Goal: Task Accomplishment & Management: Manage account settings

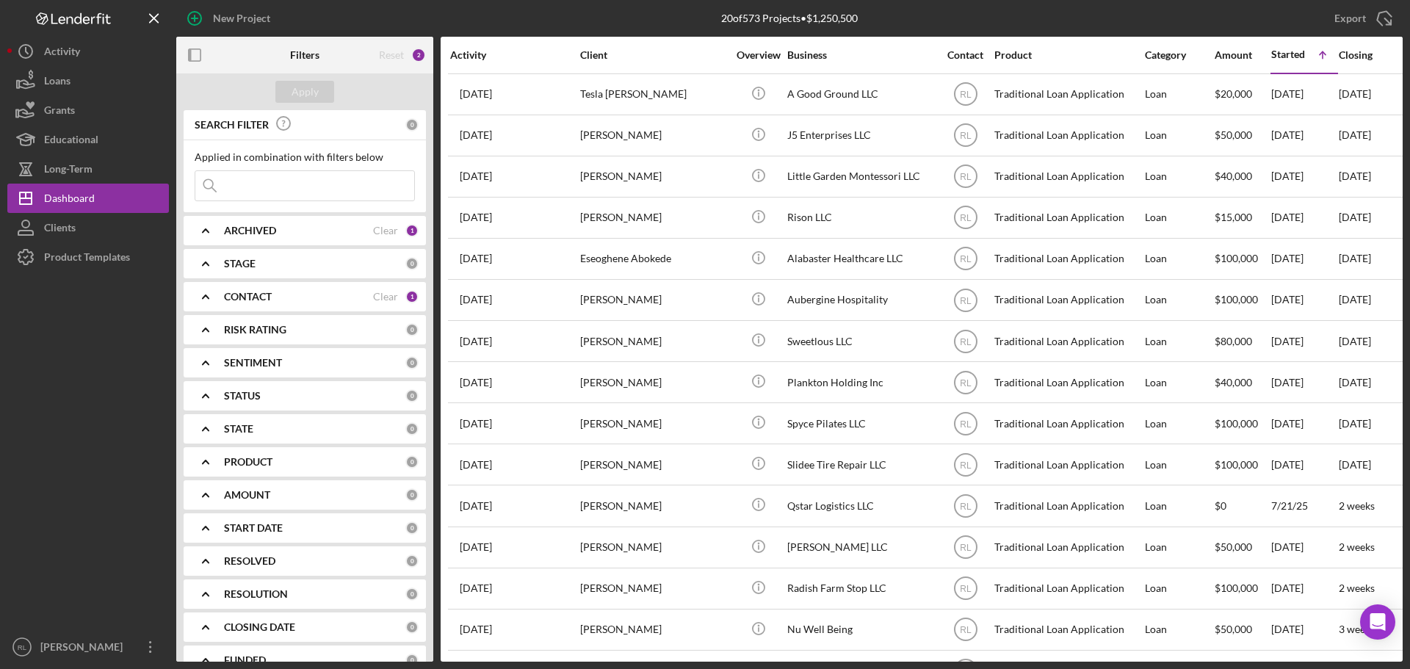
scroll to position [254, 0]
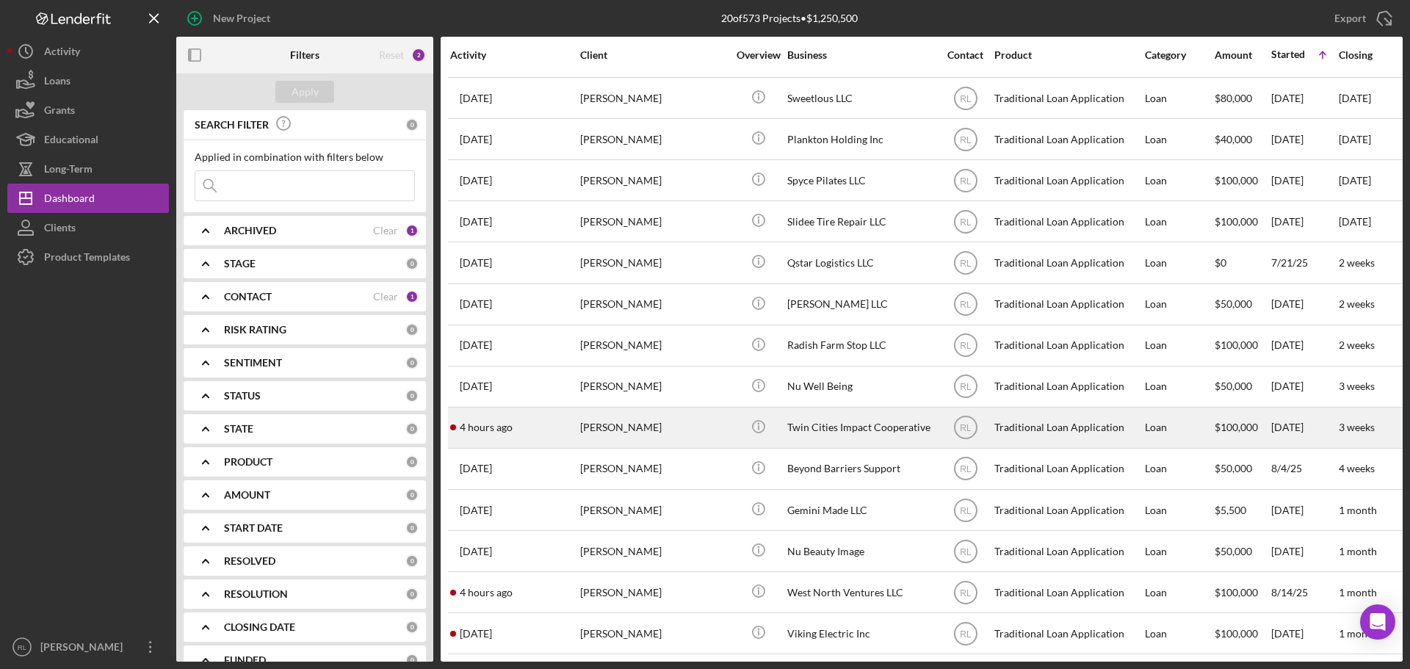
click at [708, 420] on div "[PERSON_NAME]" at bounding box center [653, 427] width 147 height 39
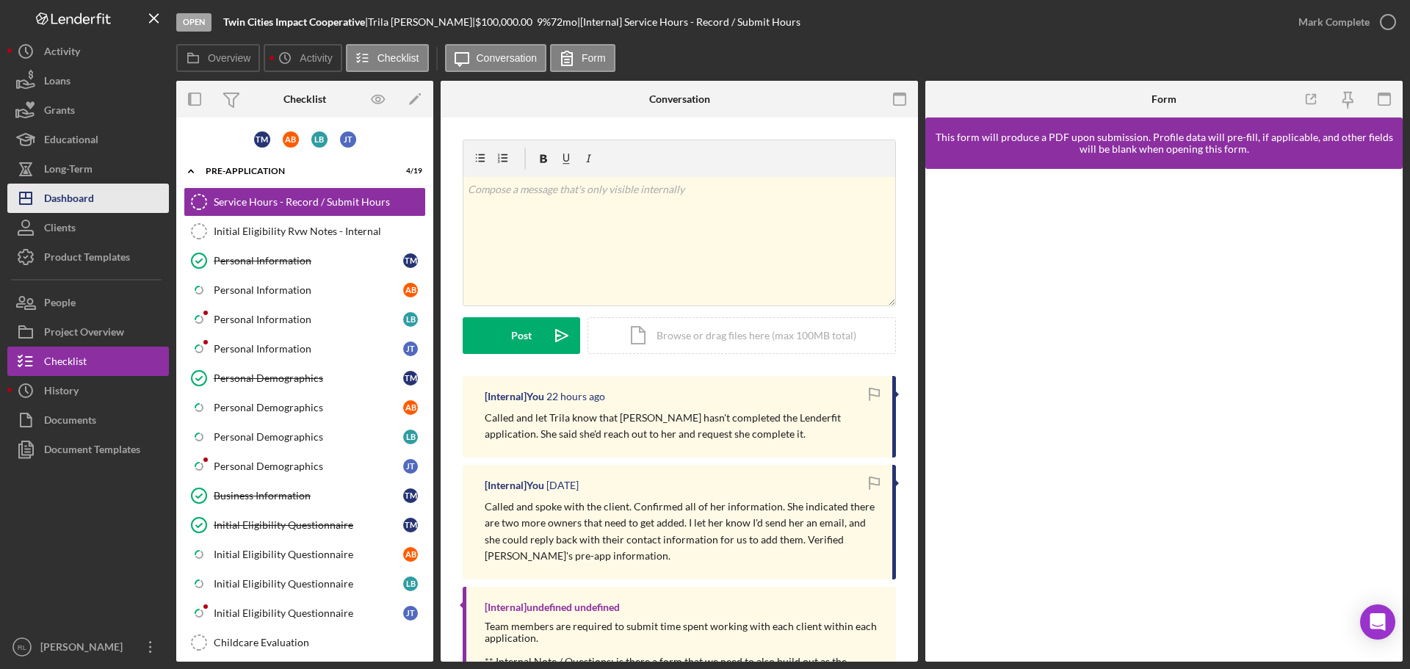
click at [71, 207] on div "Dashboard" at bounding box center [69, 200] width 50 height 33
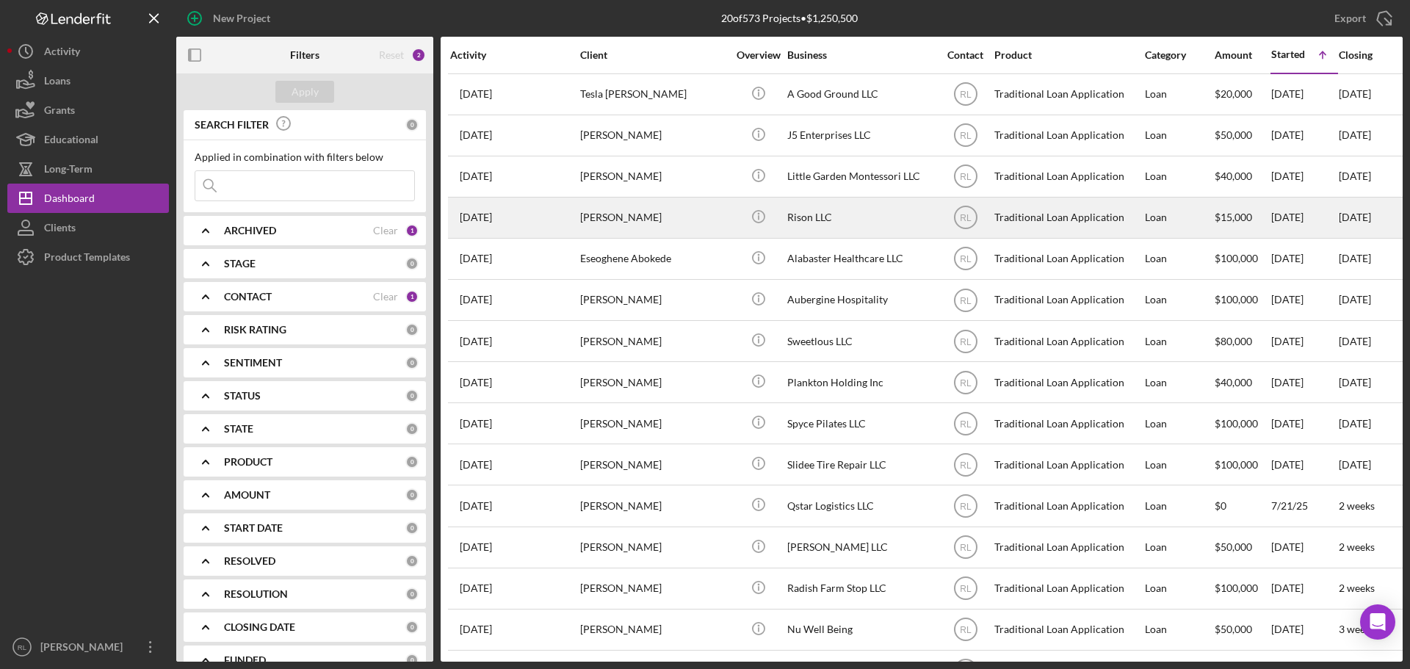
click at [720, 218] on div "[PERSON_NAME]" at bounding box center [653, 217] width 147 height 39
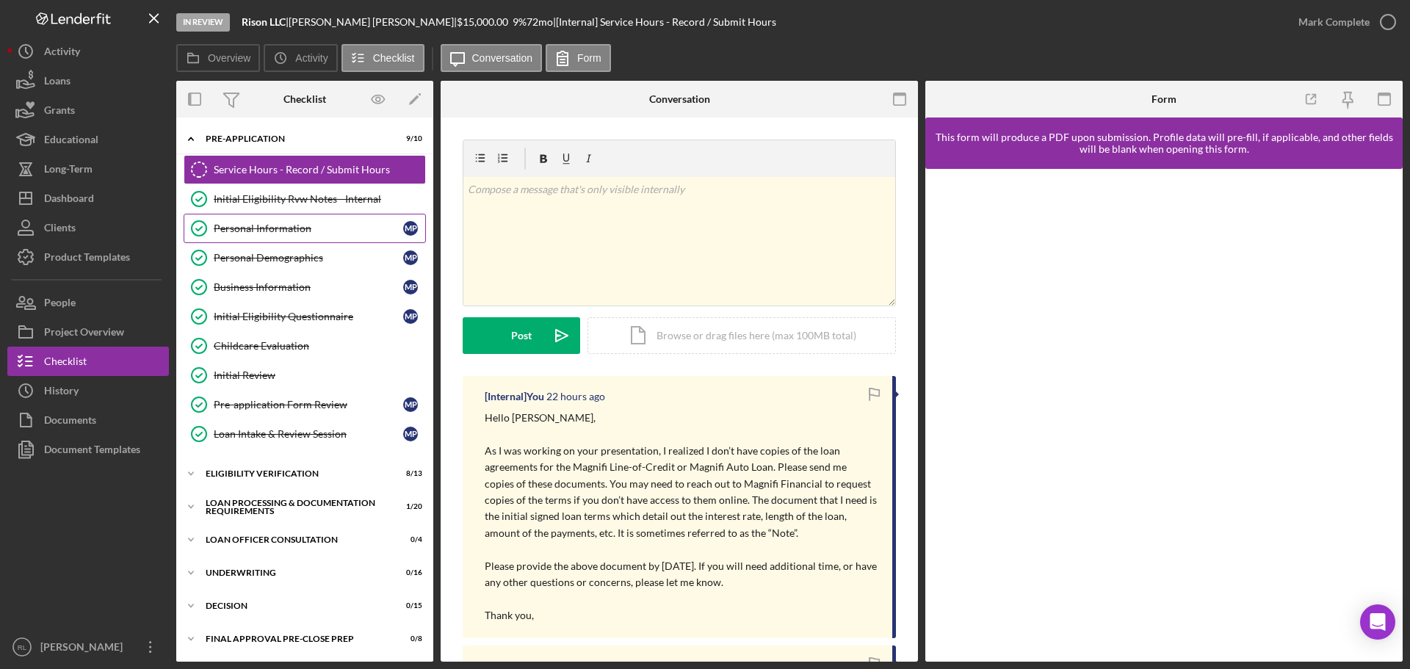
click at [278, 233] on div "Personal Information" at bounding box center [308, 229] width 189 height 12
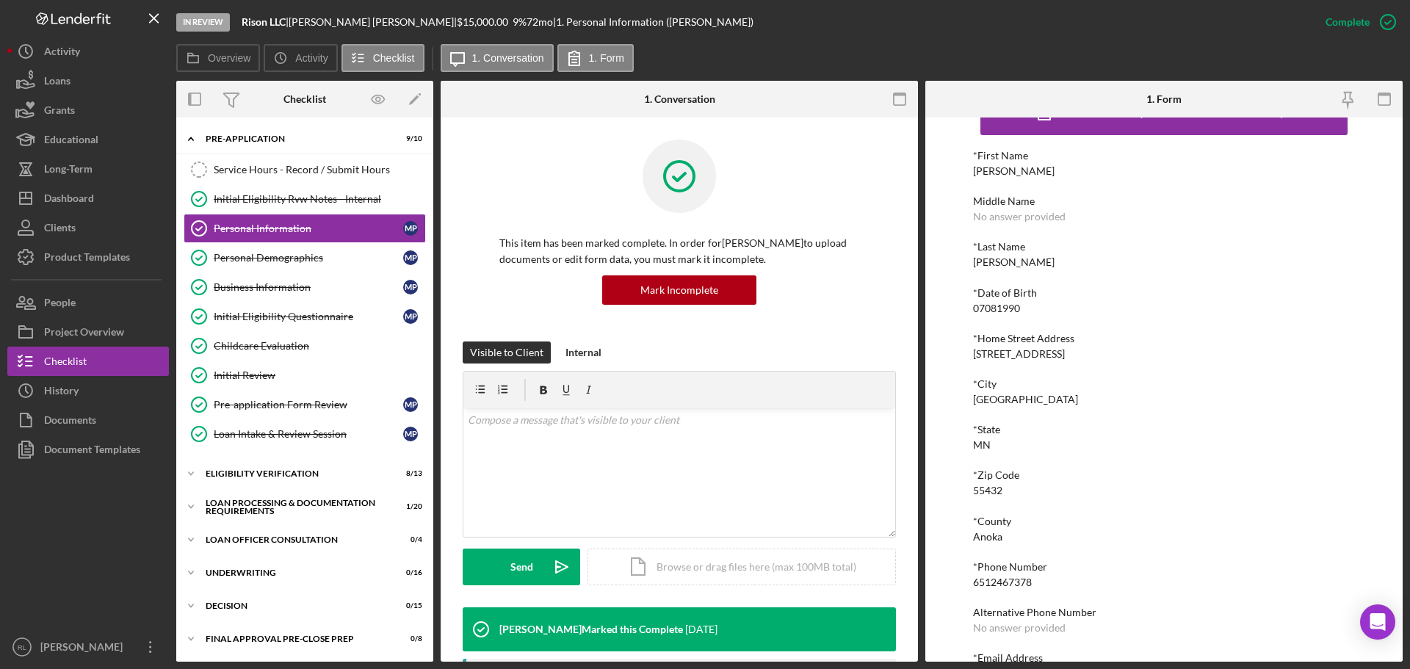
scroll to position [81, 0]
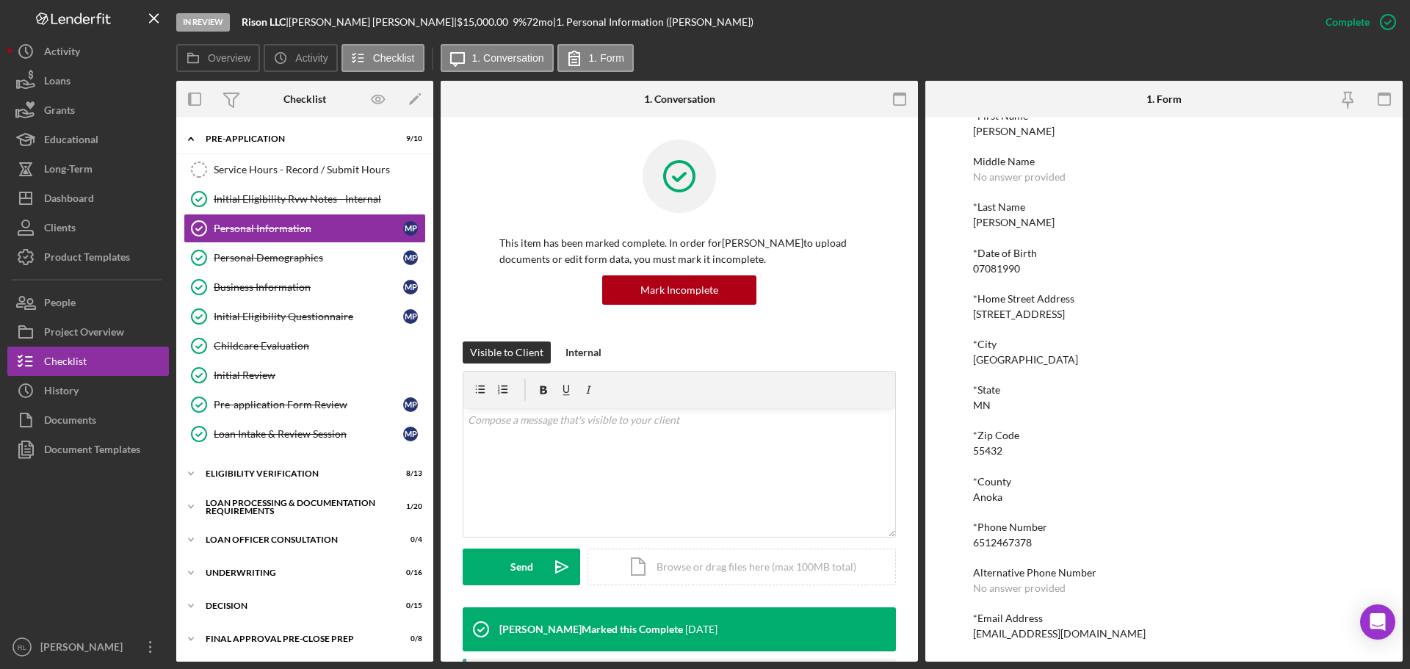
click at [1013, 538] on div "6512467378" at bounding box center [1002, 543] width 59 height 12
copy div "6512467378"
click at [1023, 632] on div "[EMAIL_ADDRESS][DOMAIN_NAME]" at bounding box center [1059, 634] width 173 height 12
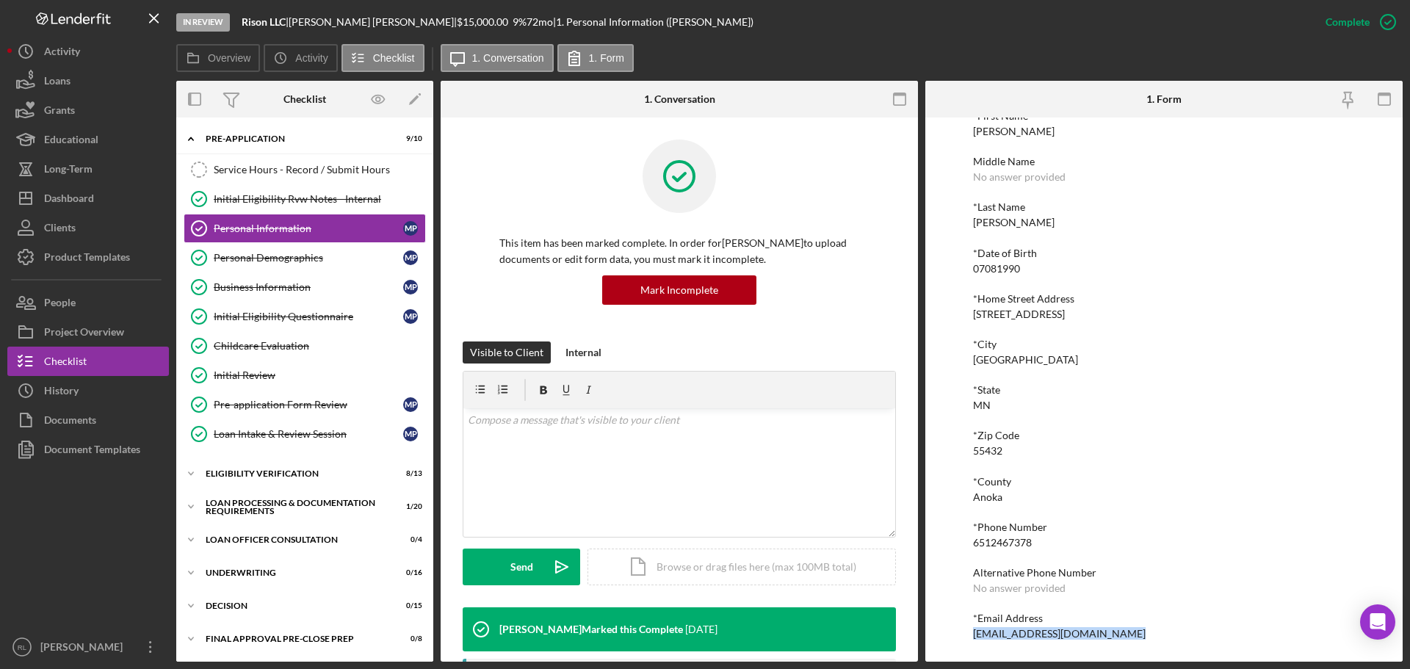
click at [1023, 632] on div "[EMAIL_ADDRESS][DOMAIN_NAME]" at bounding box center [1059, 634] width 173 height 12
copy div "[EMAIL_ADDRESS][DOMAIN_NAME] Logo-Reversed Created with Sketch. Icon/Menu Close…"
click at [1013, 350] on div "*City" at bounding box center [1164, 345] width 382 height 12
click at [305, 259] on div "Personal Demographics" at bounding box center [308, 258] width 189 height 12
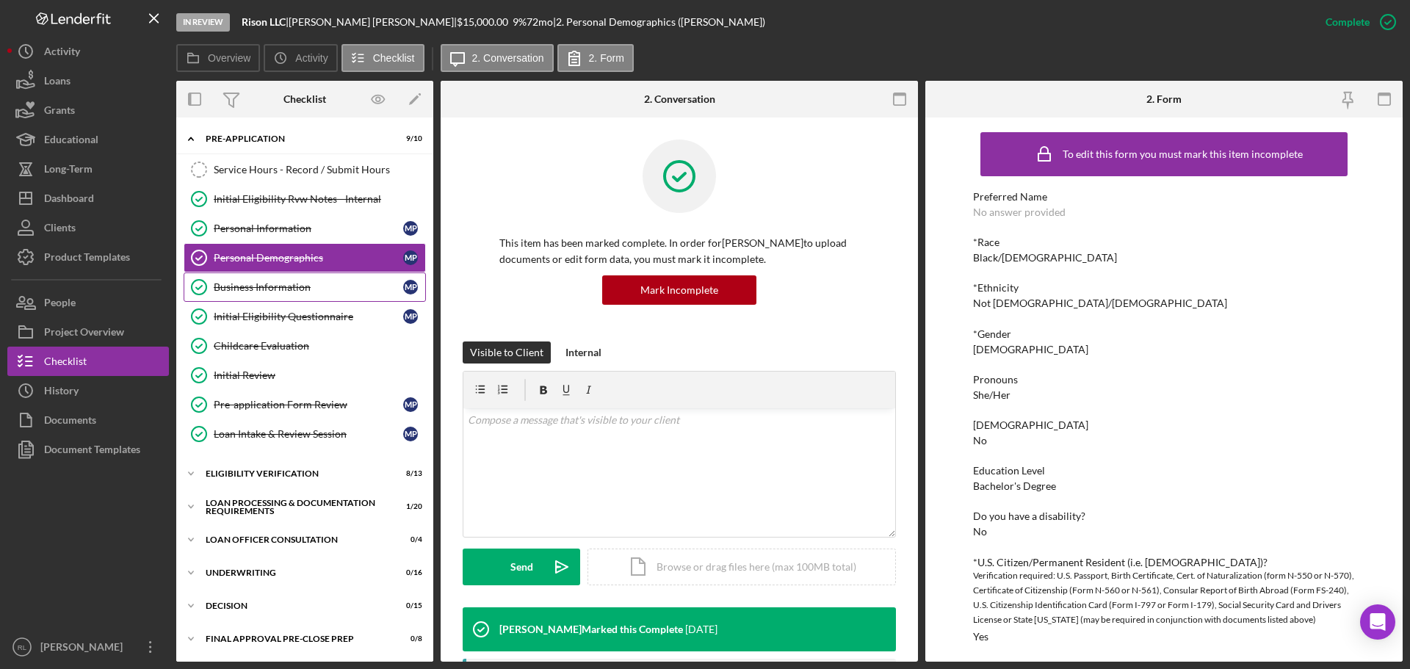
click at [301, 283] on div "Business Information" at bounding box center [308, 287] width 189 height 12
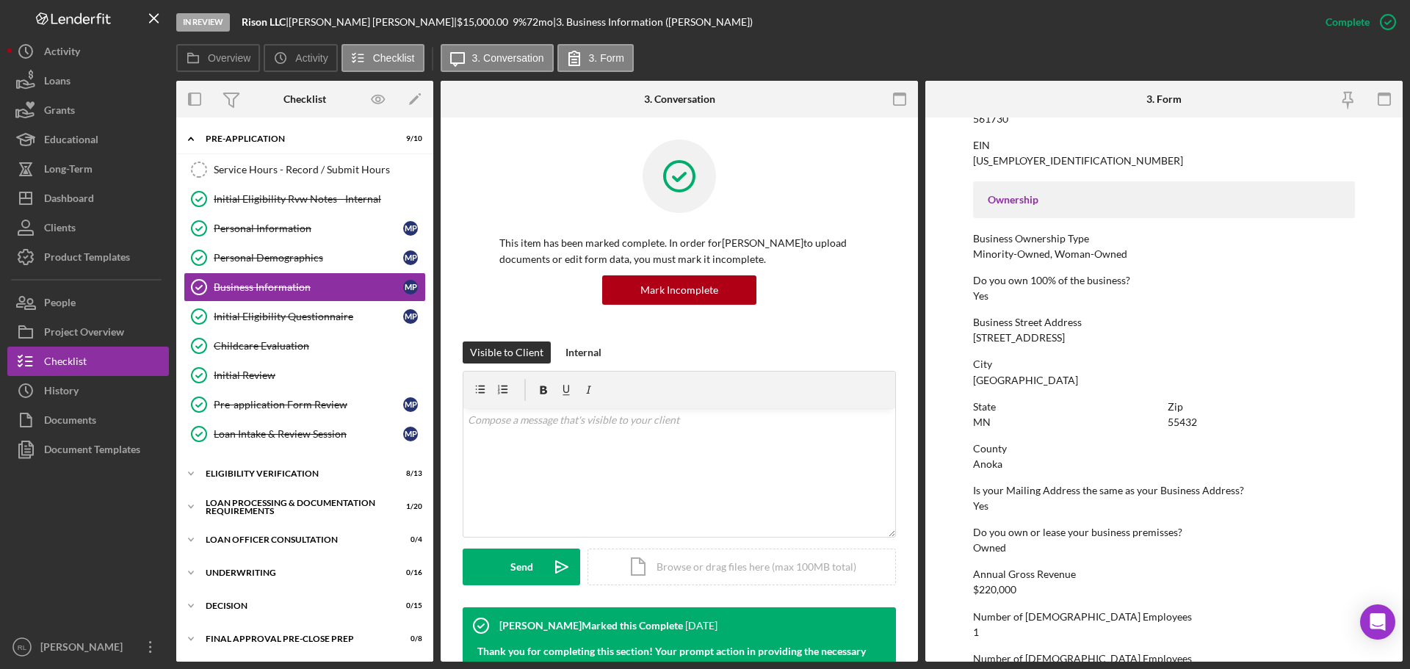
scroll to position [563, 0]
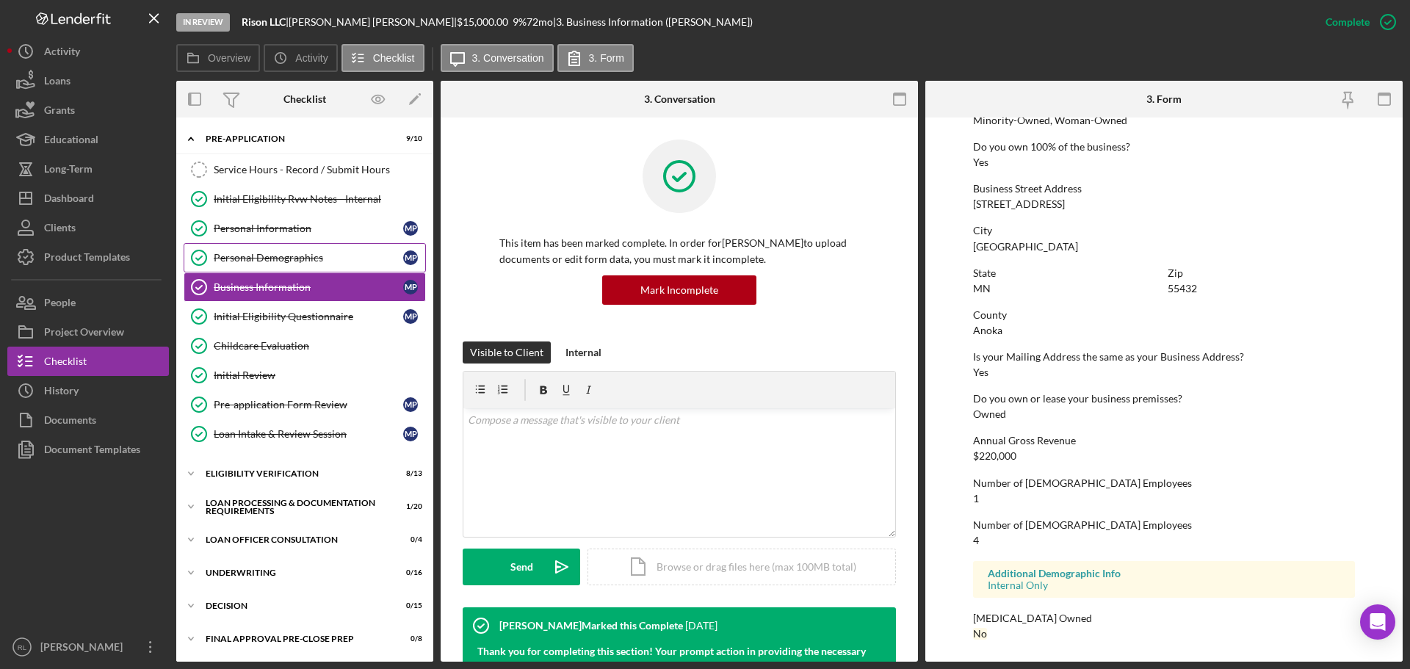
click at [319, 255] on div "Personal Demographics" at bounding box center [308, 258] width 189 height 12
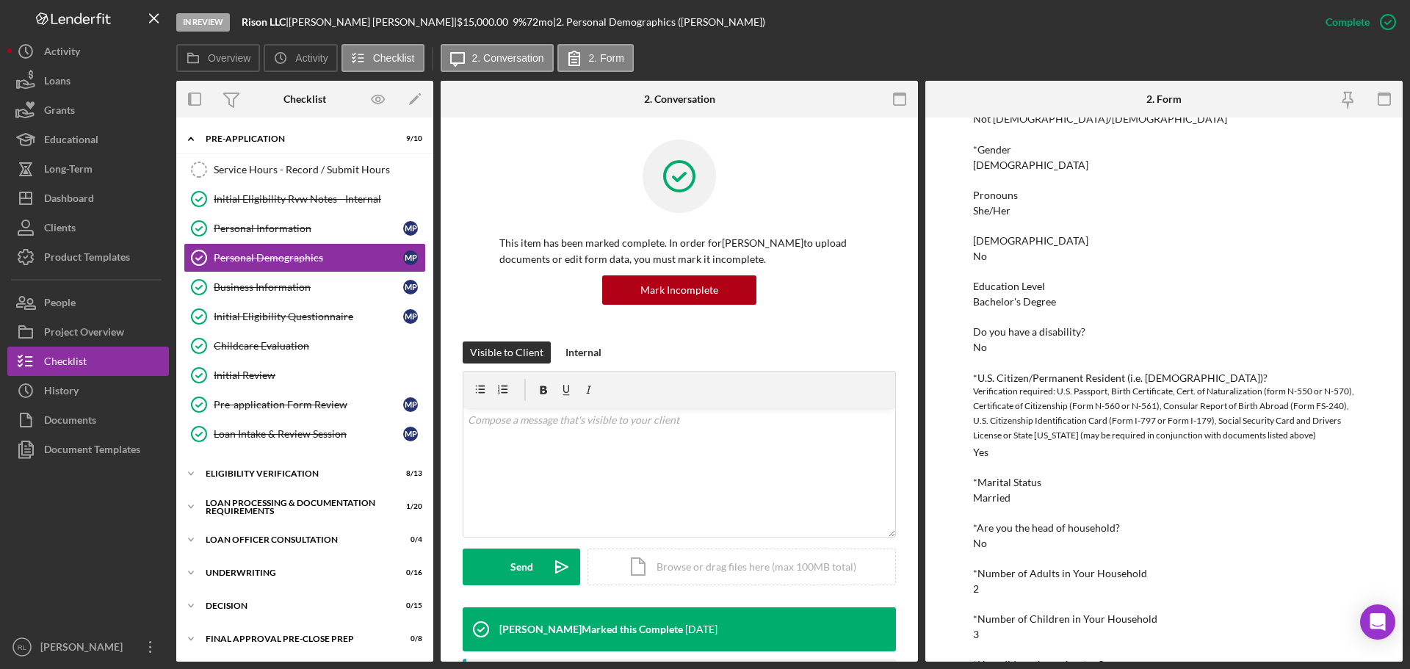
scroll to position [277, 0]
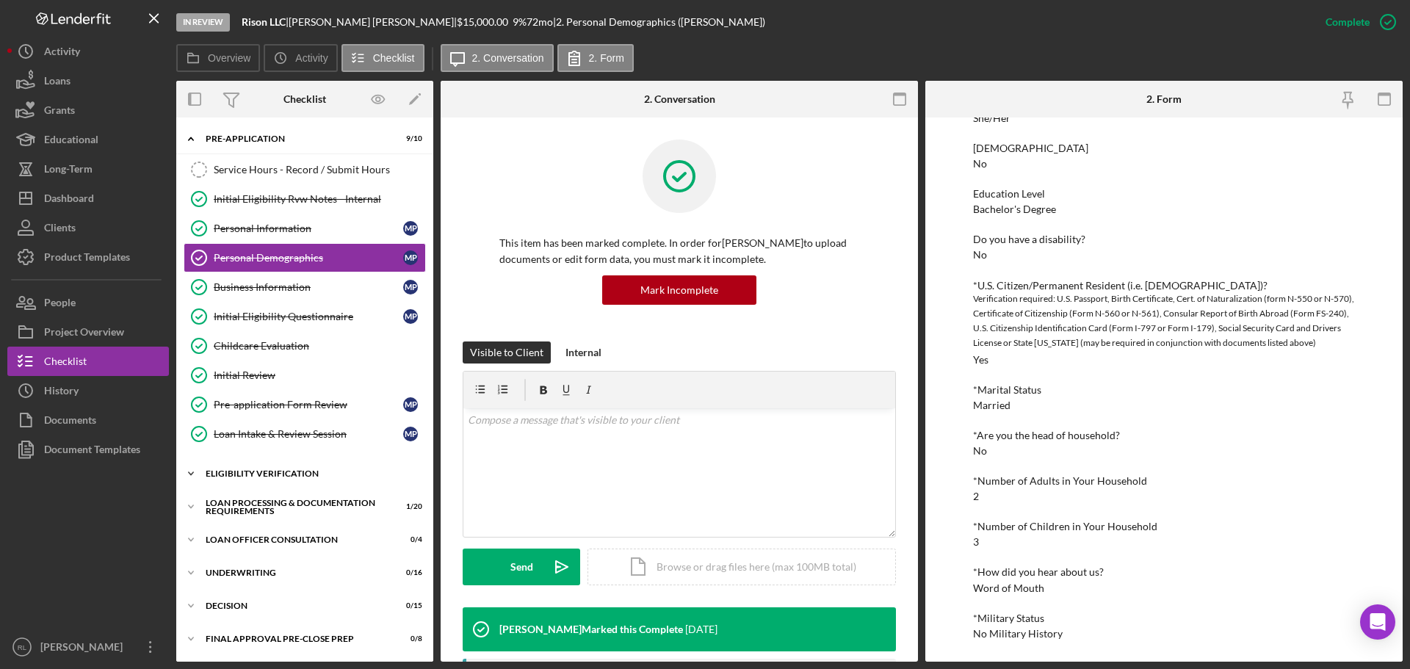
click at [281, 464] on div "Icon/Expander Eligibility Verification 8 / 13" at bounding box center [304, 473] width 257 height 29
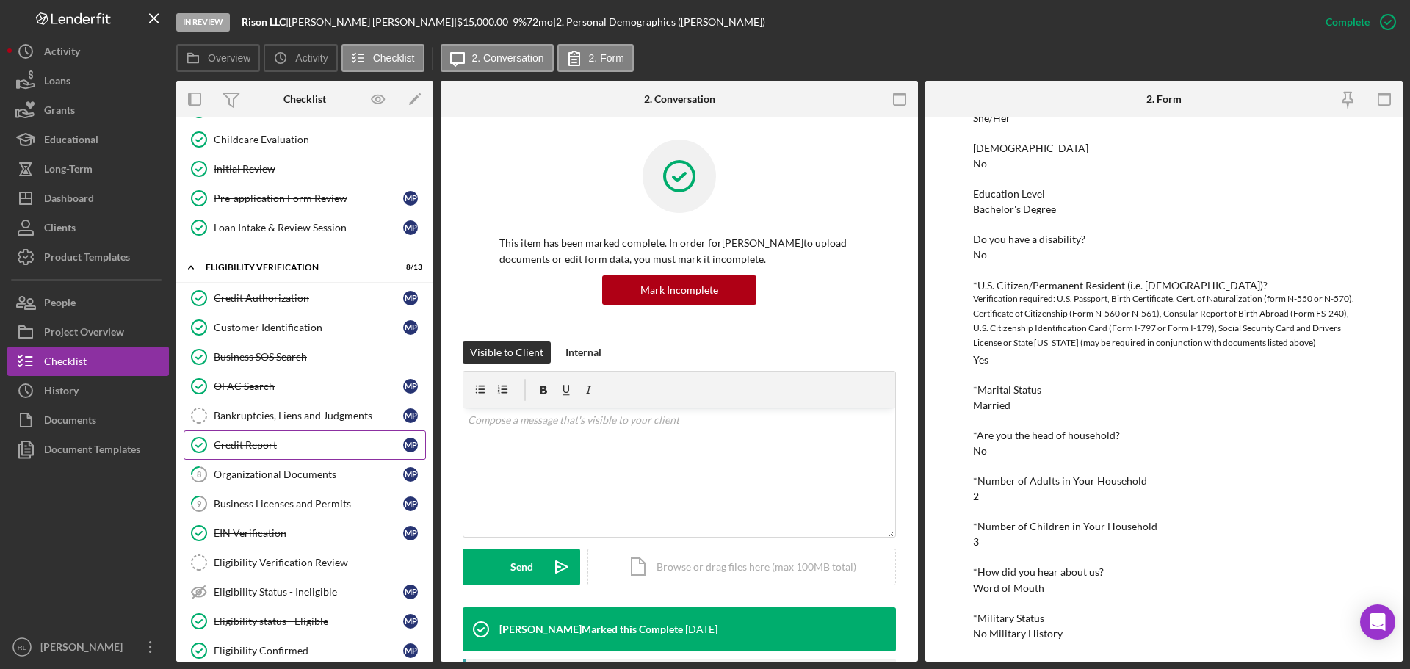
scroll to position [220, 0]
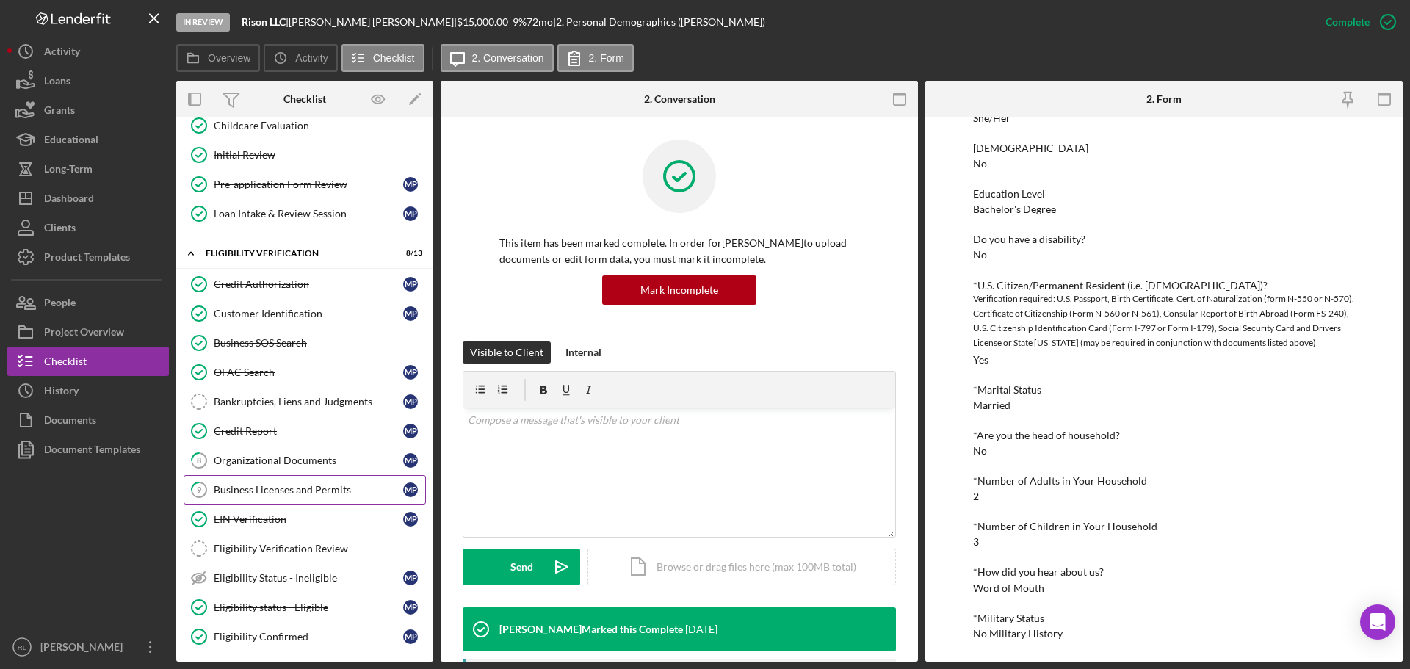
click at [260, 491] on div "Business Licenses and Permits" at bounding box center [308, 490] width 189 height 12
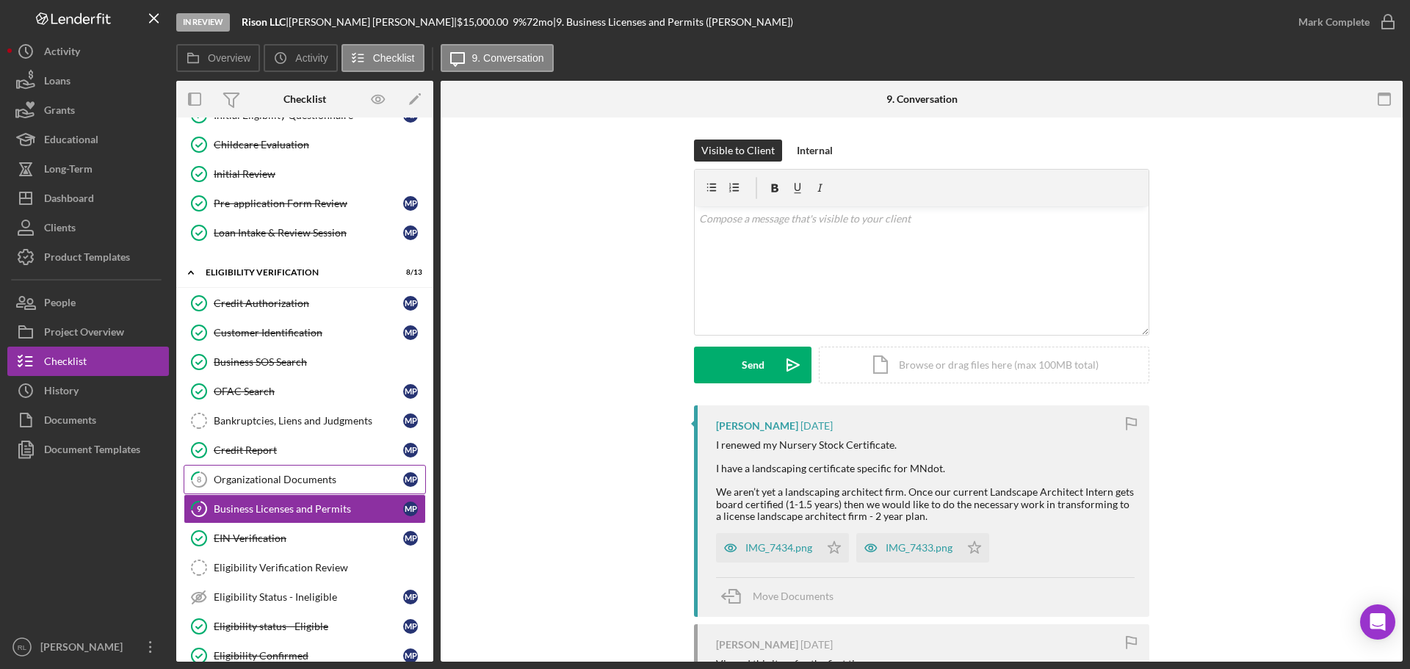
scroll to position [147, 0]
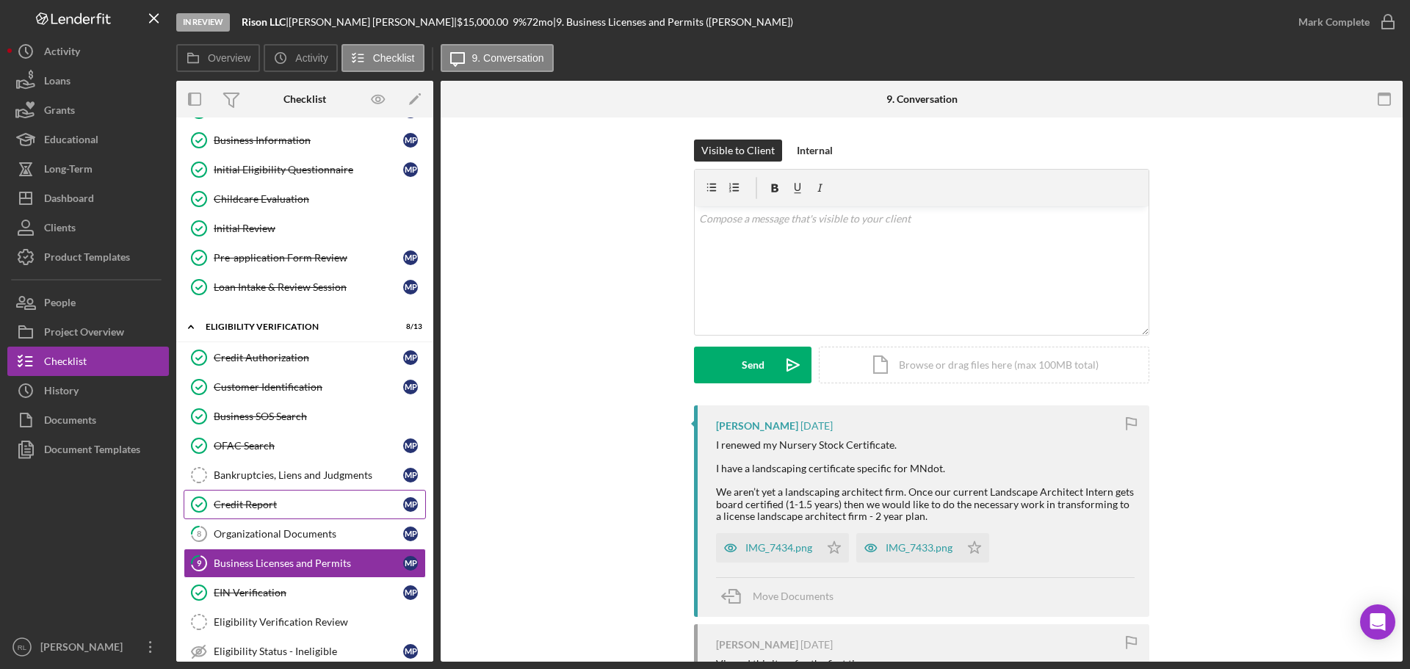
click at [270, 504] on div "Credit Report" at bounding box center [308, 505] width 189 height 12
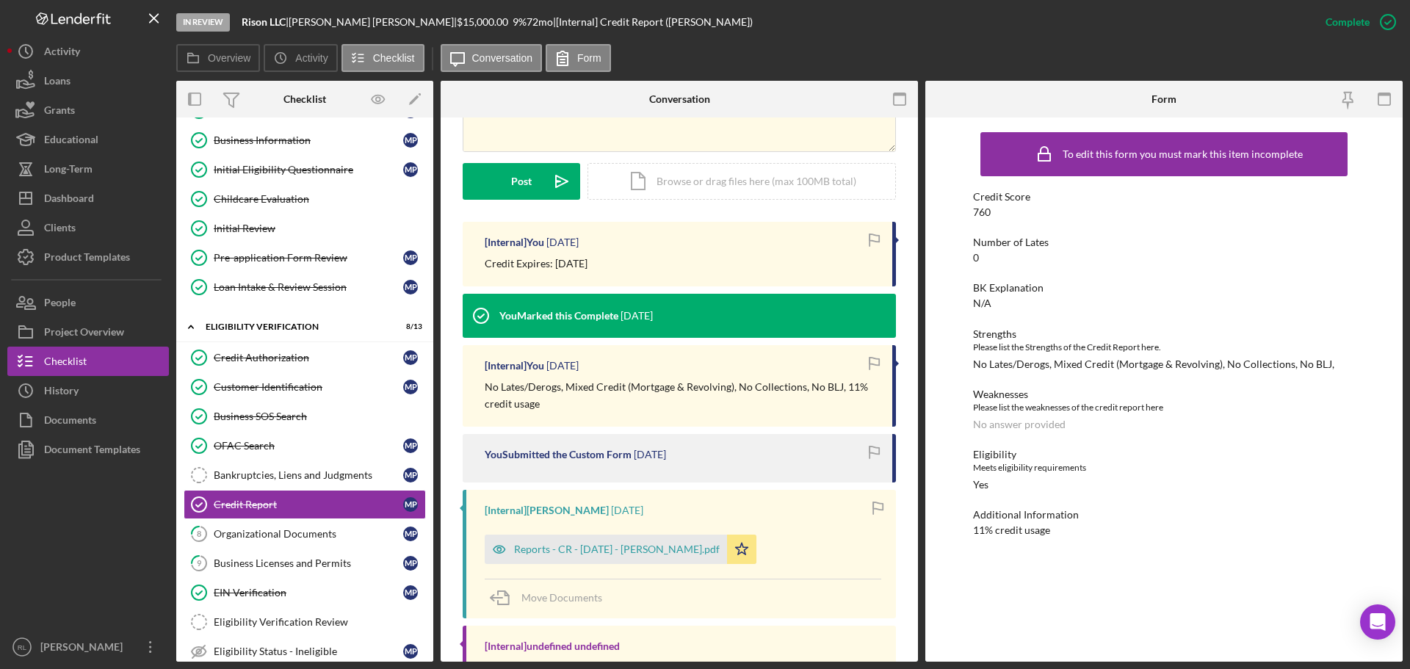
scroll to position [367, 0]
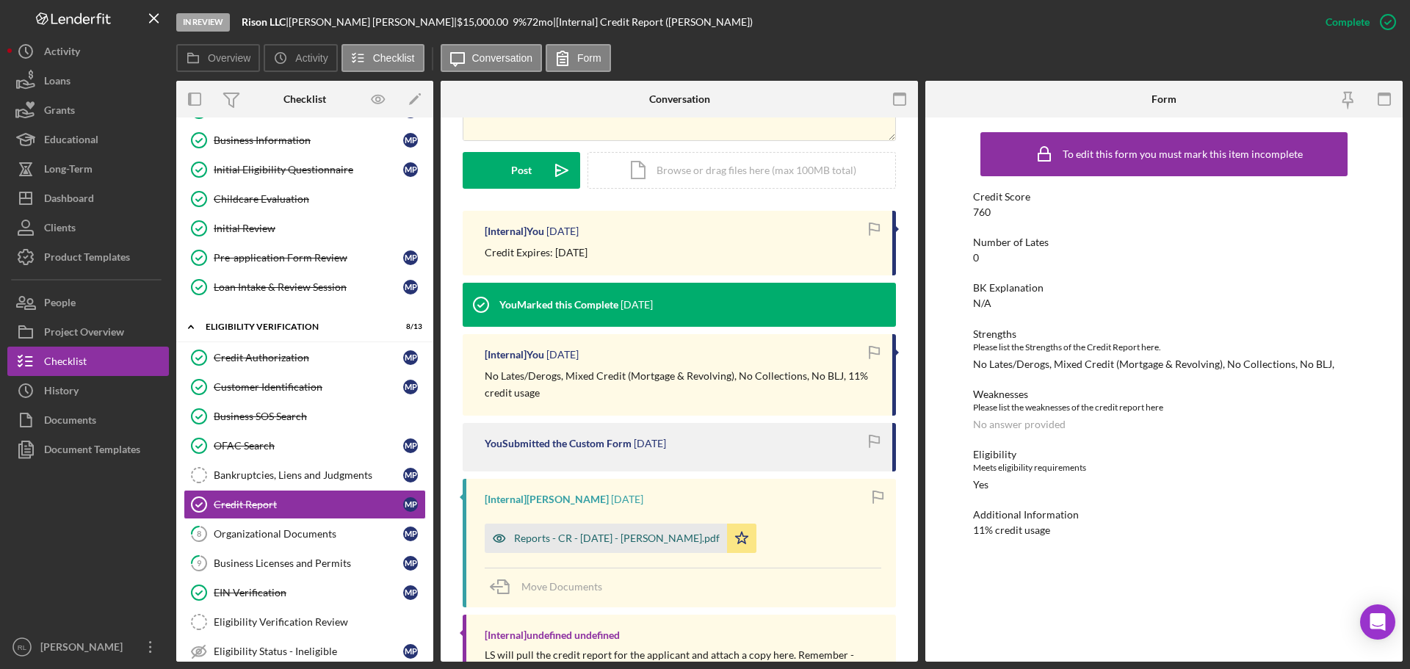
click at [582, 538] on div "Reports - CR - [DATE] - [PERSON_NAME].pdf" at bounding box center [617, 538] width 206 height 12
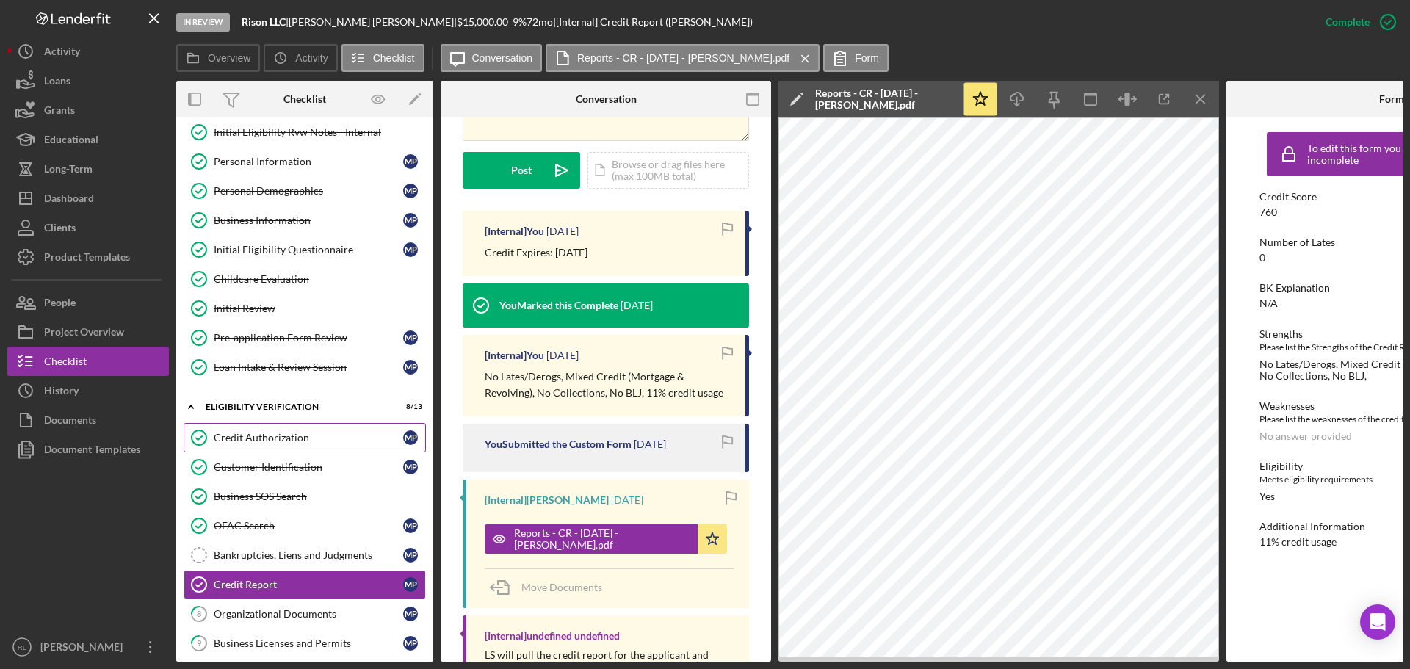
scroll to position [0, 0]
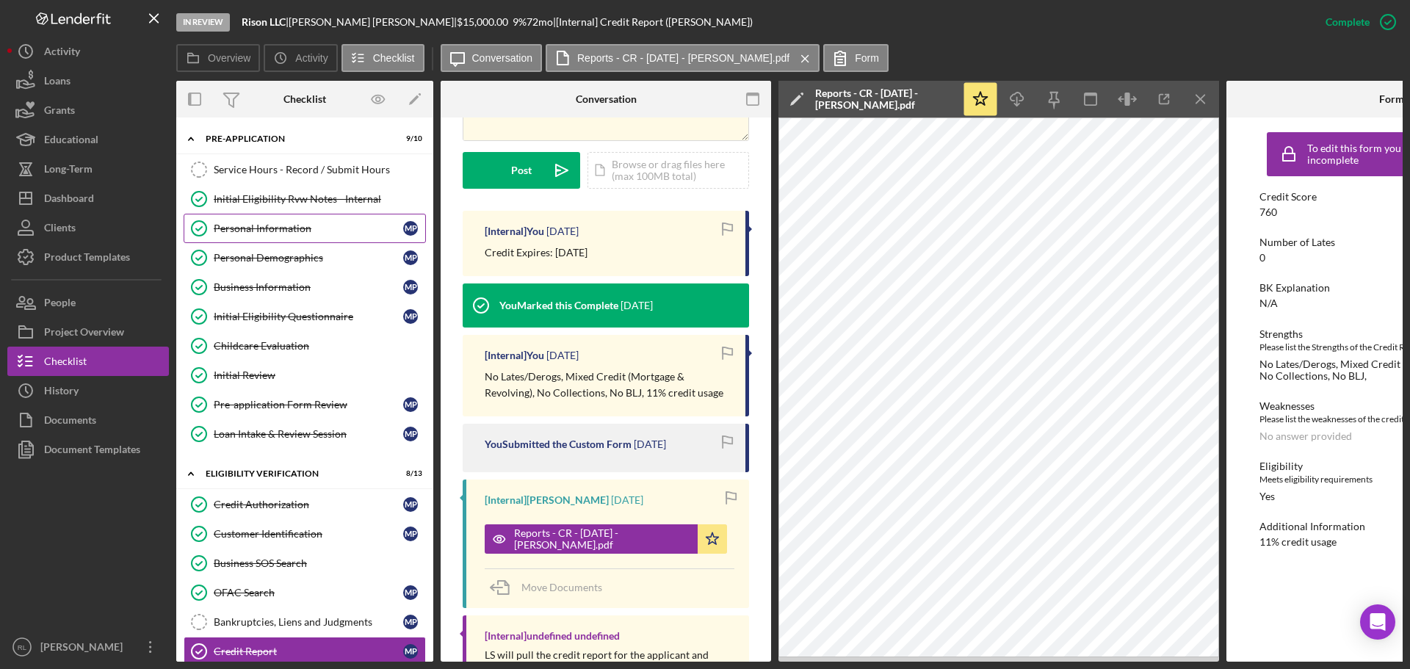
click at [292, 227] on div "Personal Information" at bounding box center [308, 229] width 189 height 12
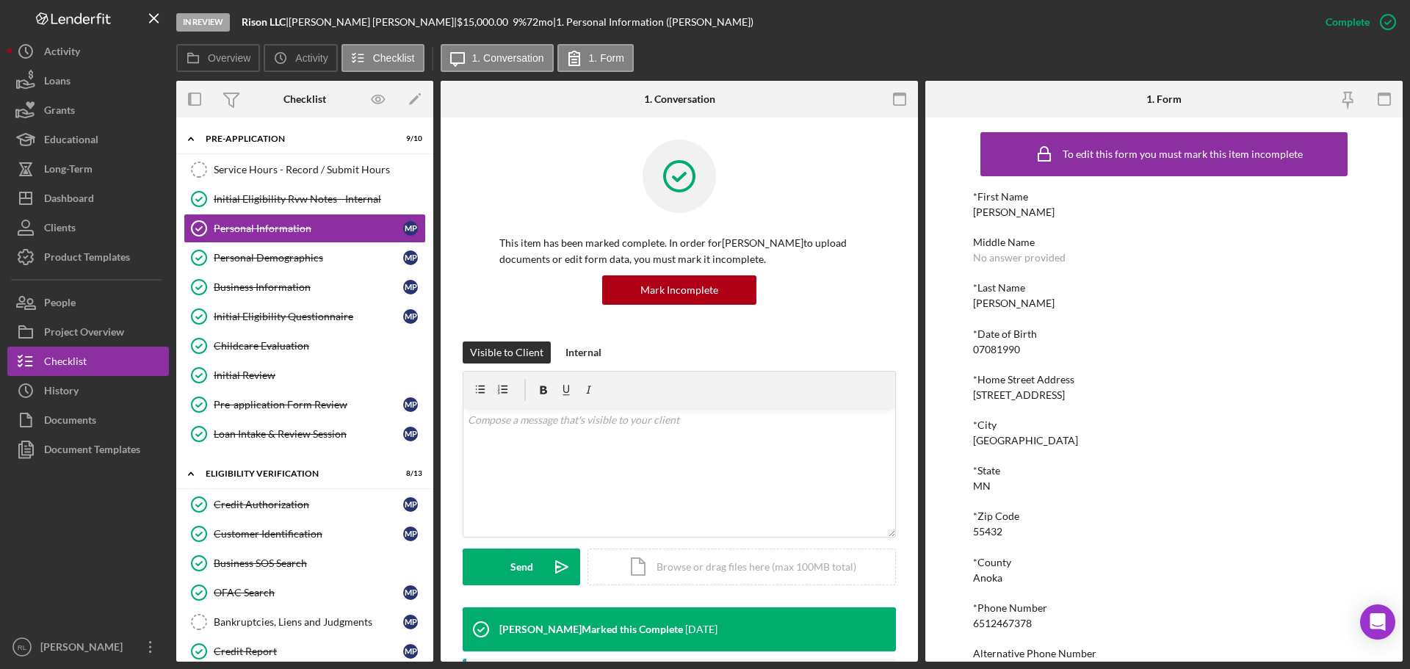
drag, startPoint x: 974, startPoint y: 393, endPoint x: 1026, endPoint y: 388, distance: 51.7
click at [1058, 396] on div "*Home Street Address [STREET_ADDRESS]" at bounding box center [1164, 387] width 382 height 27
copy div "[STREET_ADDRESS]"
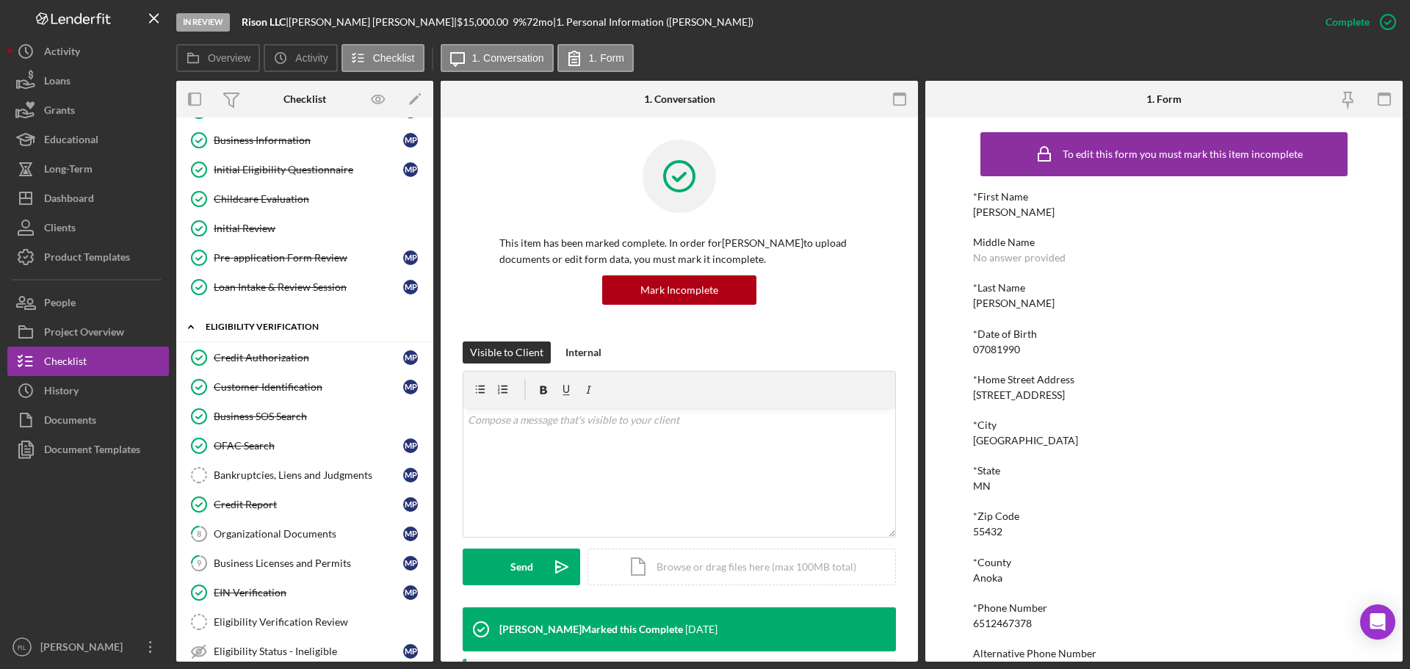
scroll to position [220, 0]
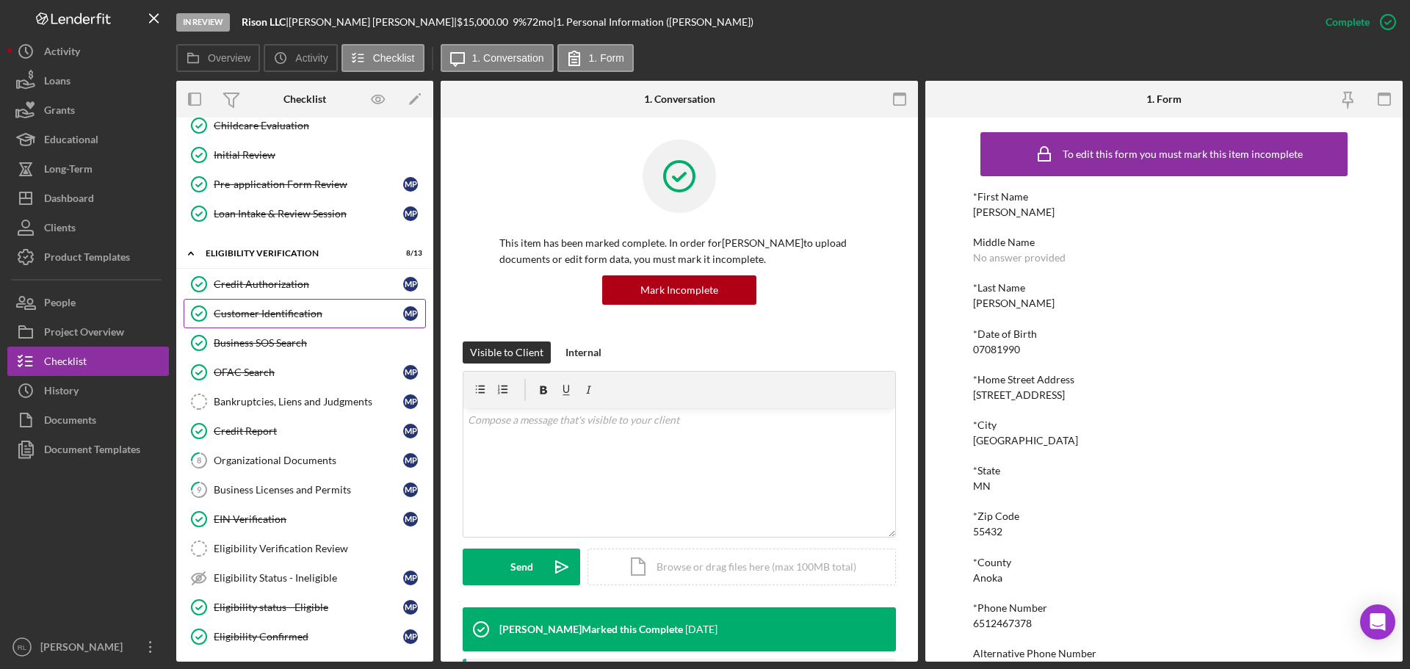
click at [281, 311] on div "Customer Identification" at bounding box center [308, 314] width 189 height 12
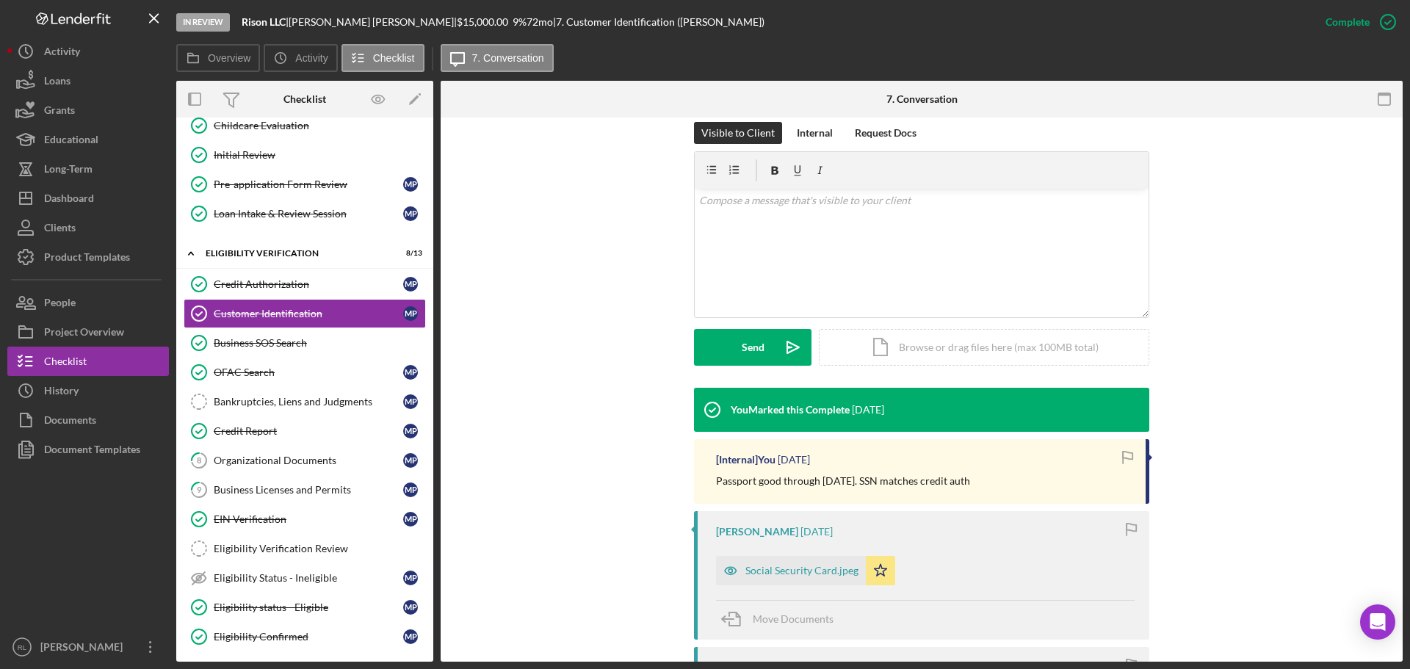
scroll to position [220, 0]
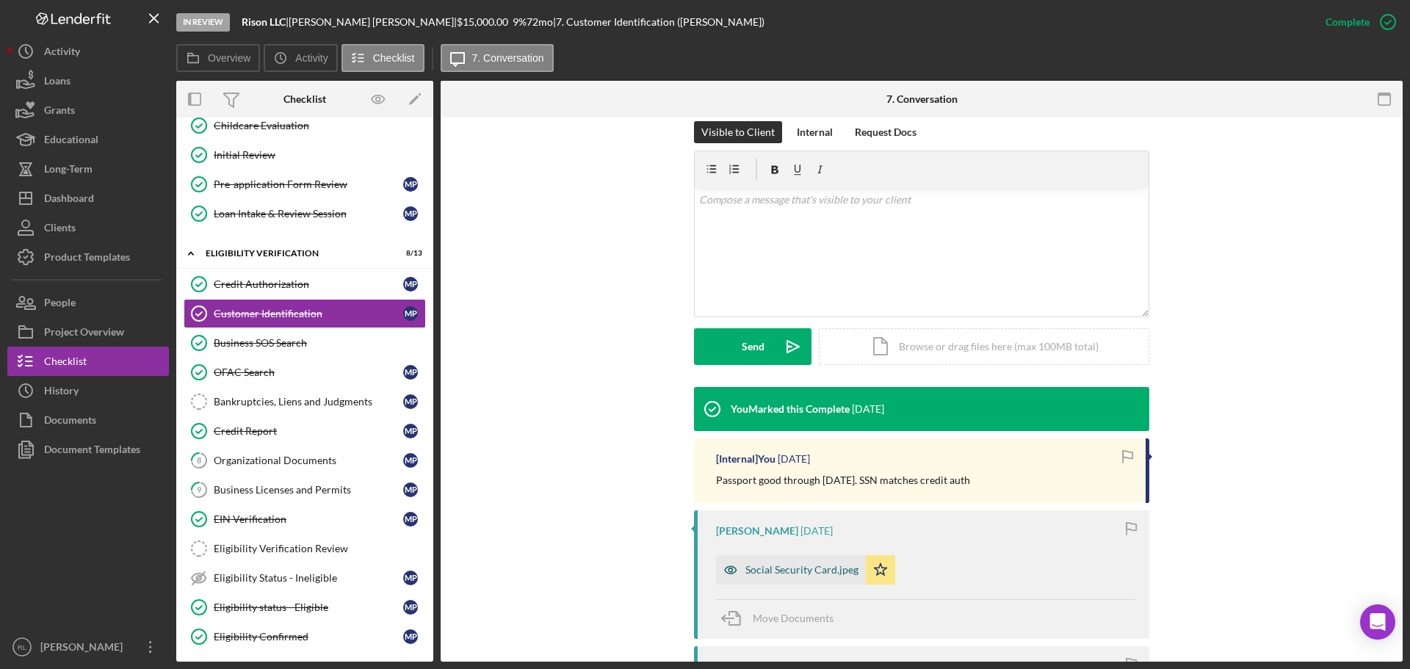
click at [786, 565] on div "Social Security Card.jpeg" at bounding box center [801, 570] width 113 height 12
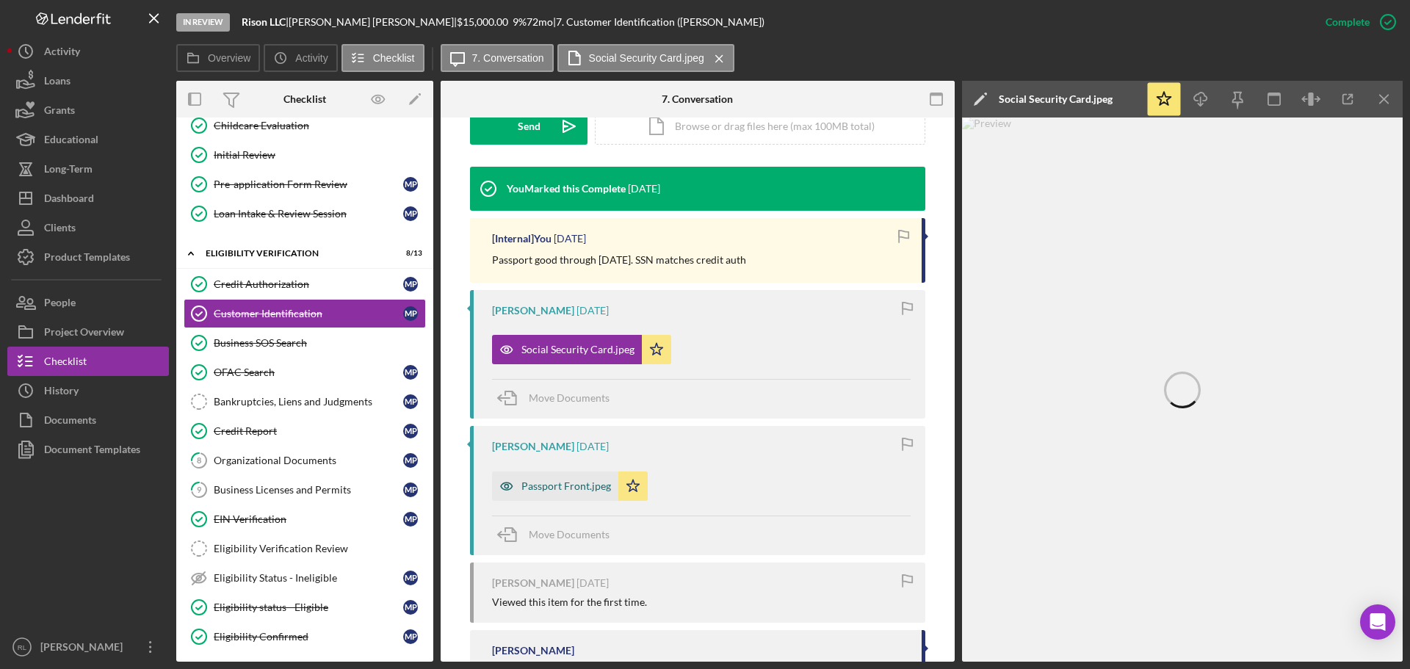
click at [550, 493] on div "Passport Front.jpeg" at bounding box center [555, 485] width 126 height 29
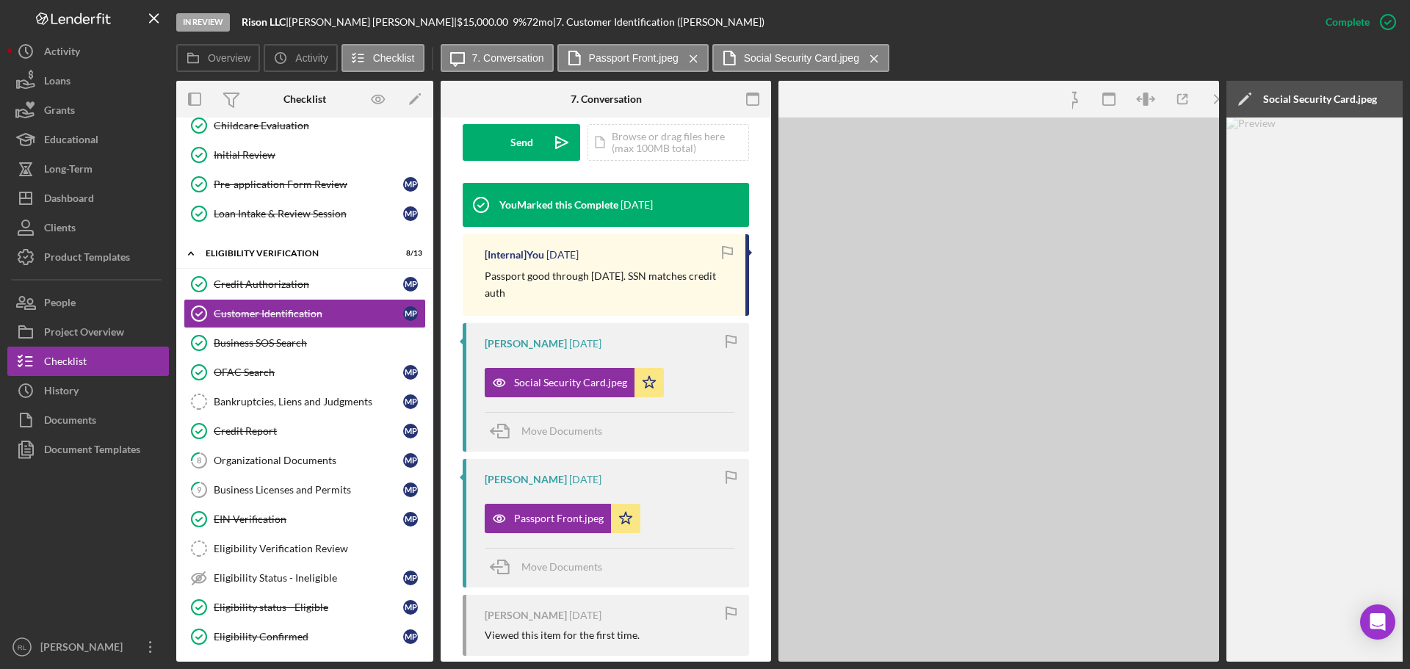
scroll to position [457, 0]
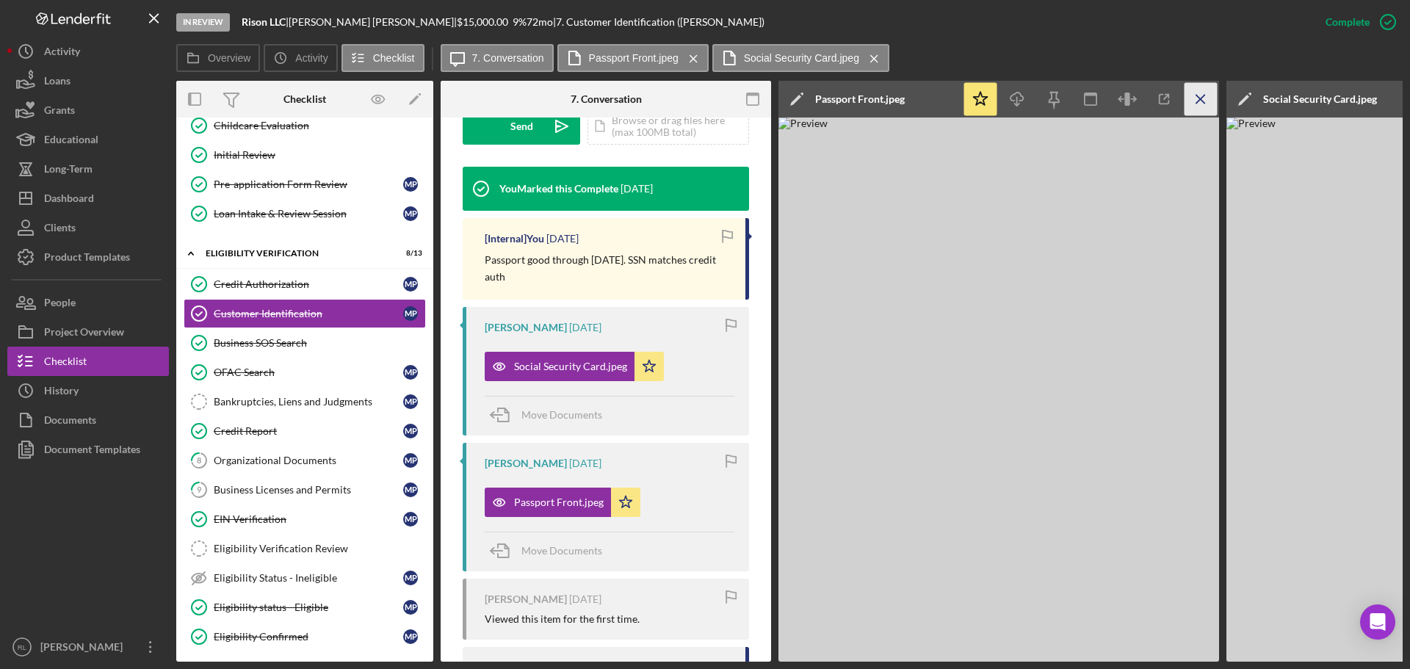
click at [1204, 95] on line "button" at bounding box center [1200, 99] width 8 height 8
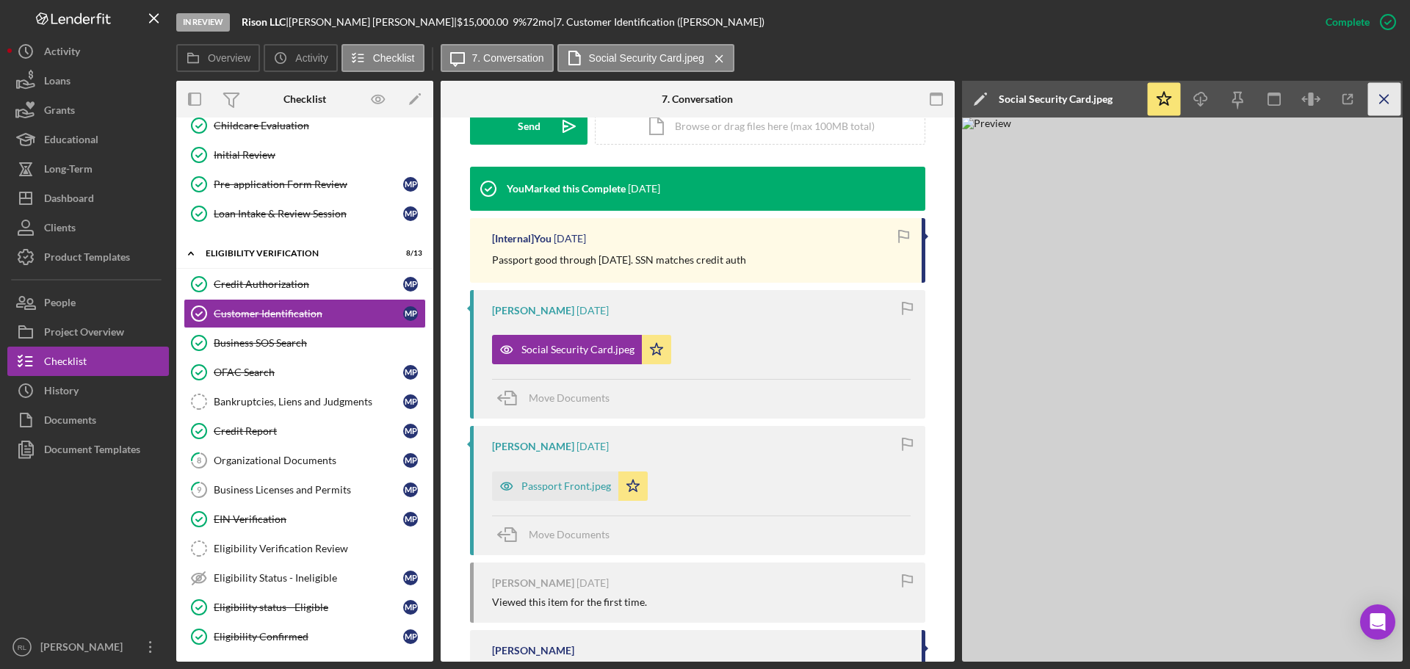
click at [1390, 97] on icon "Icon/Menu Close" at bounding box center [1384, 99] width 33 height 33
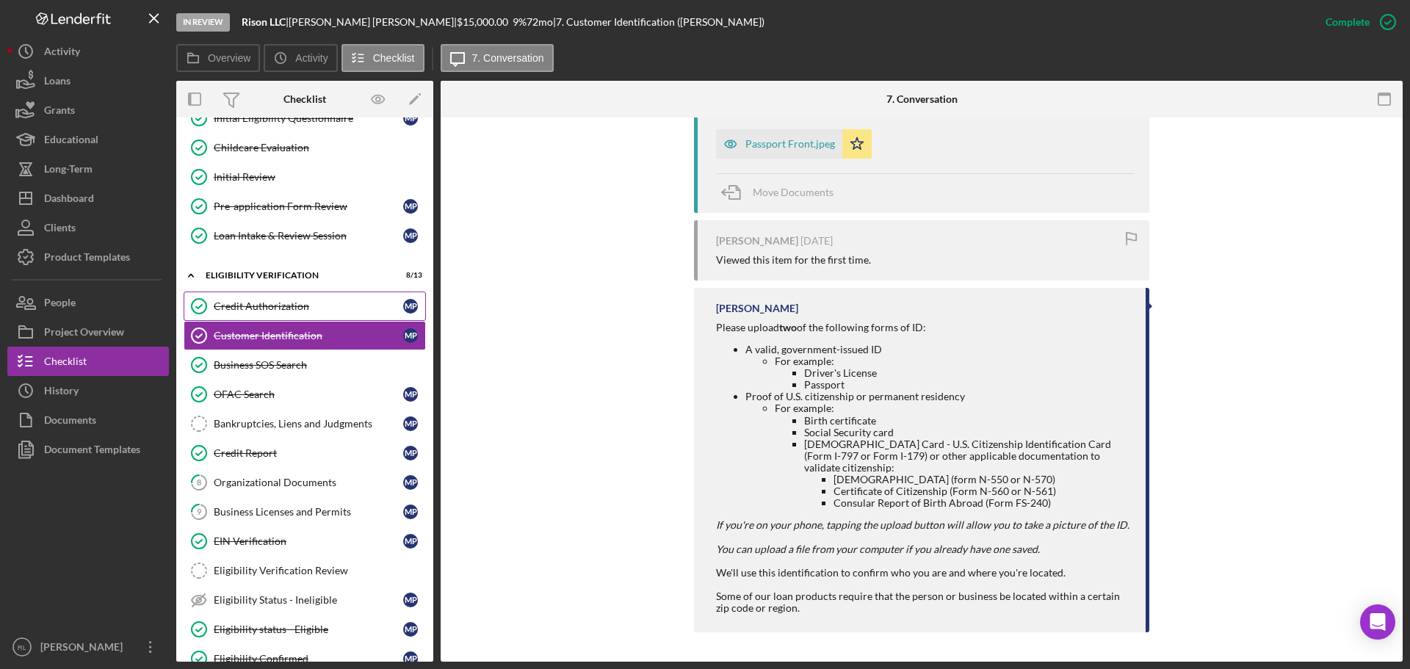
scroll to position [294, 0]
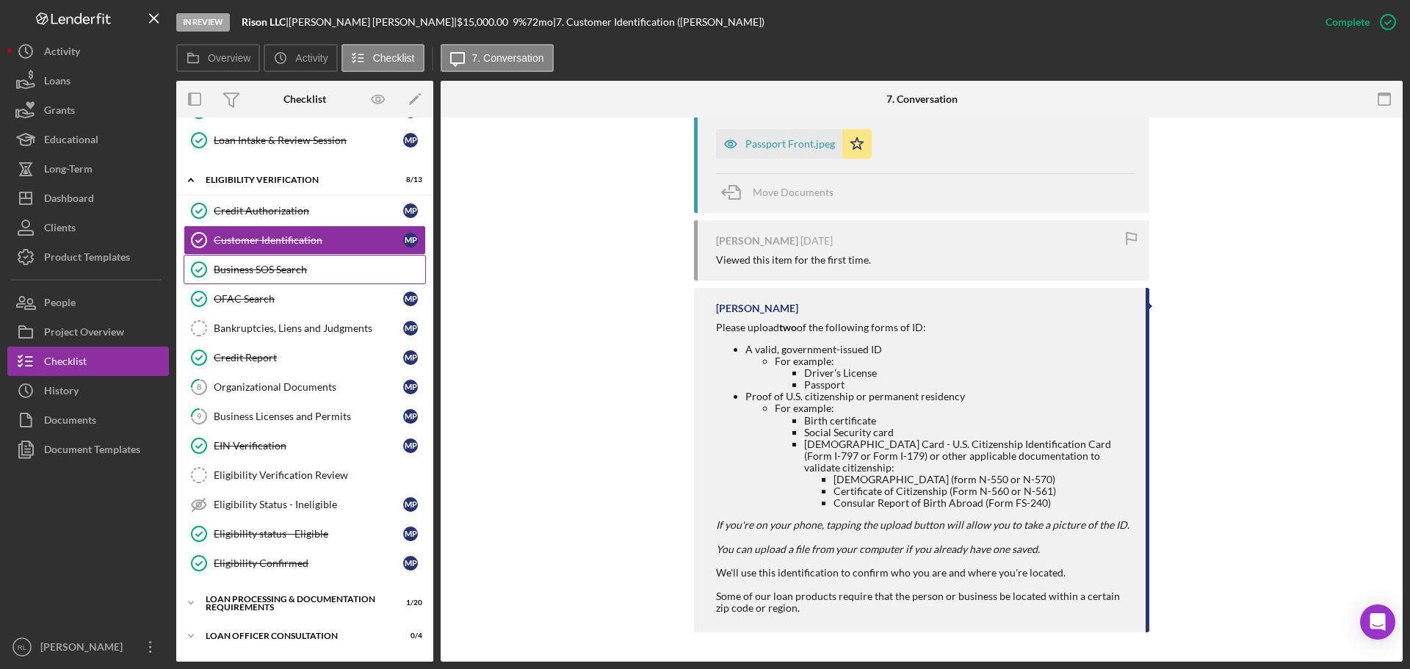
click at [276, 273] on div "Business SOS Search" at bounding box center [319, 270] width 211 height 12
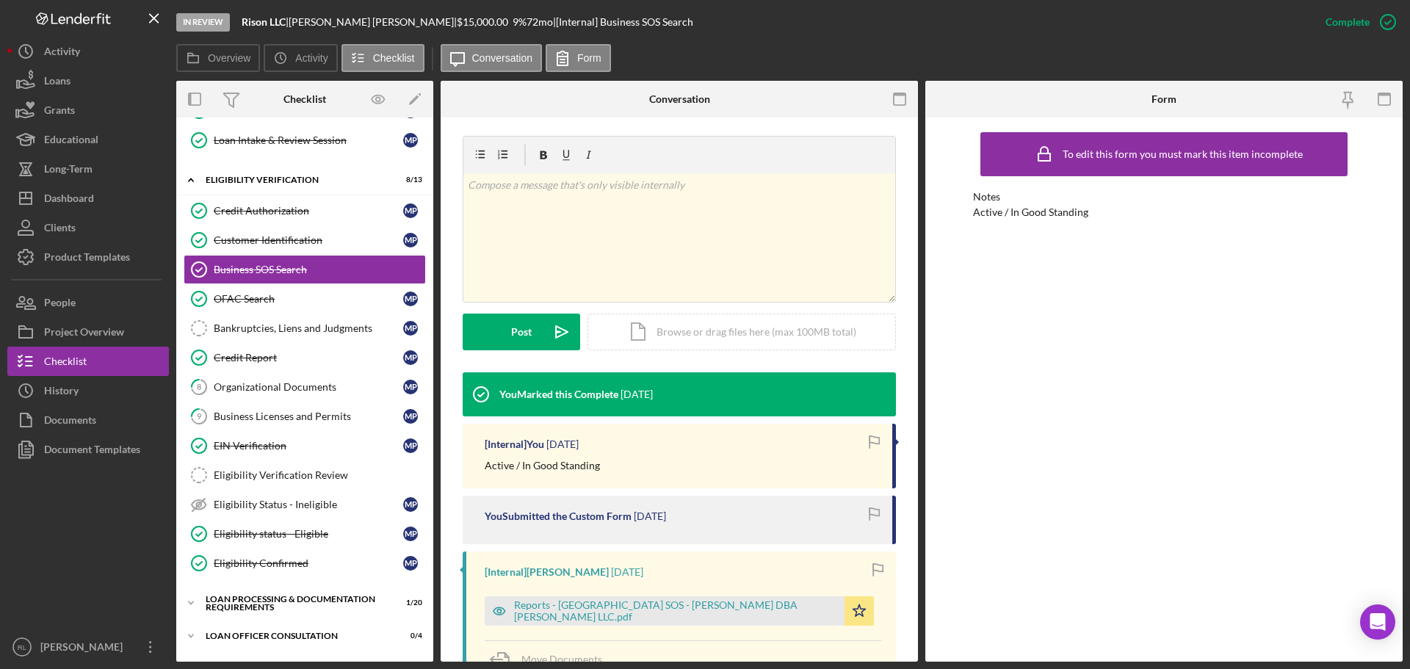
scroll to position [220, 0]
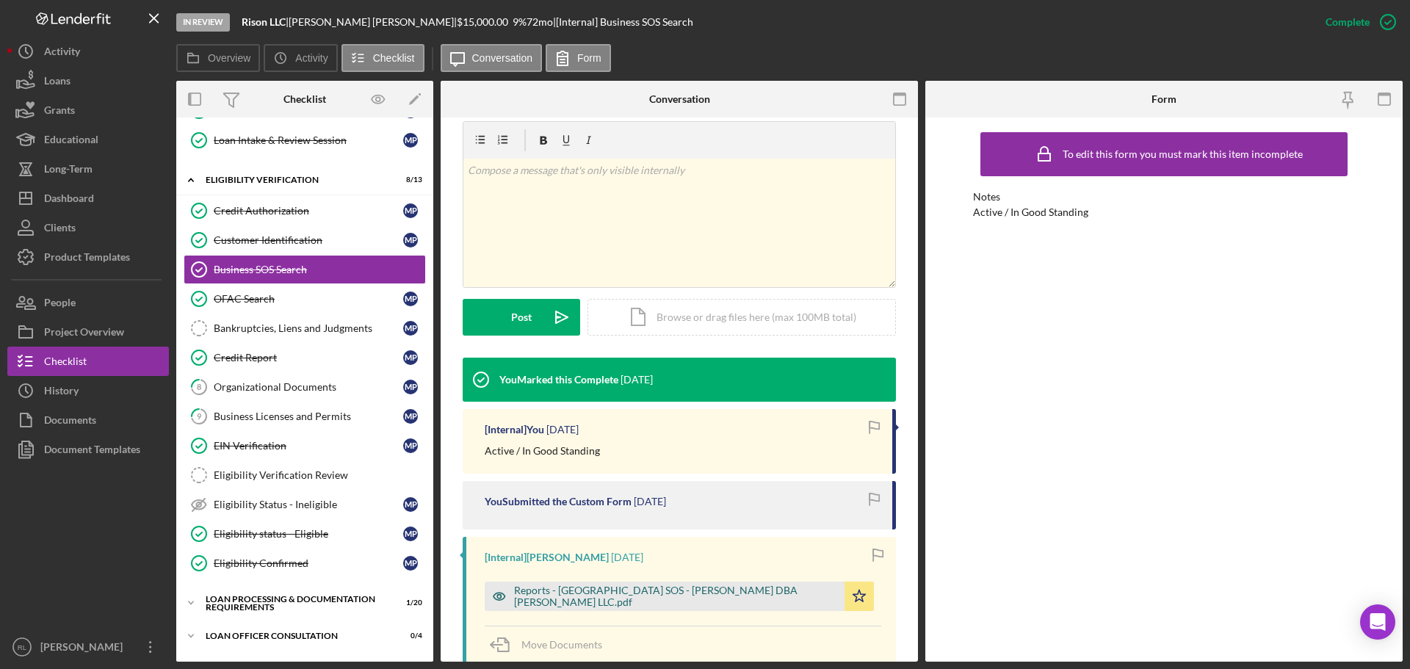
click at [587, 595] on div "Reports - [GEOGRAPHIC_DATA] SOS - [PERSON_NAME] DBA [PERSON_NAME] LLC.pdf" at bounding box center [675, 596] width 323 height 23
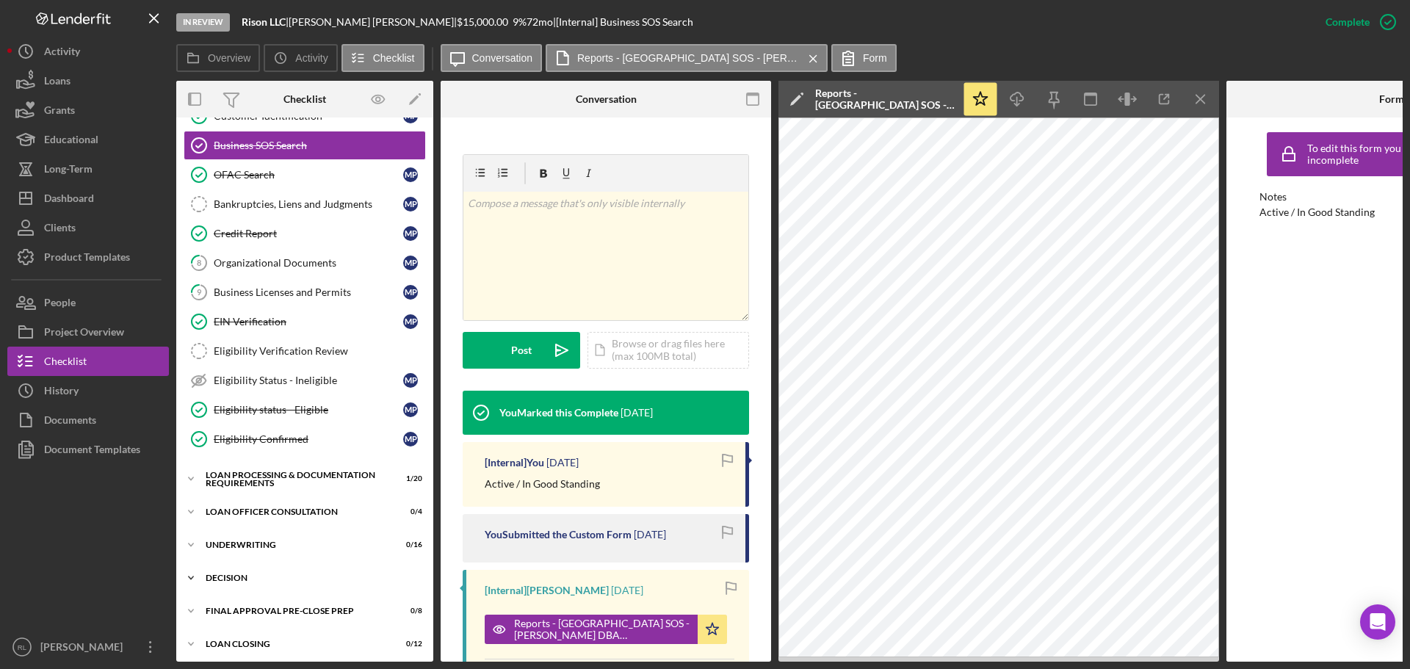
scroll to position [560, 0]
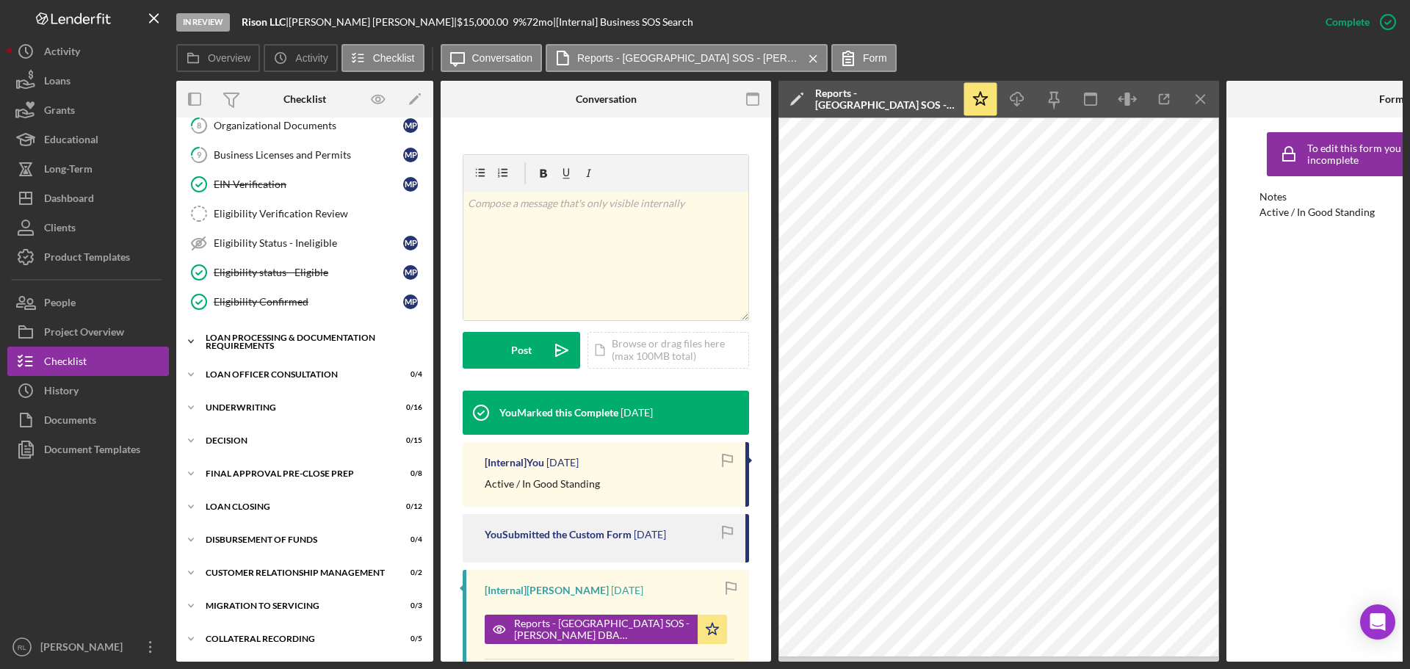
click at [260, 340] on div "Loan Processing & Documentation Requirements" at bounding box center [310, 341] width 209 height 17
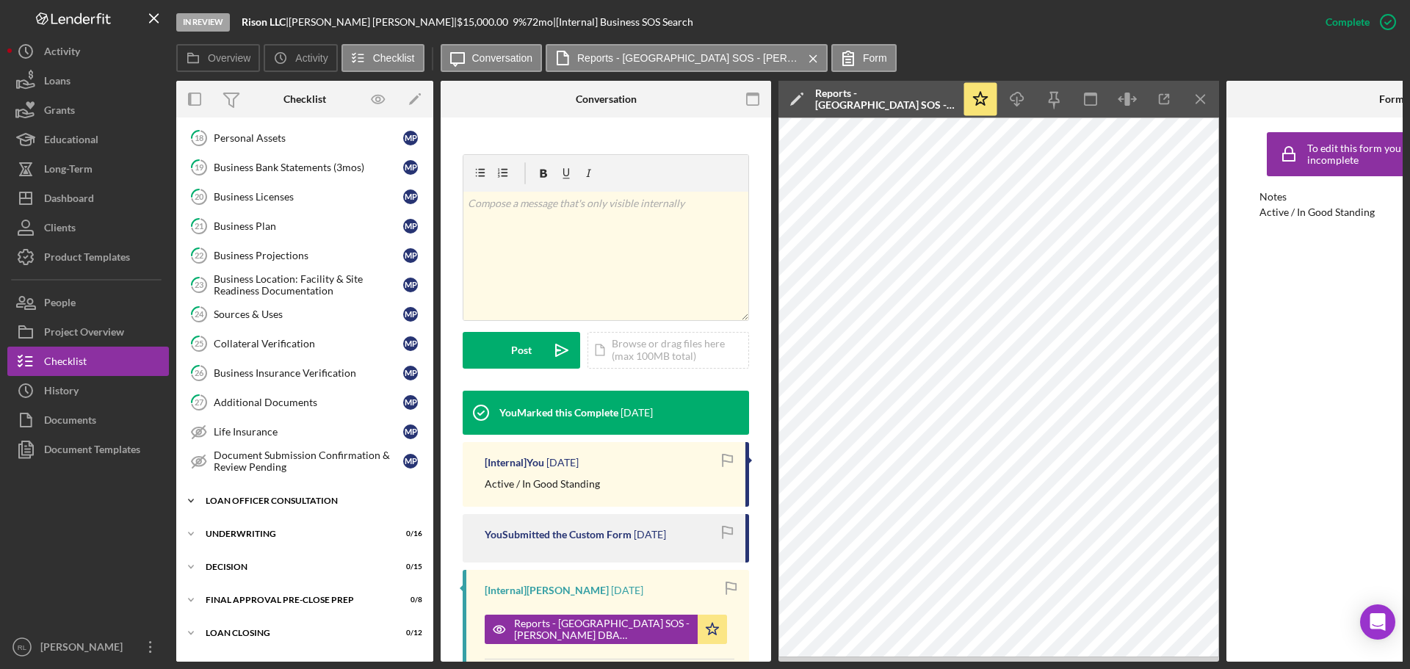
scroll to position [1000, 0]
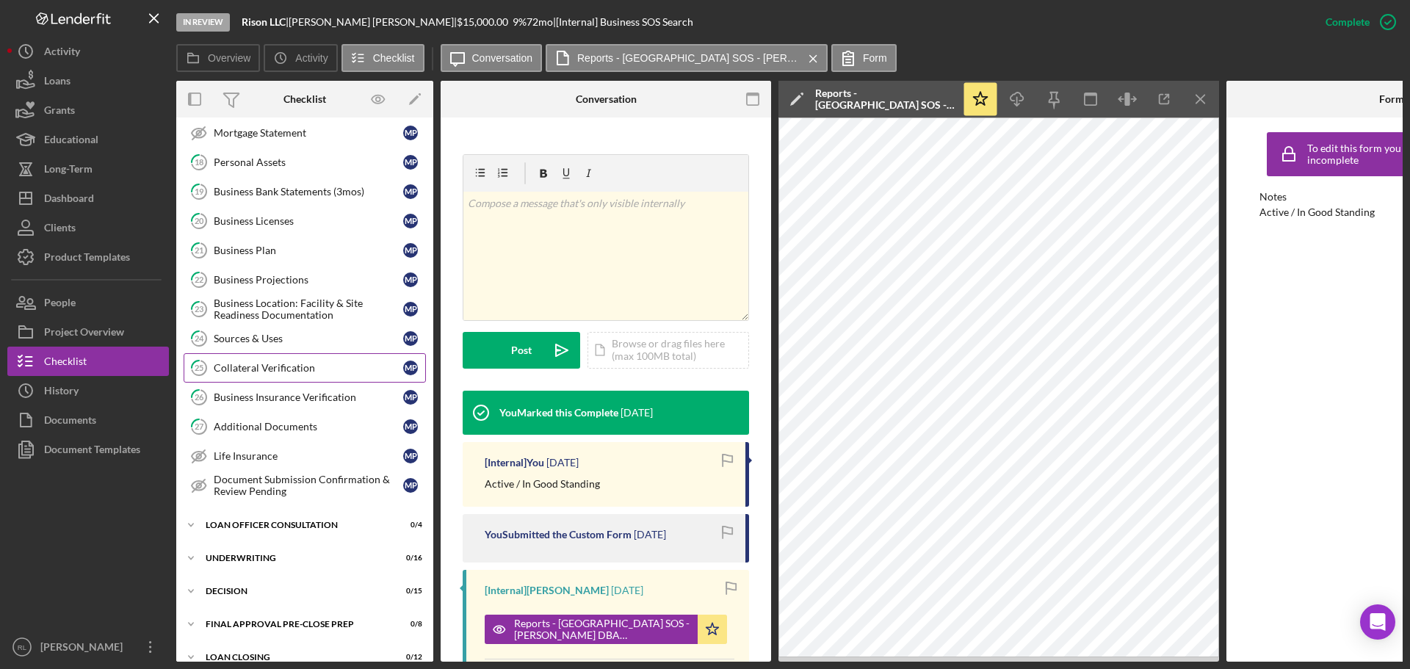
click at [287, 372] on div "Collateral Verification" at bounding box center [308, 368] width 189 height 12
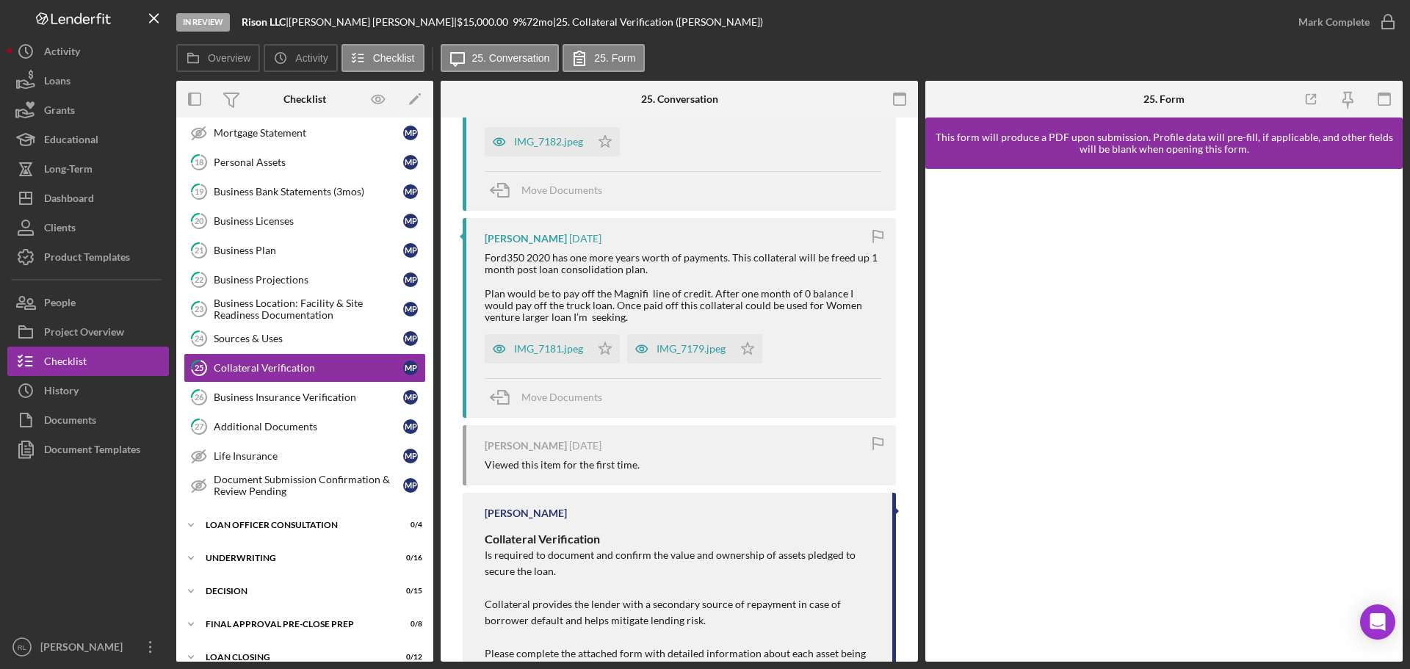
scroll to position [322, 0]
click at [668, 390] on div "Move Documents" at bounding box center [683, 399] width 397 height 40
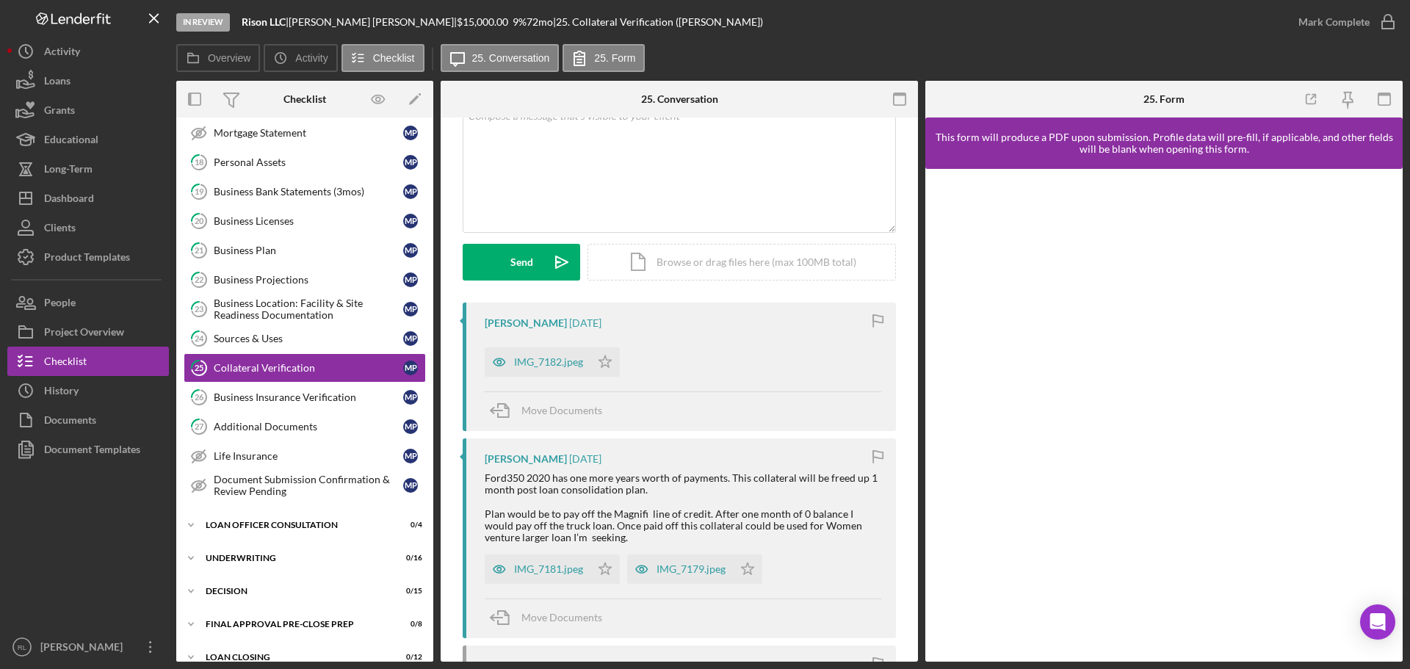
scroll to position [102, 0]
click at [524, 369] on div "IMG_7182.jpeg" at bounding box center [548, 363] width 69 height 12
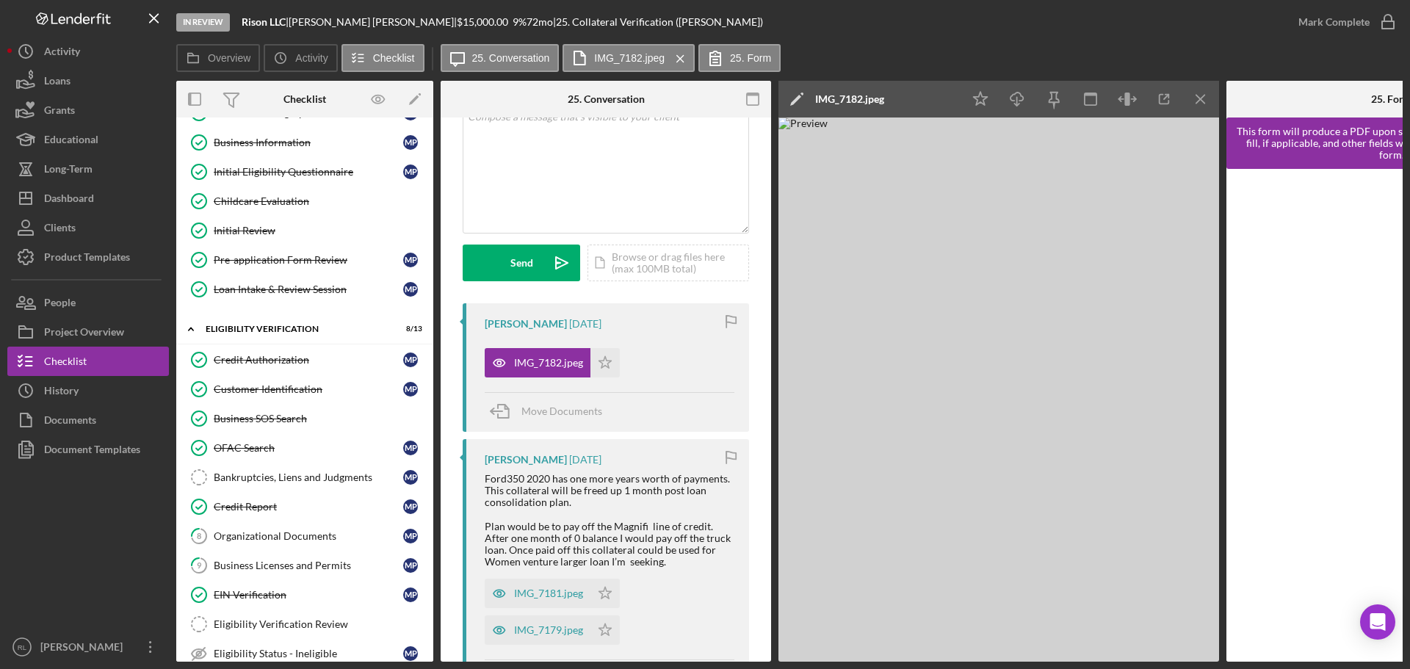
scroll to position [0, 0]
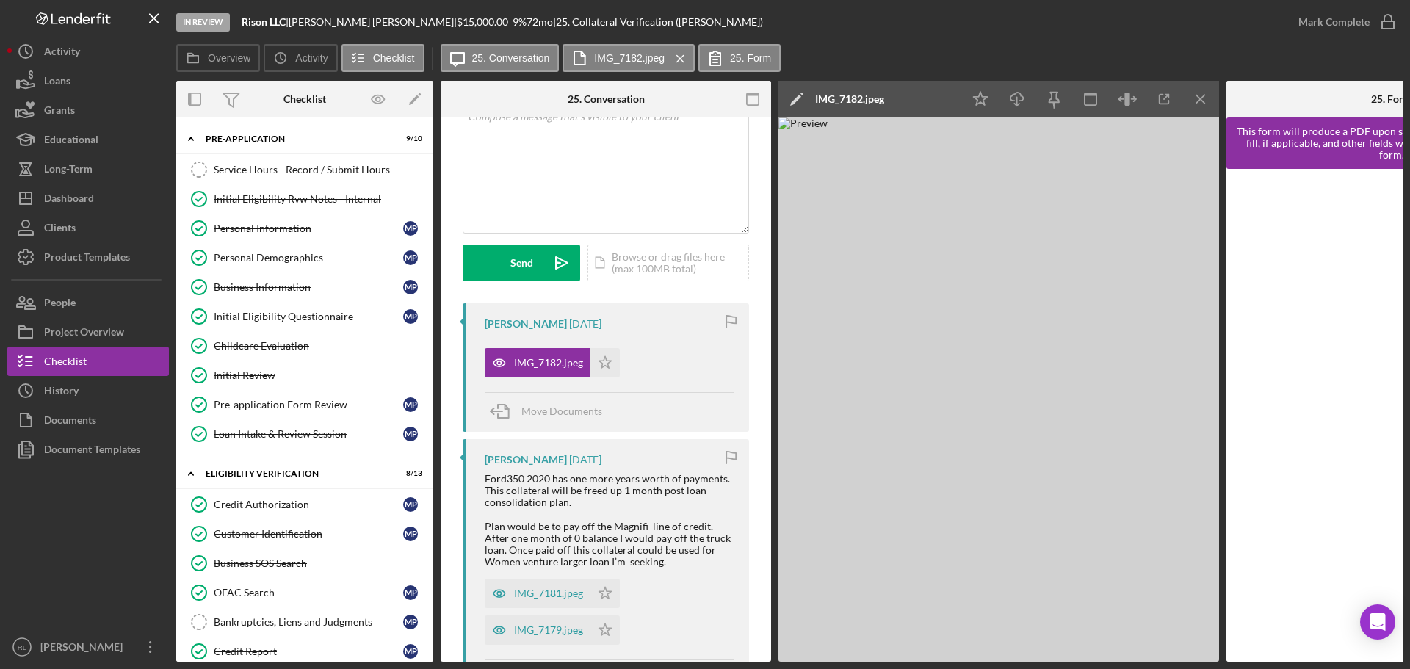
drag, startPoint x: 289, startPoint y: 176, endPoint x: 698, endPoint y: 316, distance: 433.1
click at [289, 176] on div "Service Hours - Record / Submit Hours" at bounding box center [319, 170] width 211 height 12
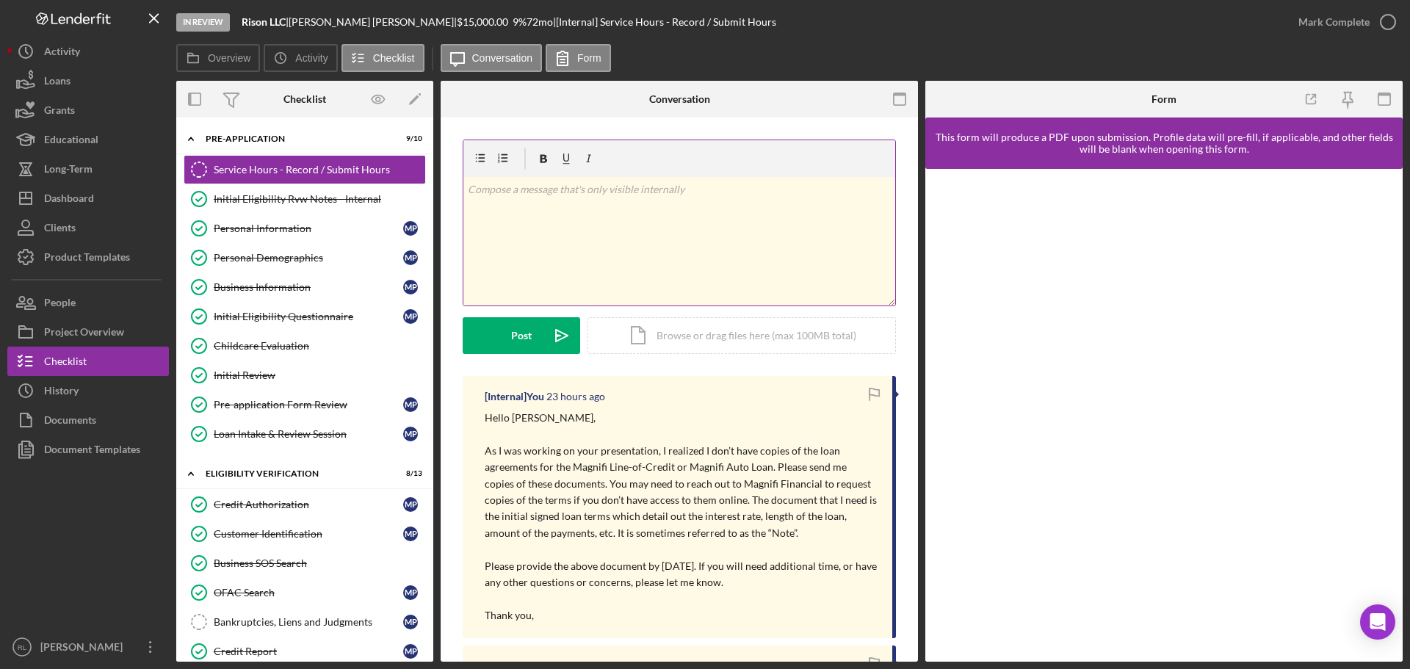
click at [637, 277] on div "v Color teal Color pink Remove color Add row above Add row below Add column bef…" at bounding box center [679, 241] width 432 height 129
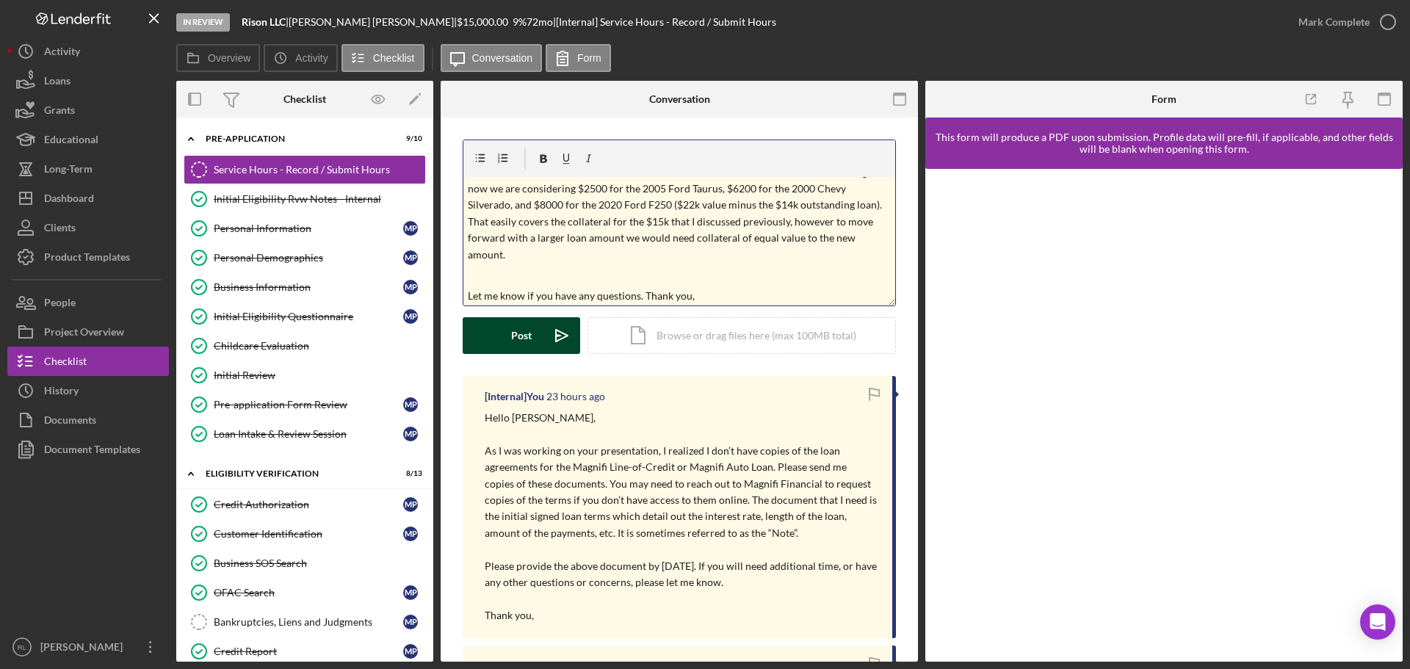
click at [517, 333] on div "Post" at bounding box center [521, 335] width 21 height 37
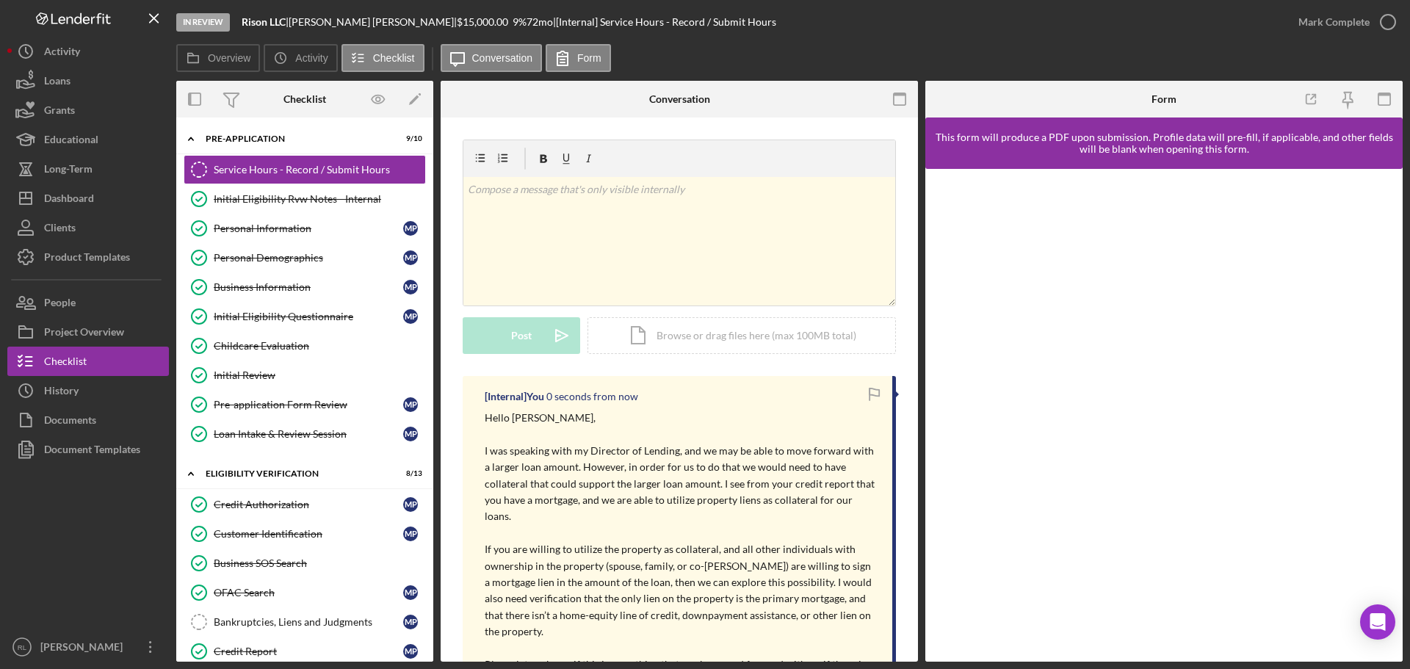
scroll to position [0, 0]
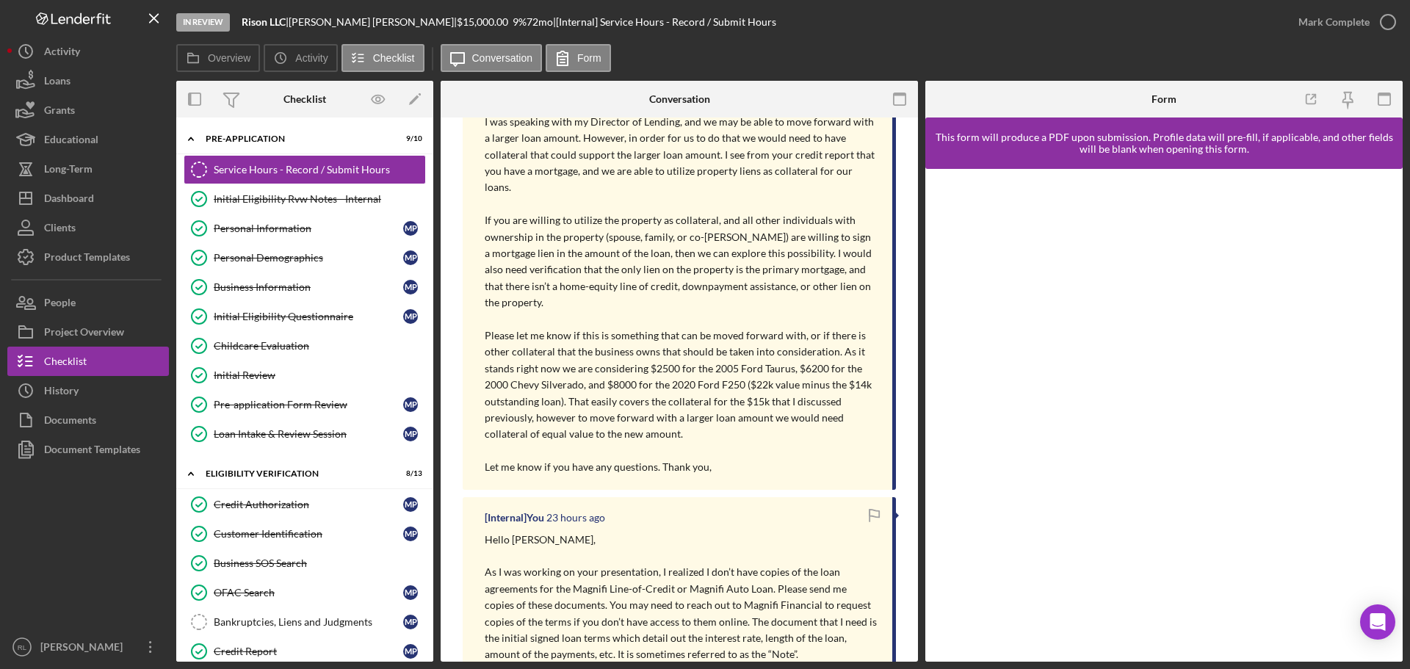
drag, startPoint x: 616, startPoint y: 491, endPoint x: 580, endPoint y: 559, distance: 76.5
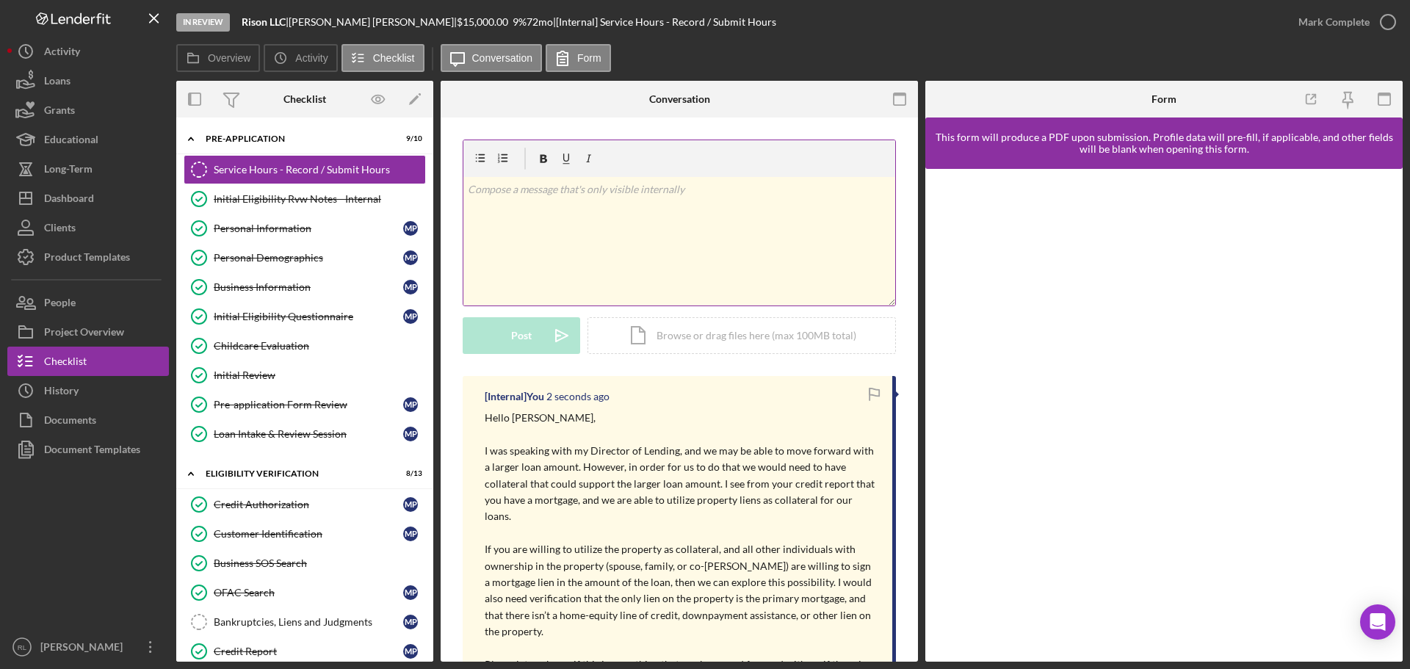
drag, startPoint x: 640, startPoint y: 472, endPoint x: 607, endPoint y: 243, distance: 231.6
click at [85, 202] on div "Dashboard" at bounding box center [69, 200] width 50 height 33
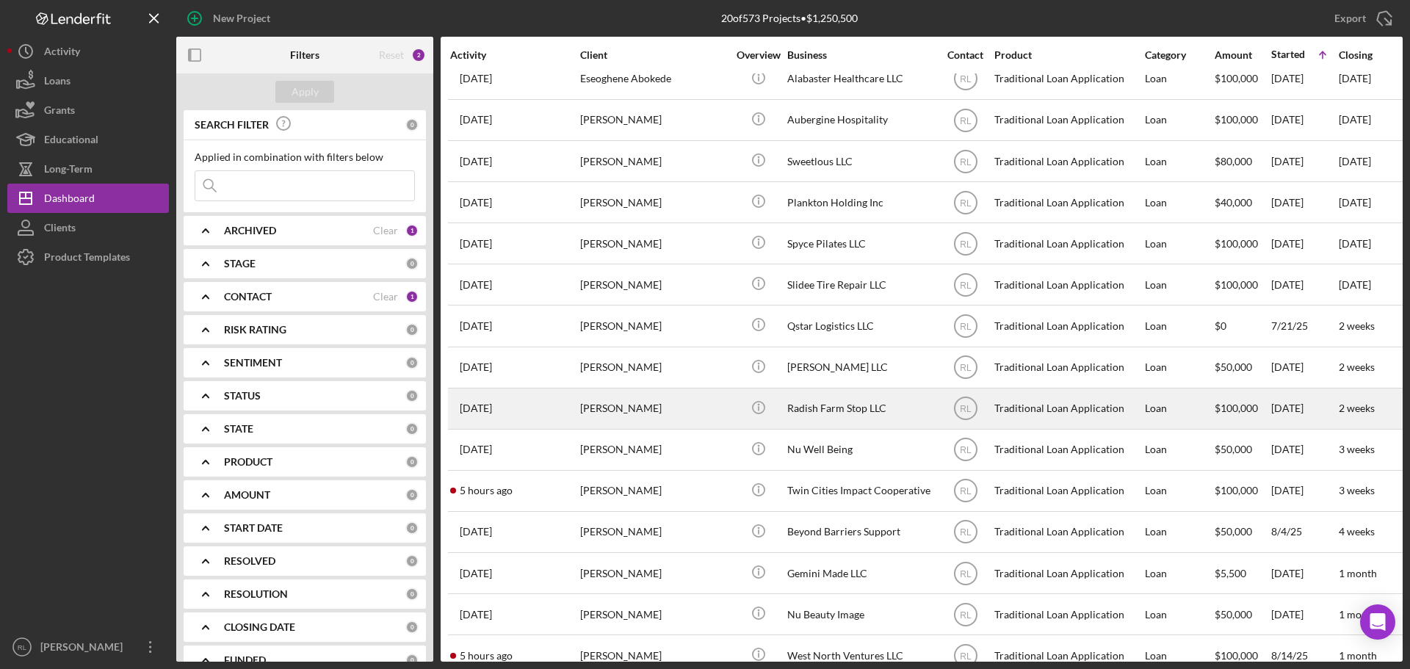
scroll to position [254, 0]
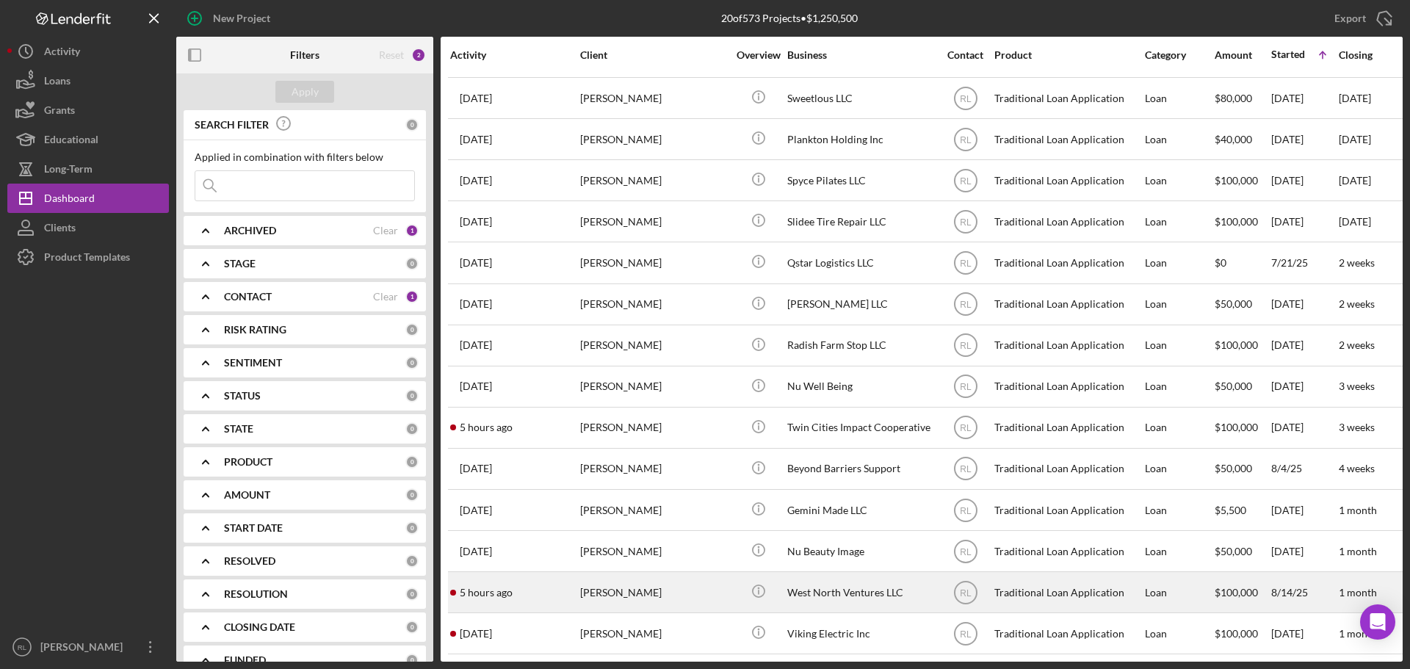
click at [697, 578] on div "[PERSON_NAME]" at bounding box center [653, 592] width 147 height 39
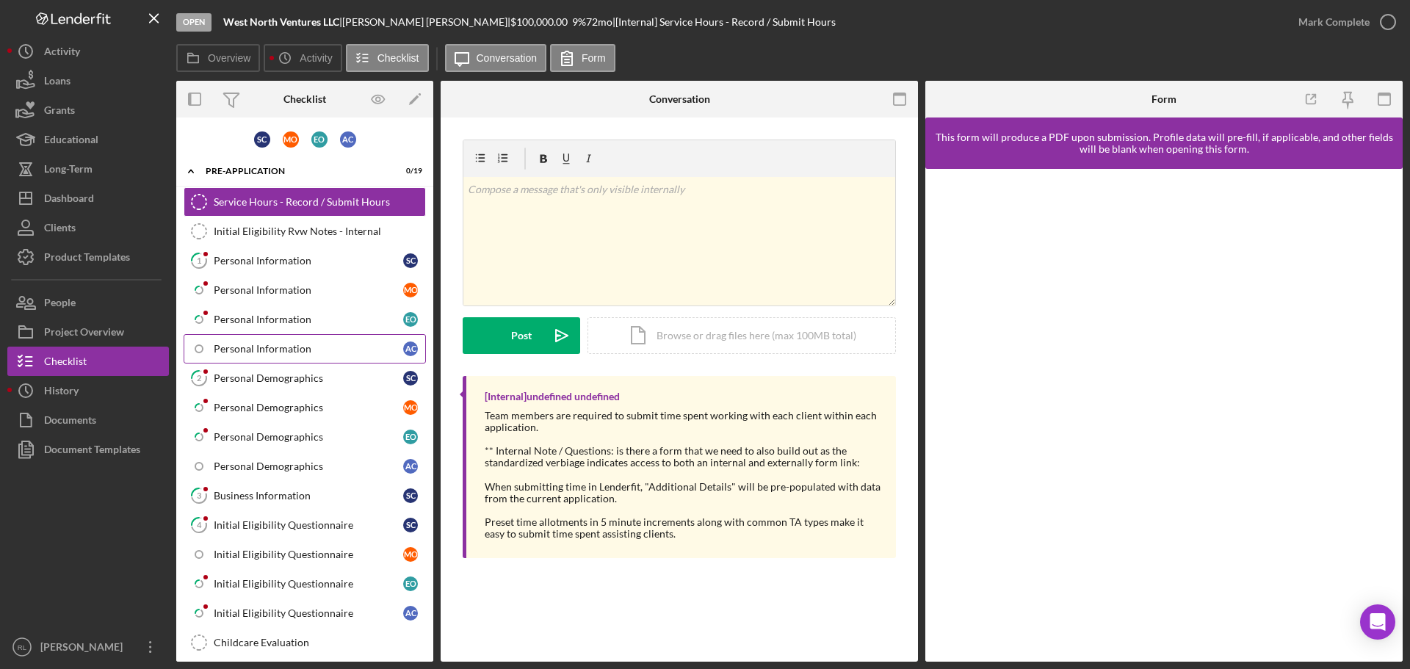
click at [284, 344] on div "Personal Information" at bounding box center [308, 349] width 189 height 12
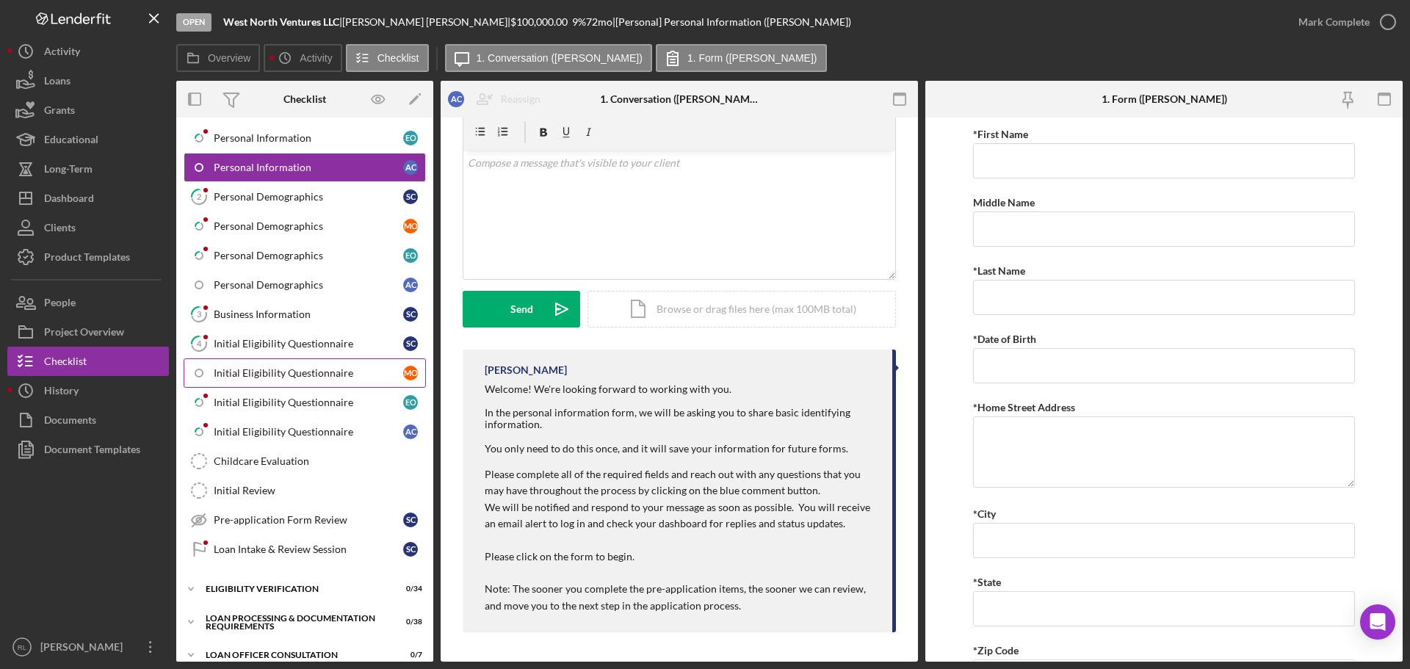
scroll to position [220, 0]
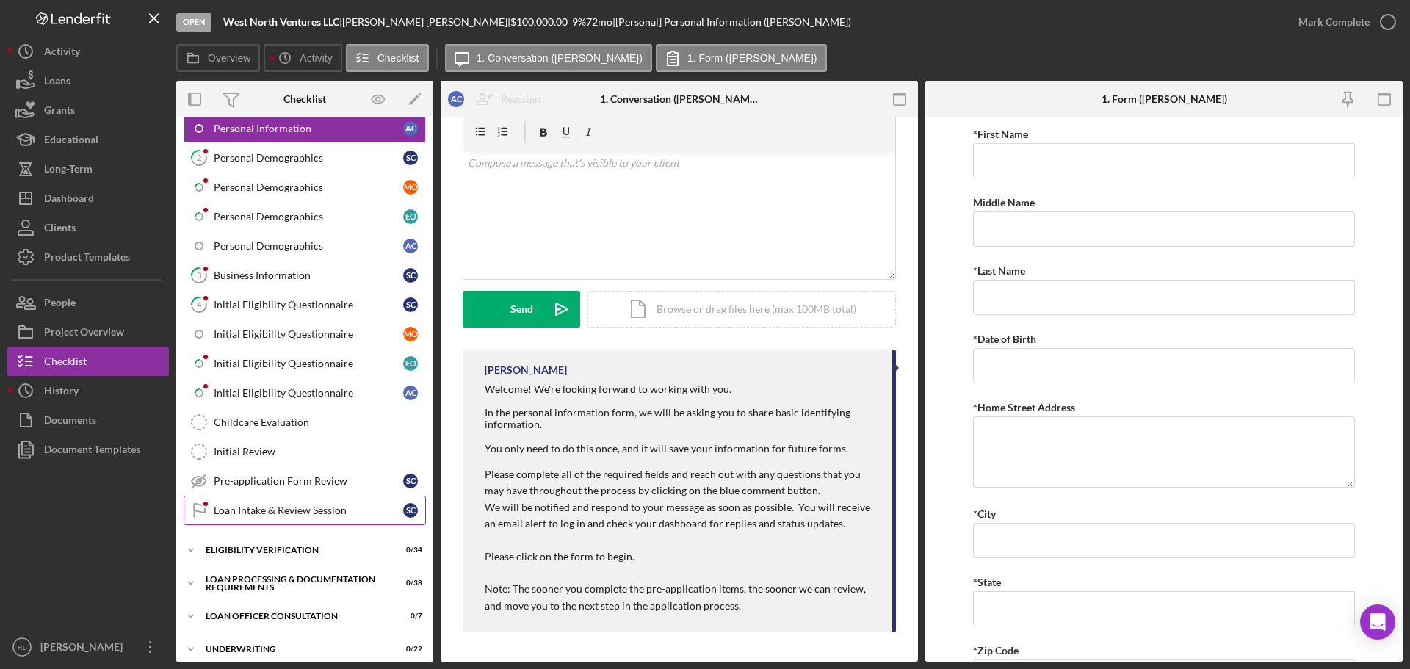
click at [272, 507] on div "Loan Intake & Review Session" at bounding box center [308, 510] width 189 height 12
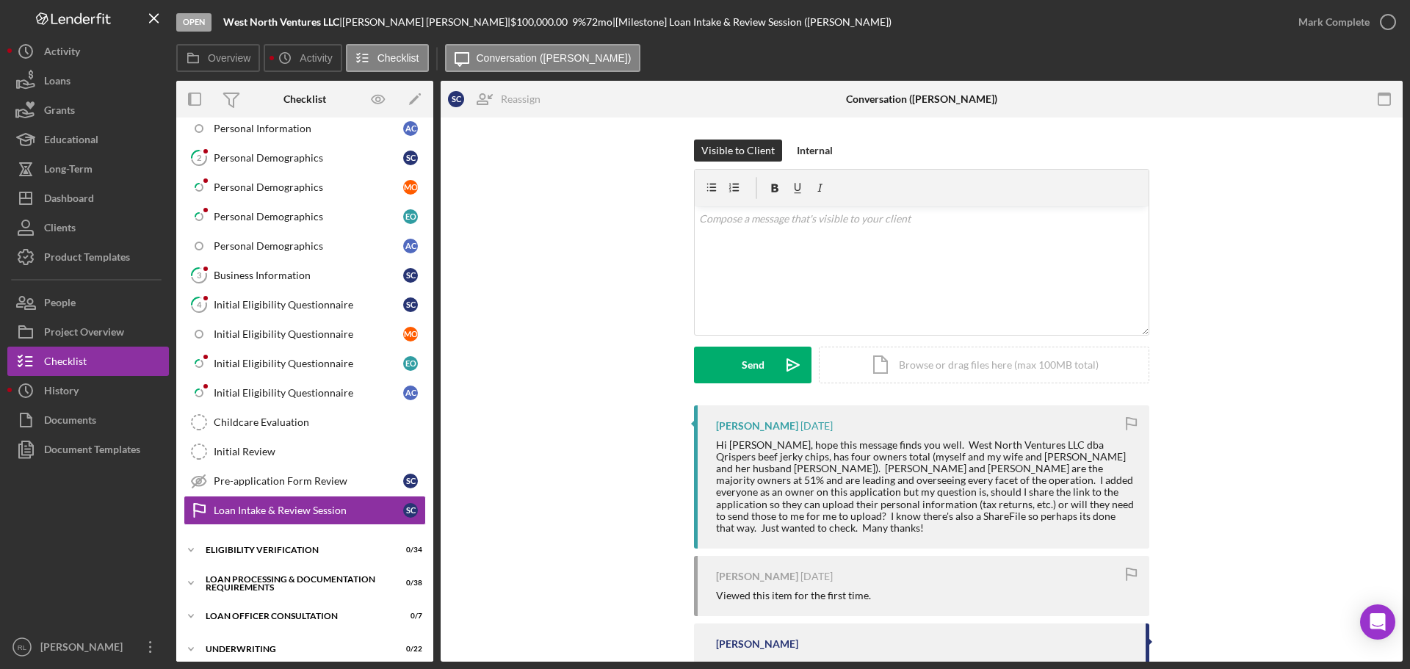
click at [648, 403] on div "Visible to Client Internal v Color teal Color pink Remove color Add row above A…" at bounding box center [922, 273] width 918 height 266
drag, startPoint x: 952, startPoint y: 422, endPoint x: 1046, endPoint y: 514, distance: 132.4
click at [1046, 514] on div "[PERSON_NAME] [DATE] Hi [PERSON_NAME], hope this message finds you well. West N…" at bounding box center [921, 476] width 455 height 143
click at [1046, 514] on div "Hi [PERSON_NAME], hope this message finds you well. West North Ventures LLC dba…" at bounding box center [925, 486] width 419 height 95
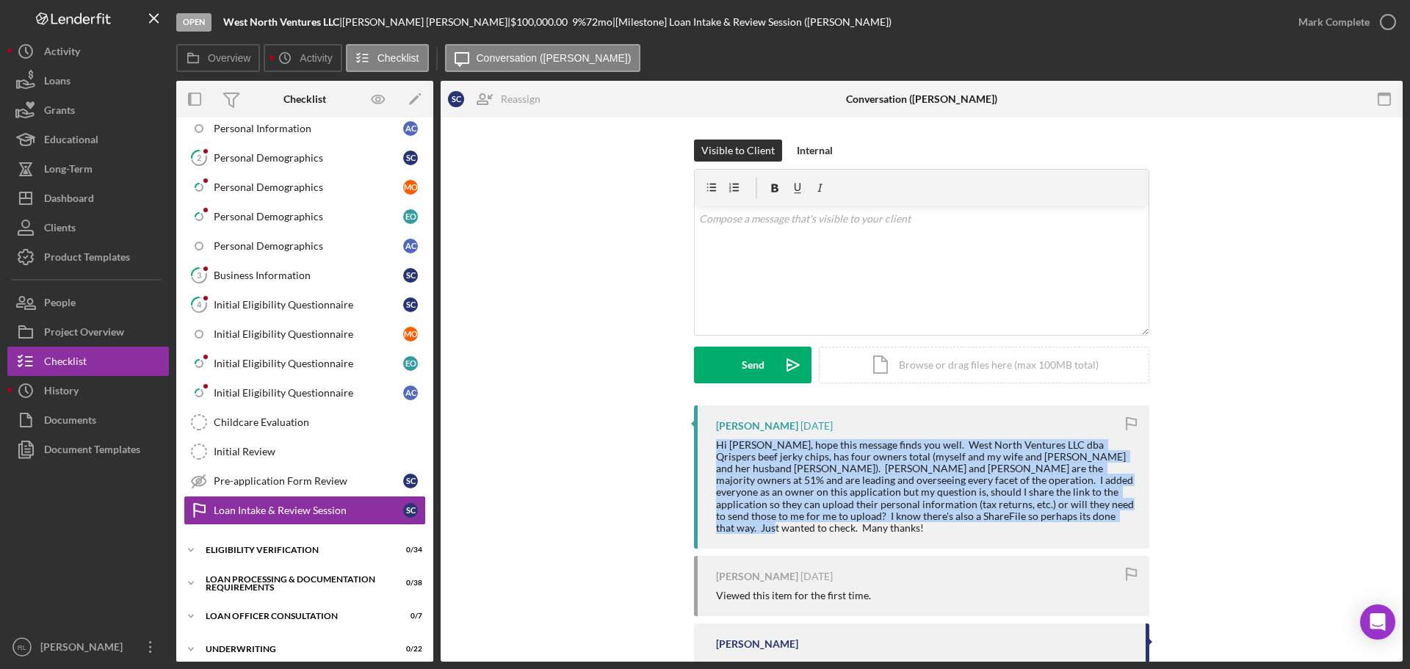
drag, startPoint x: 1055, startPoint y: 514, endPoint x: 714, endPoint y: 445, distance: 347.7
click at [716, 445] on div "Hi [PERSON_NAME], hope this message finds you well. West North Ventures LLC dba…" at bounding box center [925, 486] width 419 height 95
drag, startPoint x: 714, startPoint y: 445, endPoint x: 1030, endPoint y: 515, distance: 323.4
click at [1030, 515] on div "Hi [PERSON_NAME], hope this message finds you well. West North Ventures LLC dba…" at bounding box center [925, 486] width 419 height 95
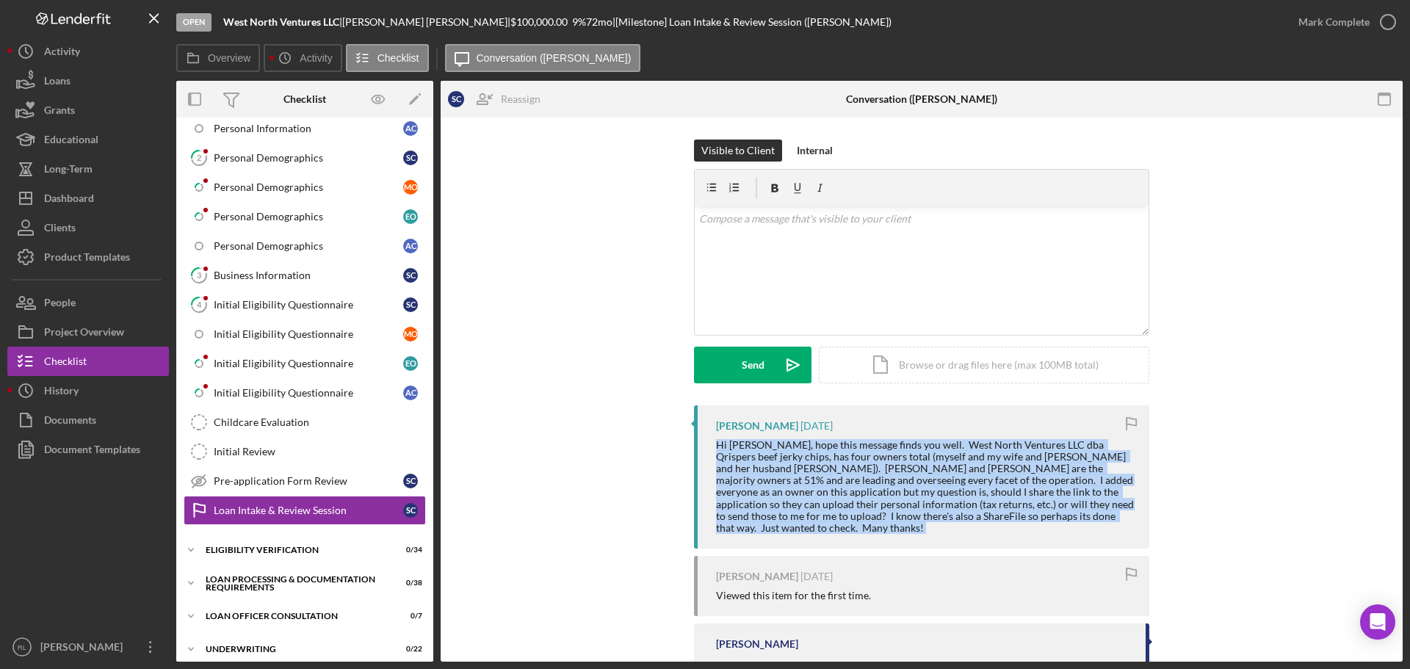
click at [1030, 515] on div "Hi [PERSON_NAME], hope this message finds you well. West North Ventures LLC dba…" at bounding box center [925, 486] width 419 height 95
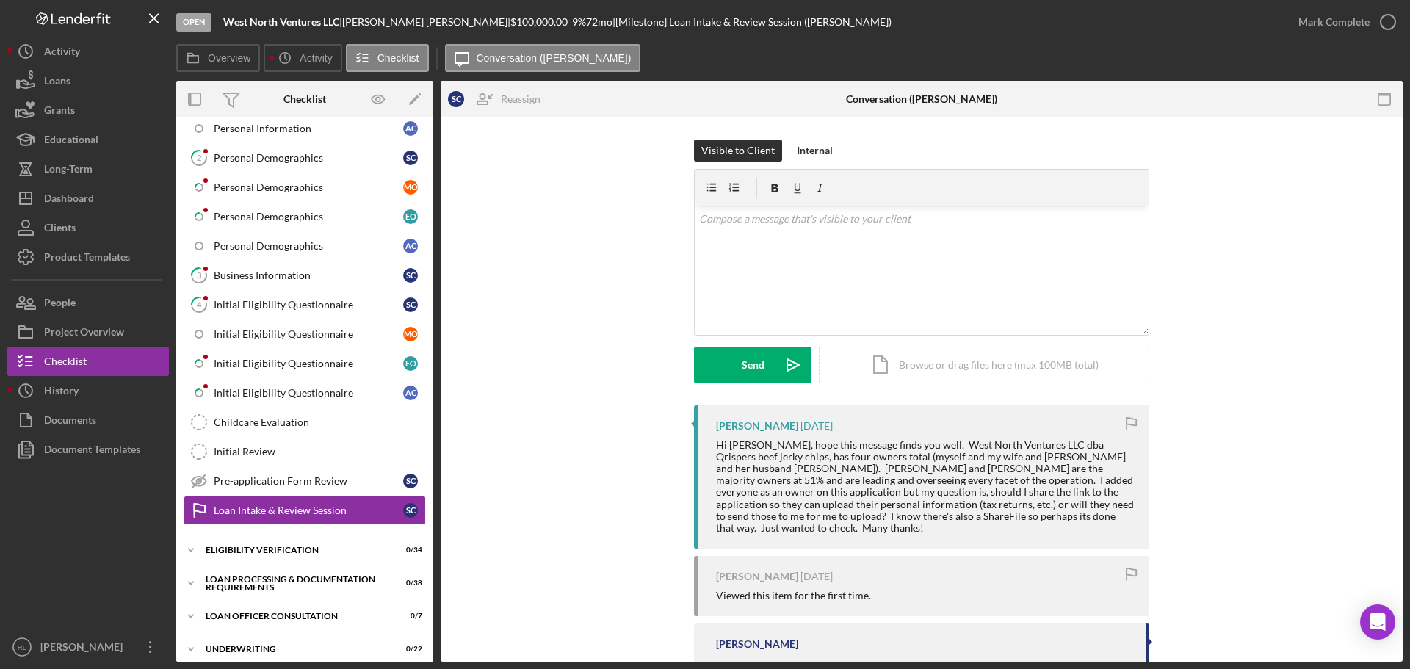
drag, startPoint x: 1037, startPoint y: 515, endPoint x: 947, endPoint y: 420, distance: 130.9
click at [947, 420] on div "[PERSON_NAME] [DATE] Hi [PERSON_NAME], hope this message finds you well. West N…" at bounding box center [921, 476] width 455 height 143
click at [947, 420] on div "[PERSON_NAME] [DATE]" at bounding box center [925, 426] width 419 height 12
drag, startPoint x: 947, startPoint y: 420, endPoint x: 1037, endPoint y: 516, distance: 132.0
click at [1037, 516] on div "[PERSON_NAME] [DATE] Hi [PERSON_NAME], hope this message finds you well. West N…" at bounding box center [921, 476] width 455 height 143
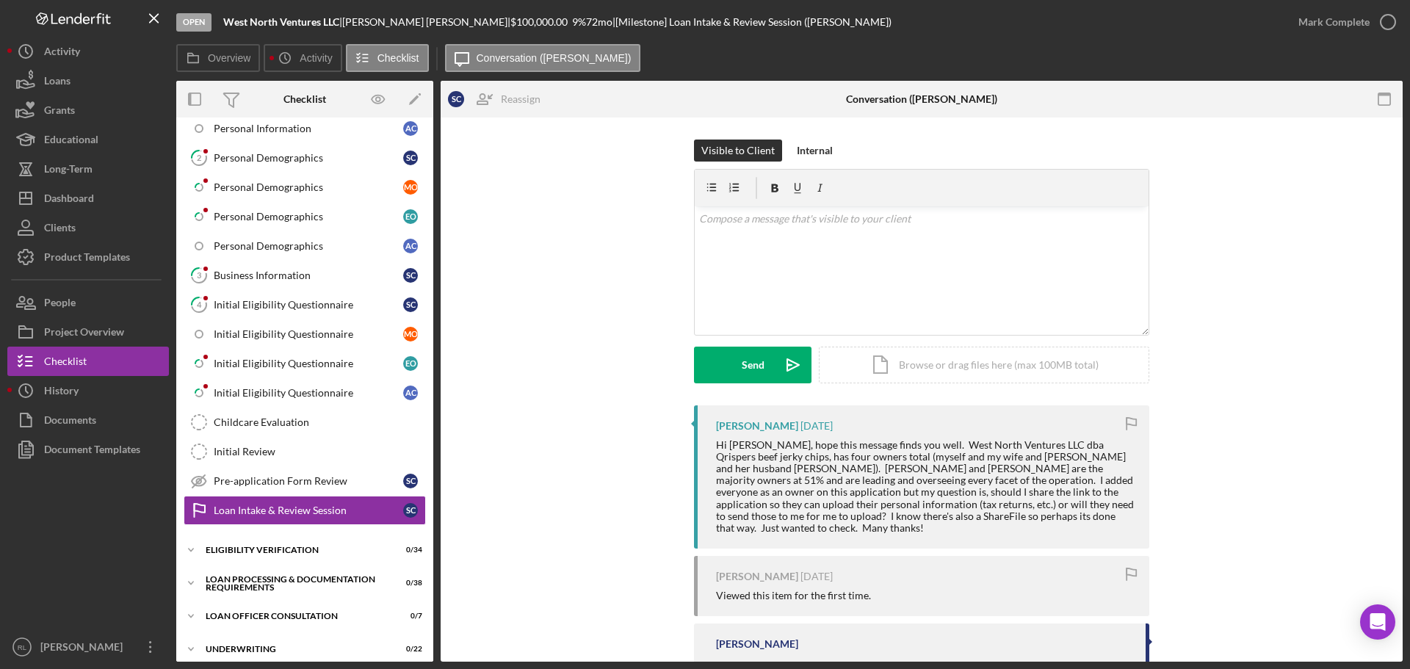
click at [1037, 516] on div "Hi [PERSON_NAME], hope this message finds you well. West North Ventures LLC dba…" at bounding box center [925, 486] width 419 height 95
click at [281, 545] on div "Icon/Expander Eligibility Verification 0 / 34" at bounding box center [304, 549] width 257 height 29
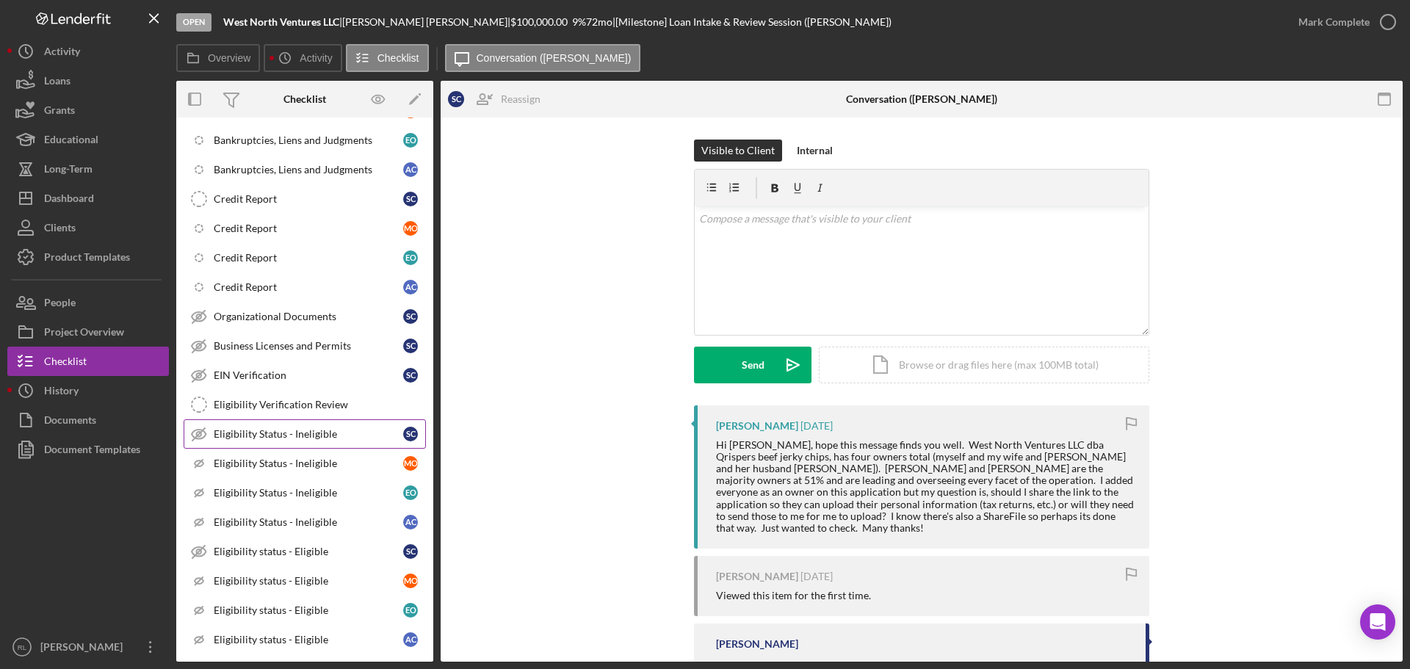
scroll to position [1395, 0]
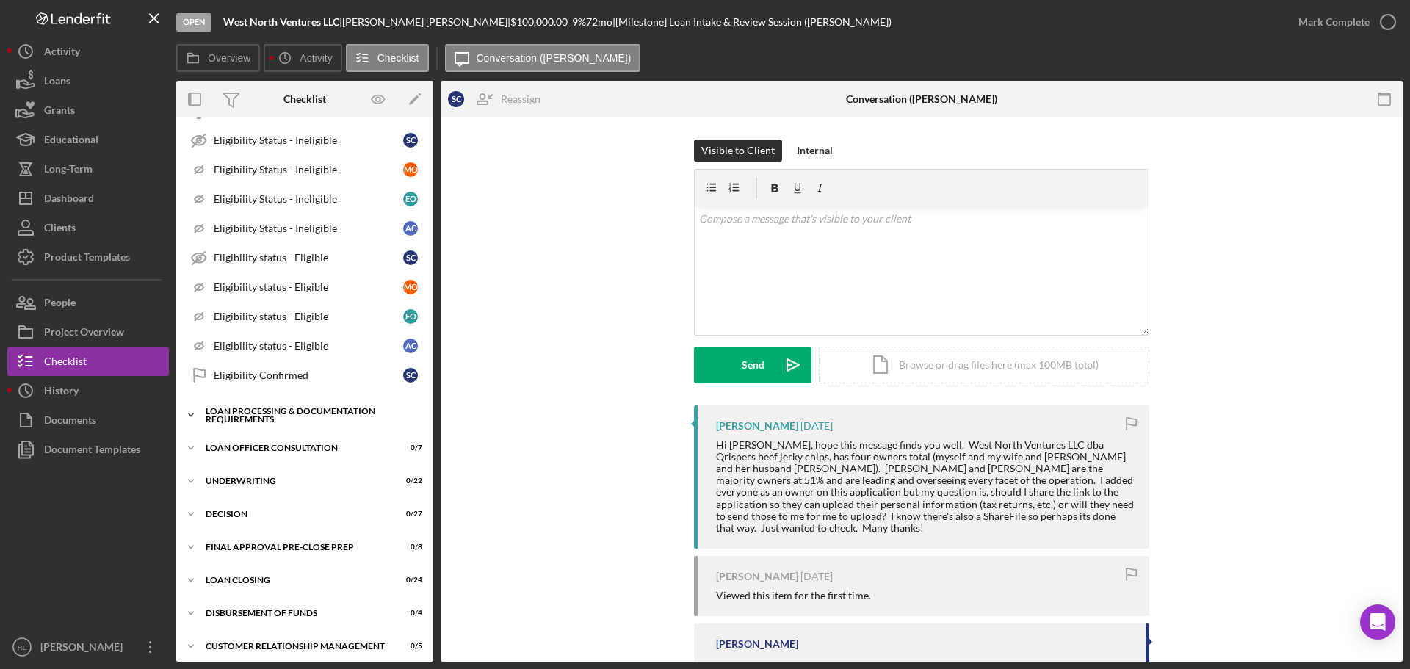
click at [287, 422] on div "Loan Processing & Documentation Requirements" at bounding box center [310, 415] width 209 height 17
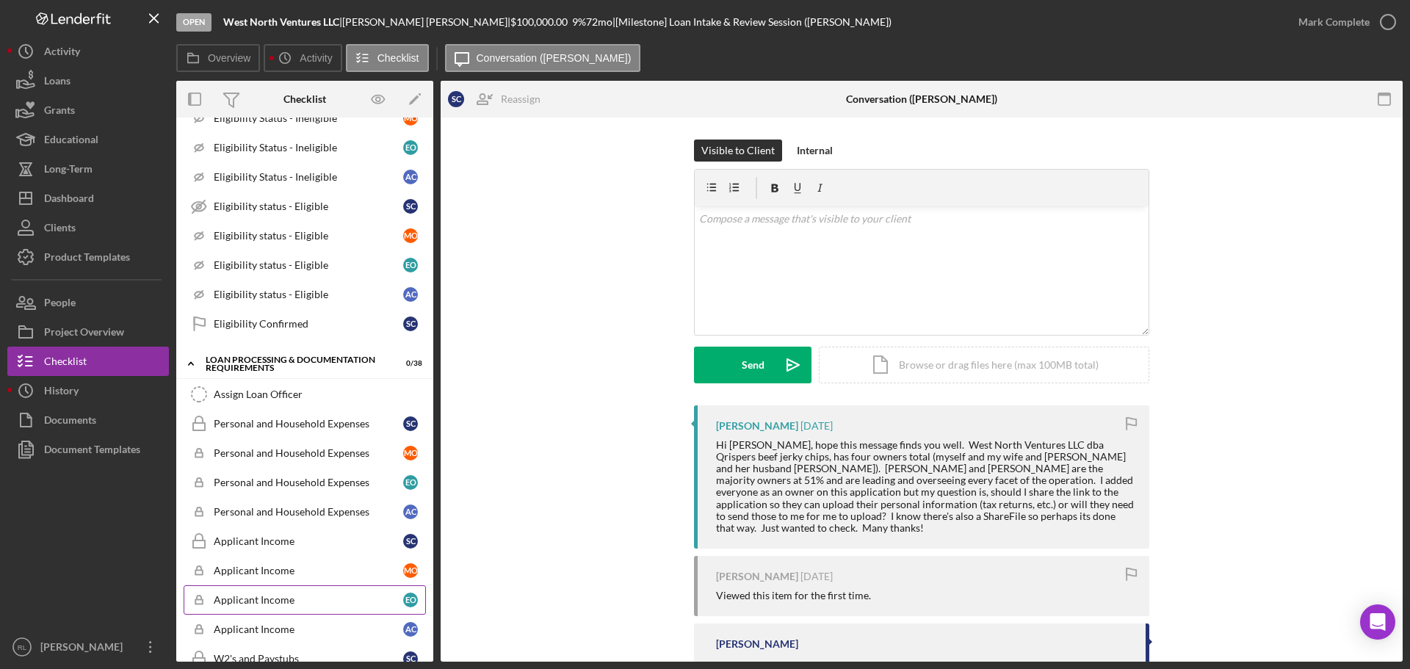
scroll to position [1248, 0]
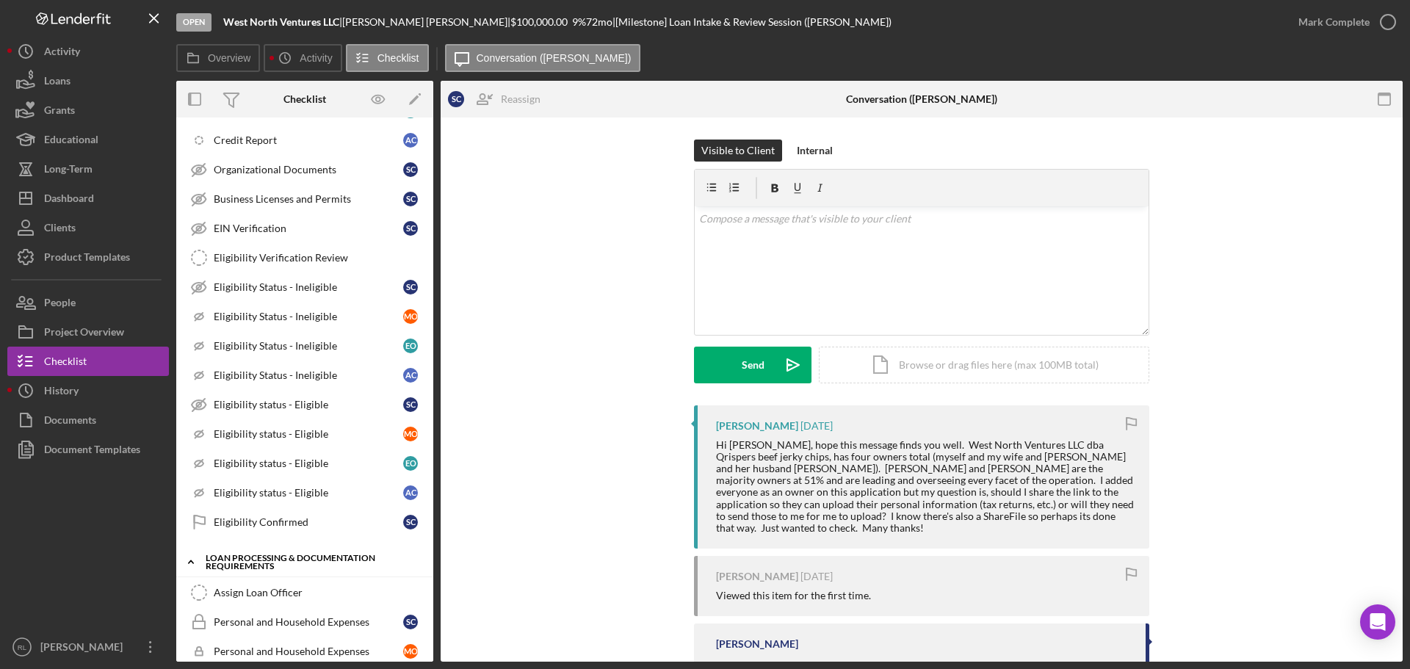
click at [273, 569] on div "Loan Processing & Documentation Requirements" at bounding box center [310, 562] width 209 height 17
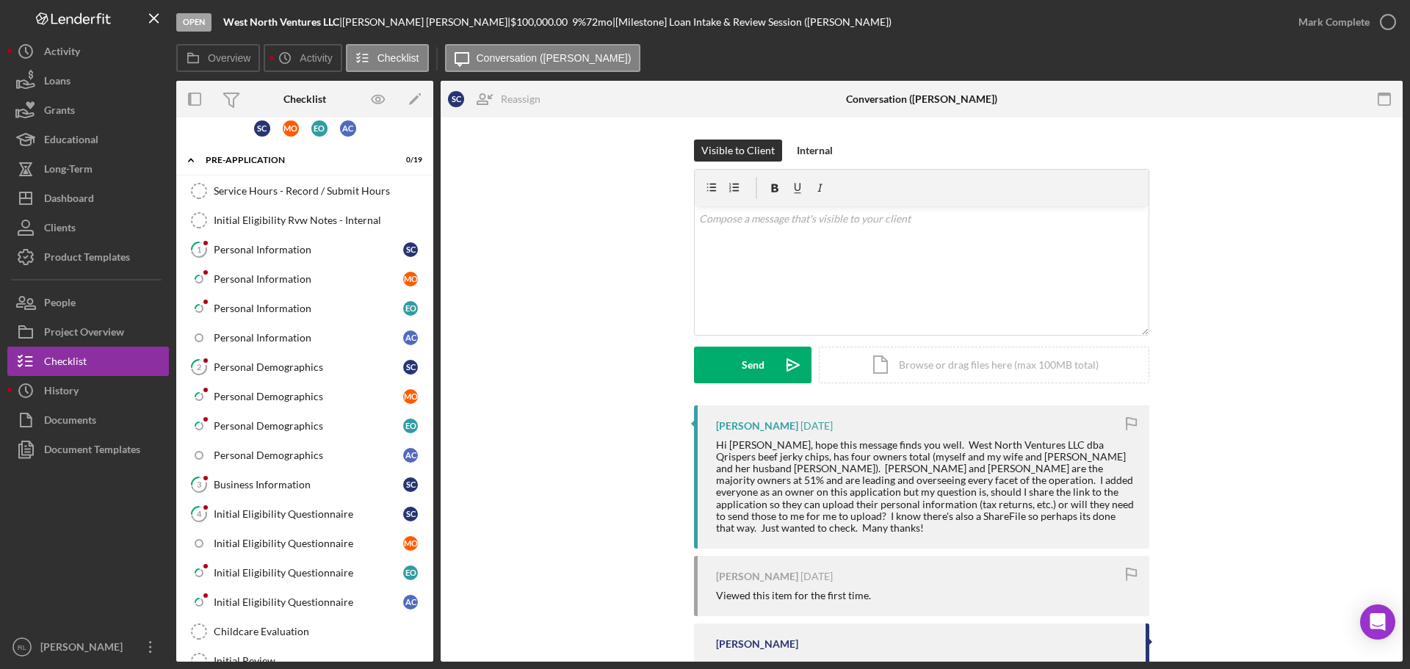
scroll to position [0, 0]
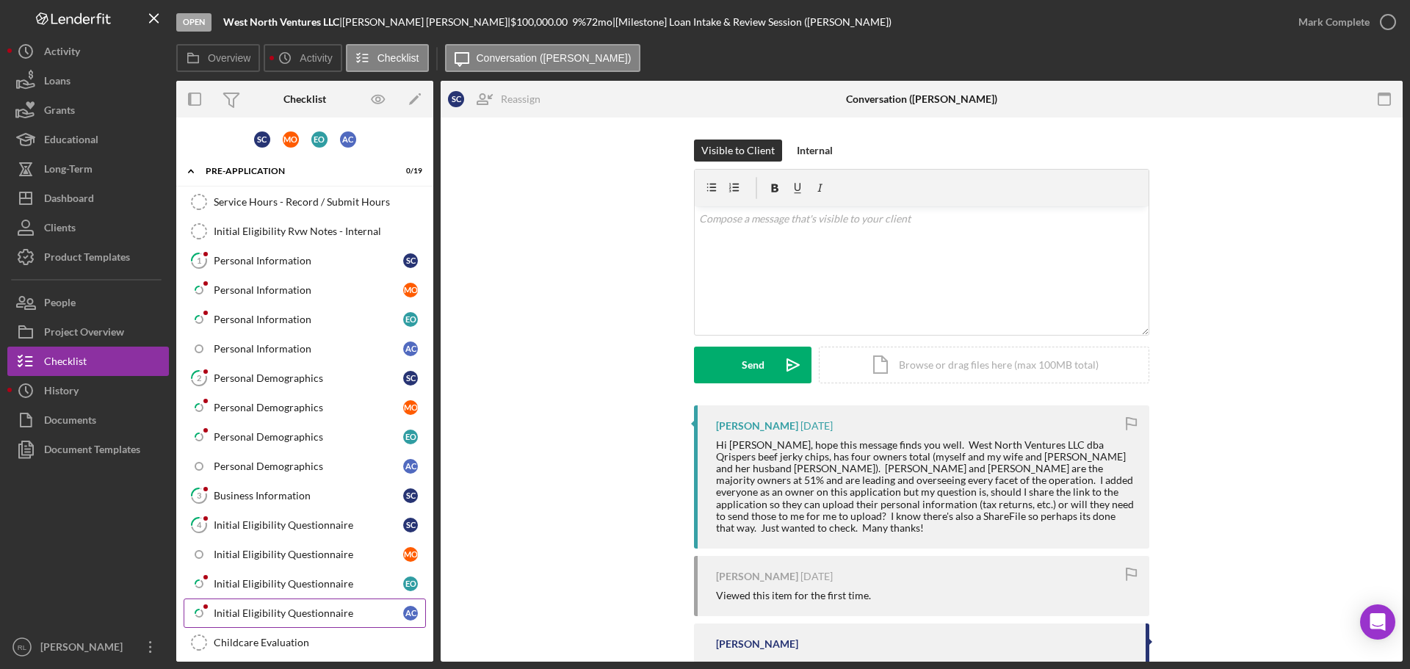
click at [309, 611] on div "Initial Eligibility Questionnaire" at bounding box center [308, 613] width 189 height 12
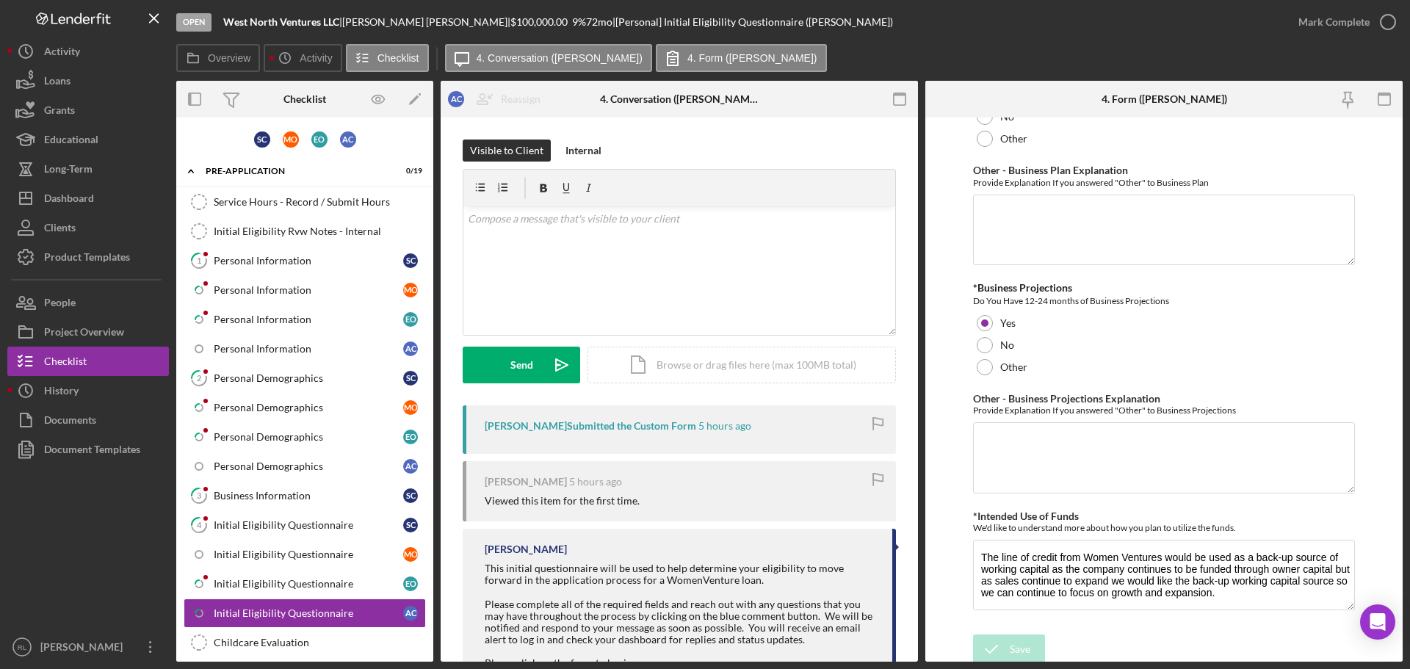
scroll to position [2589, 0]
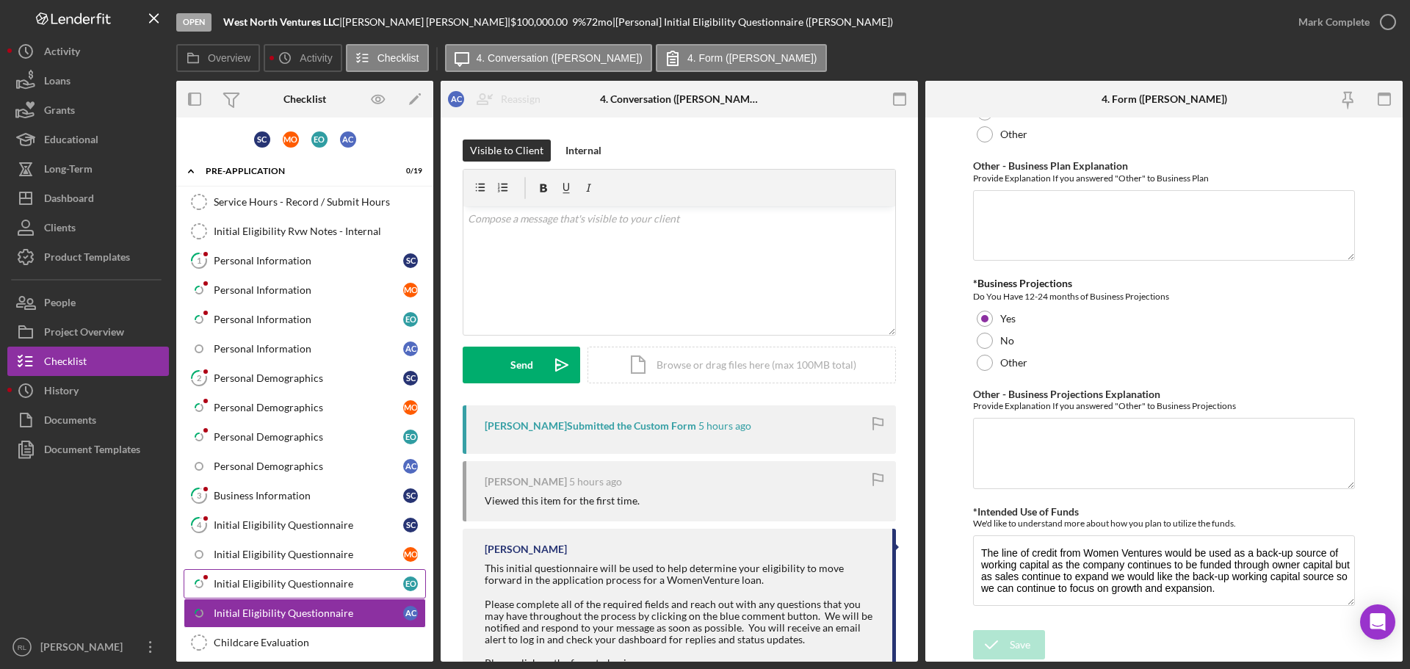
click at [291, 593] on link "Icon/Checklist Item Sub Partial Initial Eligibility Questionnaire E O" at bounding box center [305, 583] width 242 height 29
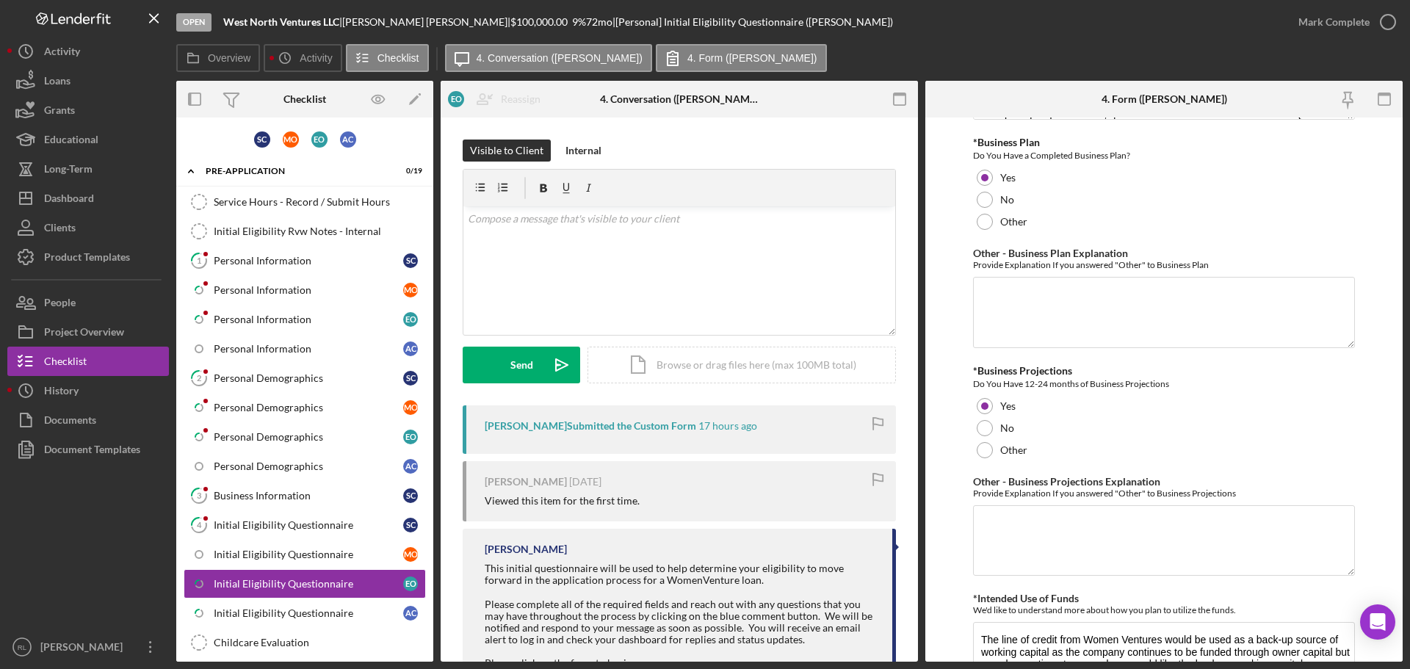
scroll to position [2539, 0]
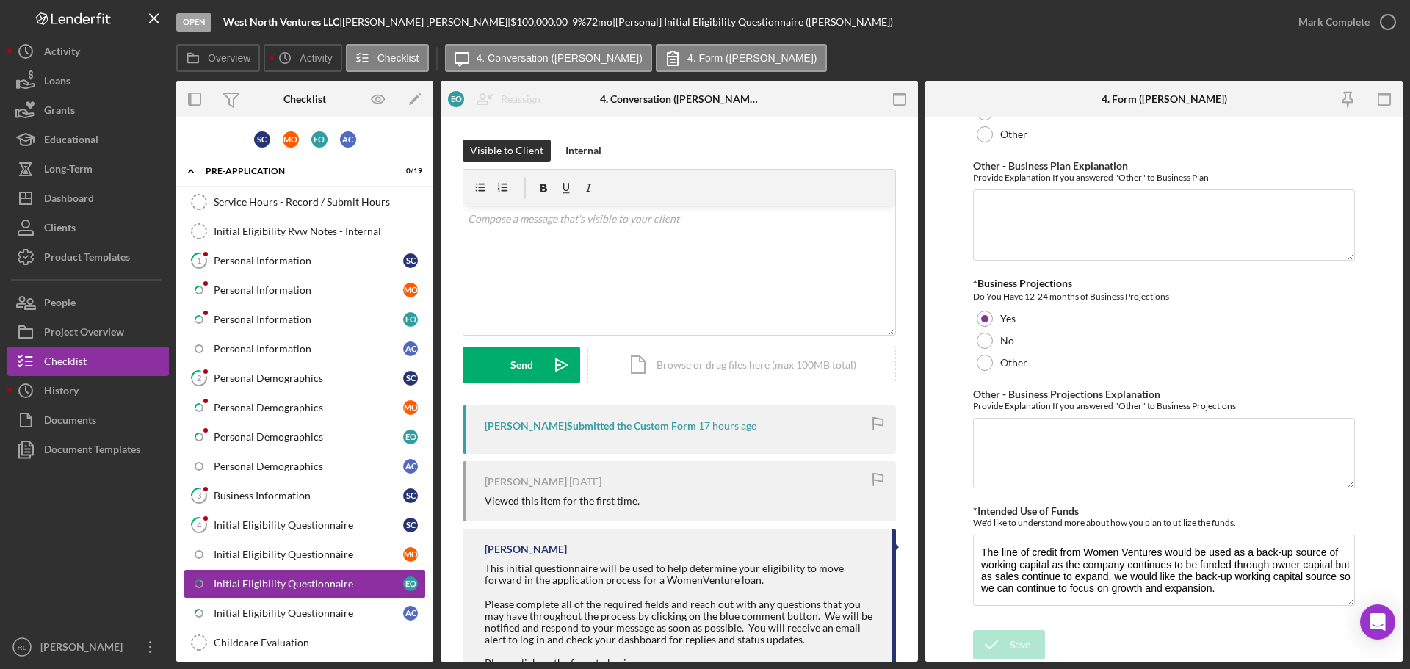
drag, startPoint x: 958, startPoint y: 435, endPoint x: 946, endPoint y: 611, distance: 176.6
click at [267, 524] on div "Initial Eligibility Questionnaire" at bounding box center [308, 525] width 189 height 12
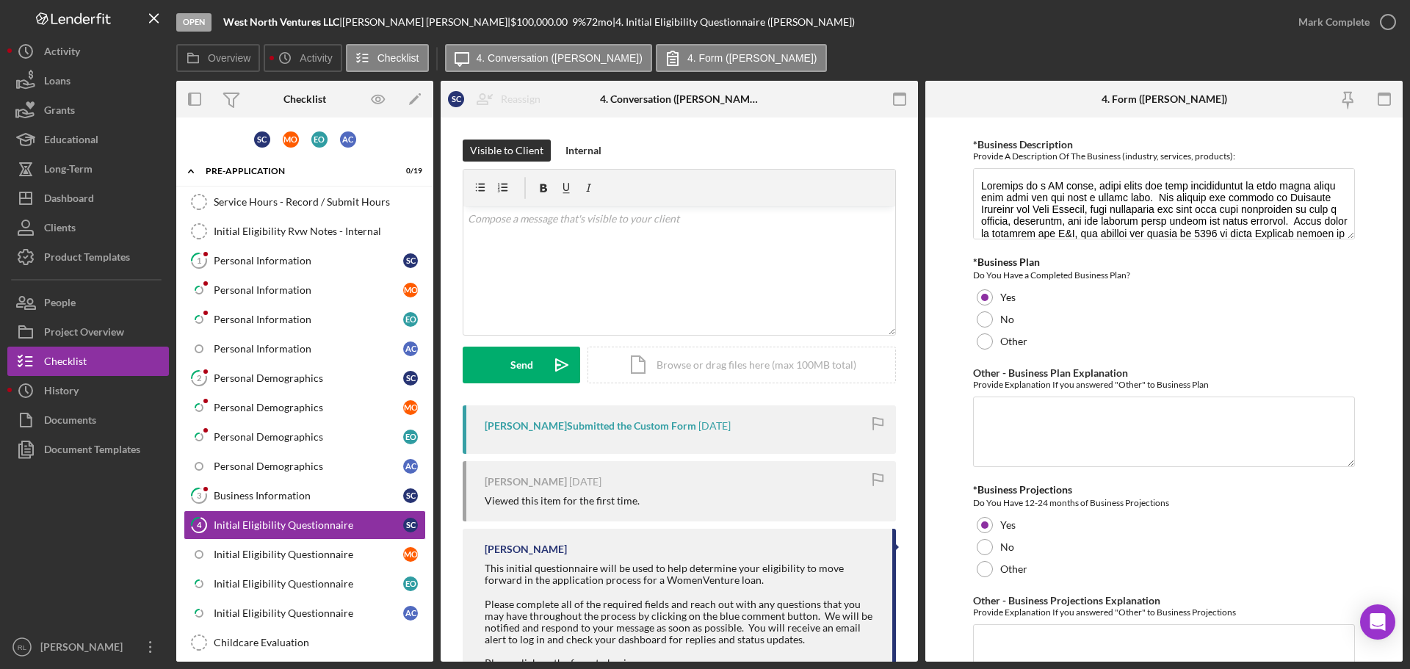
scroll to position [2638, 0]
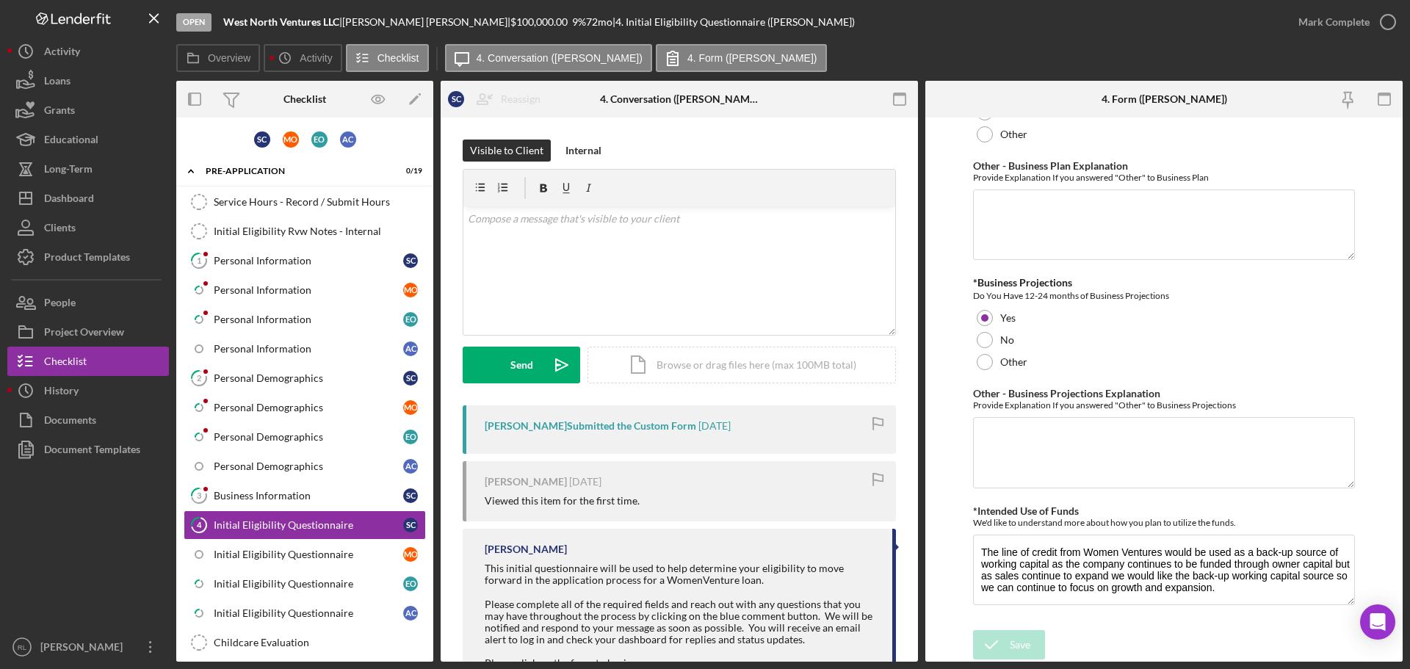
drag, startPoint x: 951, startPoint y: 337, endPoint x: 944, endPoint y: 563, distance: 226.3
click at [292, 508] on link "3 Business Information S C" at bounding box center [305, 495] width 242 height 29
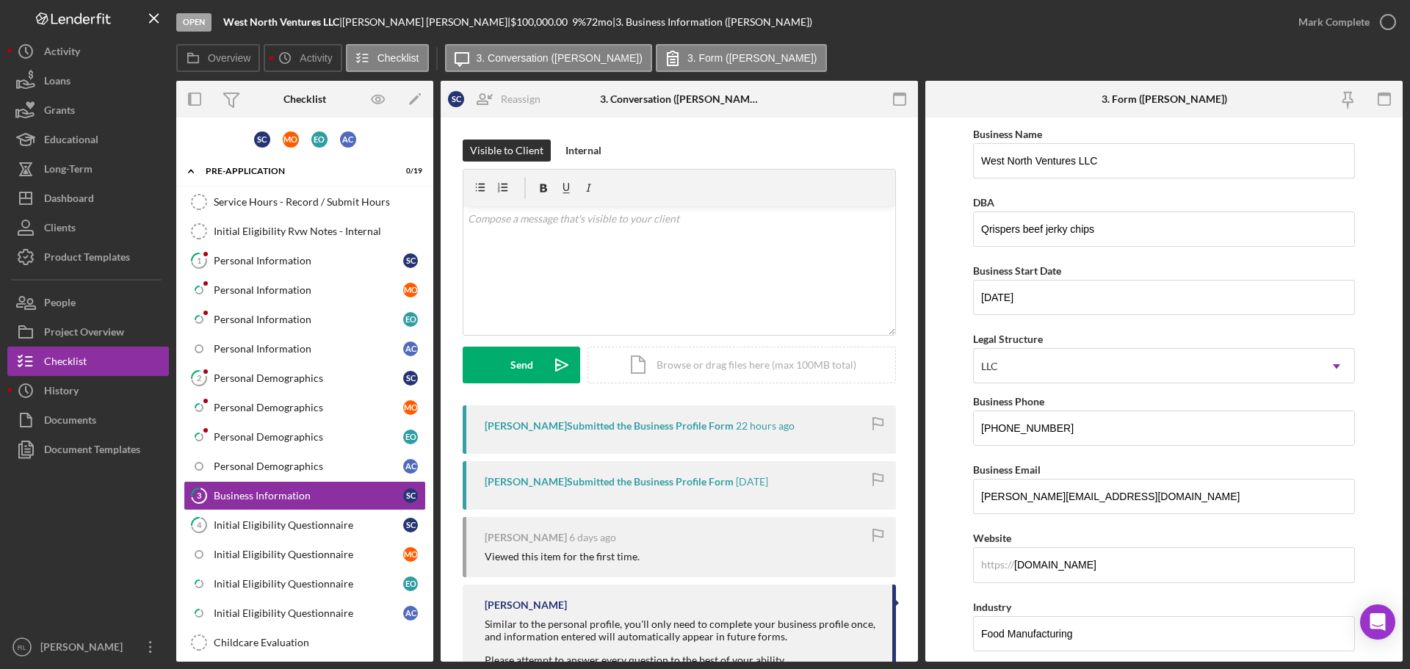
drag, startPoint x: 944, startPoint y: 373, endPoint x: 938, endPoint y: 253, distance: 119.8
drag, startPoint x: 1138, startPoint y: 225, endPoint x: 951, endPoint y: 234, distance: 187.4
click at [951, 234] on form "Business Name West North Ventures LLC DBA Qrispers beef jerky chips Business St…" at bounding box center [1163, 389] width 477 height 544
click at [106, 203] on button "Icon/Dashboard Dashboard" at bounding box center [88, 198] width 162 height 29
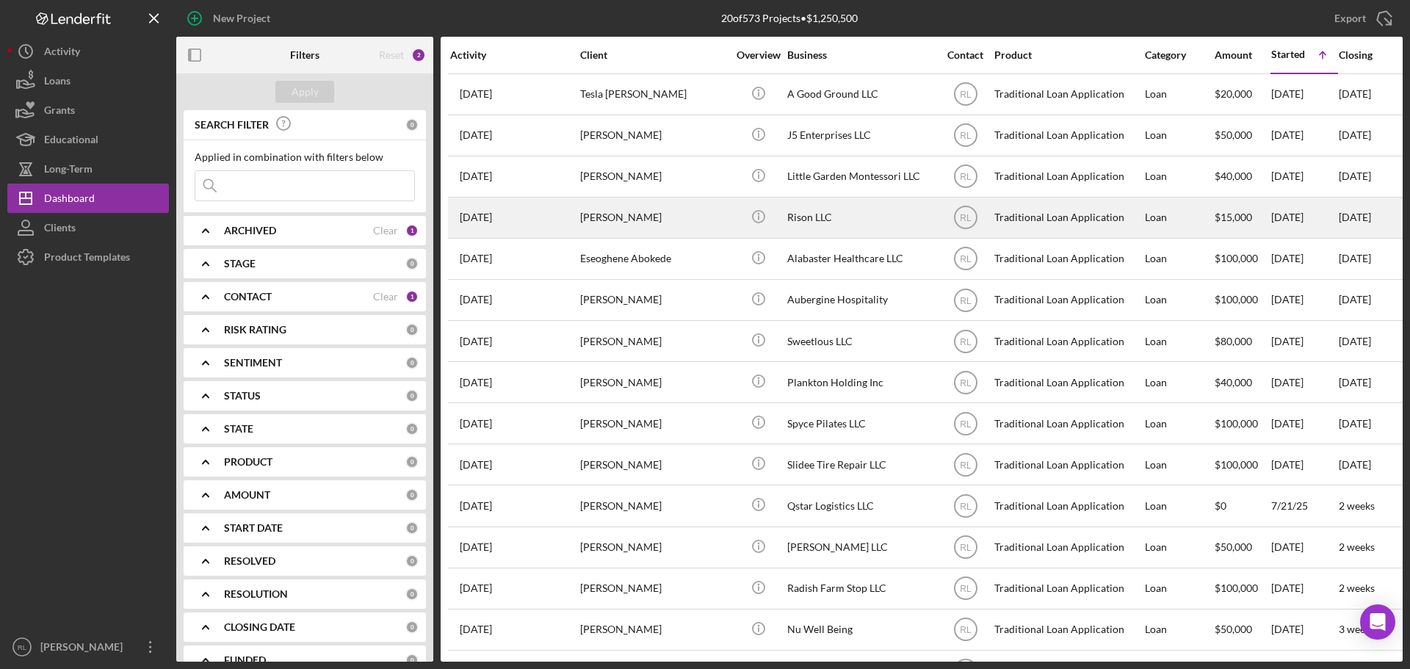
click at [694, 235] on div "[PERSON_NAME]" at bounding box center [653, 217] width 147 height 39
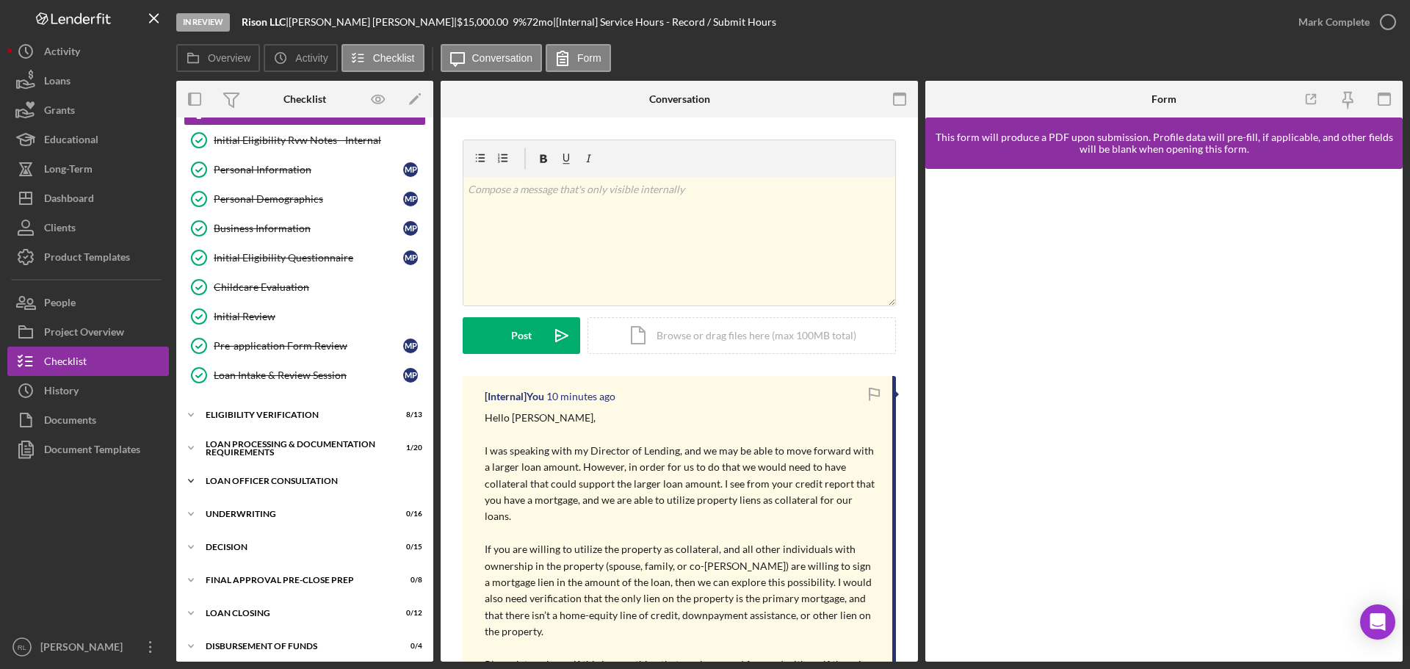
scroll to position [165, 0]
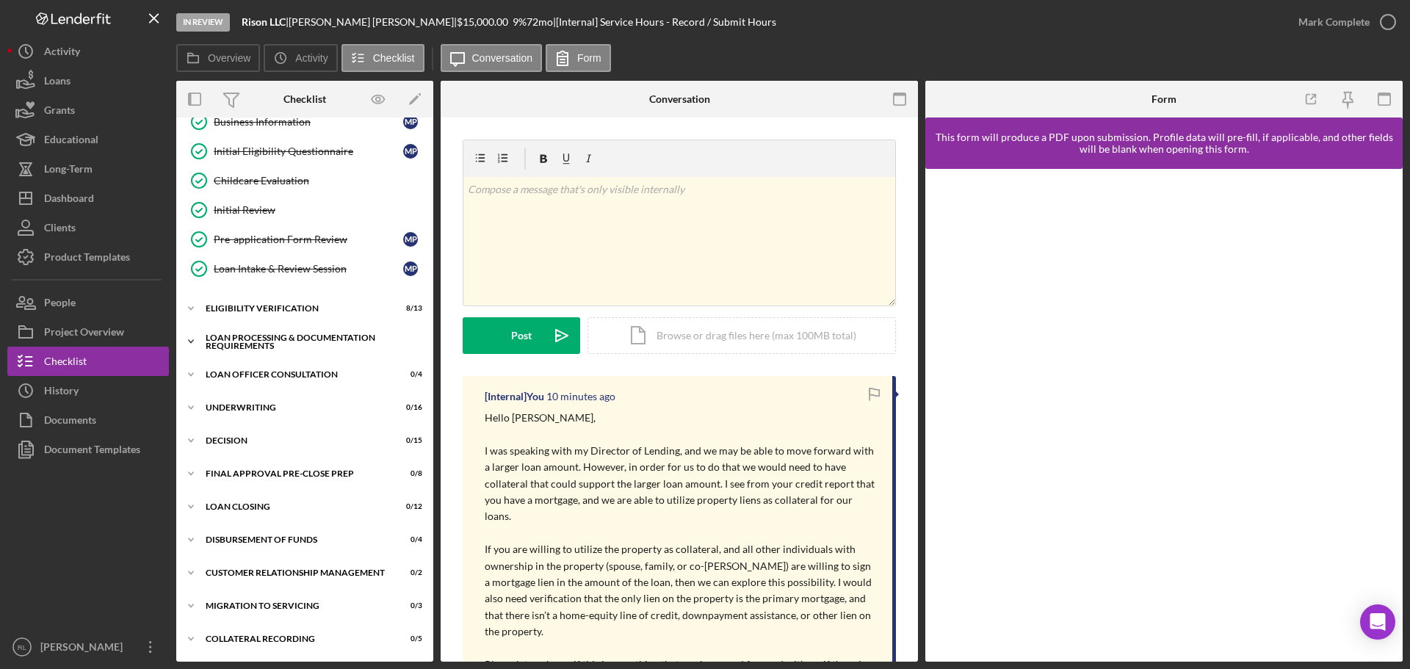
click at [259, 344] on div "Loan Processing & Documentation Requirements" at bounding box center [310, 341] width 209 height 17
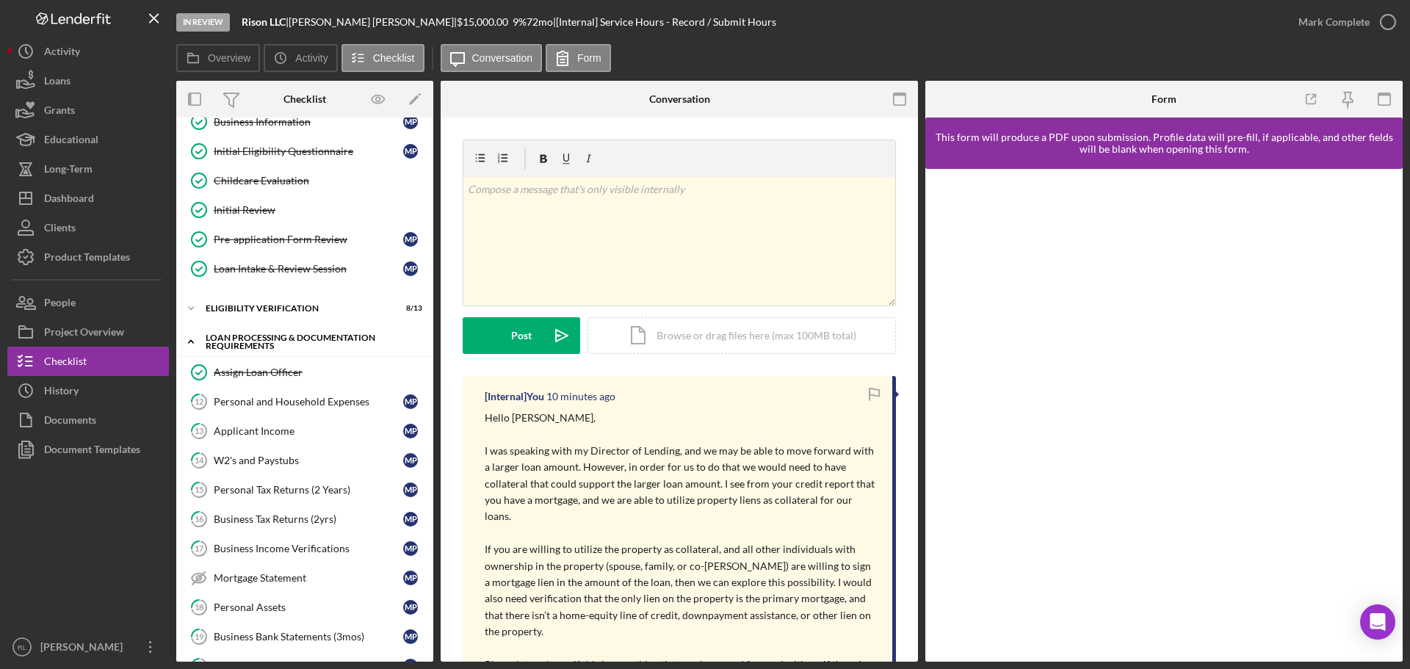
click at [273, 336] on div "Loan Processing & Documentation Requirements" at bounding box center [310, 341] width 209 height 17
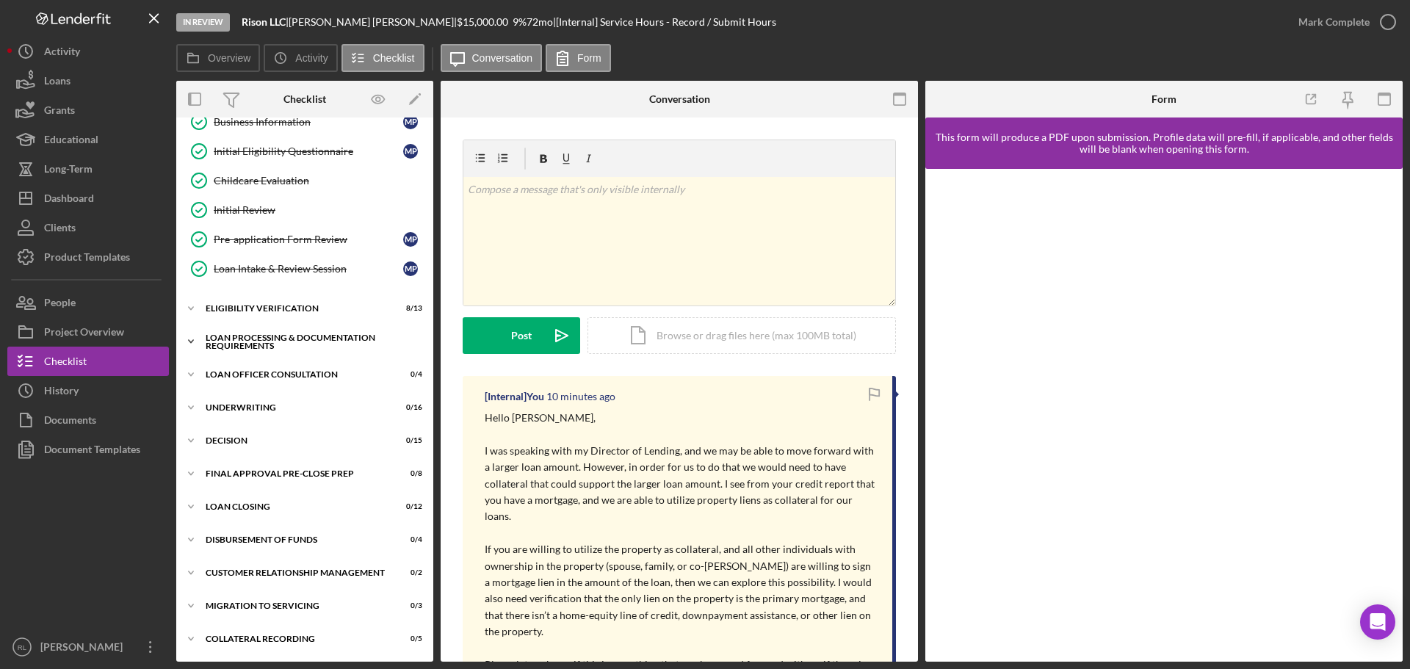
click at [273, 336] on div "Loan Processing & Documentation Requirements" at bounding box center [310, 341] width 209 height 17
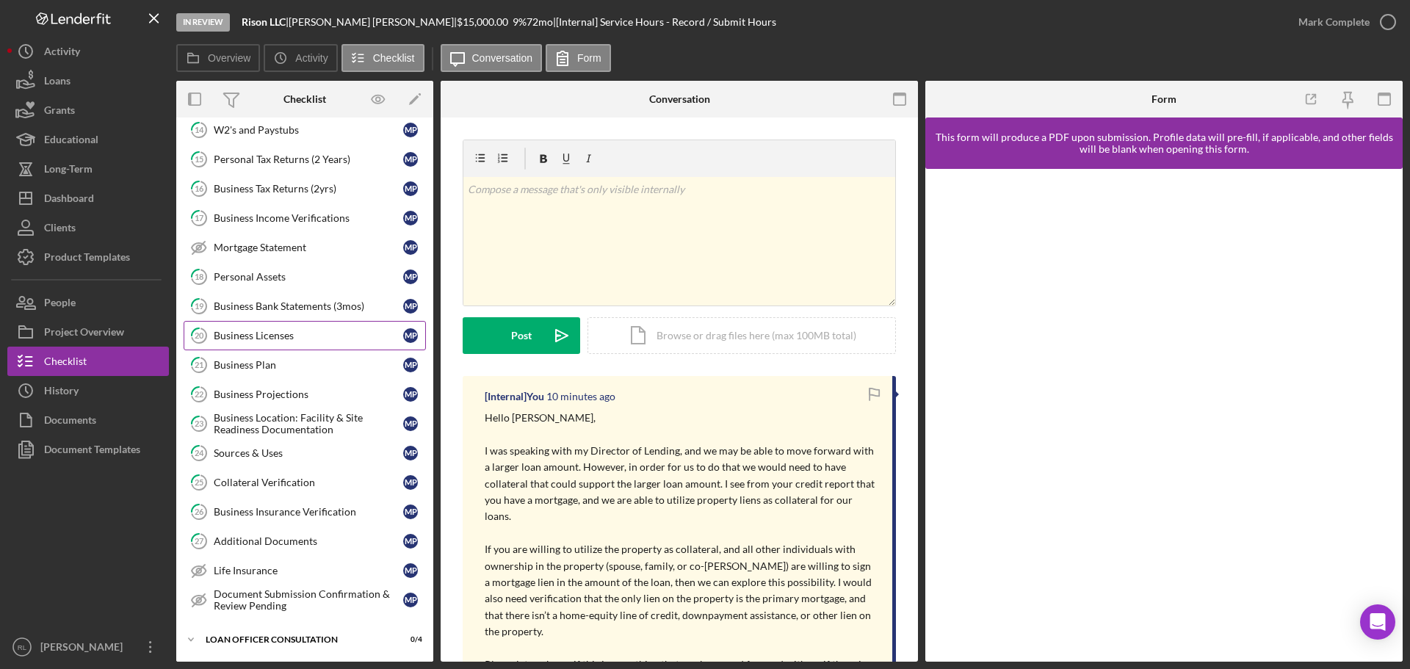
scroll to position [532, 0]
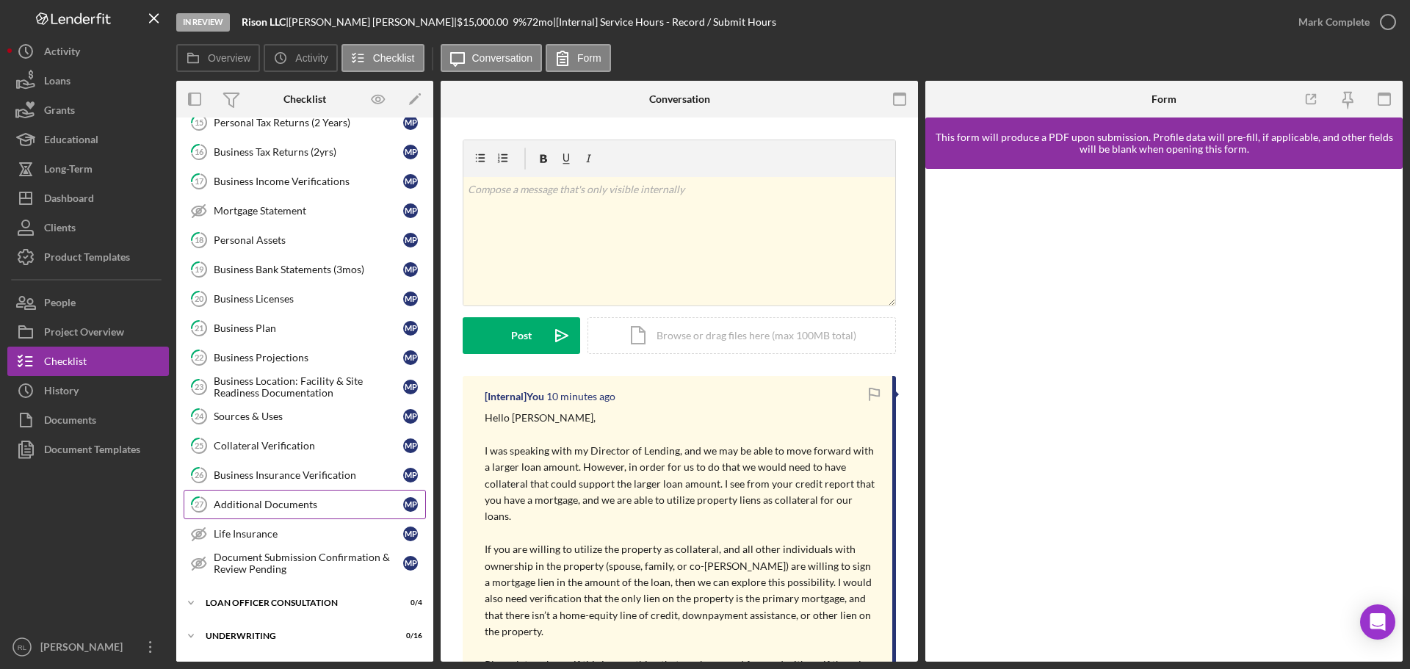
click at [253, 505] on div "Additional Documents" at bounding box center [308, 505] width 189 height 12
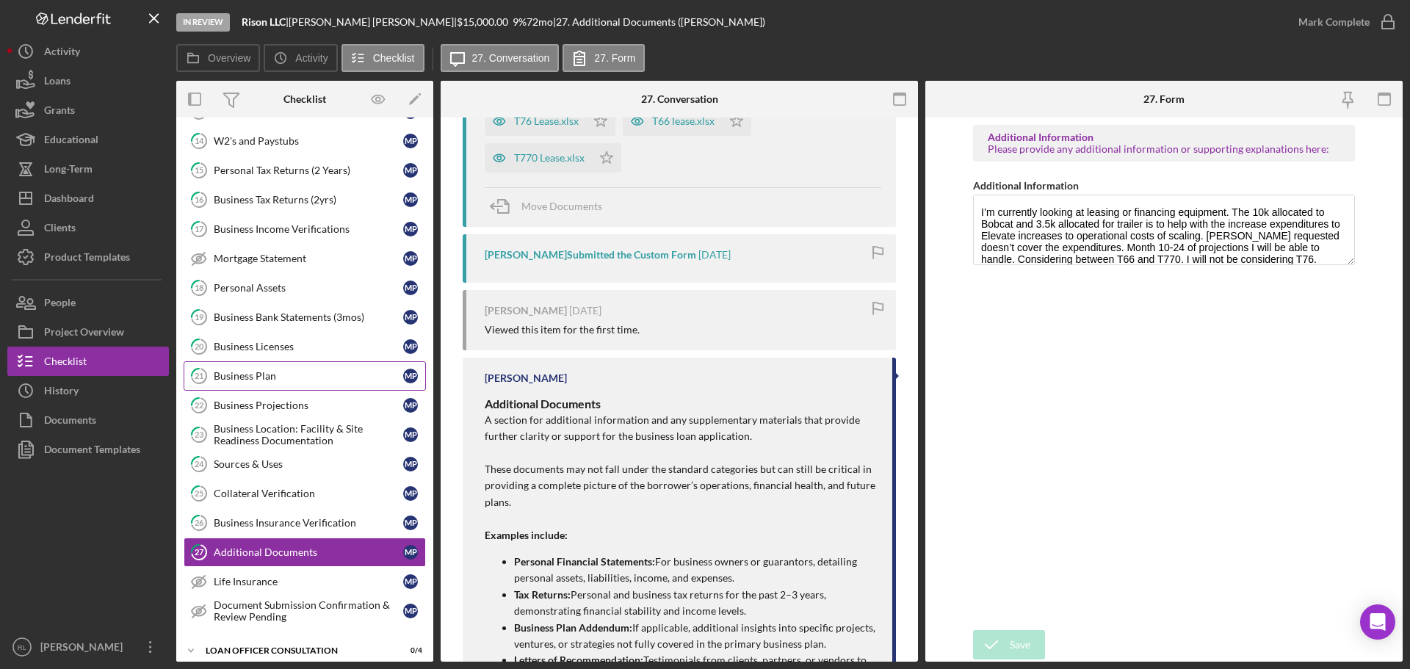
scroll to position [459, 0]
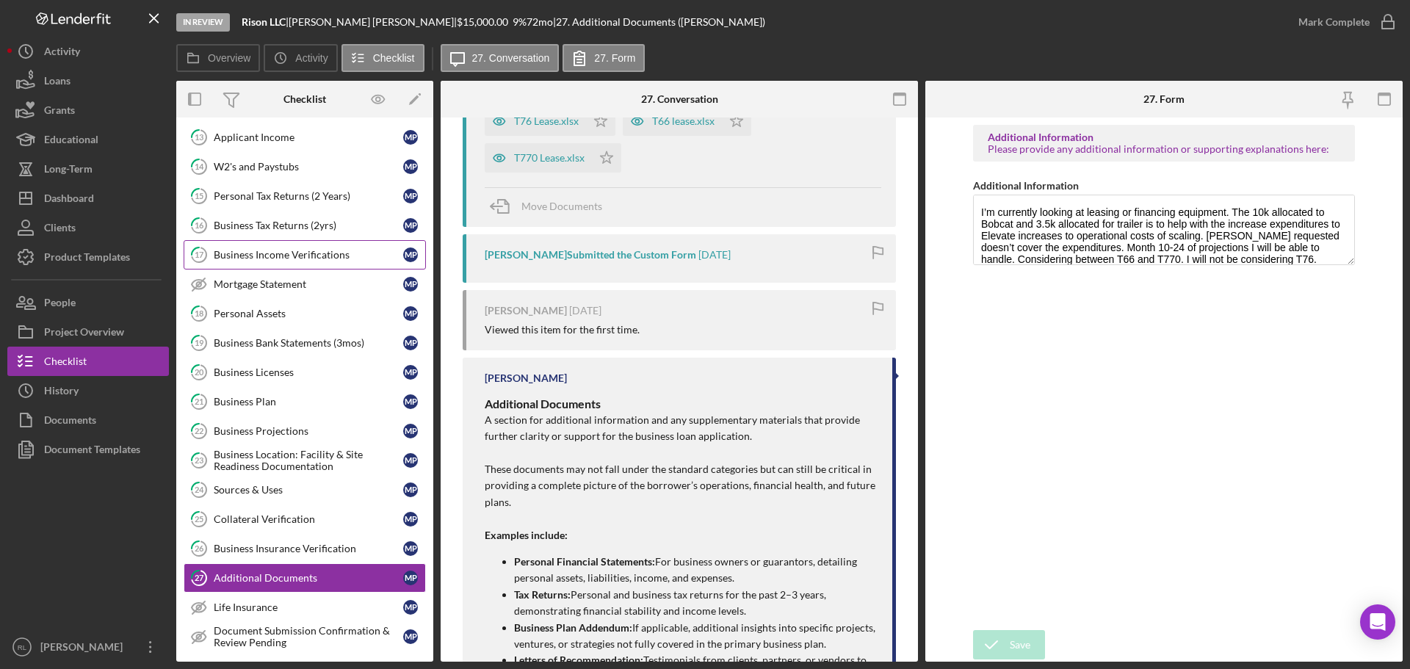
click at [284, 250] on div "Business Income Verifications" at bounding box center [308, 255] width 189 height 12
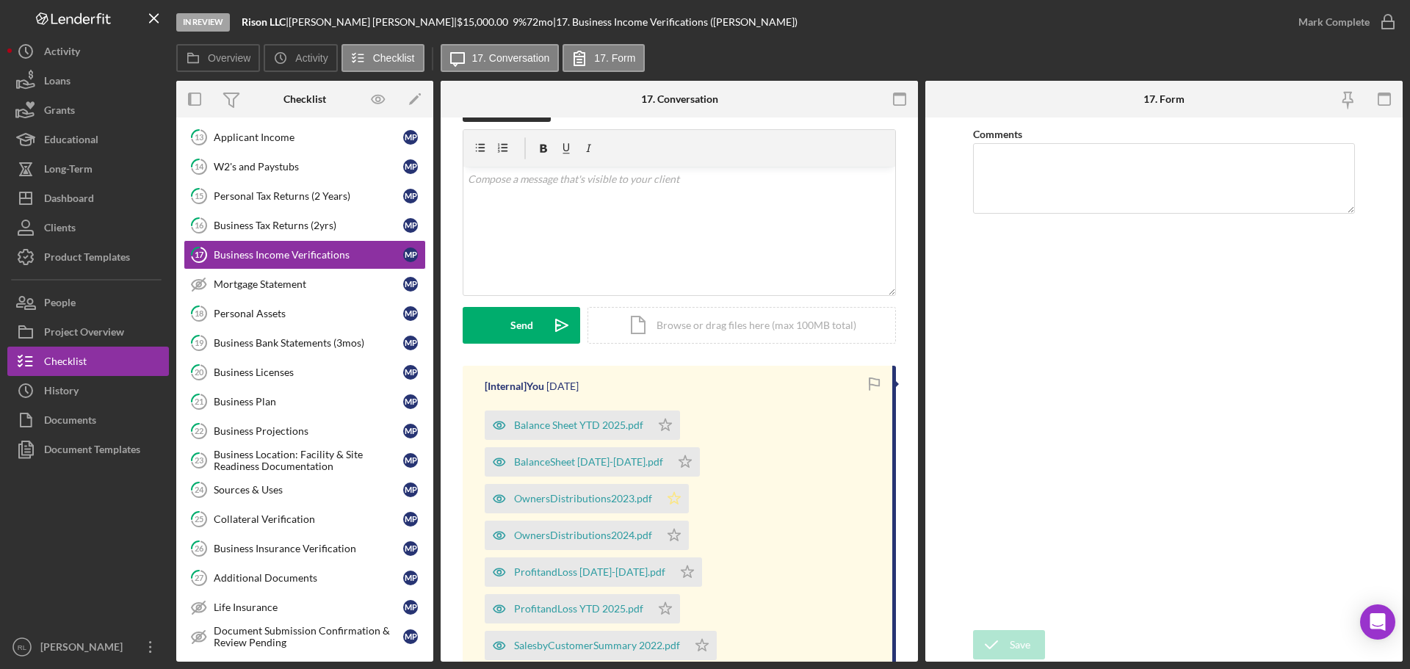
scroll to position [147, 0]
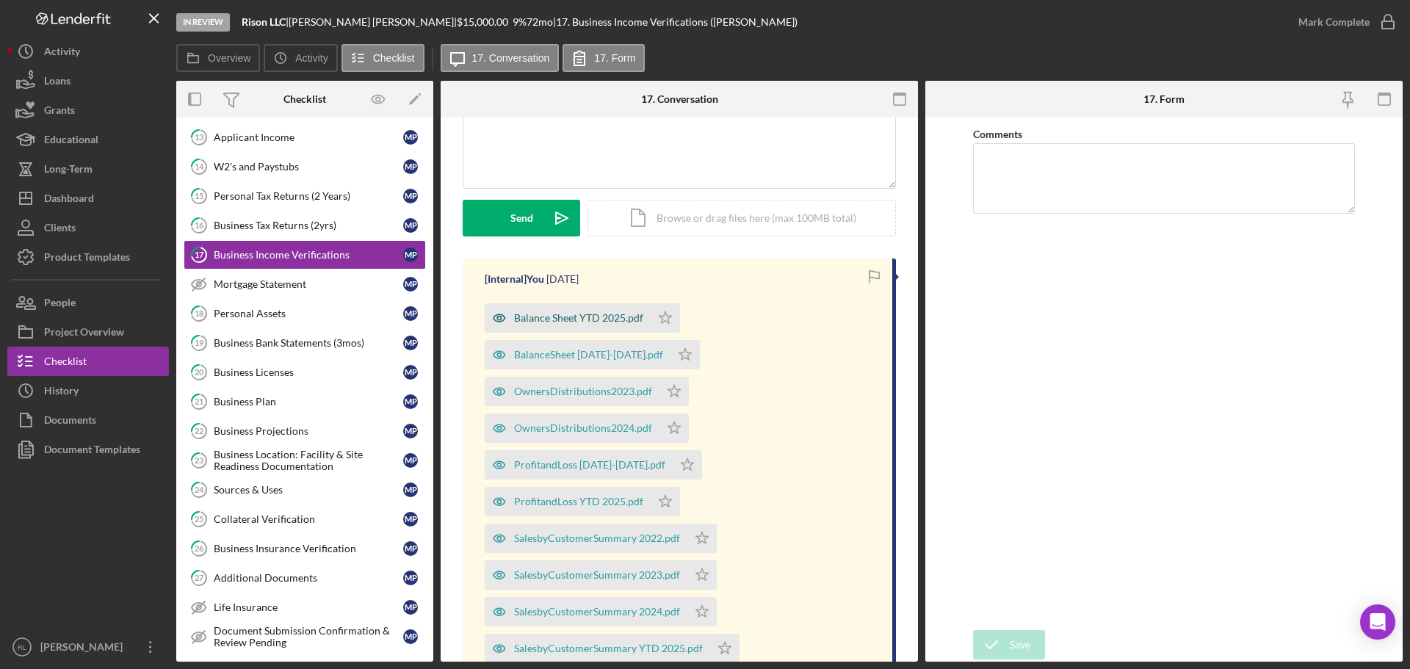
click at [566, 316] on div "Balance Sheet YTD 2025.pdf" at bounding box center [578, 318] width 129 height 12
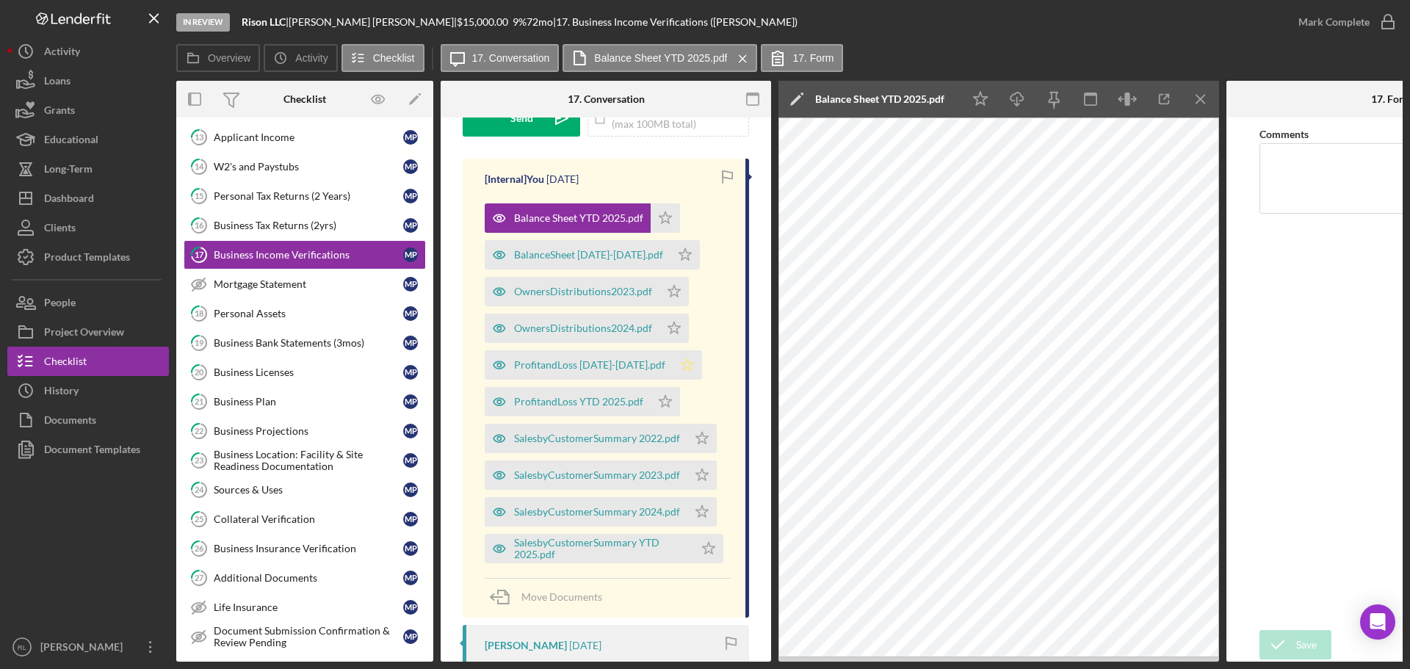
scroll to position [220, 0]
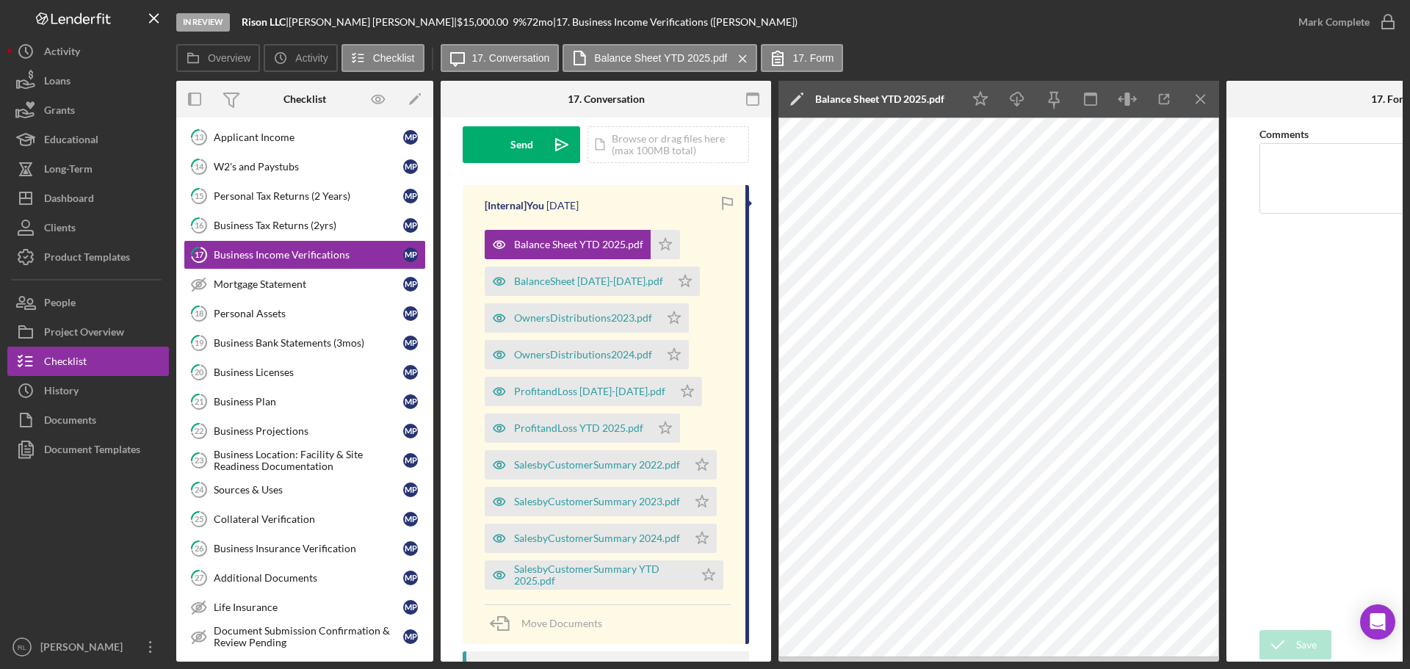
click at [734, 361] on div "[Internal] You [DATE] Balance Sheet YTD 2025.pdf Icon/Star BalanceSheet [DATE]-…" at bounding box center [606, 414] width 286 height 459
click at [735, 346] on div "[Internal] You [DATE] Balance Sheet YTD 2025.pdf Icon/Star BalanceSheet [DATE]-…" at bounding box center [606, 414] width 286 height 459
click at [735, 315] on div "[Internal] You [DATE] Balance Sheet YTD 2025.pdf Icon/Star BalanceSheet [DATE]-…" at bounding box center [606, 414] width 286 height 459
click at [732, 285] on div "[Internal] You [DATE] Balance Sheet YTD 2025.pdf Icon/Star BalanceSheet [DATE]-…" at bounding box center [606, 414] width 286 height 459
click at [728, 301] on div "[Internal] You [DATE] Balance Sheet YTD 2025.pdf Icon/Star BalanceSheet [DATE]-…" at bounding box center [606, 414] width 286 height 459
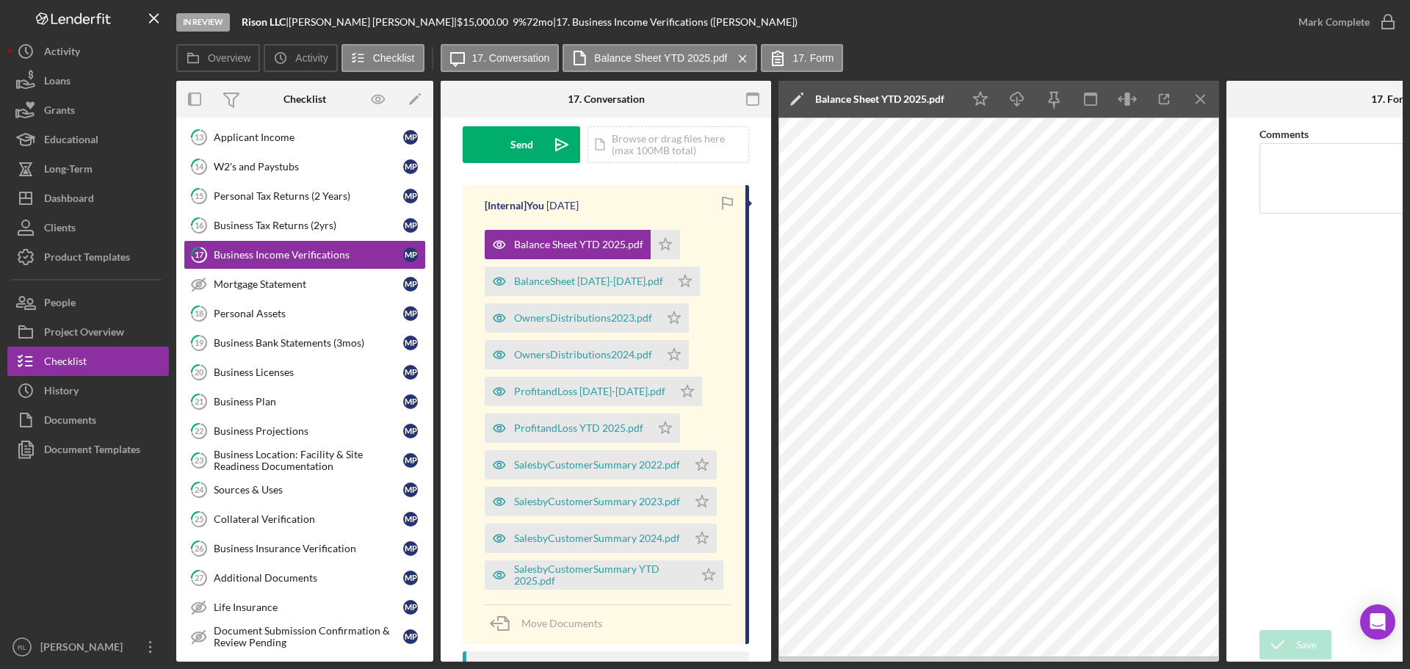
click at [727, 296] on div "[Internal] You [DATE] Balance Sheet YTD 2025.pdf Icon/Star BalanceSheet [DATE]-…" at bounding box center [606, 414] width 286 height 459
drag, startPoint x: 741, startPoint y: 182, endPoint x: 753, endPoint y: 173, distance: 14.7
click at [753, 173] on div "Visible to Client Internal Request Docs v Color teal Color pink Remove color Ad…" at bounding box center [606, 660] width 330 height 1526
drag, startPoint x: 740, startPoint y: 175, endPoint x: 723, endPoint y: 170, distance: 17.7
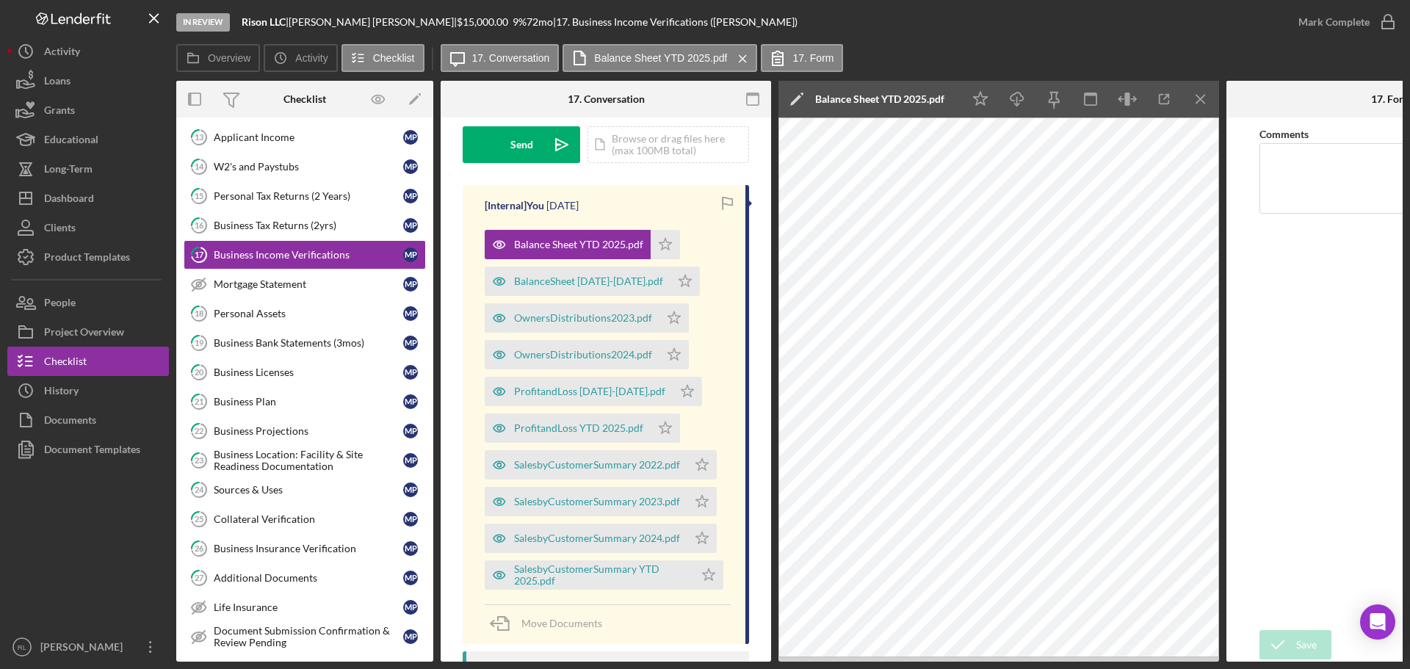
click at [723, 170] on div "Visible to Client Internal Request Docs v Color teal Color pink Remove color Ad…" at bounding box center [606, 52] width 286 height 266
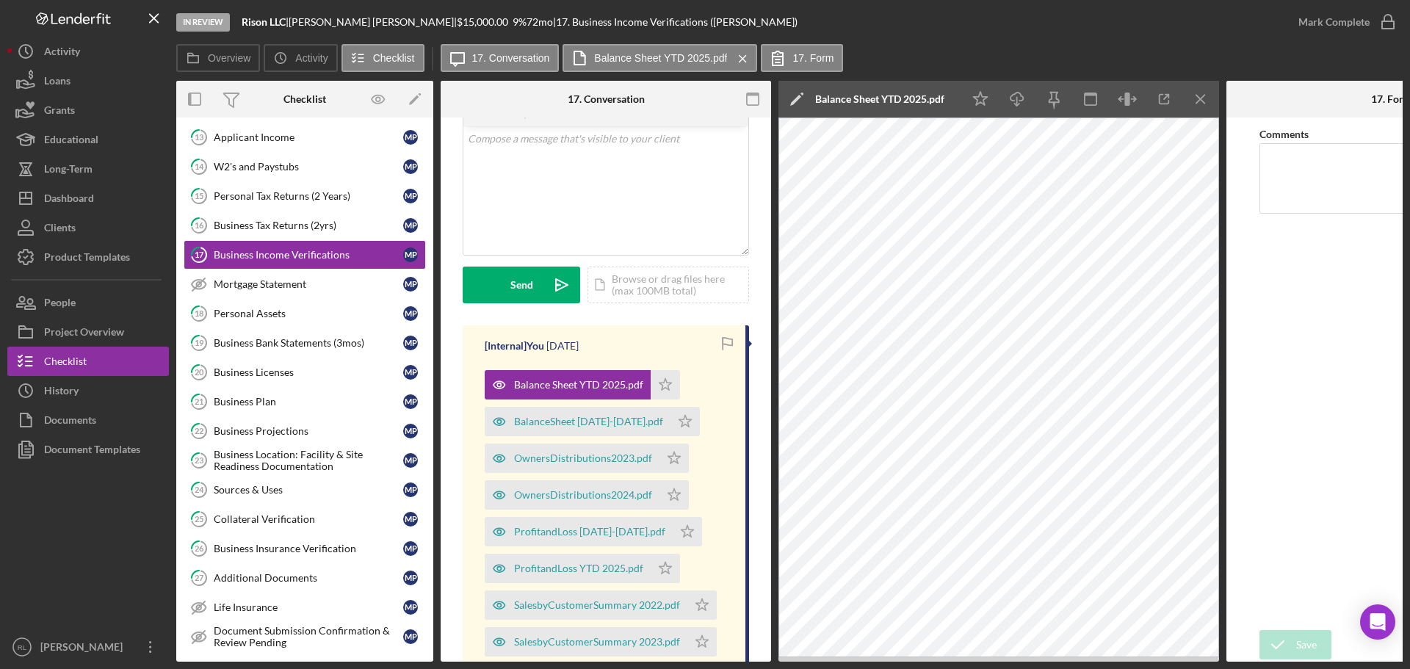
scroll to position [147, 0]
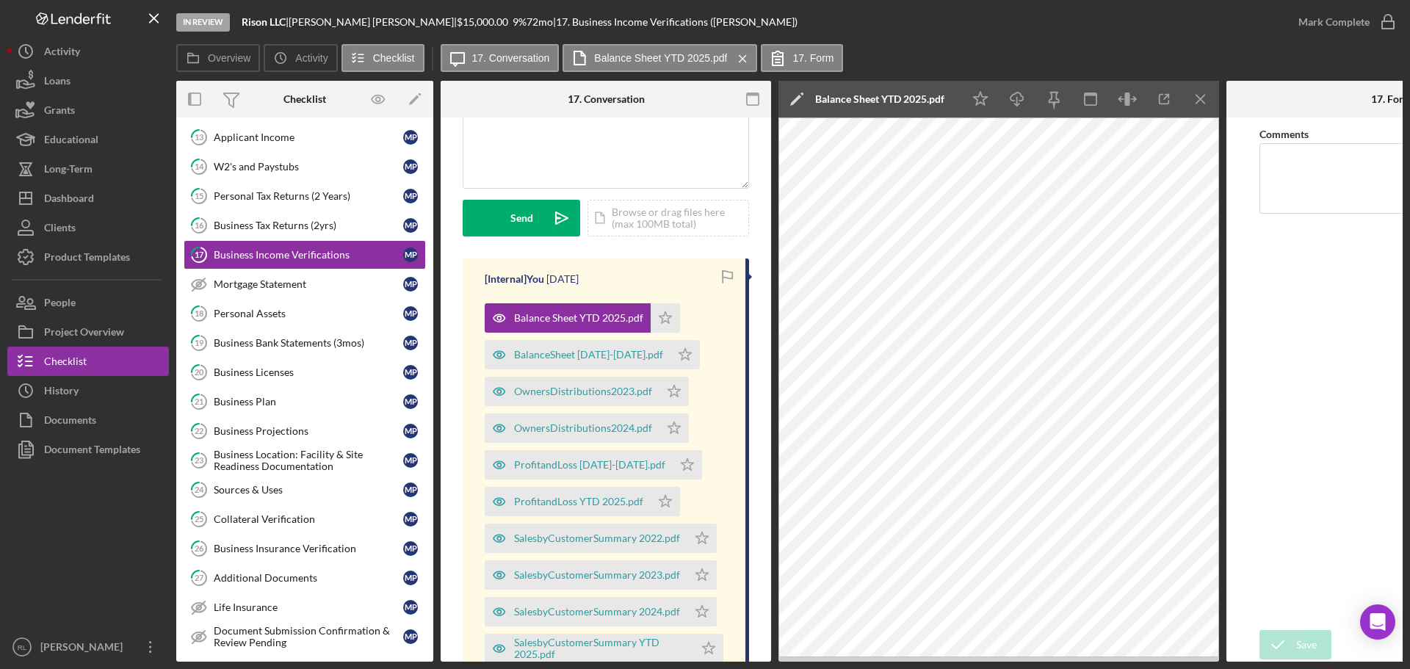
drag, startPoint x: 740, startPoint y: 244, endPoint x: 728, endPoint y: 245, distance: 12.5
click at [728, 245] on div "Visible to Client Internal Request Docs v Color teal Color pink Remove color Ad…" at bounding box center [606, 126] width 286 height 266
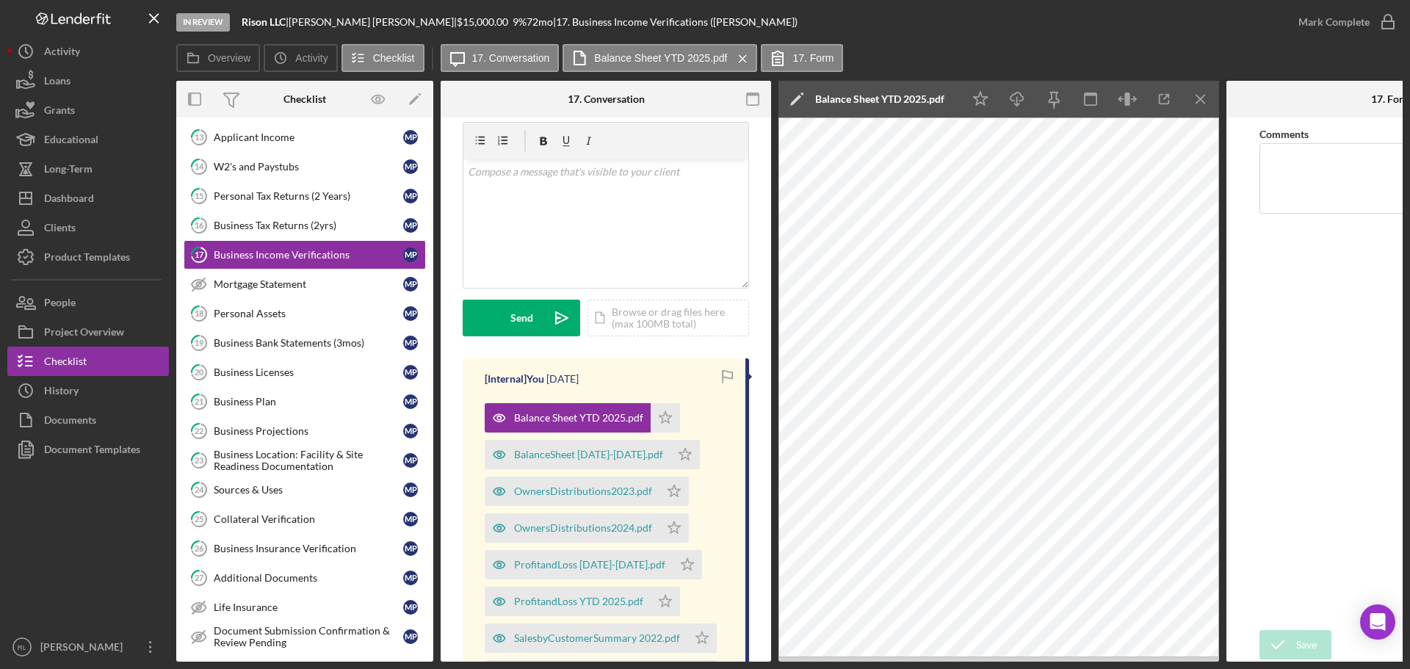
scroll to position [73, 0]
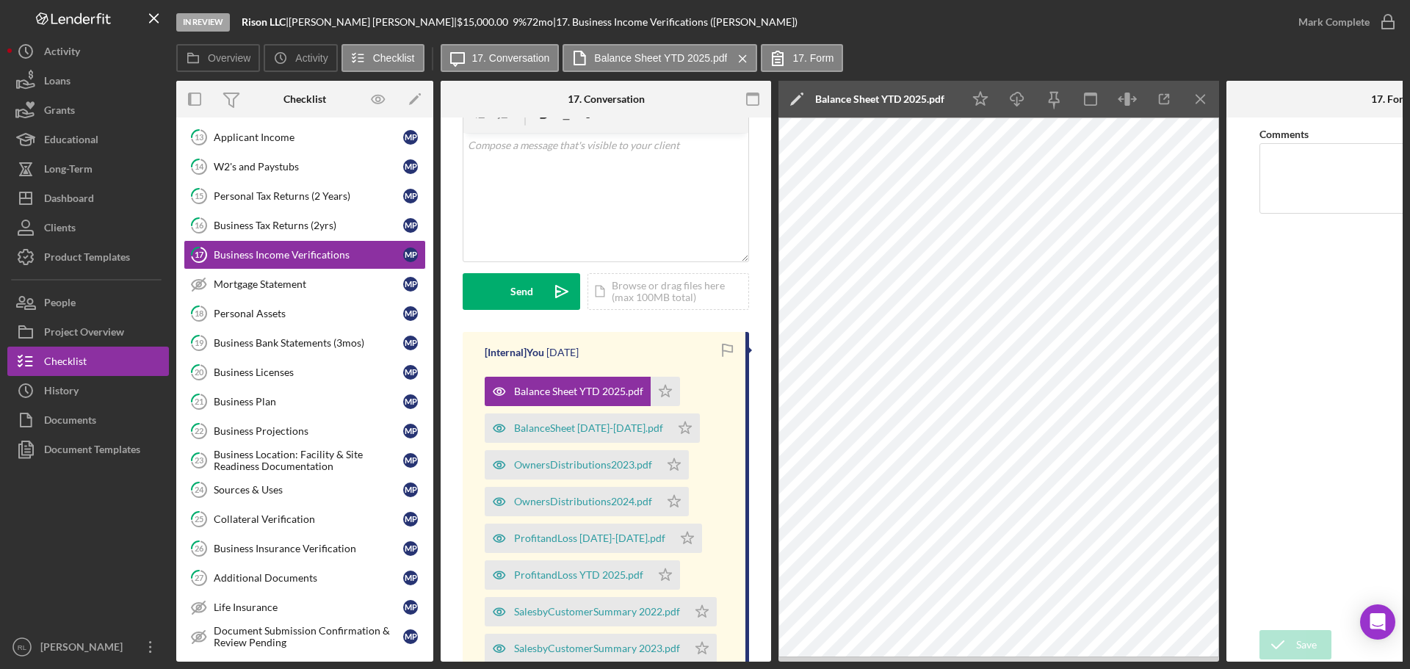
click at [740, 319] on div "Visible to Client Internal Request Docs v Color teal Color pink Remove color Ad…" at bounding box center [606, 199] width 286 height 266
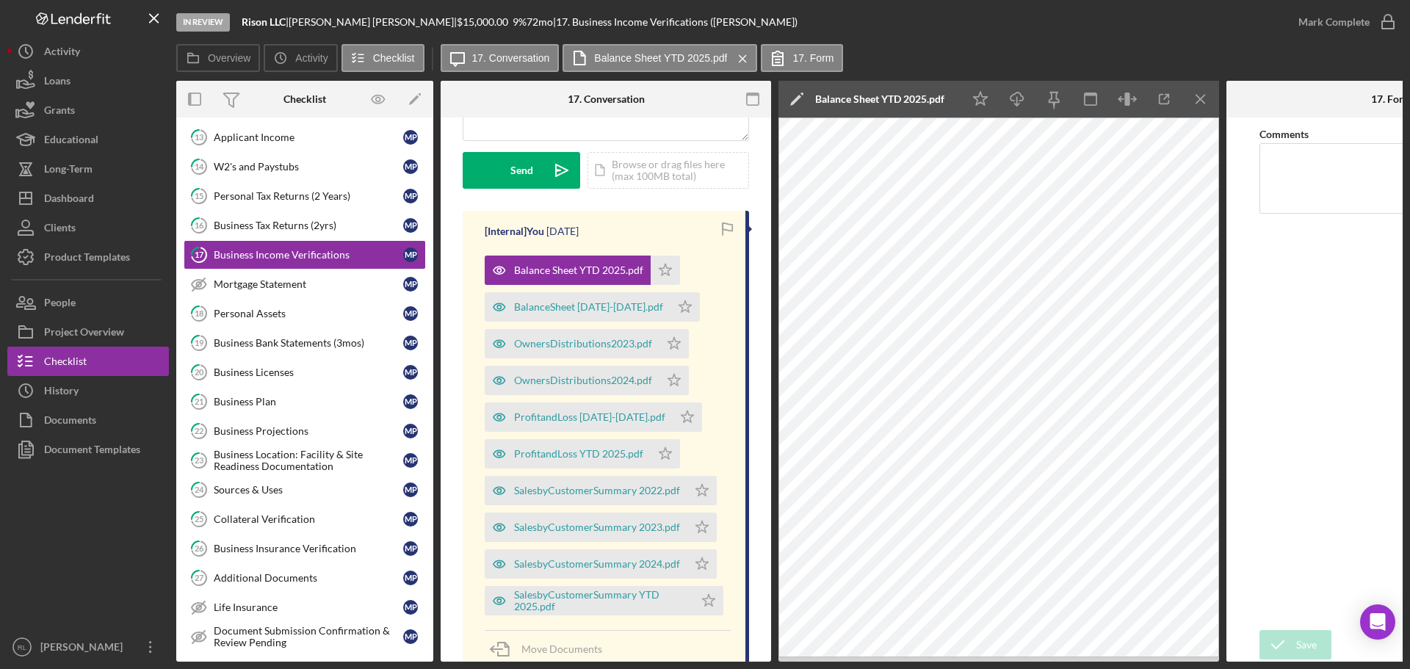
scroll to position [220, 0]
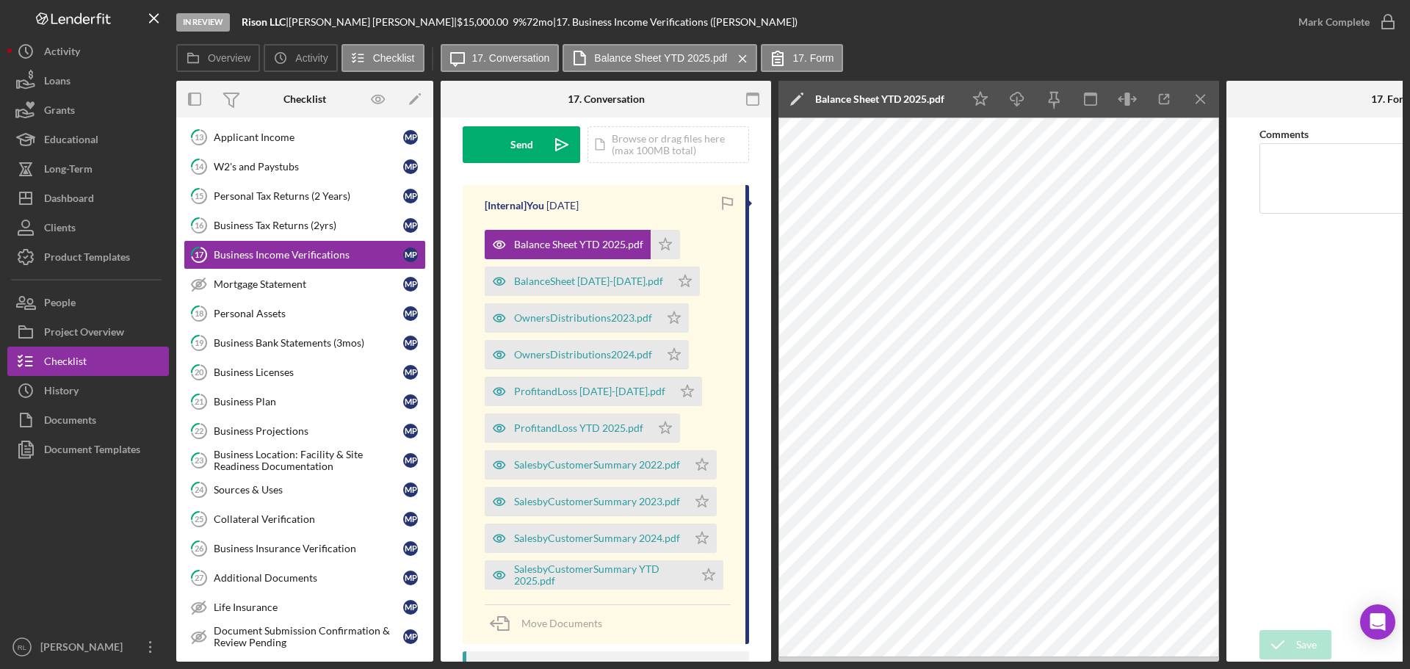
click at [736, 173] on div "Visible to Client Internal Request Docs v Color teal Color pink Remove color Ad…" at bounding box center [606, 52] width 286 height 266
drag, startPoint x: 742, startPoint y: 339, endPoint x: 741, endPoint y: 380, distance: 41.9
click at [741, 380] on div "[Internal] You [DATE] Balance Sheet YTD 2025.pdf Icon/Star BalanceSheet [DATE]-…" at bounding box center [606, 414] width 286 height 459
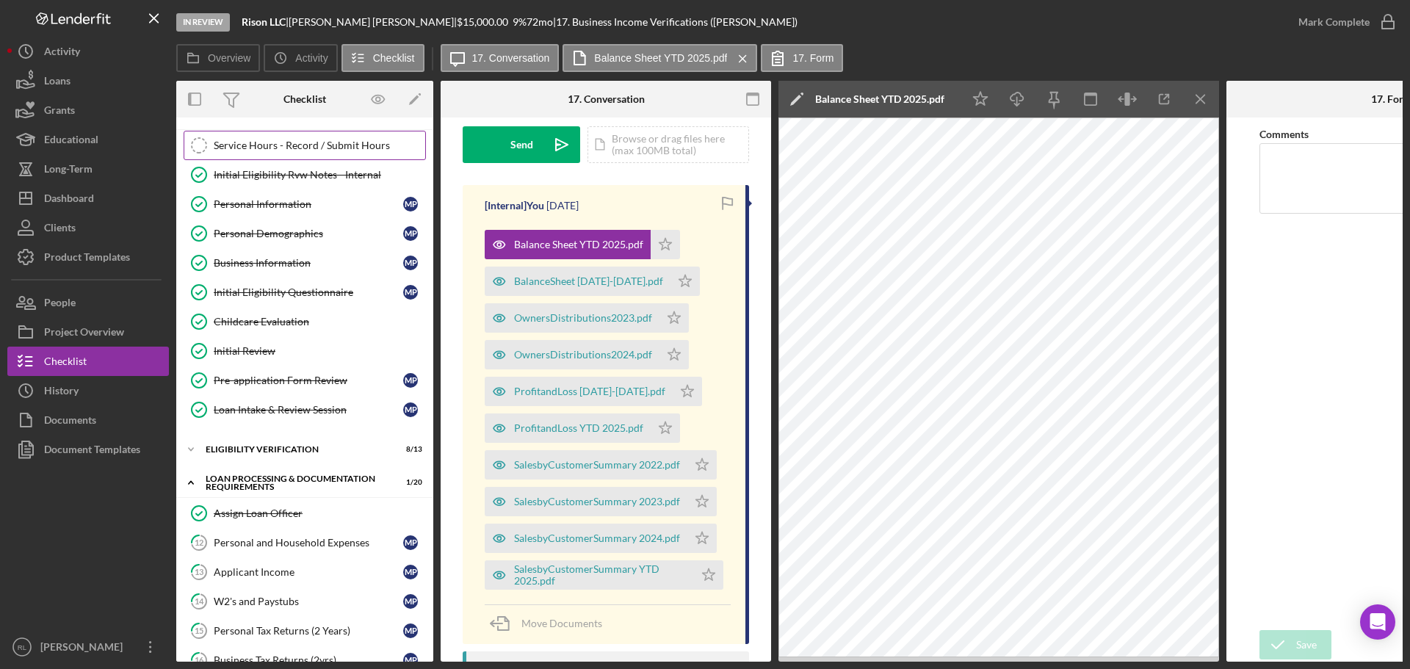
scroll to position [0, 0]
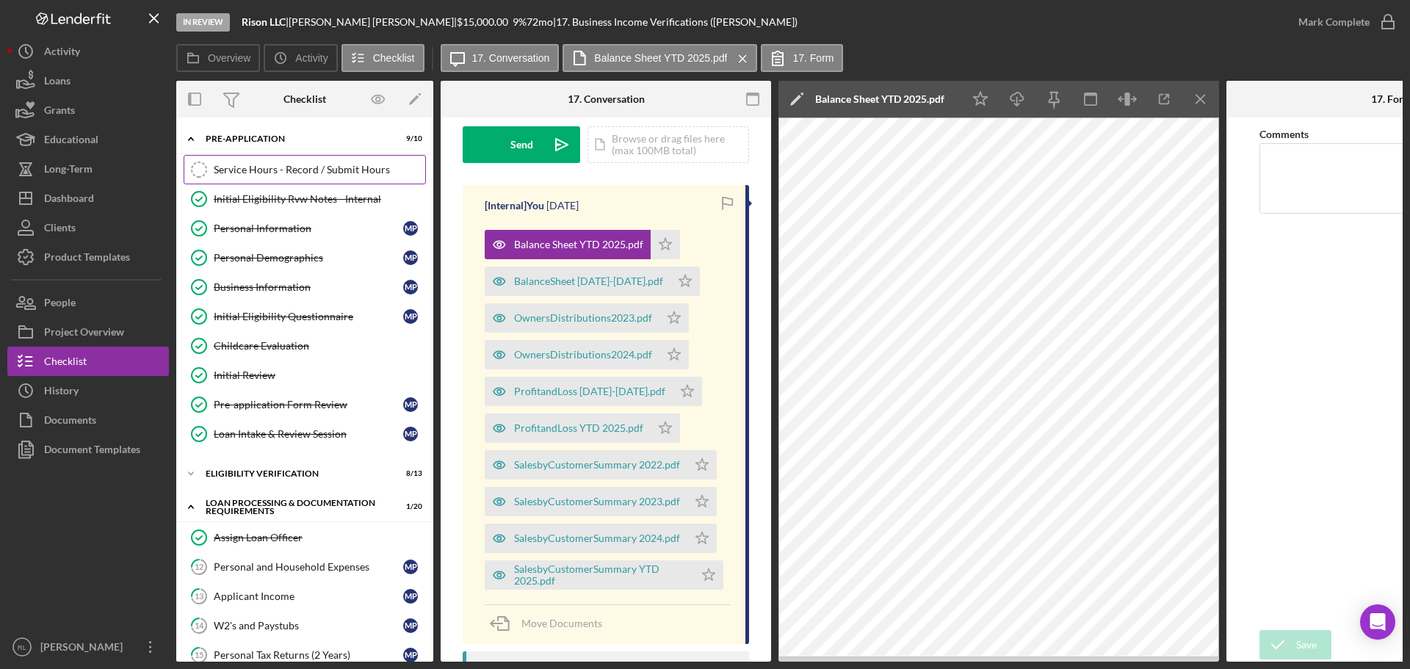
click at [285, 173] on div "Service Hours - Record / Submit Hours" at bounding box center [319, 170] width 211 height 12
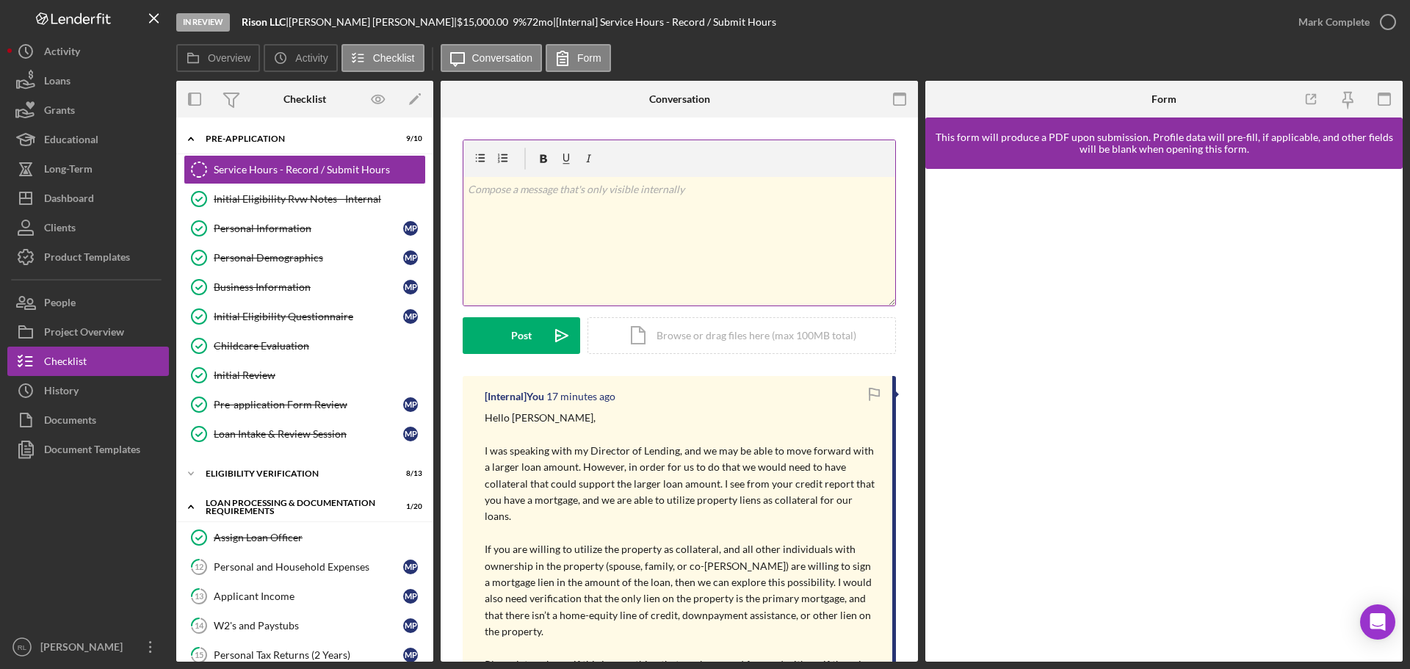
click at [669, 225] on div "v Color teal Color pink Remove color Add row above Add row below Add column bef…" at bounding box center [679, 241] width 432 height 129
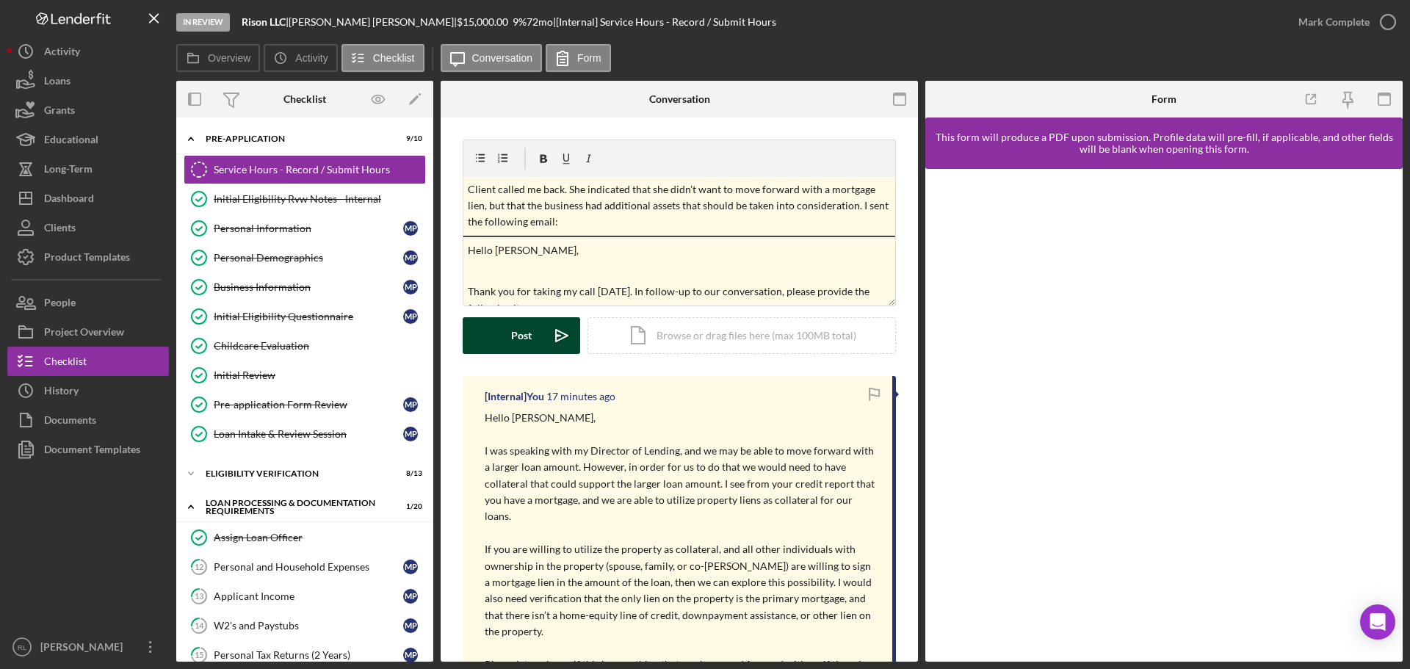
click at [512, 338] on div "Post" at bounding box center [521, 335] width 21 height 37
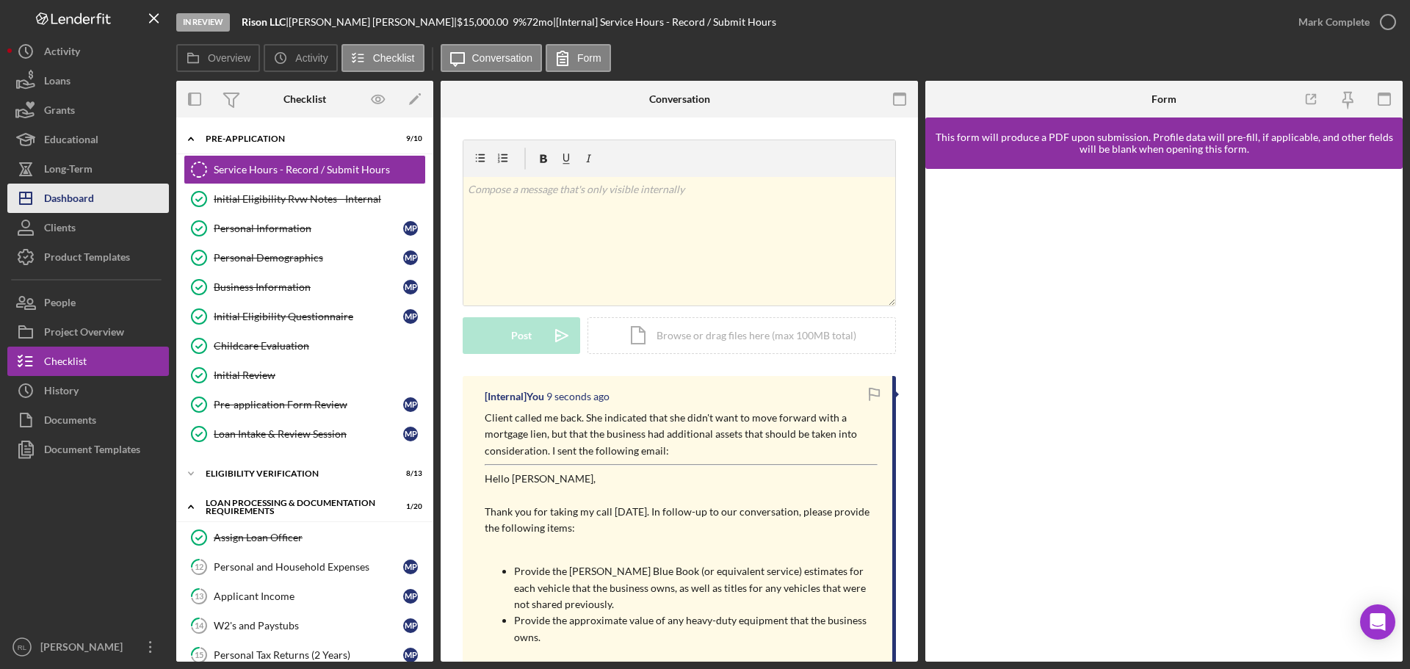
click at [72, 189] on div "Dashboard" at bounding box center [69, 200] width 50 height 33
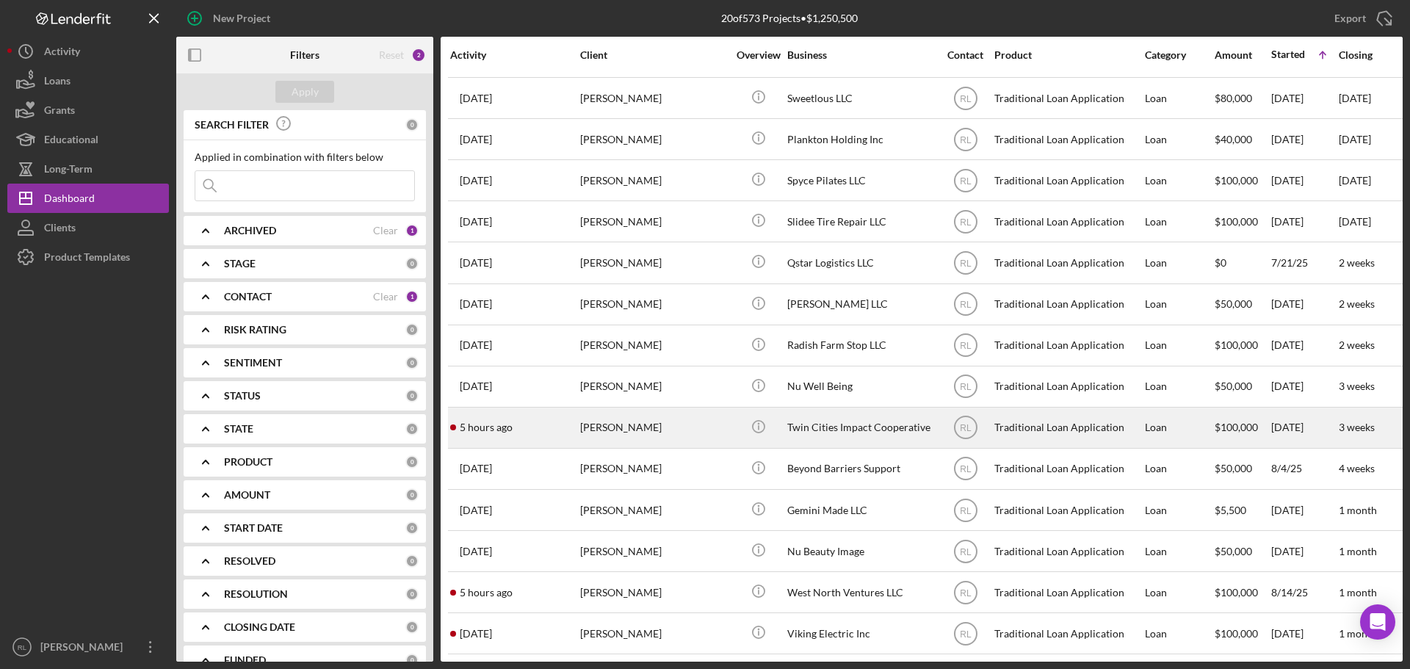
scroll to position [254, 0]
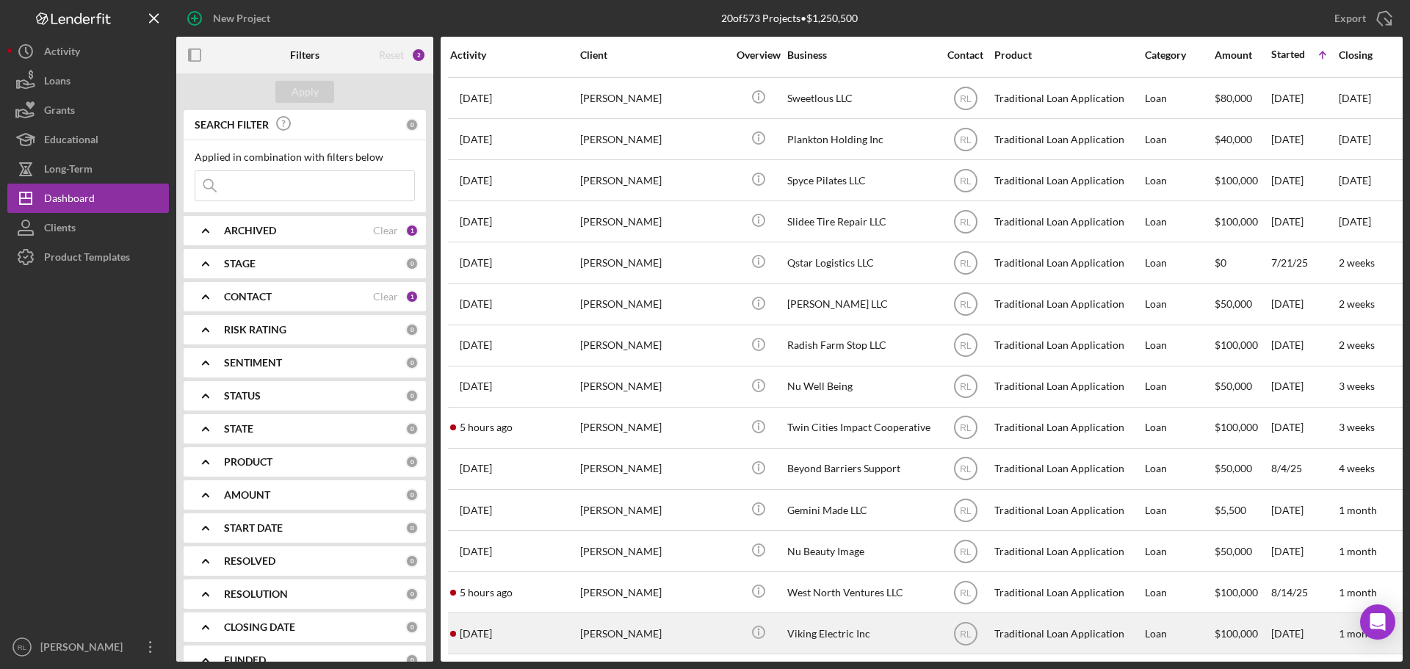
click at [683, 614] on div "[PERSON_NAME]" at bounding box center [653, 633] width 147 height 39
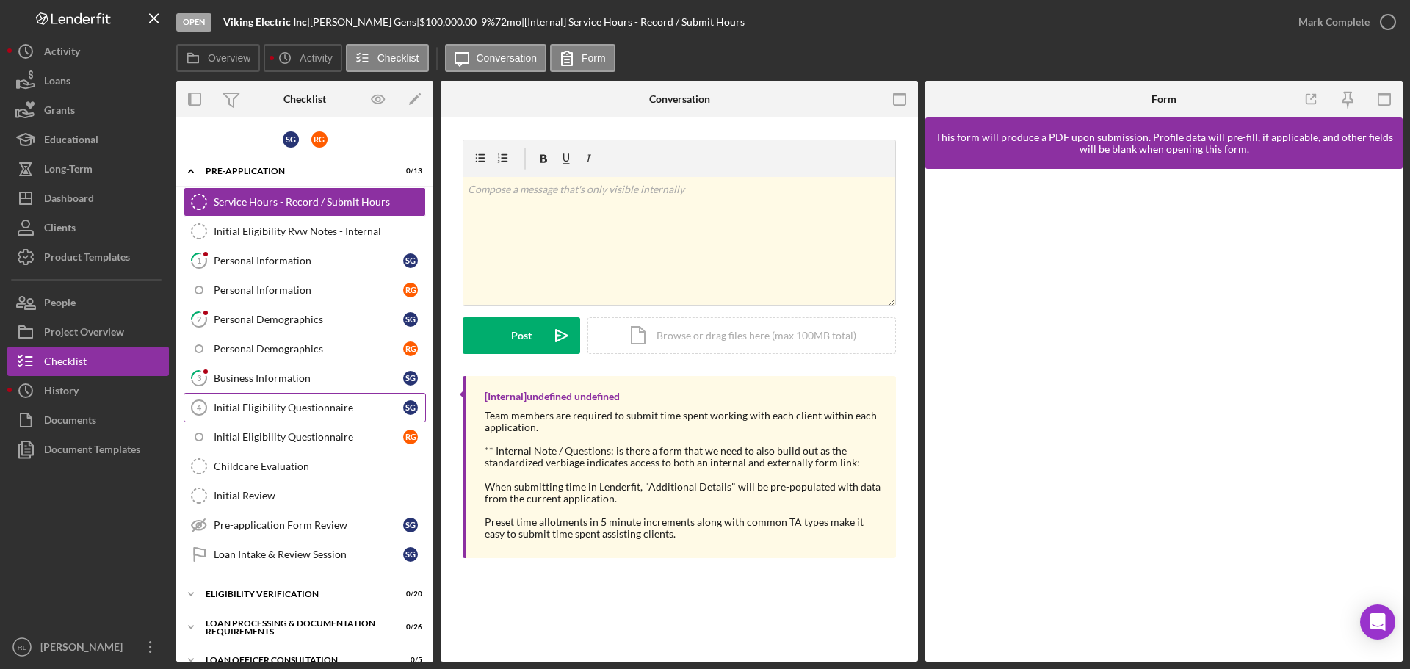
click at [269, 402] on div "Initial Eligibility Questionnaire" at bounding box center [308, 408] width 189 height 12
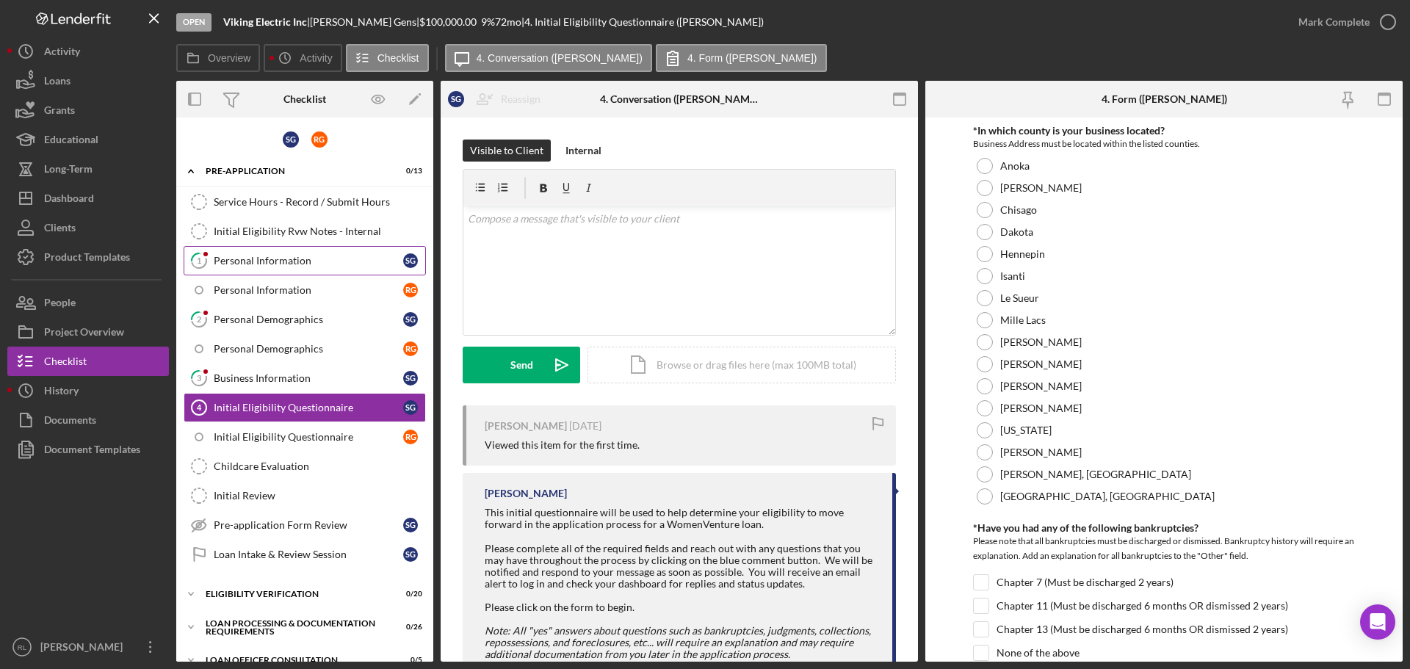
click at [282, 258] on div "Personal Information" at bounding box center [308, 261] width 189 height 12
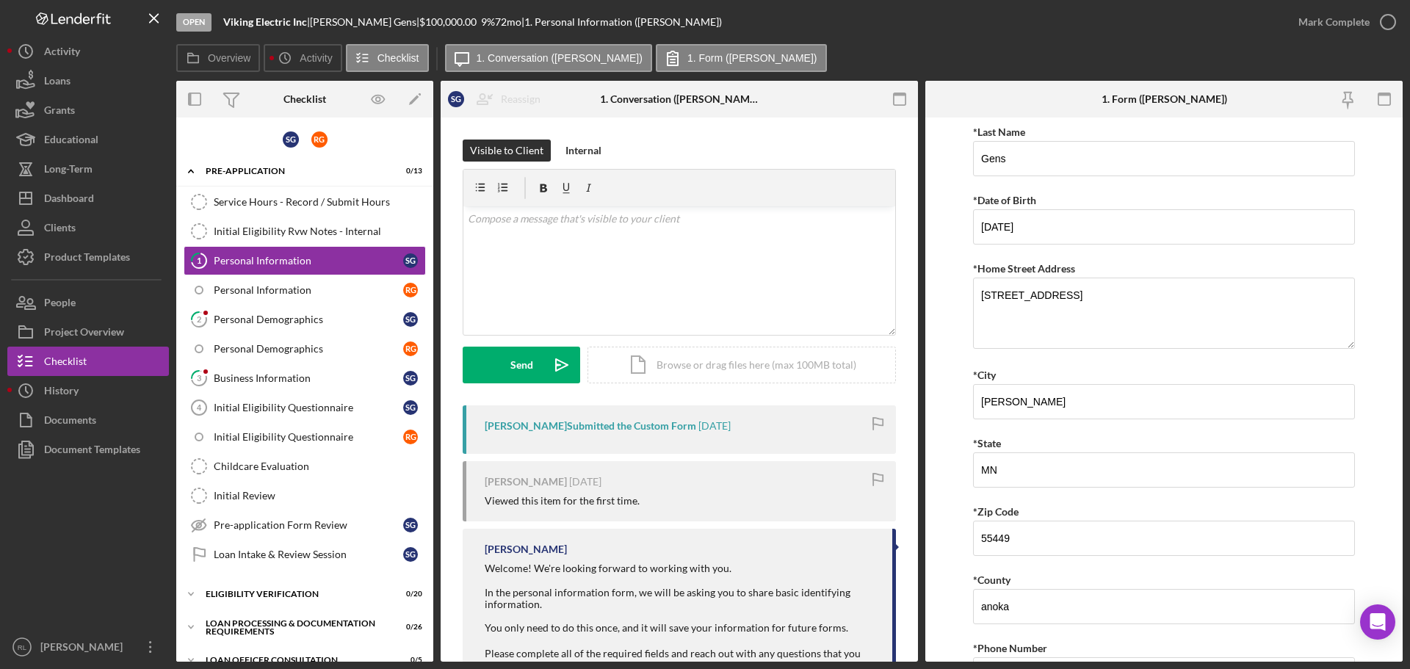
scroll to position [361, 0]
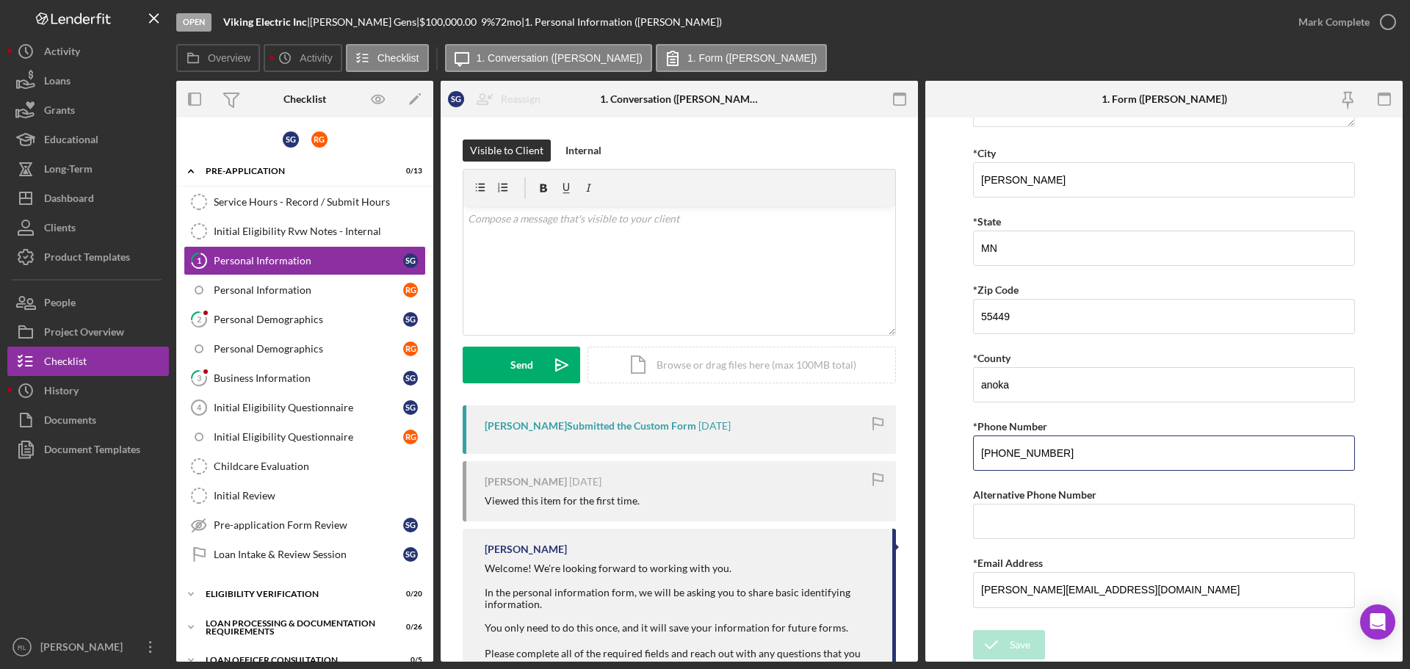
drag, startPoint x: 1082, startPoint y: 443, endPoint x: 906, endPoint y: 443, distance: 175.5
click at [906, 443] on div "Overview Internal Workflow Stage Open Icon/Dropdown Arrow Archive (can unarchiv…" at bounding box center [789, 371] width 1226 height 581
click at [725, 20] on div "Open Viking Electric Inc | [PERSON_NAME] | $100,000.00 9 % 72 mo | 1. Personal …" at bounding box center [729, 22] width 1107 height 44
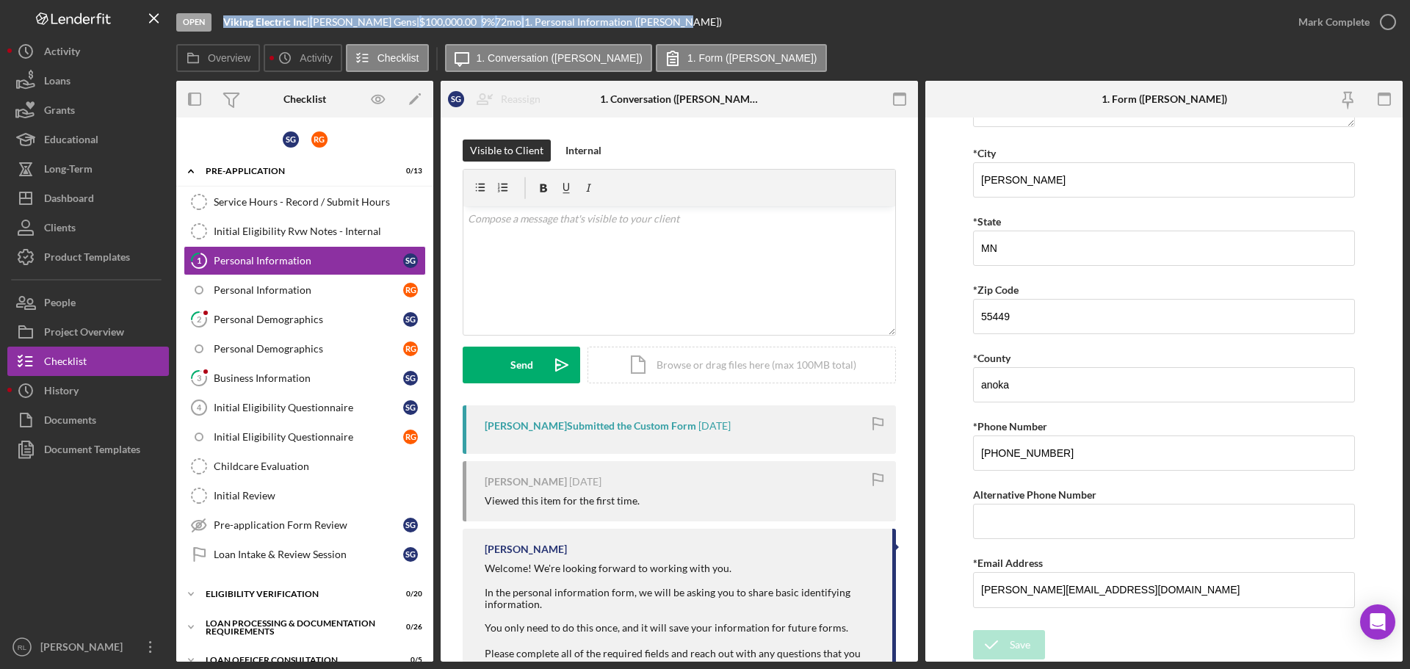
drag, startPoint x: 665, startPoint y: 17, endPoint x: 225, endPoint y: 19, distance: 439.9
click at [225, 19] on div "Open Viking Electric Inc | [PERSON_NAME] | $100,000.00 9 % 72 mo | 1. Personal …" at bounding box center [729, 22] width 1107 height 44
click at [225, 19] on b "Viking Electric Inc" at bounding box center [265, 21] width 84 height 12
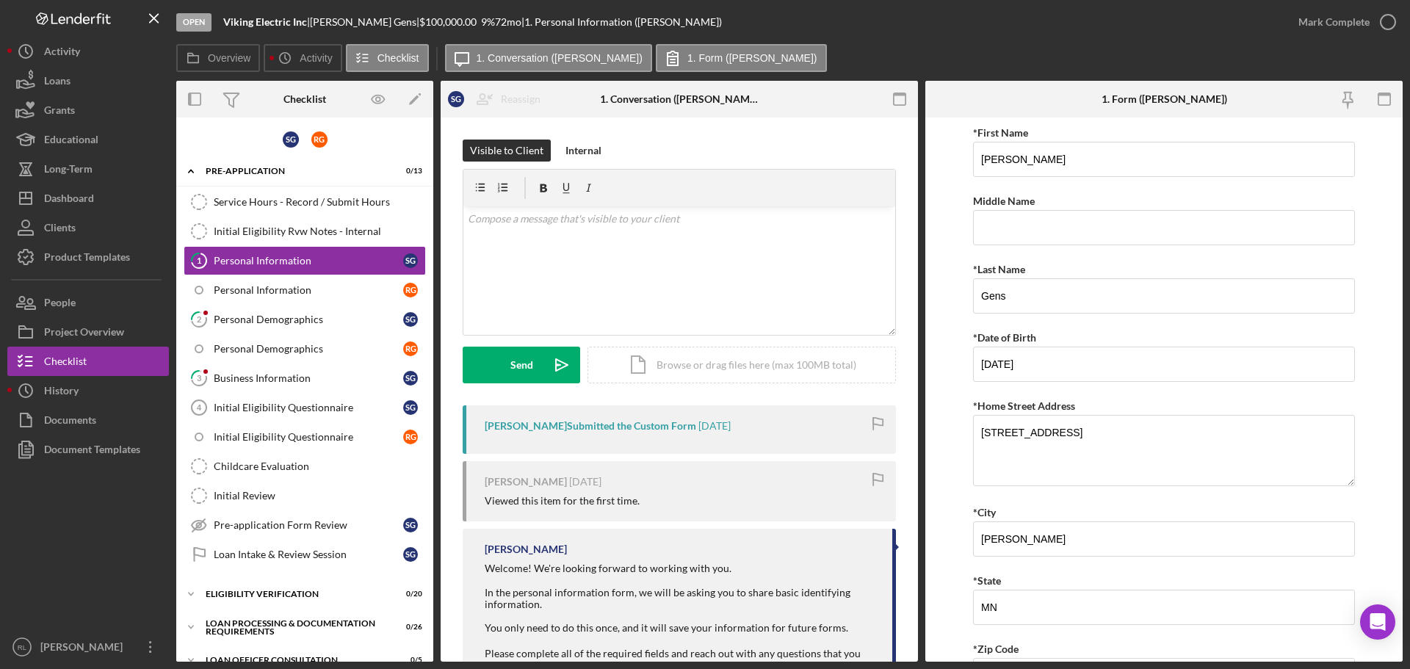
scroll to position [0, 0]
click at [330, 416] on link "Initial Eligibility Questionnaire 4 Initial Eligibility Questionnaire S G" at bounding box center [305, 407] width 242 height 29
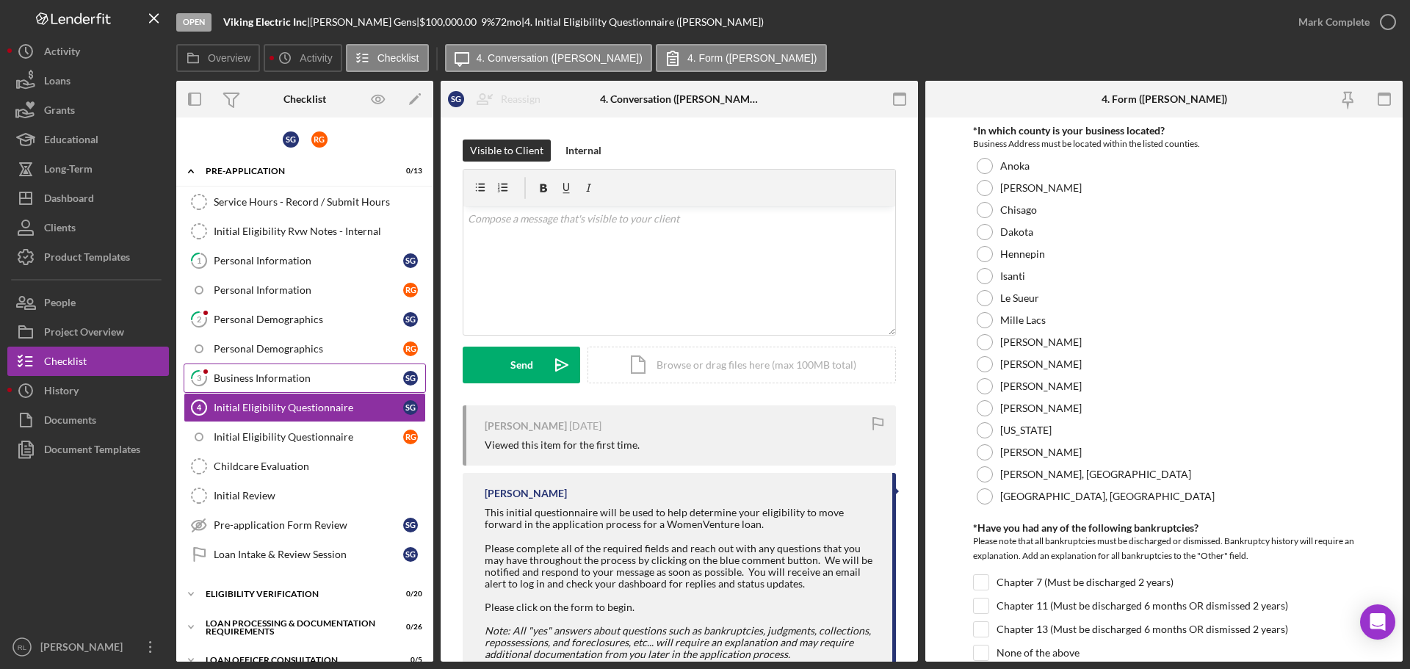
click at [238, 372] on div "Business Information" at bounding box center [308, 378] width 189 height 12
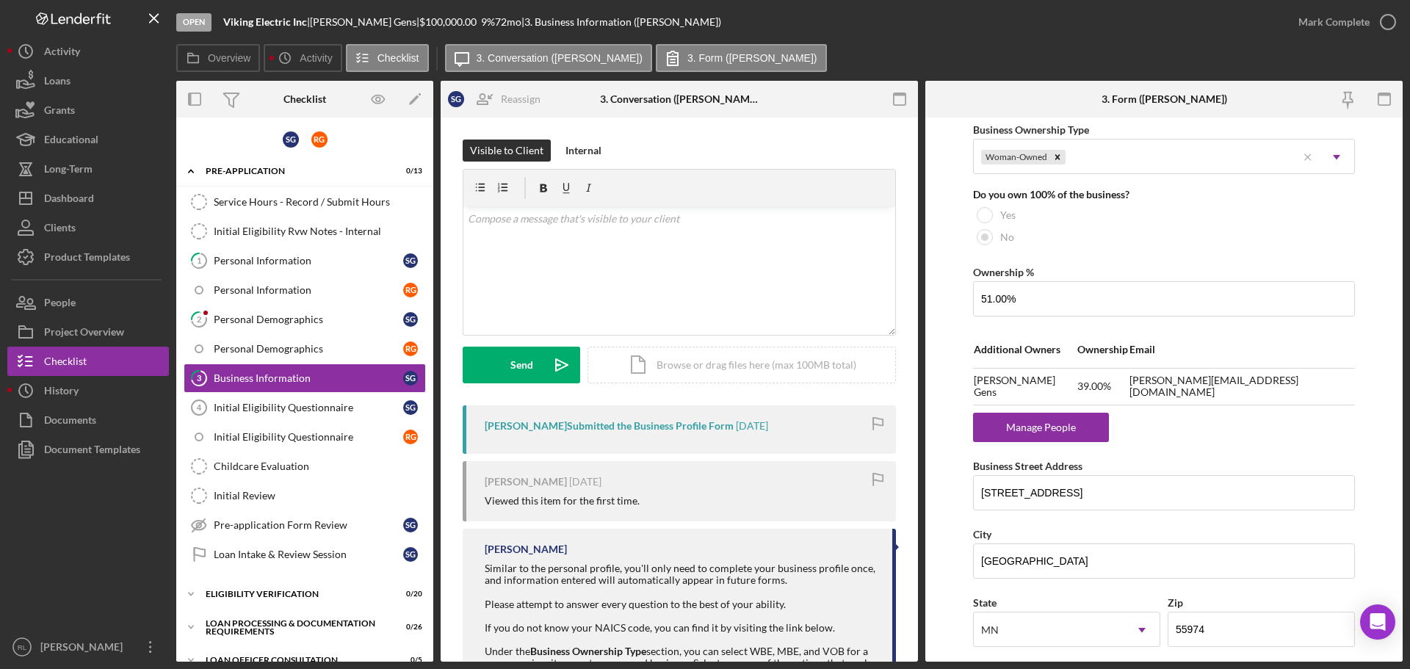
scroll to position [734, 0]
click at [264, 321] on div "Personal Demographics" at bounding box center [308, 320] width 189 height 12
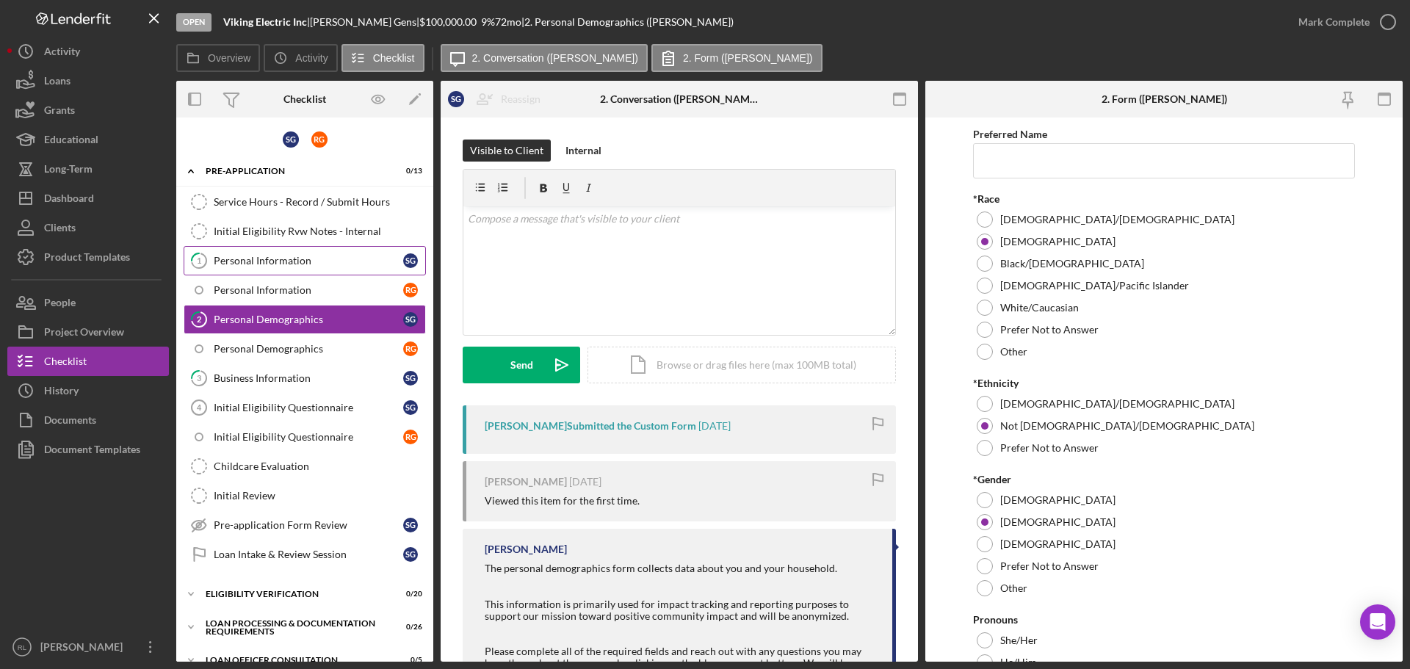
click at [238, 272] on link "1 Personal Information S G" at bounding box center [305, 260] width 242 height 29
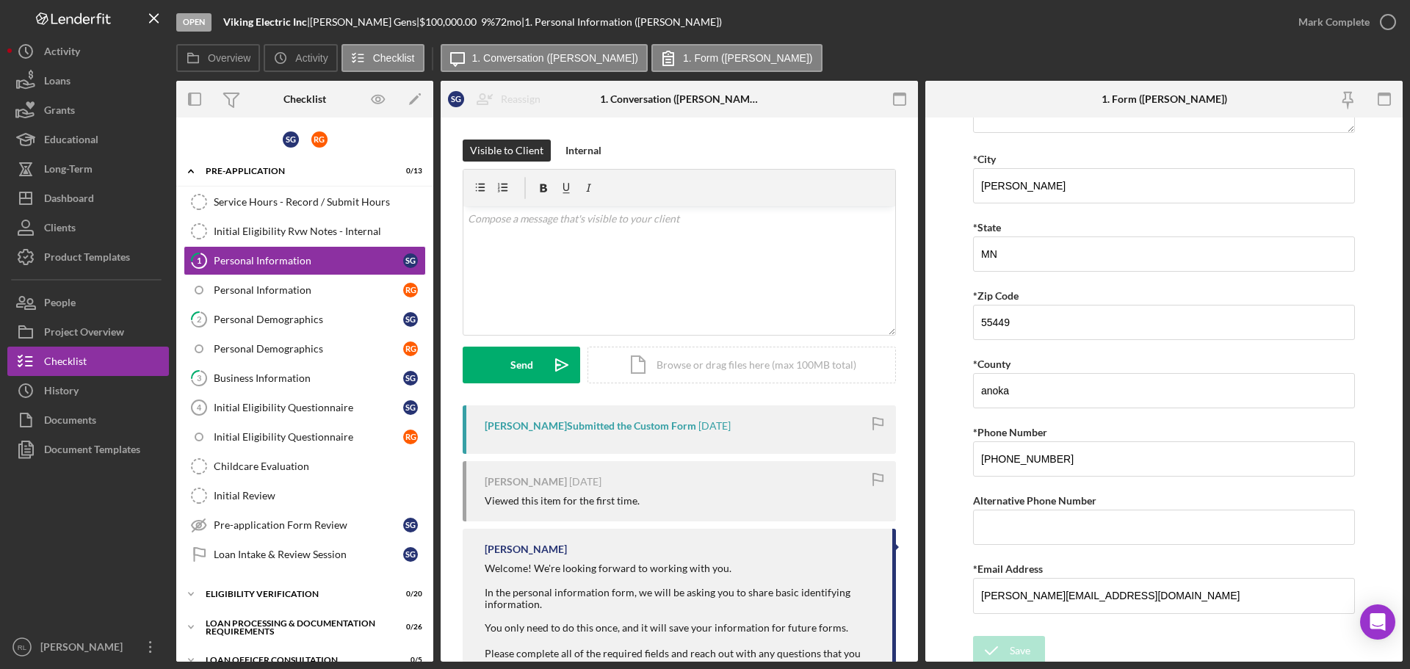
scroll to position [361, 0]
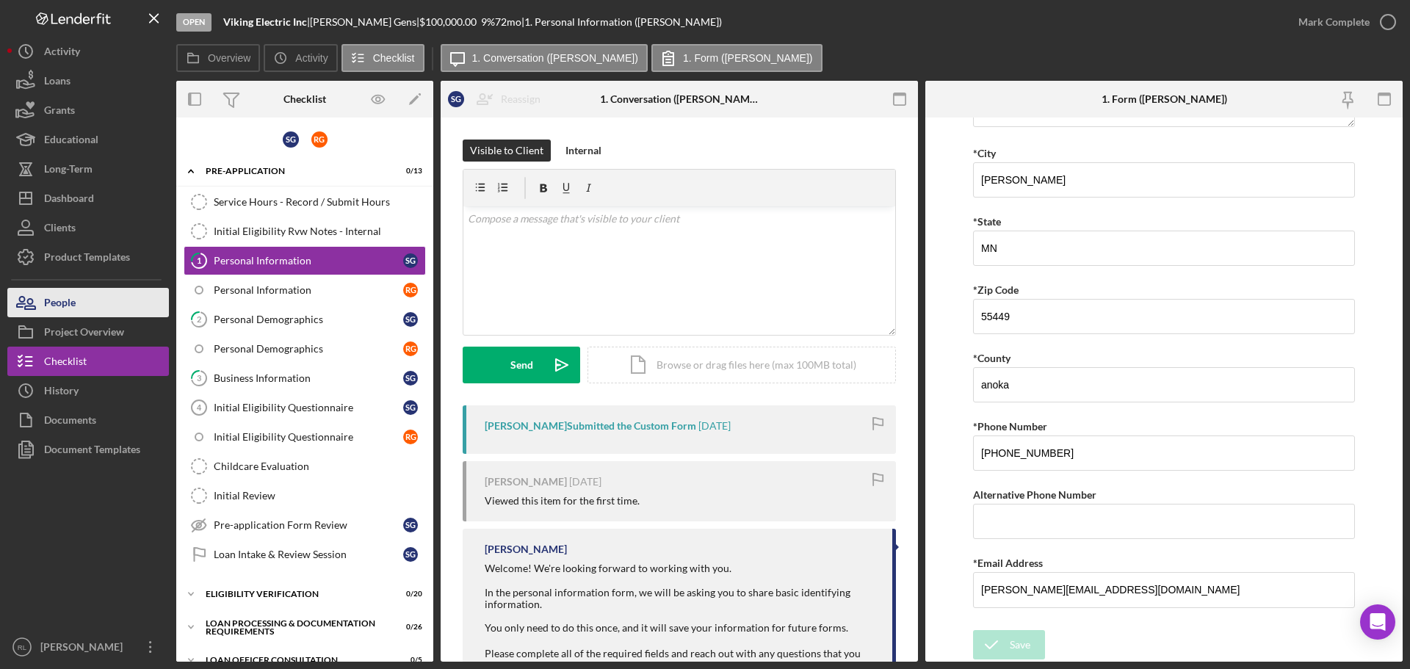
click at [68, 308] on div "People" at bounding box center [60, 304] width 32 height 33
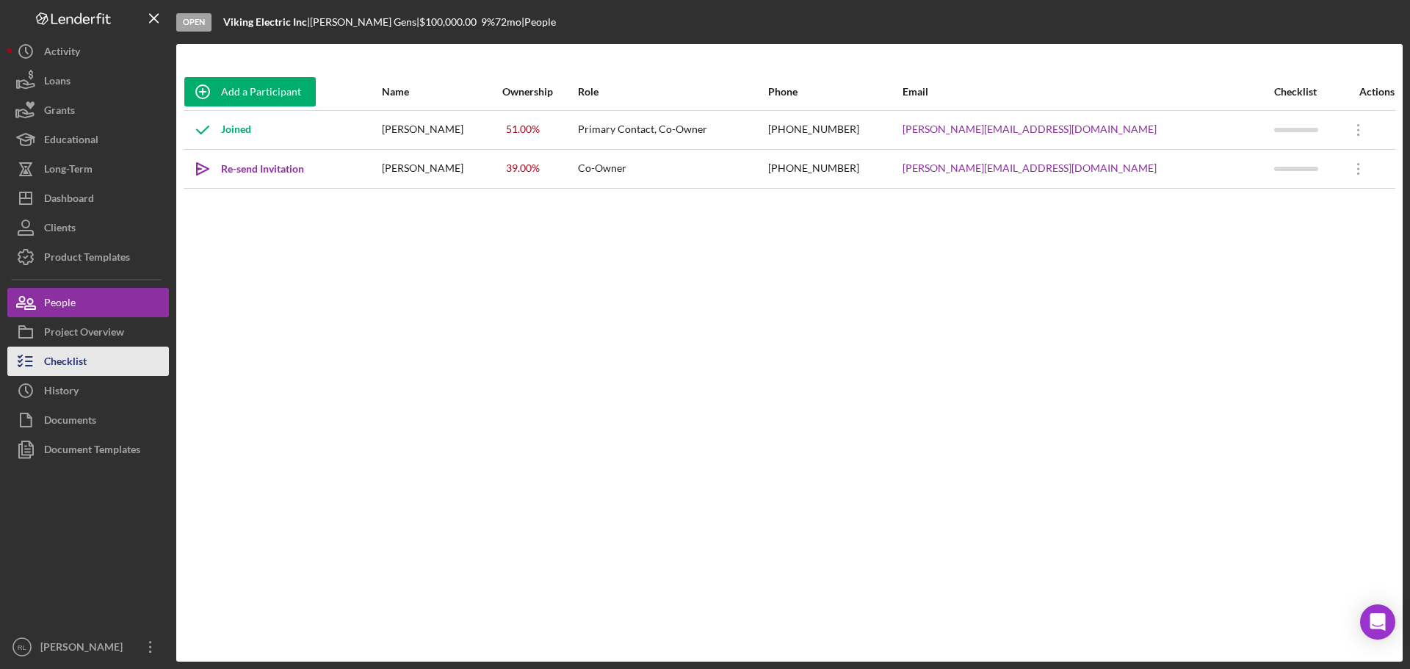
click at [84, 366] on div "Checklist" at bounding box center [65, 363] width 43 height 33
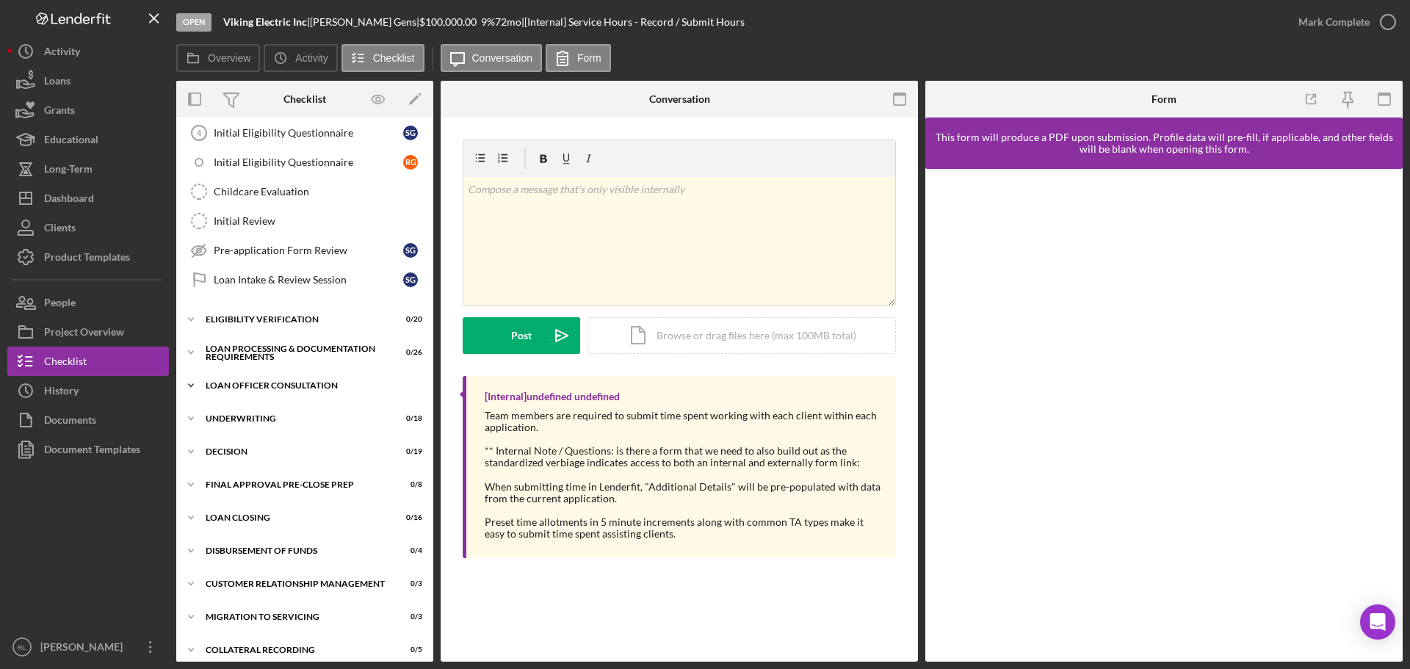
scroll to position [286, 0]
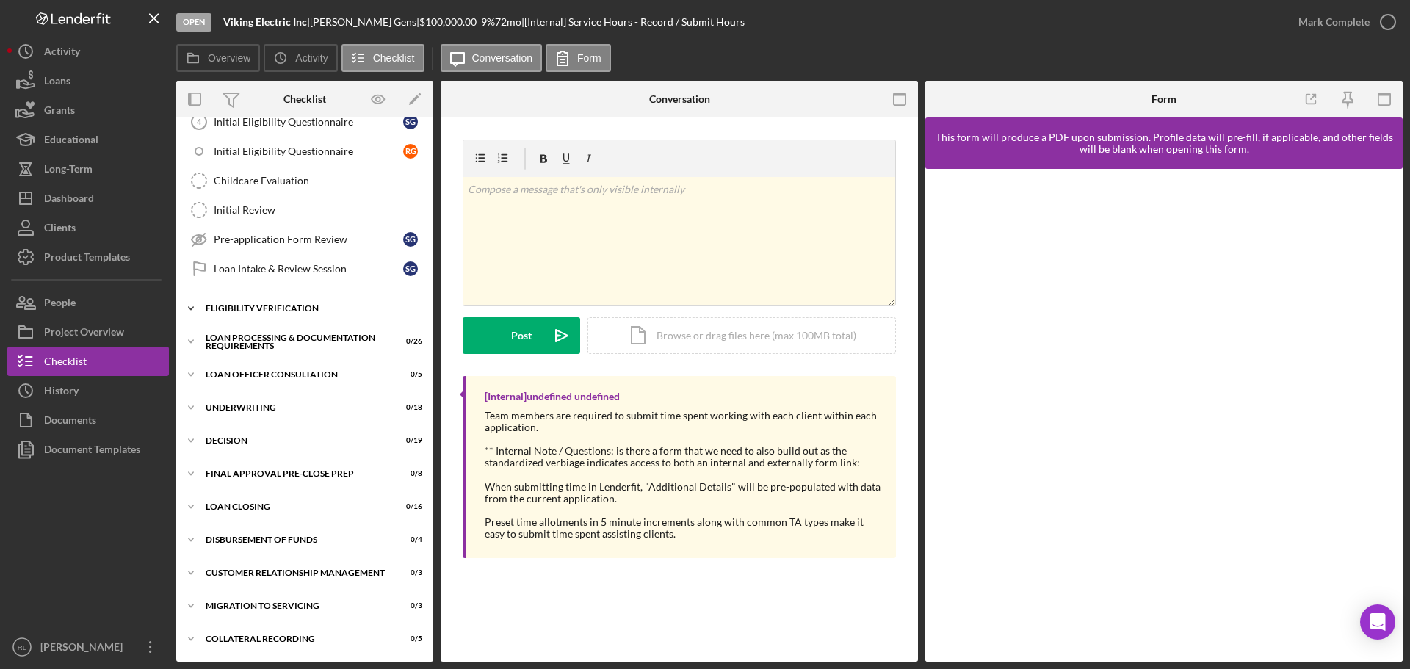
click at [289, 314] on div "Icon/Expander Eligibility Verification 0 / 20" at bounding box center [304, 308] width 257 height 29
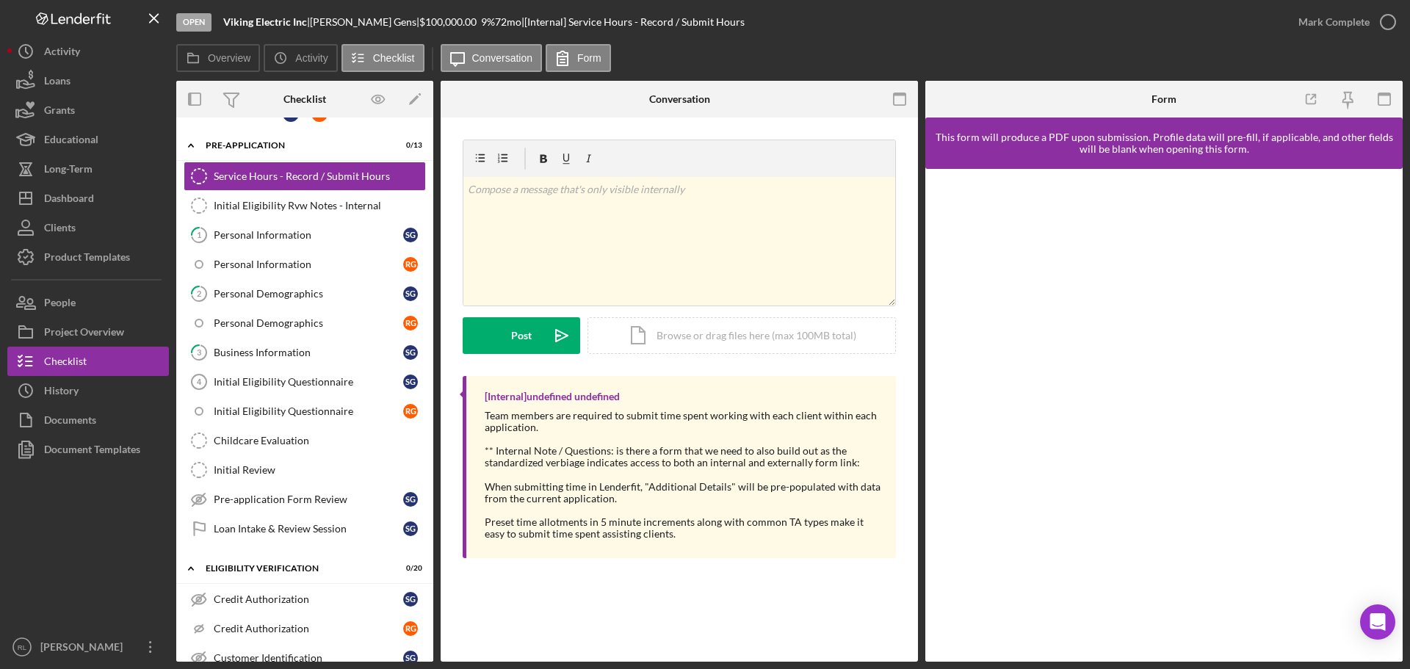
scroll to position [0, 0]
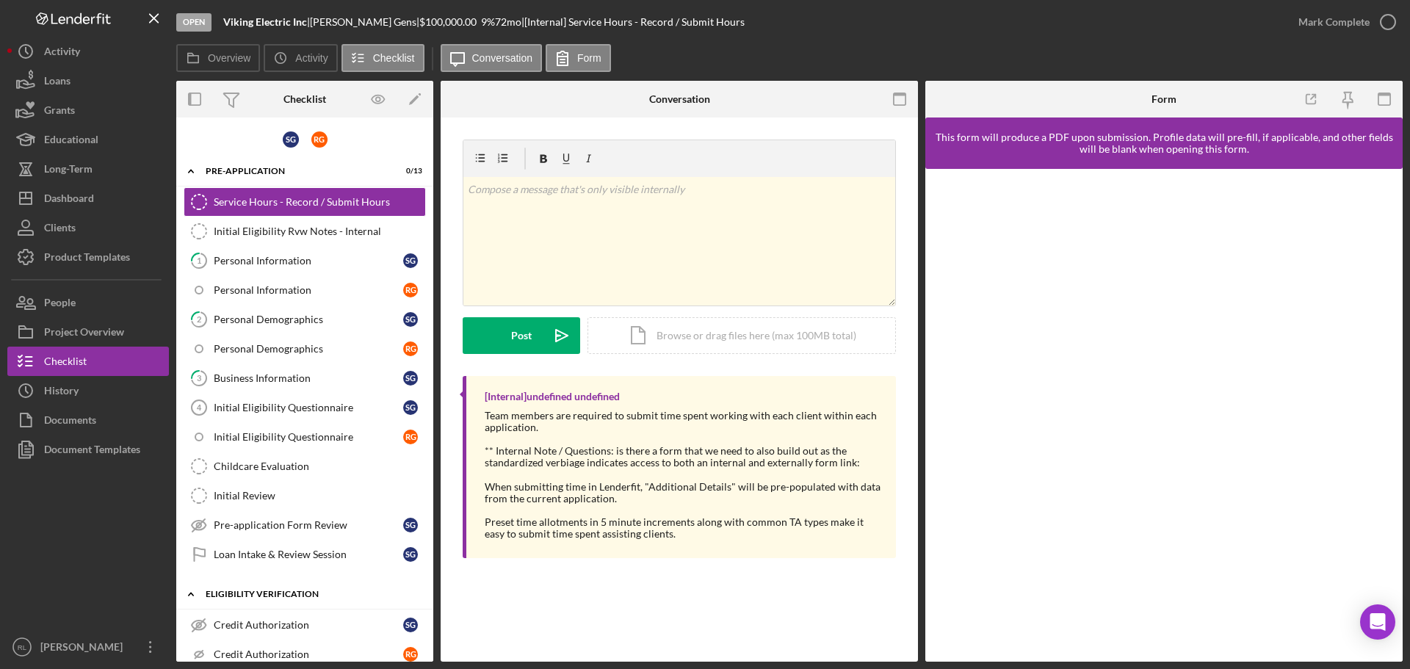
click at [266, 600] on div "Icon/Expander Eligibility Verification 0 / 20" at bounding box center [304, 594] width 257 height 30
drag, startPoint x: 225, startPoint y: 23, endPoint x: 305, endPoint y: 23, distance: 79.3
click at [305, 23] on b "Viking Electric Inc" at bounding box center [265, 21] width 84 height 12
copy b "Viking Electric Inc"
click at [68, 573] on div at bounding box center [88, 548] width 162 height 168
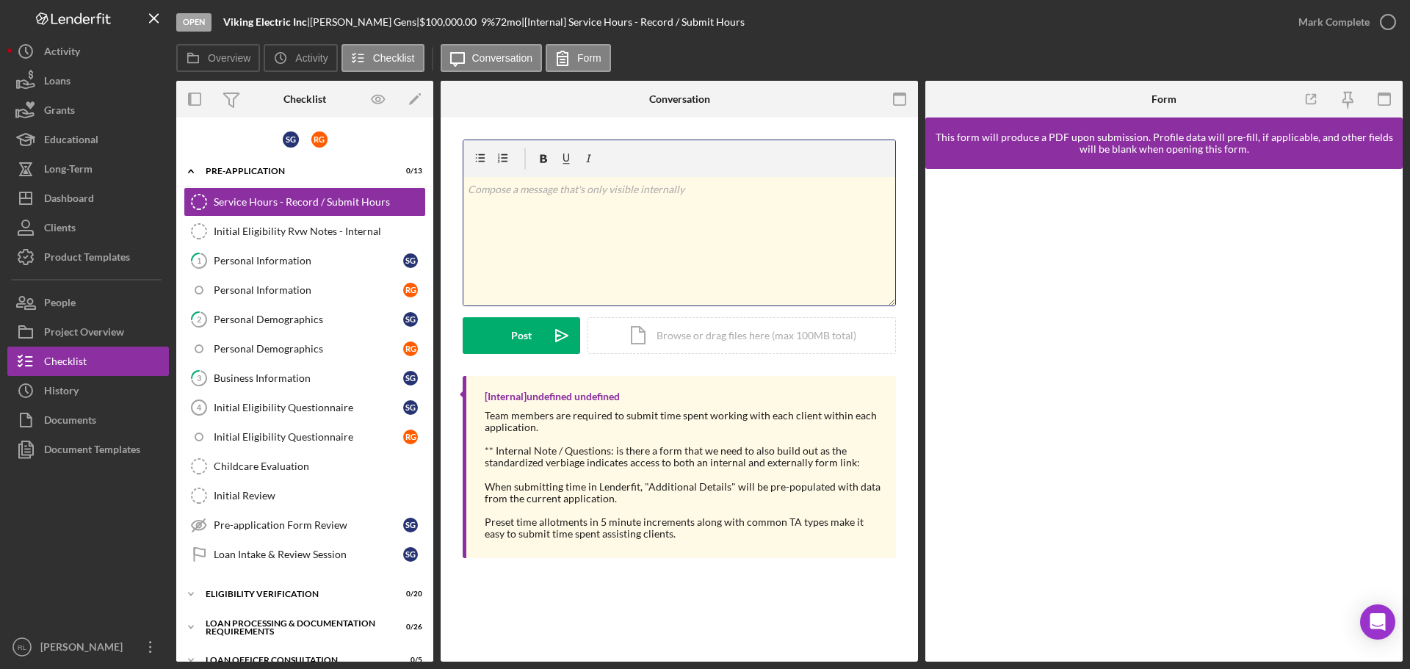
click at [611, 215] on div "v Color teal Color pink Remove color Add row above Add row below Add column bef…" at bounding box center [679, 241] width 432 height 129
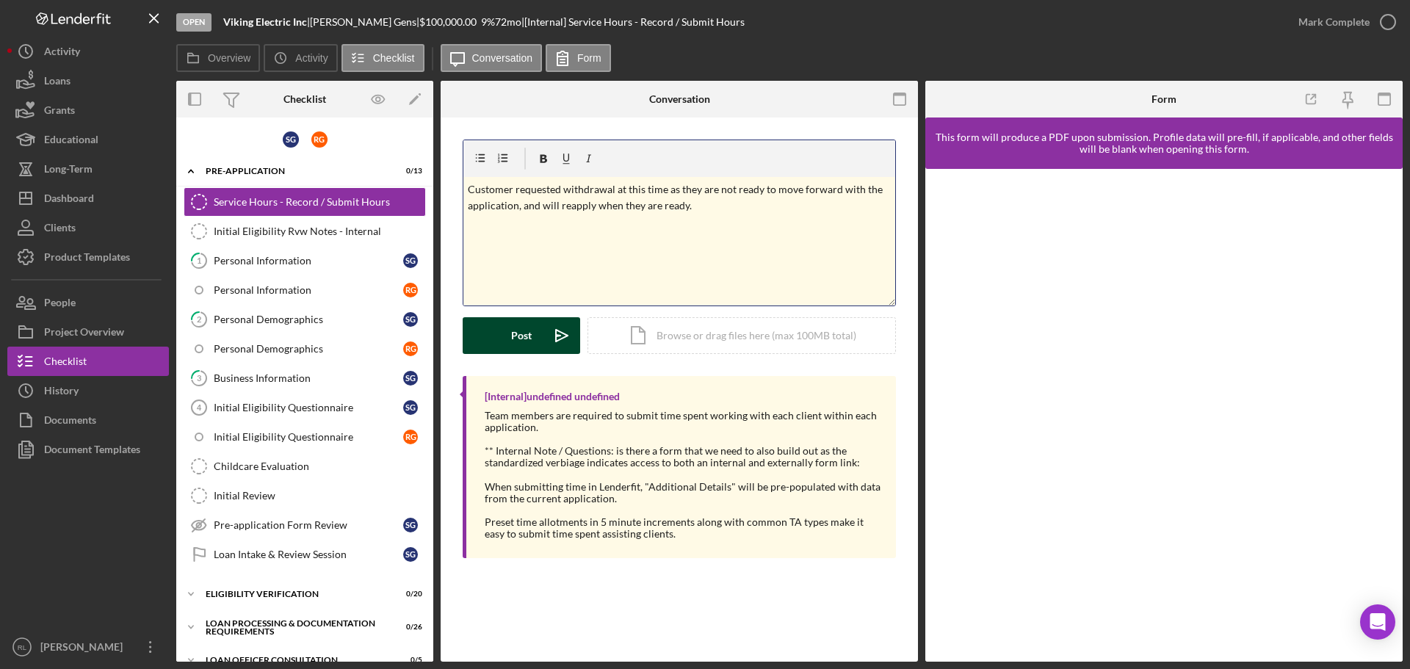
click at [543, 338] on button "Post Icon/icon-invite-send" at bounding box center [521, 335] width 117 height 37
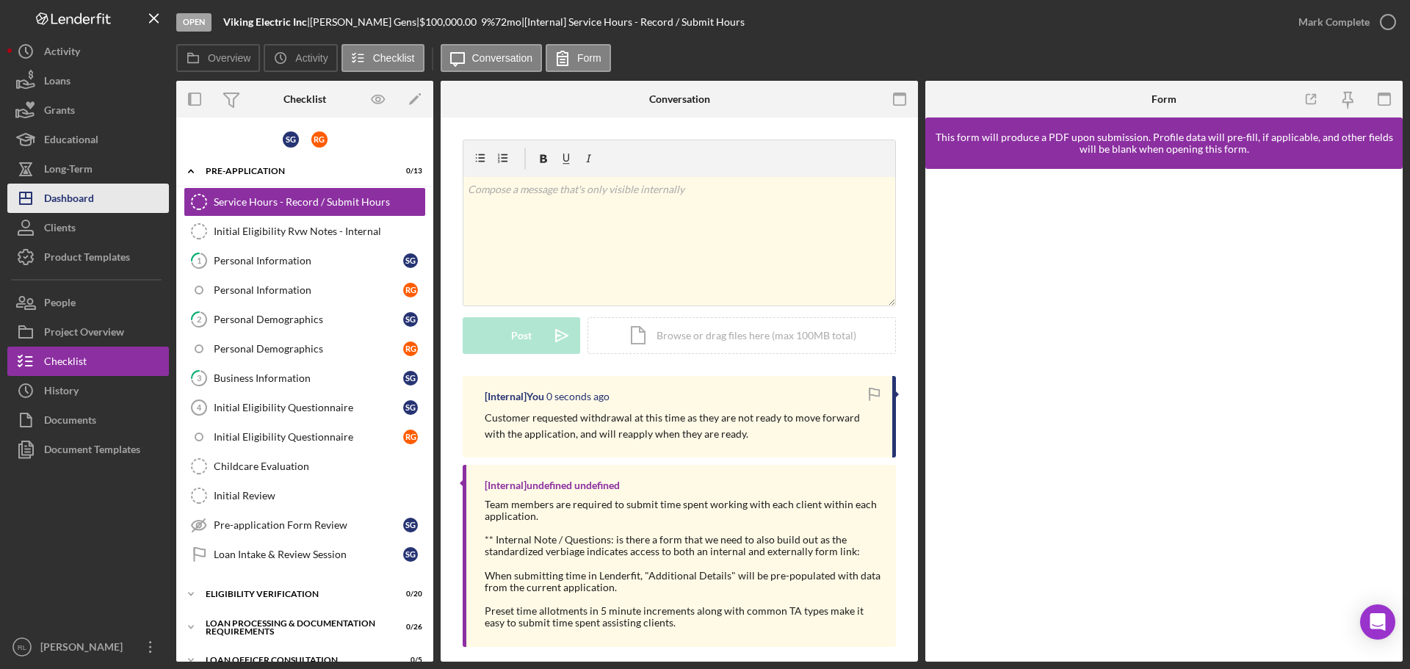
click at [86, 206] on div "Dashboard" at bounding box center [69, 200] width 50 height 33
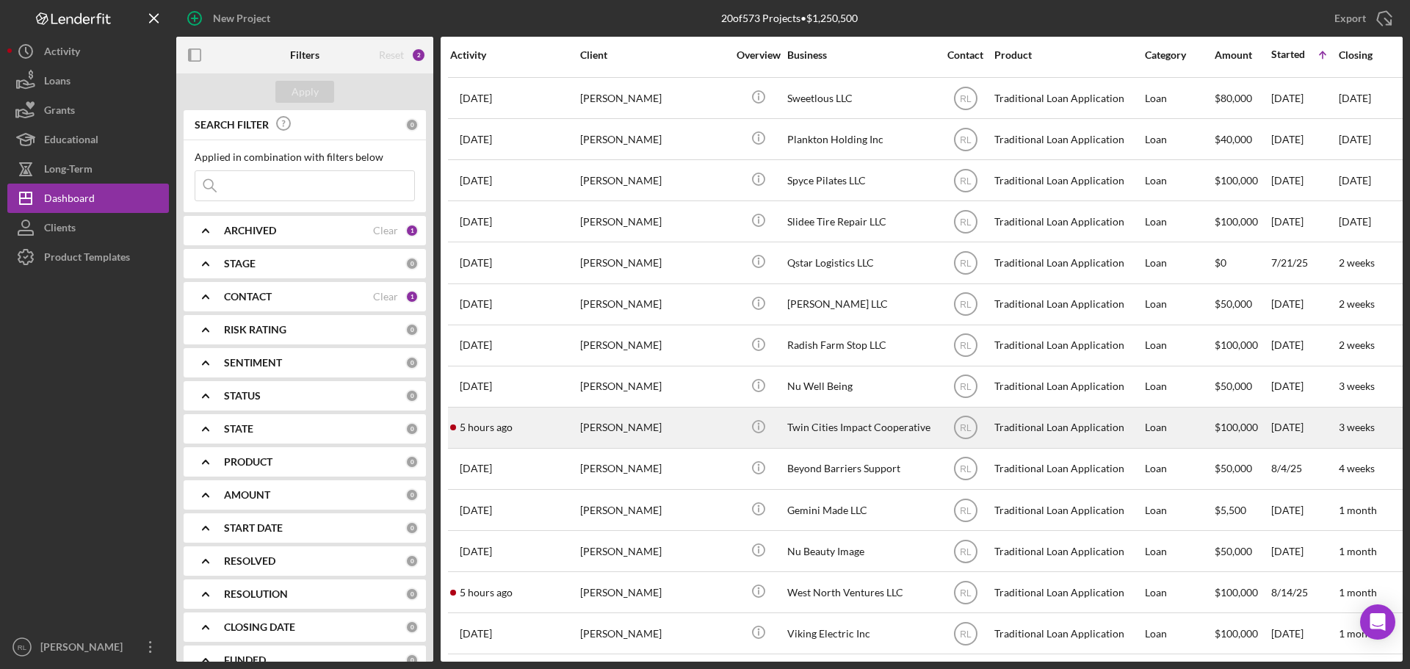
scroll to position [254, 0]
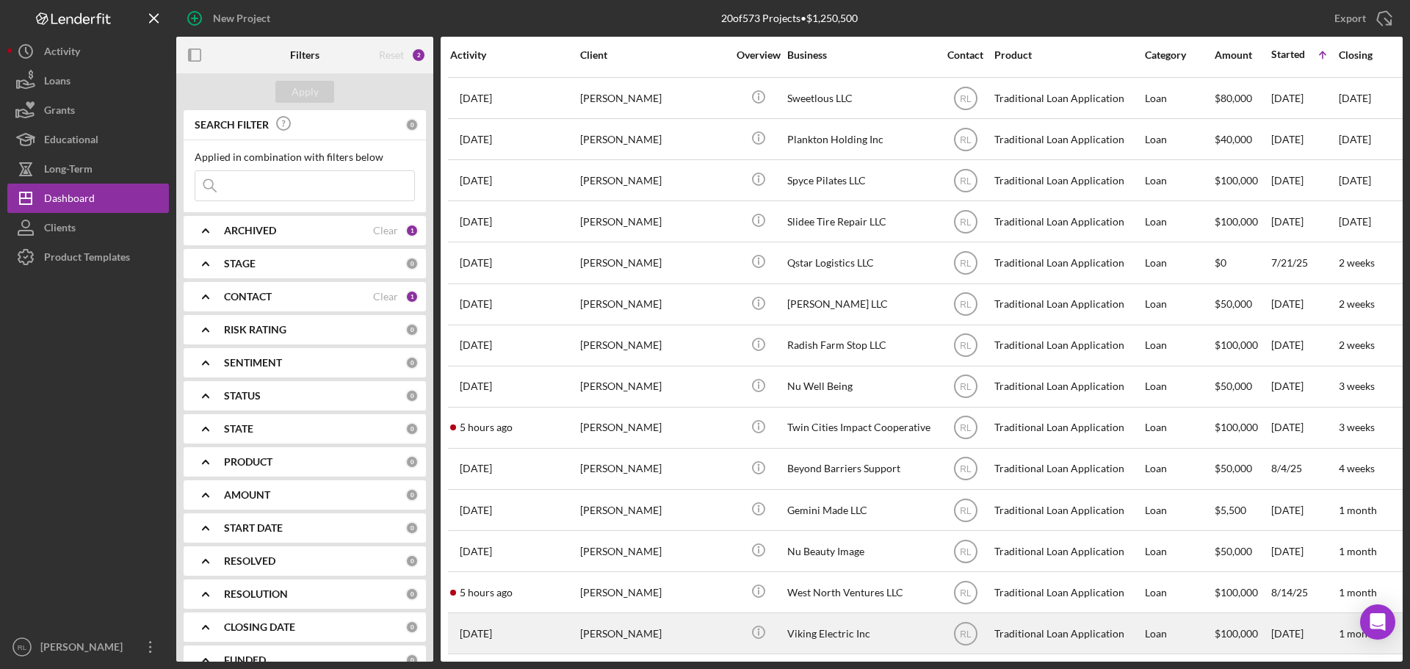
click at [646, 623] on div "[PERSON_NAME]" at bounding box center [653, 633] width 147 height 39
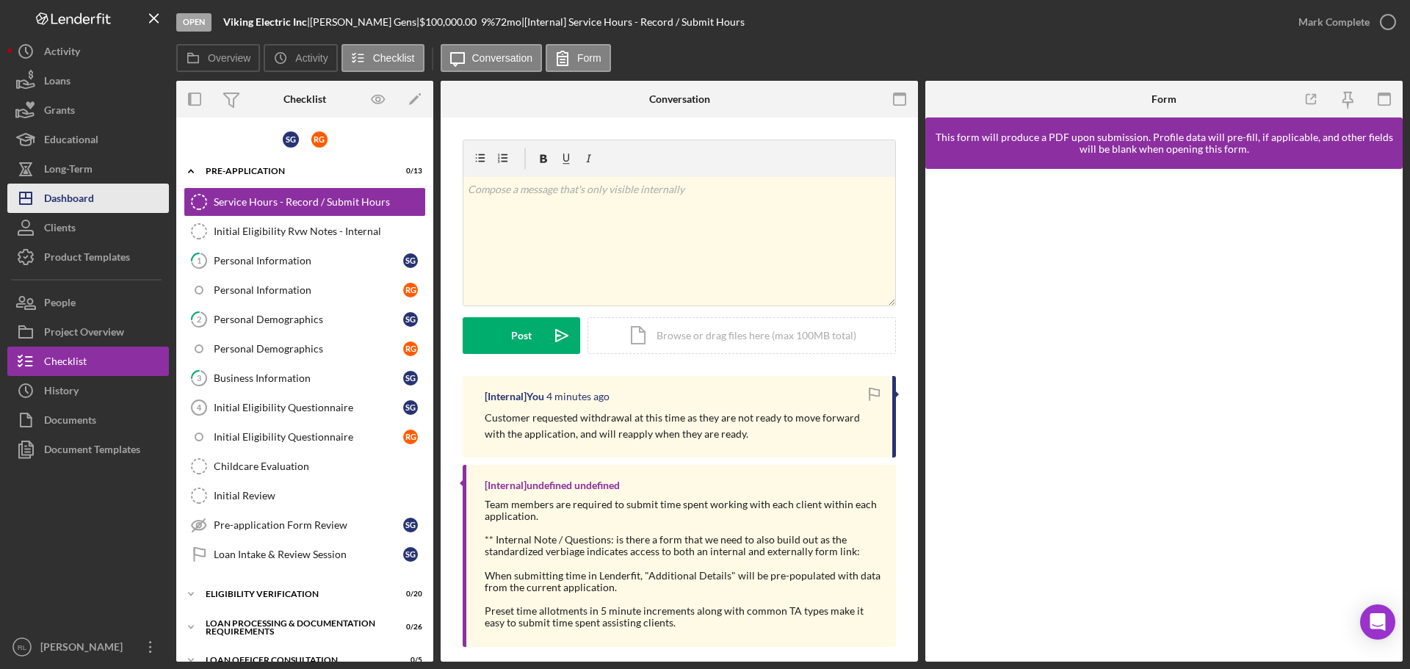
click at [79, 204] on div "Dashboard" at bounding box center [69, 200] width 50 height 33
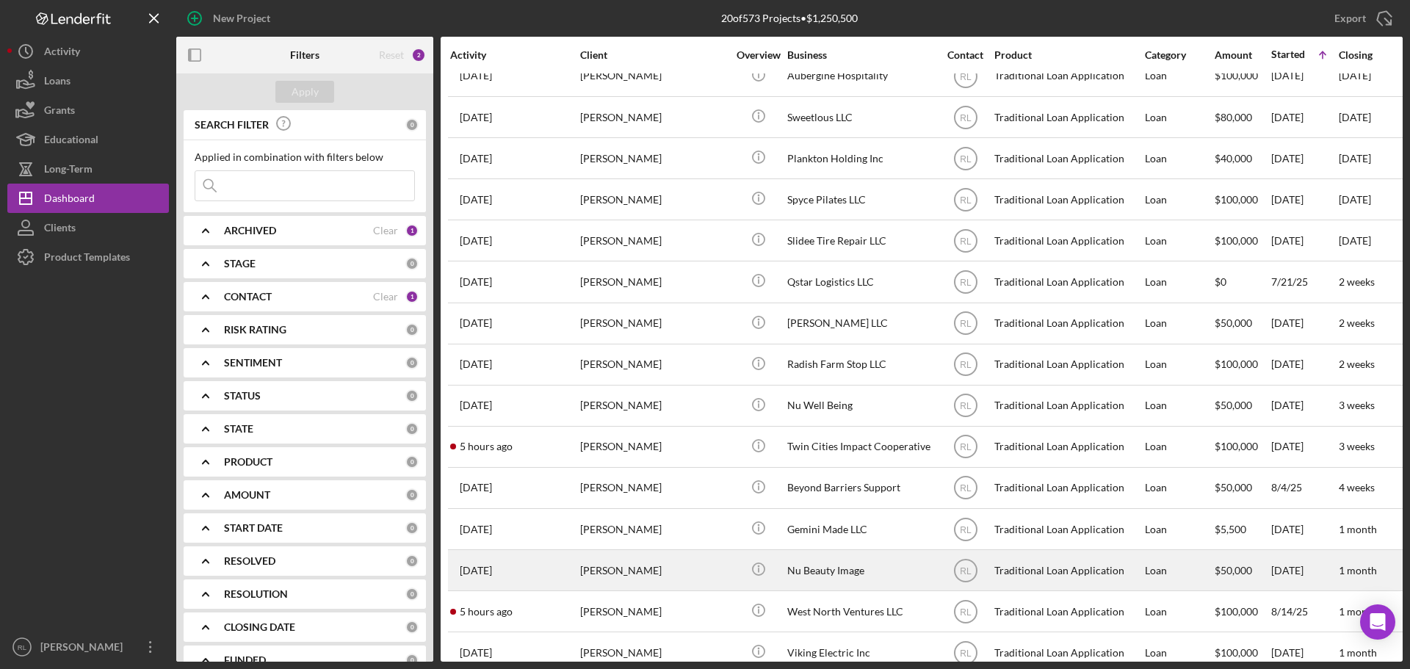
scroll to position [254, 0]
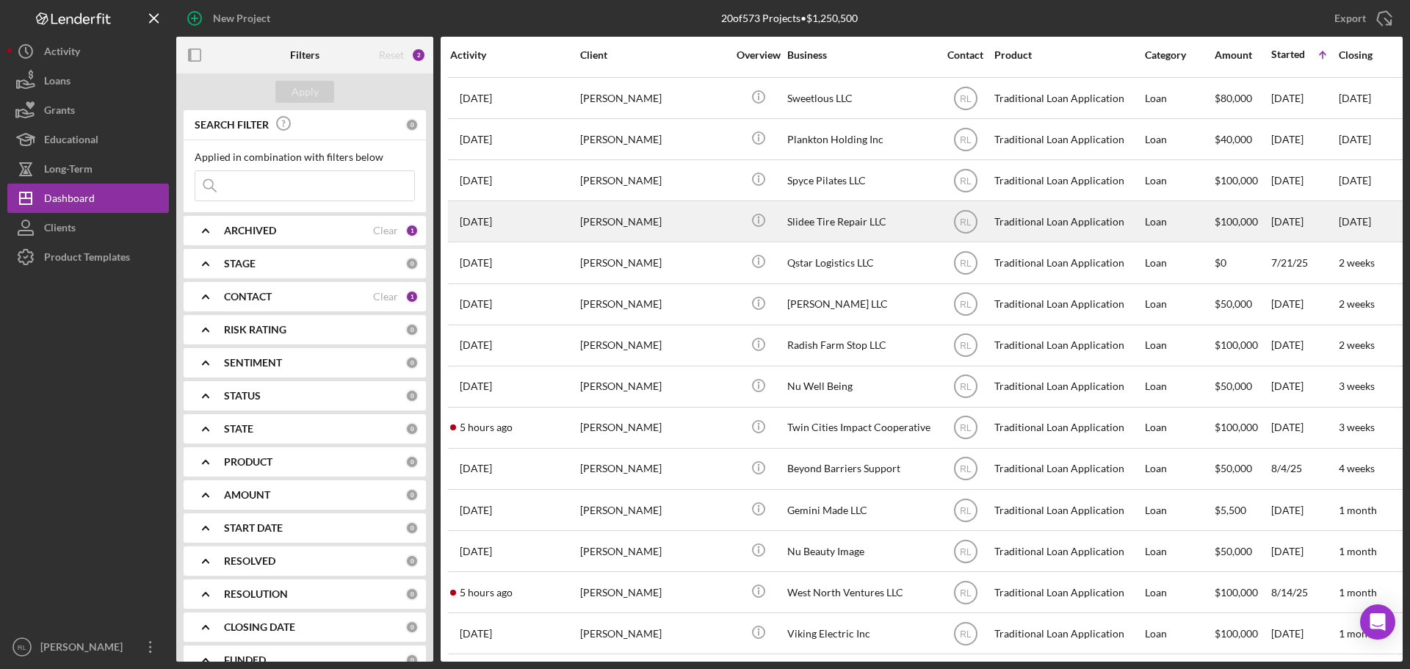
click at [676, 214] on div "[PERSON_NAME]" at bounding box center [653, 221] width 147 height 39
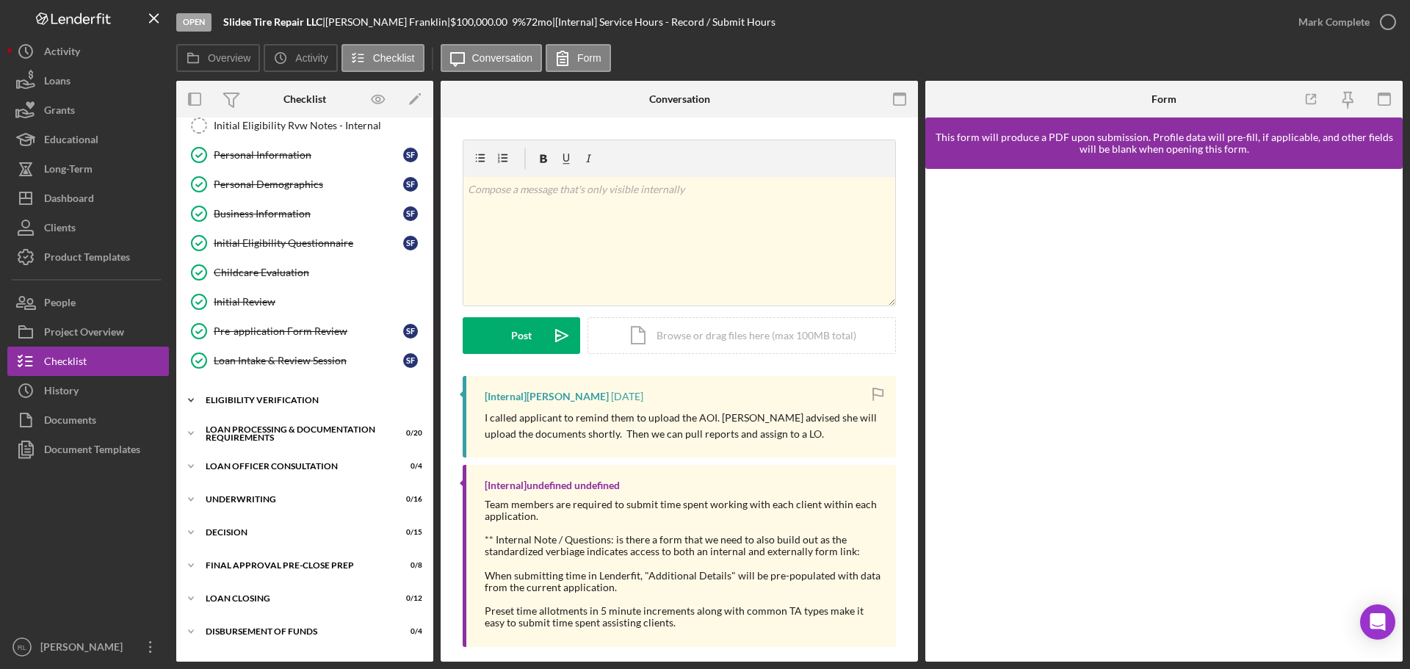
click at [272, 397] on div "Eligibility Verification" at bounding box center [310, 400] width 209 height 9
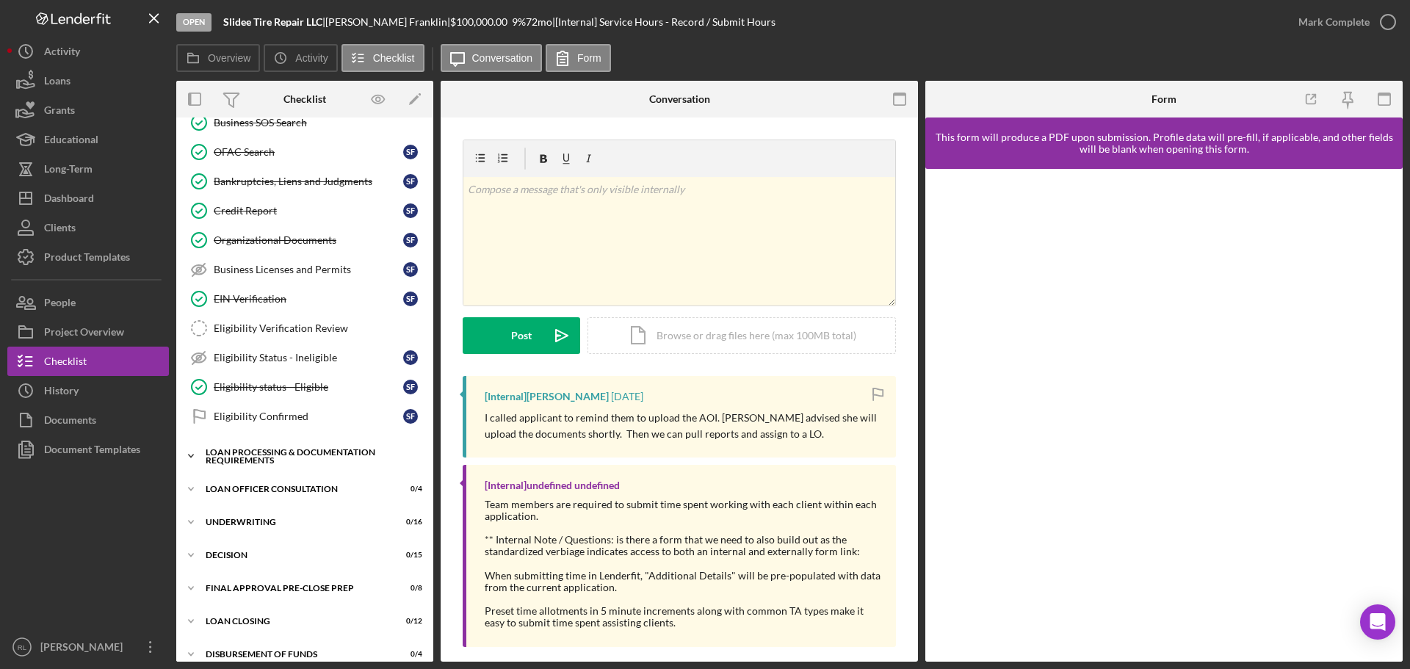
click at [258, 468] on div "Icon/Expander Loan Processing & Documentation Requirements 0 / 20" at bounding box center [304, 455] width 257 height 29
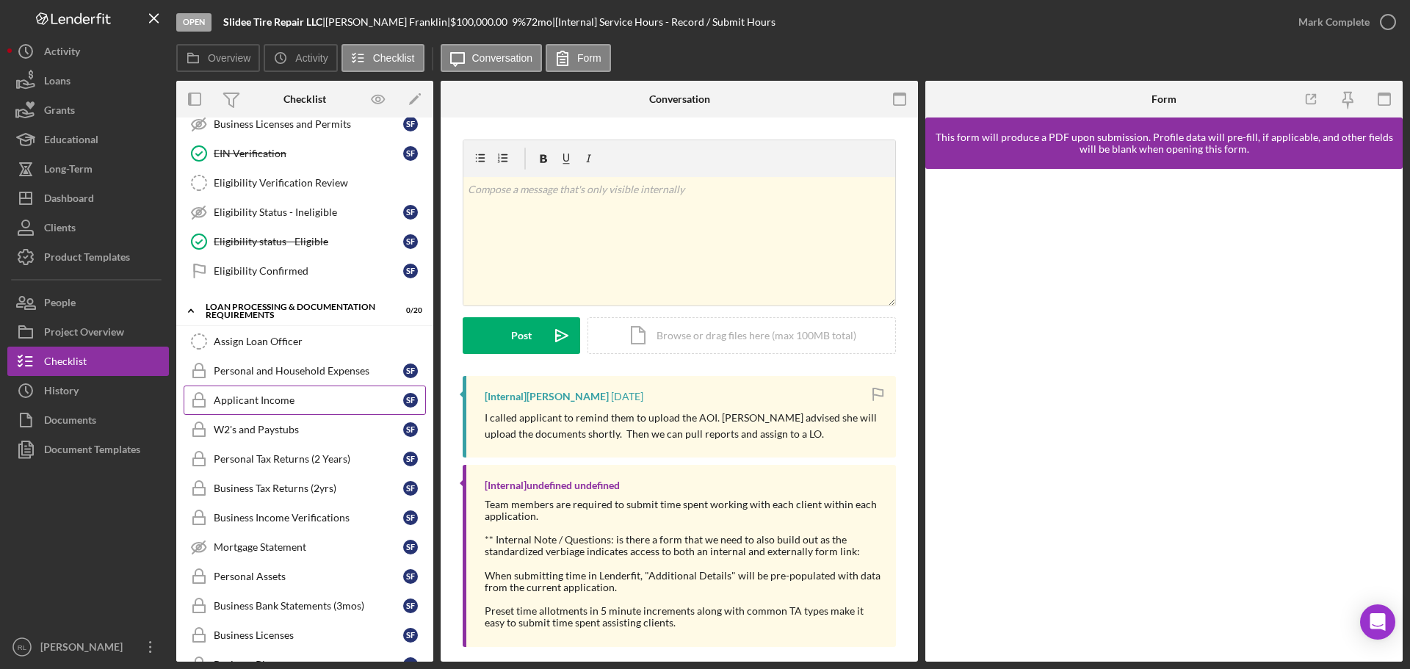
scroll to position [587, 0]
click at [284, 272] on div "Eligibility Confirmed" at bounding box center [308, 270] width 189 height 12
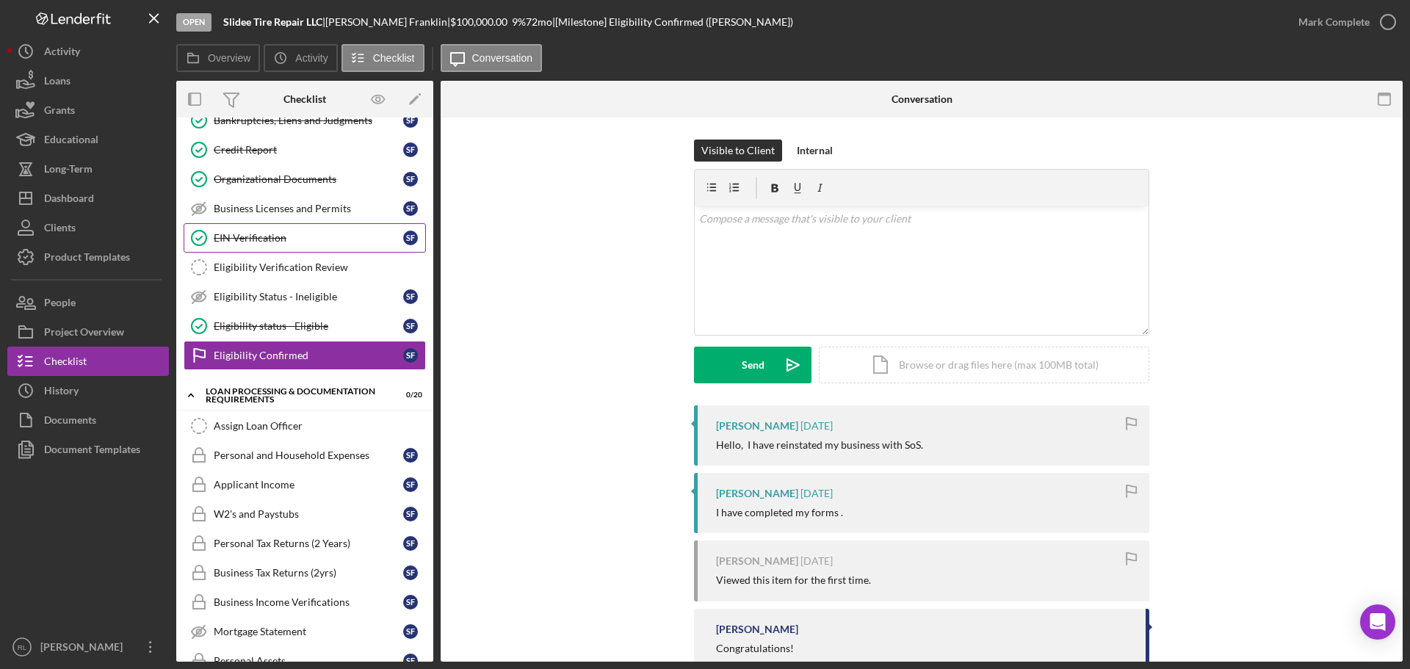
scroll to position [367, 0]
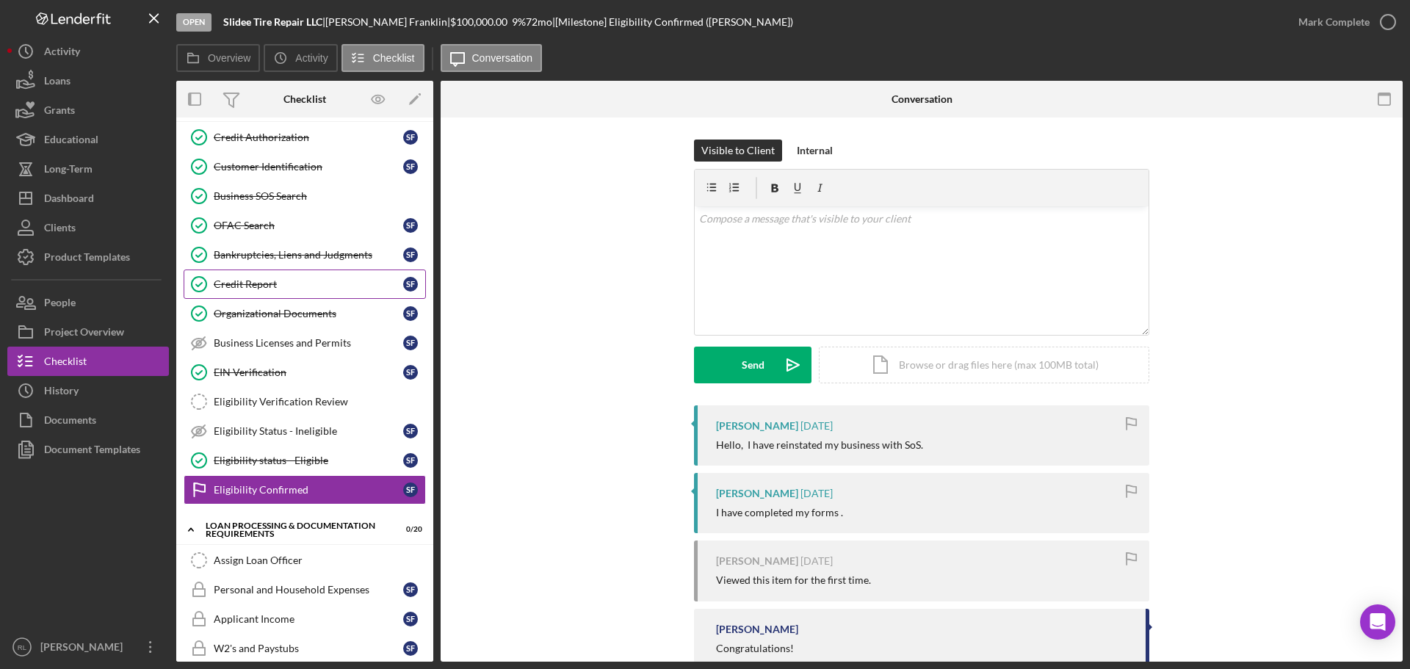
click at [289, 286] on div "Credit Report" at bounding box center [308, 284] width 189 height 12
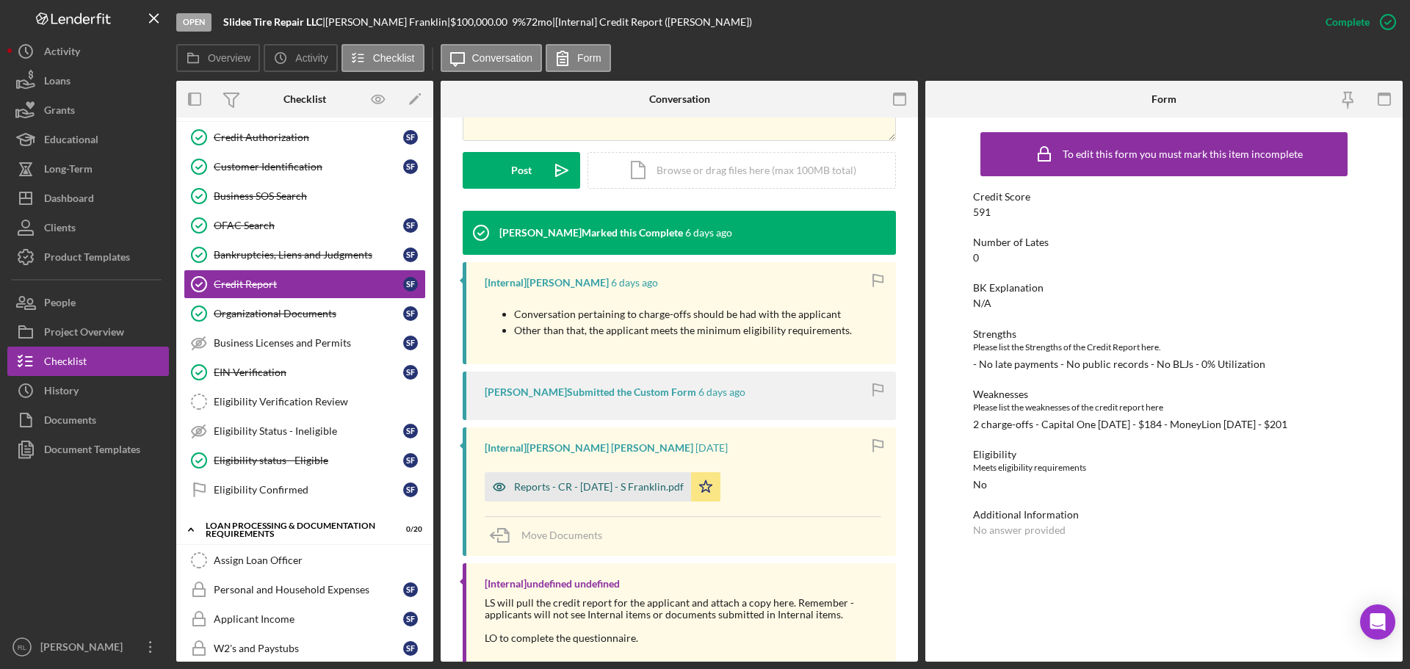
click at [561, 488] on div "Reports - CR - [DATE] - S Franklin.pdf" at bounding box center [599, 487] width 170 height 12
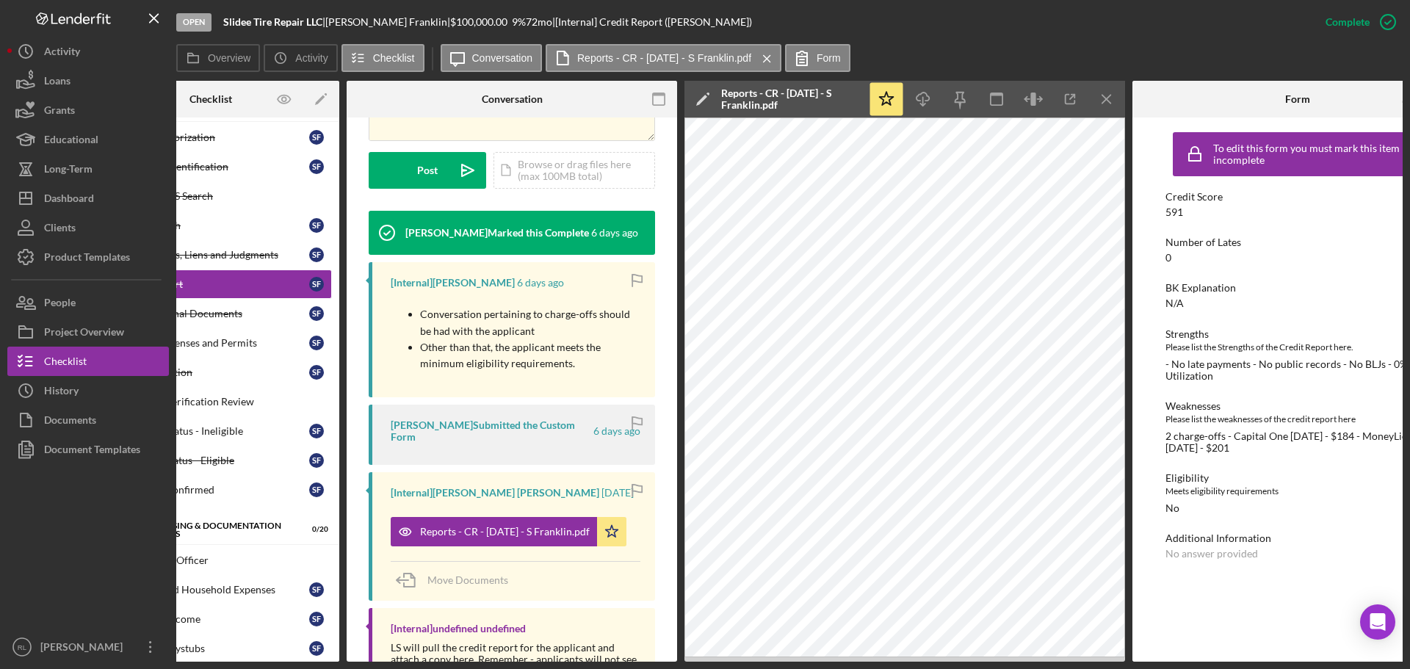
scroll to position [0, 154]
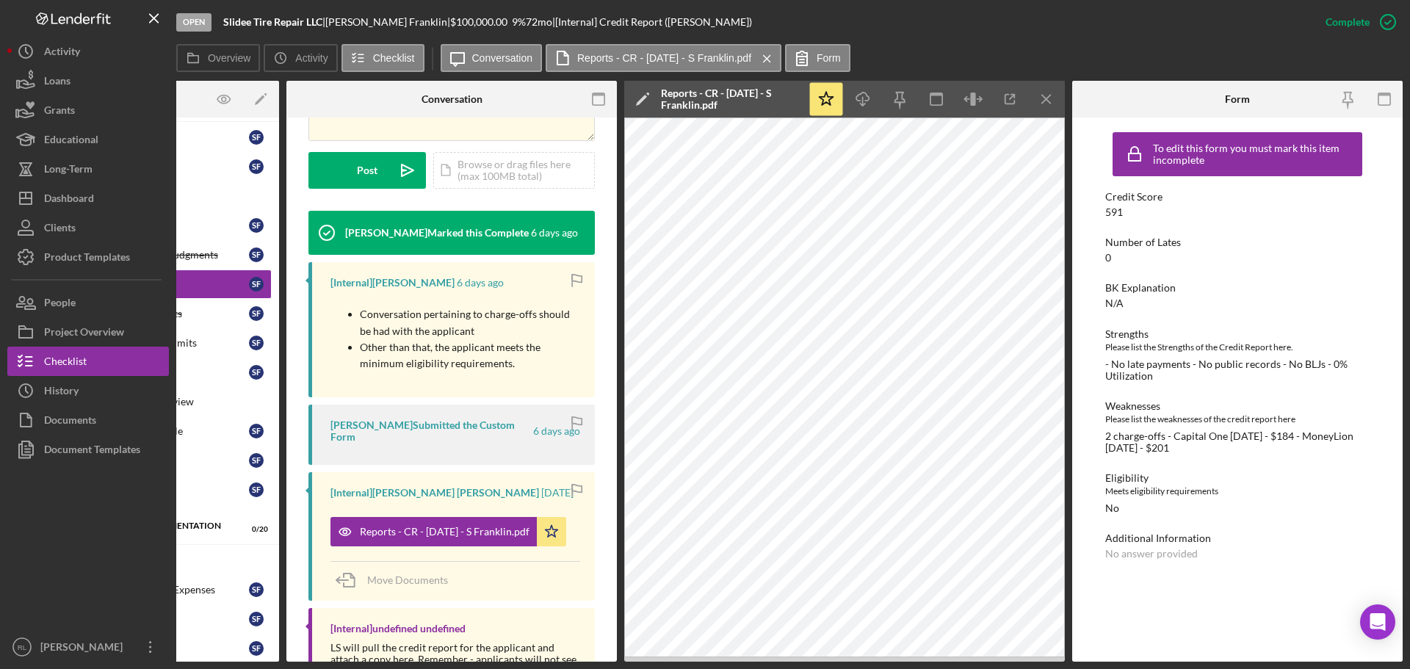
drag, startPoint x: 1270, startPoint y: 367, endPoint x: 1328, endPoint y: 355, distance: 59.2
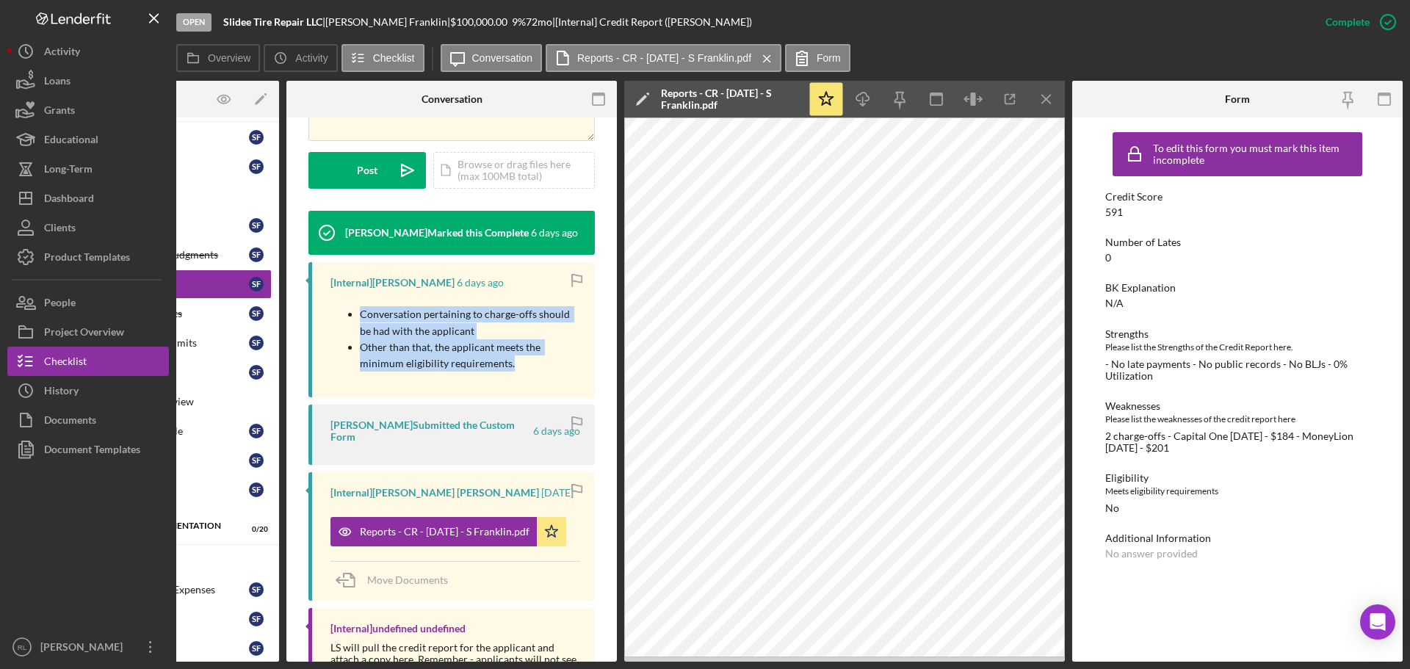
drag, startPoint x: 355, startPoint y: 310, endPoint x: 545, endPoint y: 366, distance: 197.7
click at [545, 366] on ul "Conversation pertaining to charge-offs should be had with the applicant Other t…" at bounding box center [455, 339] width 250 height 66
click at [545, 366] on p "Other than that, the applicant meets the minimum eligibility requirements." at bounding box center [470, 355] width 220 height 33
drag, startPoint x: 551, startPoint y: 368, endPoint x: 331, endPoint y: 315, distance: 226.6
click at [331, 315] on ul "Conversation pertaining to charge-offs should be had with the applicant Other t…" at bounding box center [455, 339] width 250 height 66
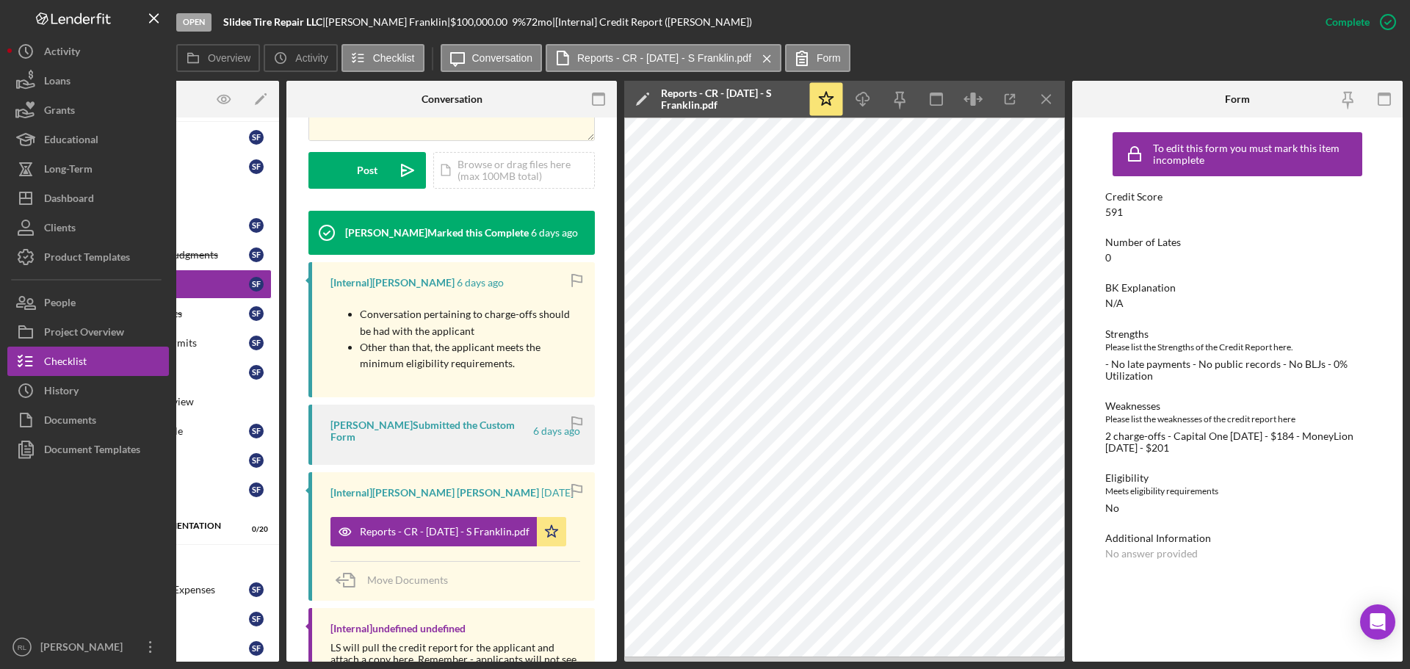
click at [331, 315] on ul "Conversation pertaining to charge-offs should be had with the applicant Other t…" at bounding box center [455, 339] width 250 height 66
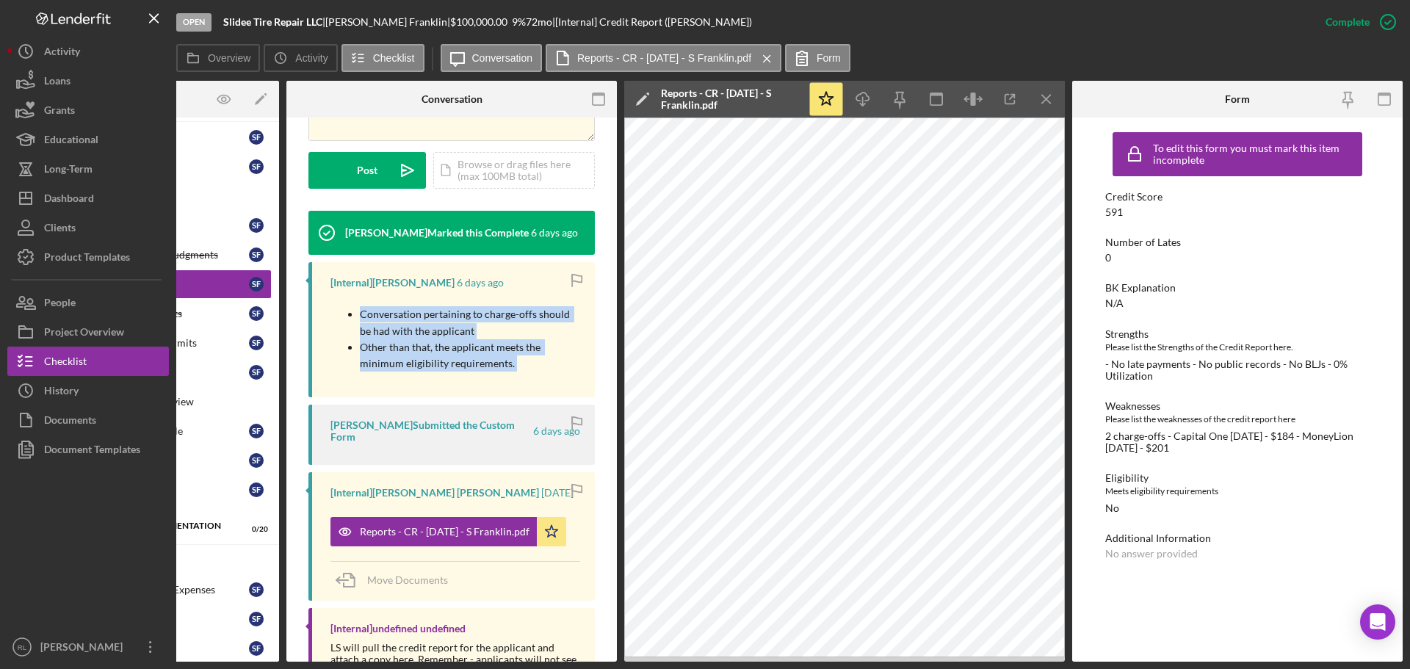
drag, startPoint x: 331, startPoint y: 315, endPoint x: 525, endPoint y: 366, distance: 200.4
click at [525, 366] on ul "Conversation pertaining to charge-offs should be had with the applicant Other t…" at bounding box center [455, 339] width 250 height 66
click at [525, 366] on p "Other than that, the applicant meets the minimum eligibility requirements." at bounding box center [470, 355] width 220 height 33
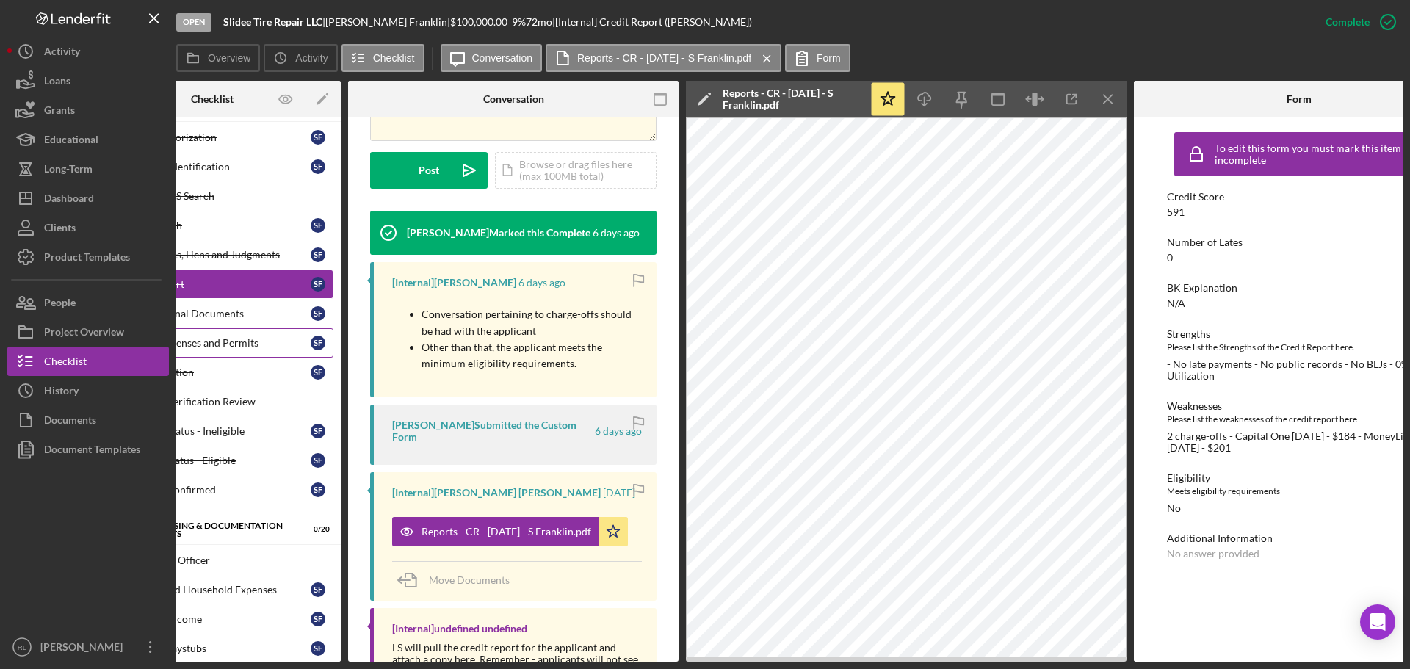
scroll to position [0, 0]
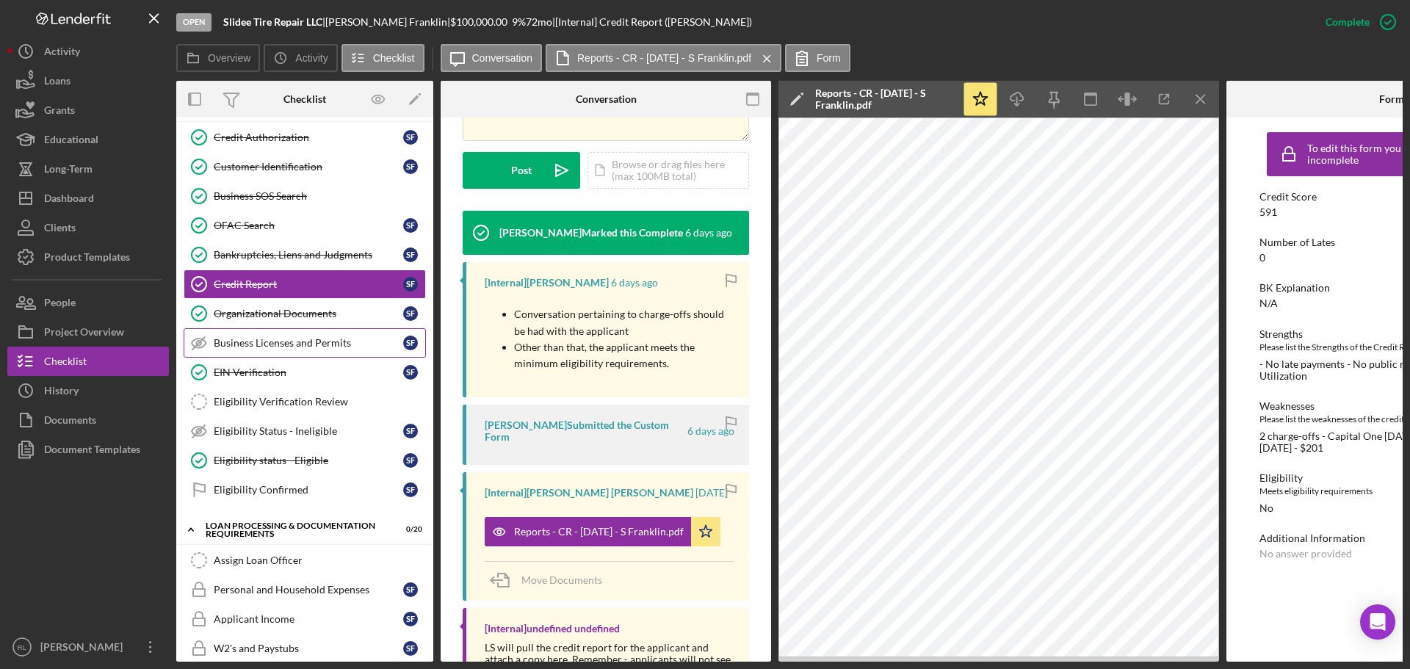
drag, startPoint x: 468, startPoint y: 361, endPoint x: 284, endPoint y: 347, distance: 184.2
click at [269, 258] on div "Bankruptcies, Liens and Judgments" at bounding box center [308, 255] width 189 height 12
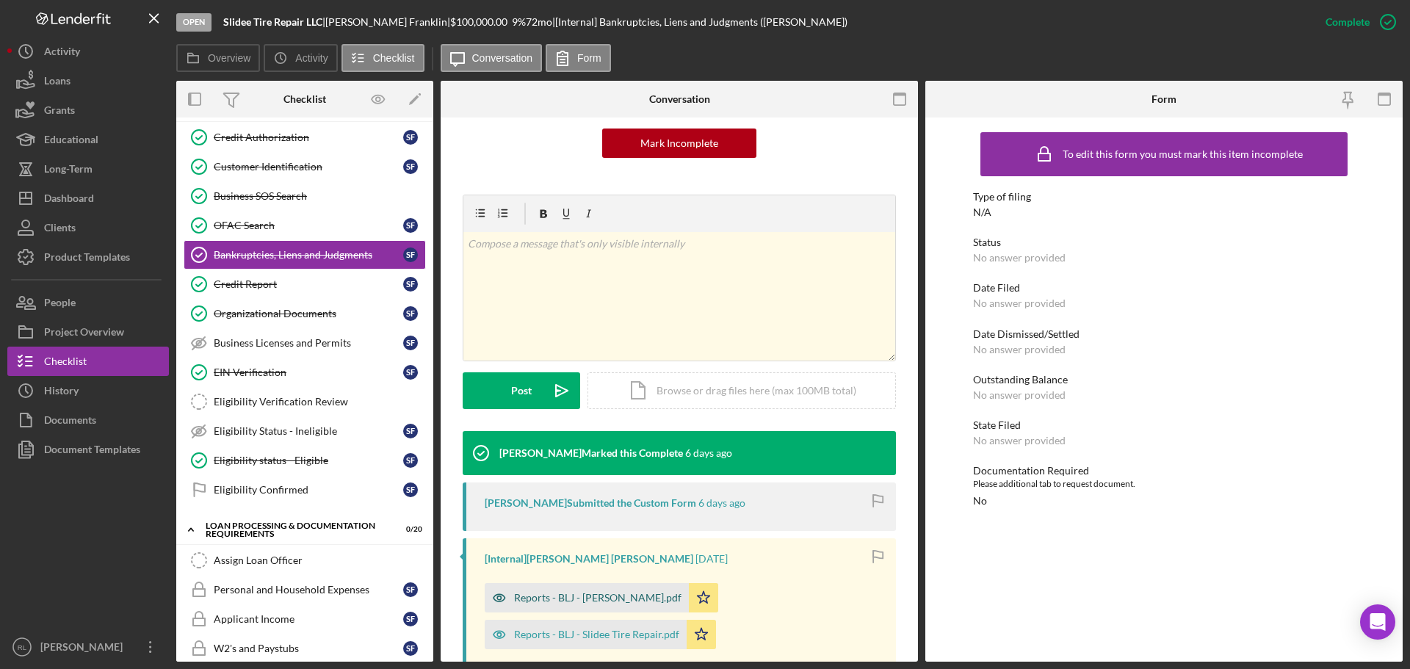
click at [564, 594] on div "Reports - BLJ - [PERSON_NAME].pdf" at bounding box center [597, 598] width 167 height 12
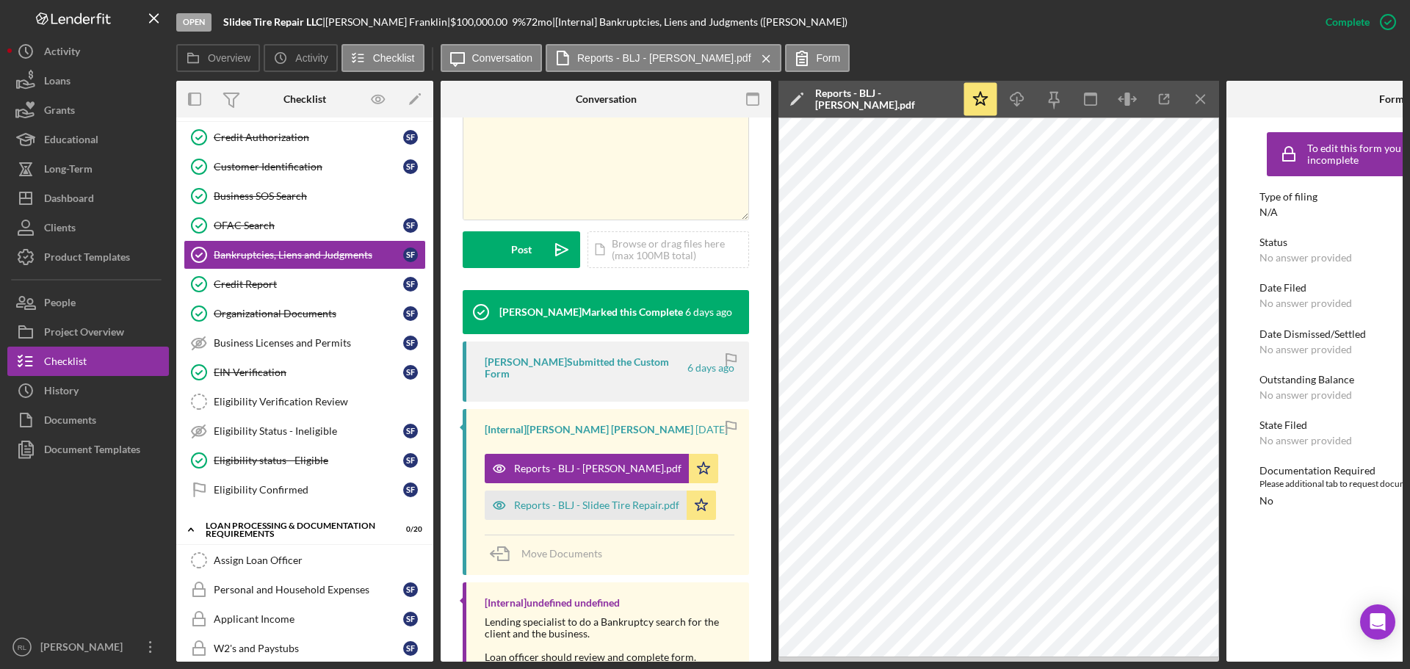
scroll to position [310, 0]
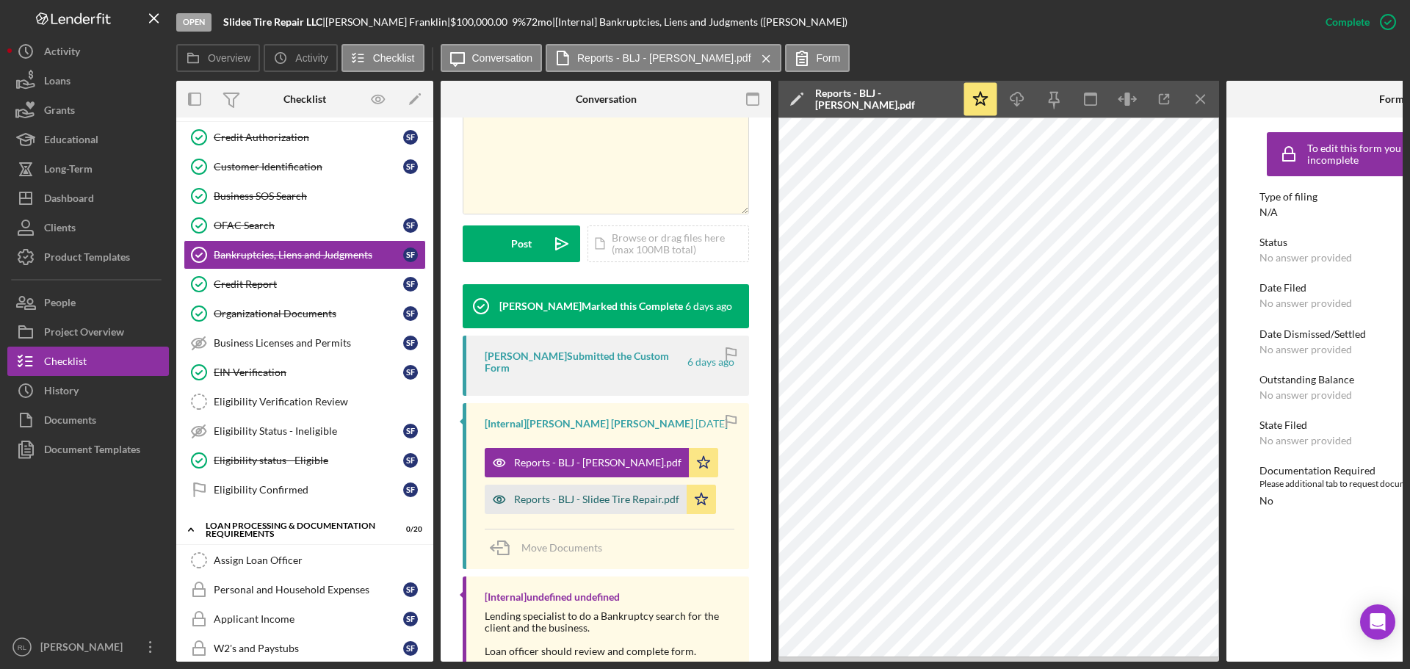
click at [569, 499] on div "Reports - BLJ - Slidee Tire Repair.pdf" at bounding box center [596, 499] width 165 height 12
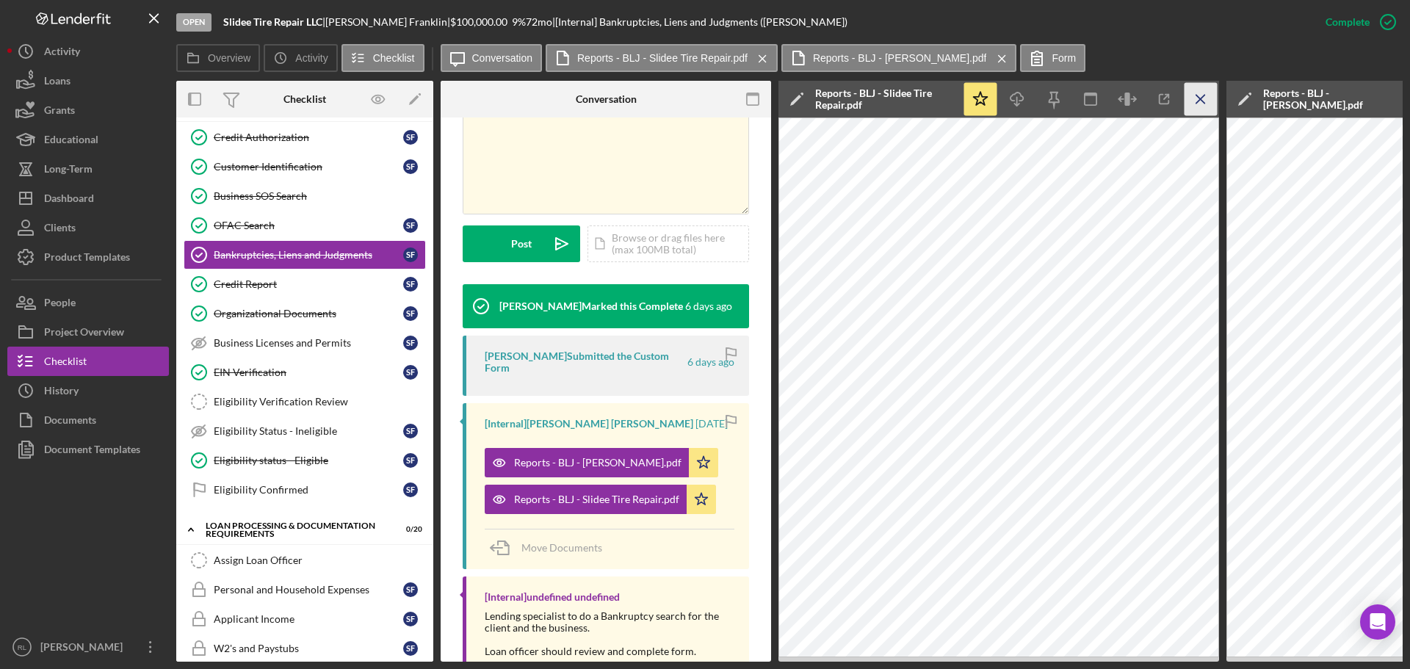
click at [1198, 98] on icon "Icon/Menu Close" at bounding box center [1200, 99] width 33 height 33
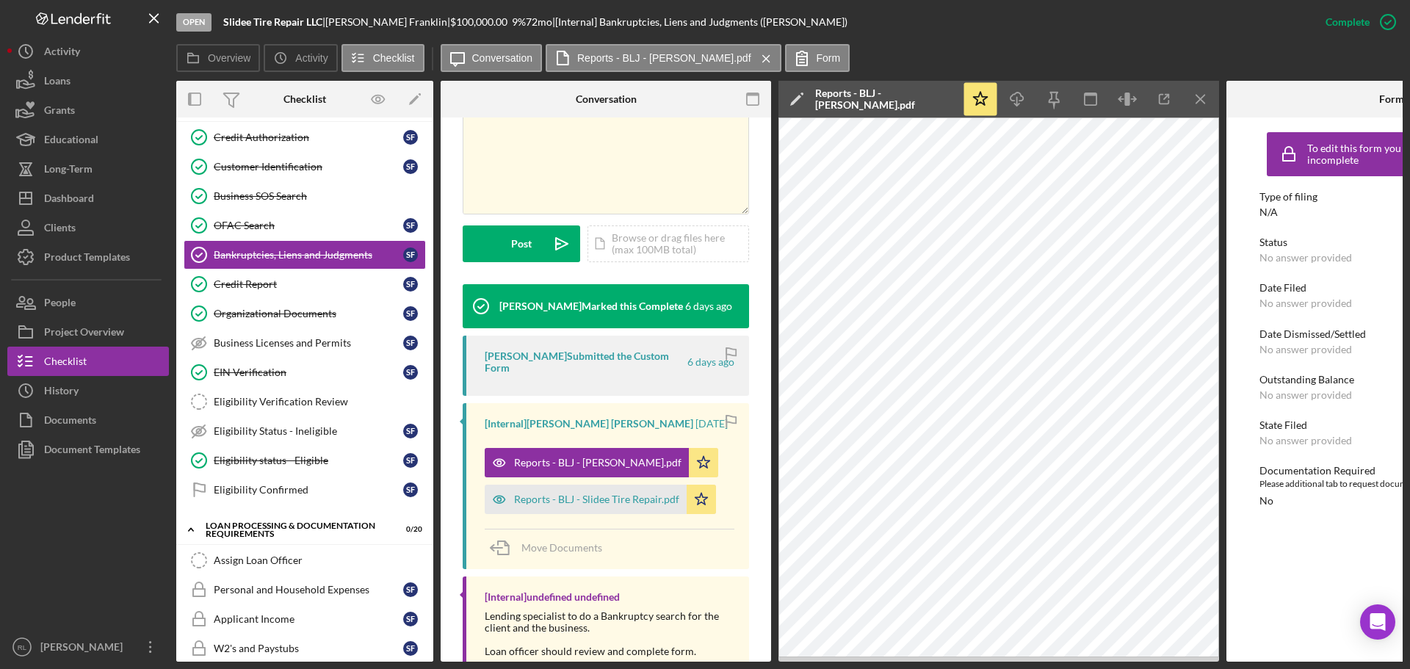
click at [1198, 98] on icon "Icon/Menu Close" at bounding box center [1200, 99] width 33 height 33
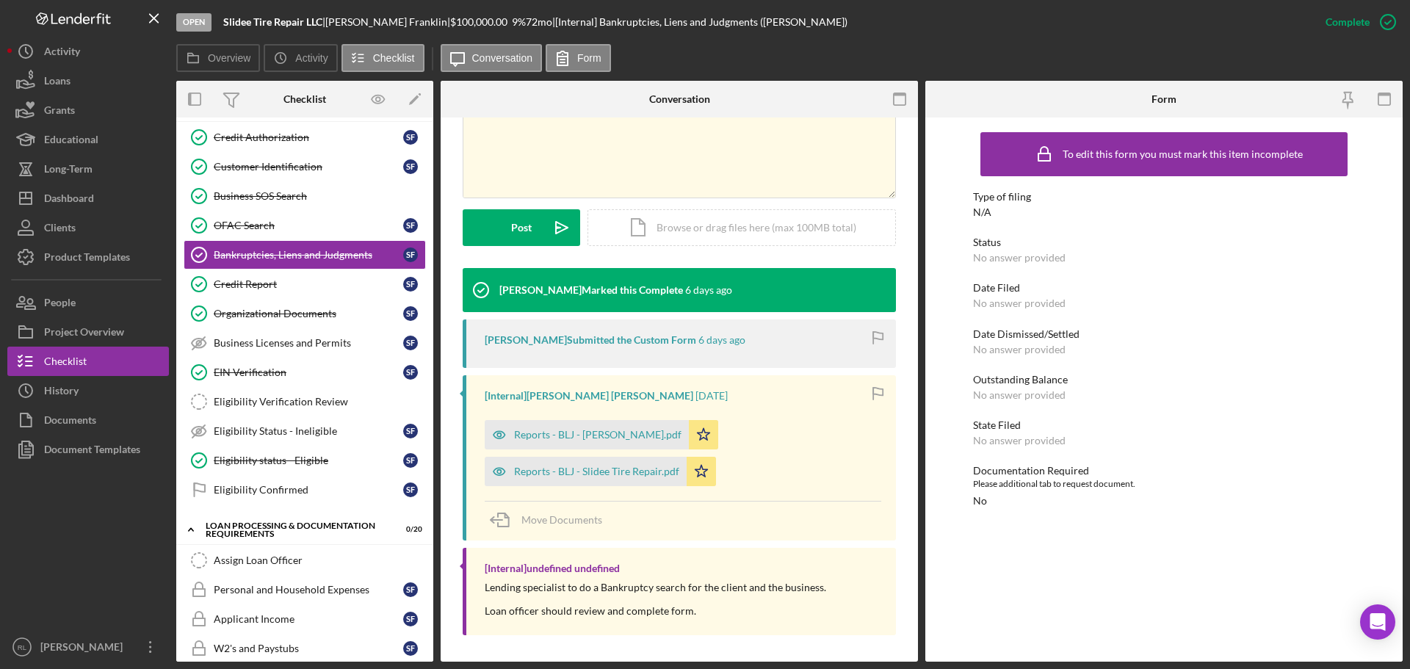
scroll to position [294, 0]
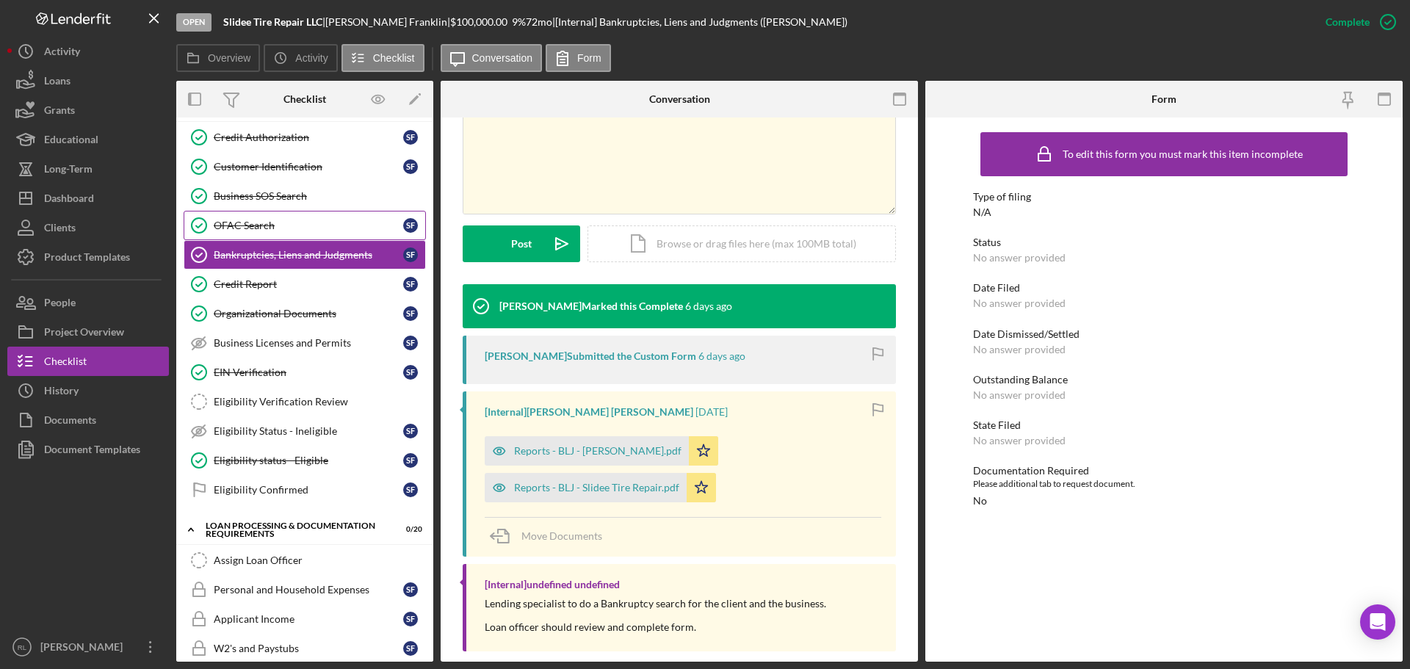
click at [272, 227] on div "OFAC Search" at bounding box center [308, 226] width 189 height 12
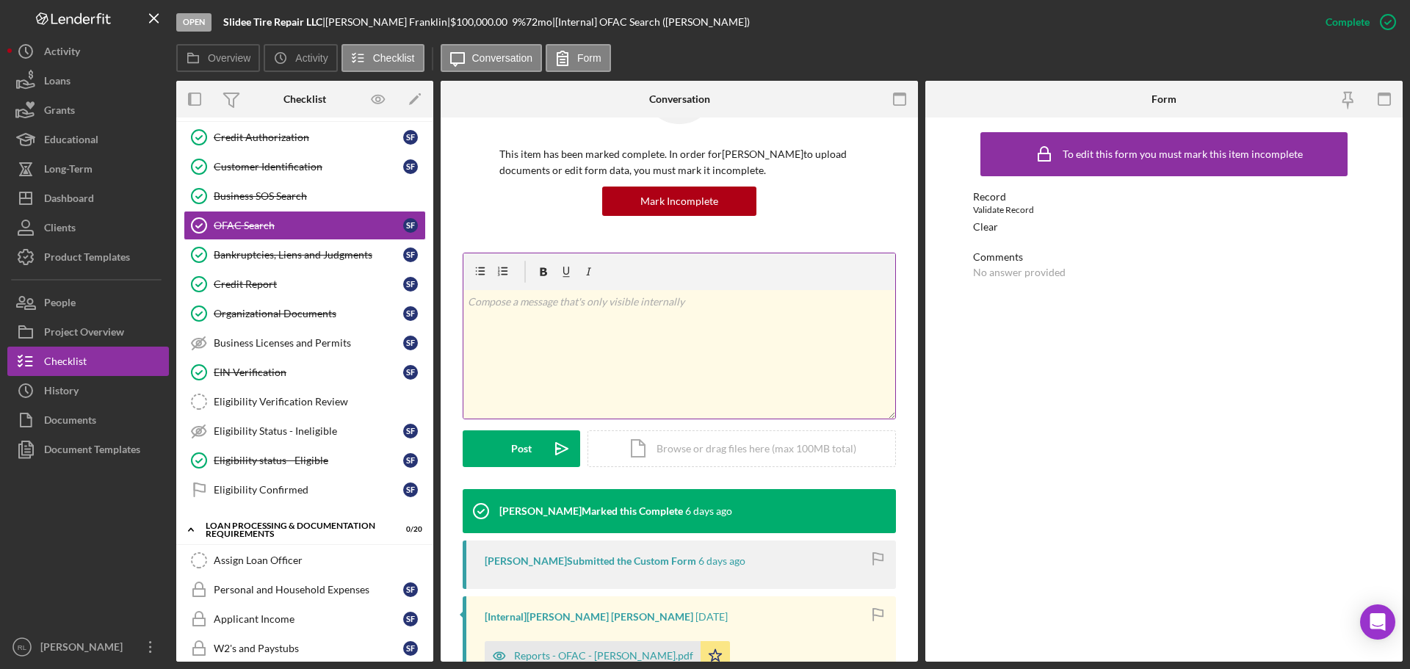
scroll to position [294, 0]
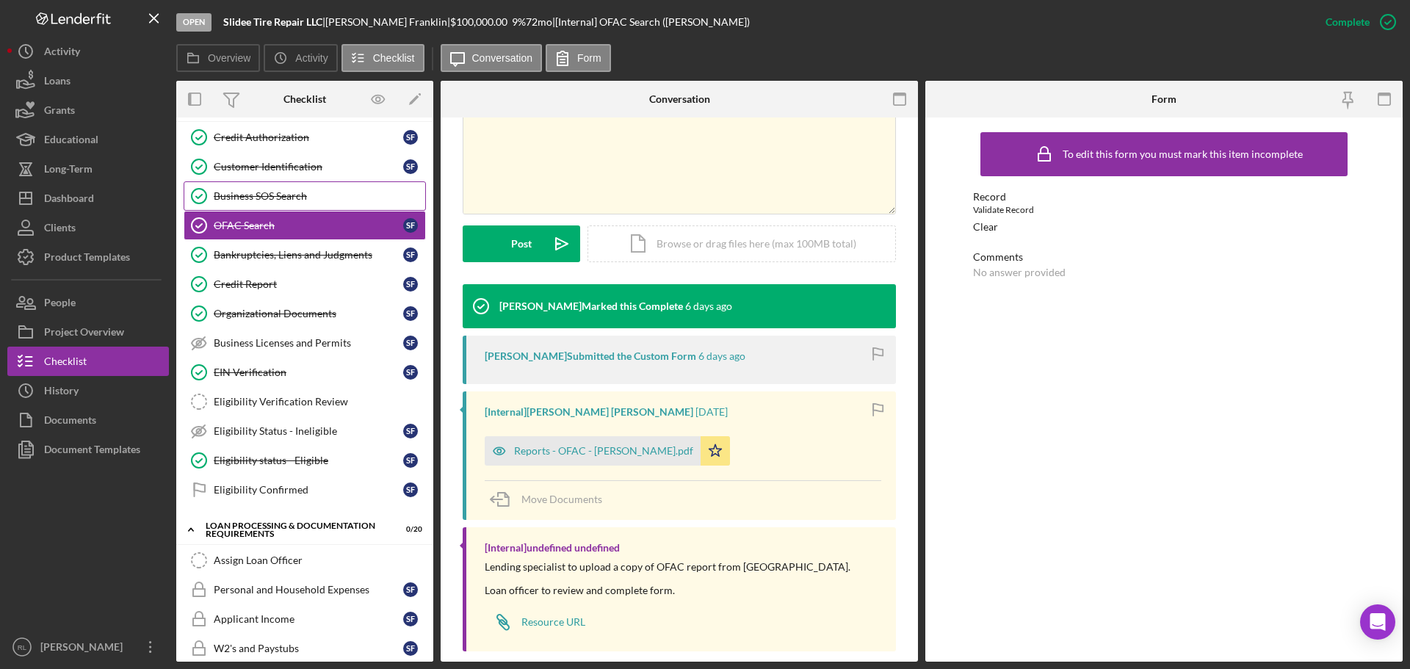
click at [263, 200] on div "Business SOS Search" at bounding box center [319, 196] width 211 height 12
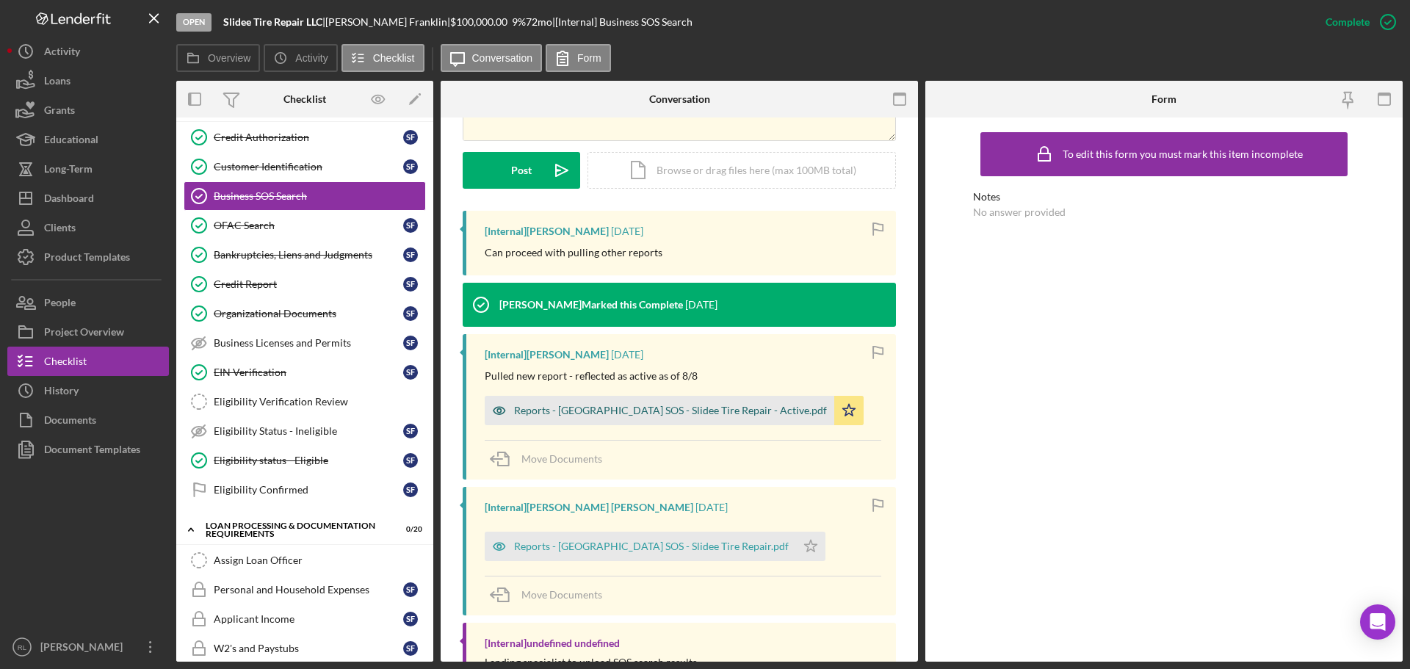
click at [607, 420] on div "Reports - [GEOGRAPHIC_DATA] SOS - Slidee Tire Repair - Active.pdf" at bounding box center [660, 410] width 350 height 29
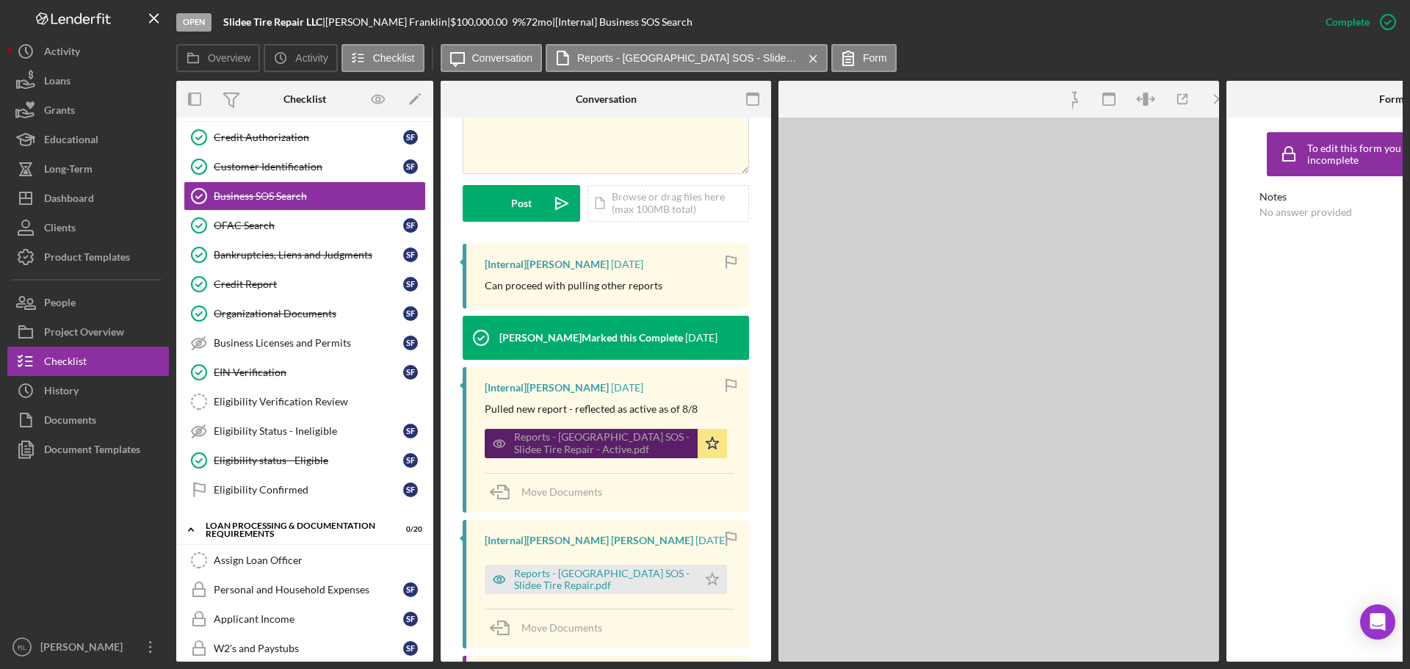
scroll to position [383, 0]
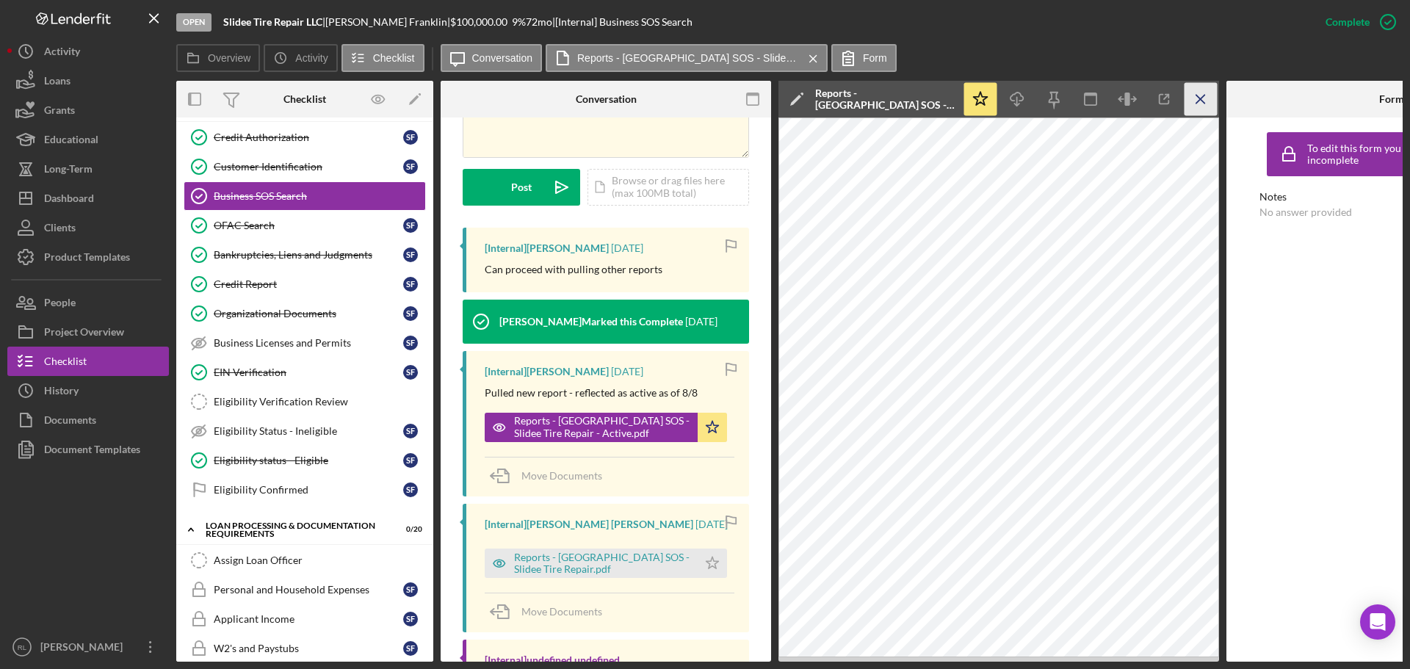
click at [1199, 97] on icon "Icon/Menu Close" at bounding box center [1200, 99] width 33 height 33
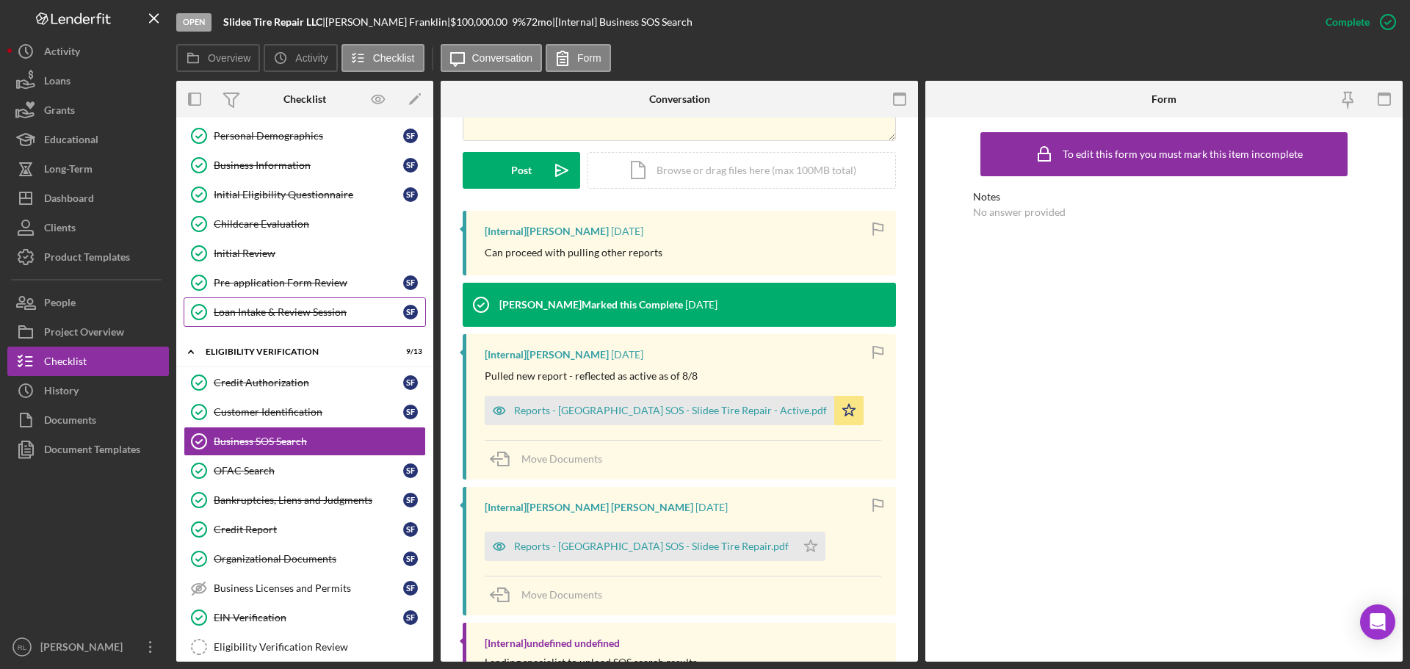
scroll to position [73, 0]
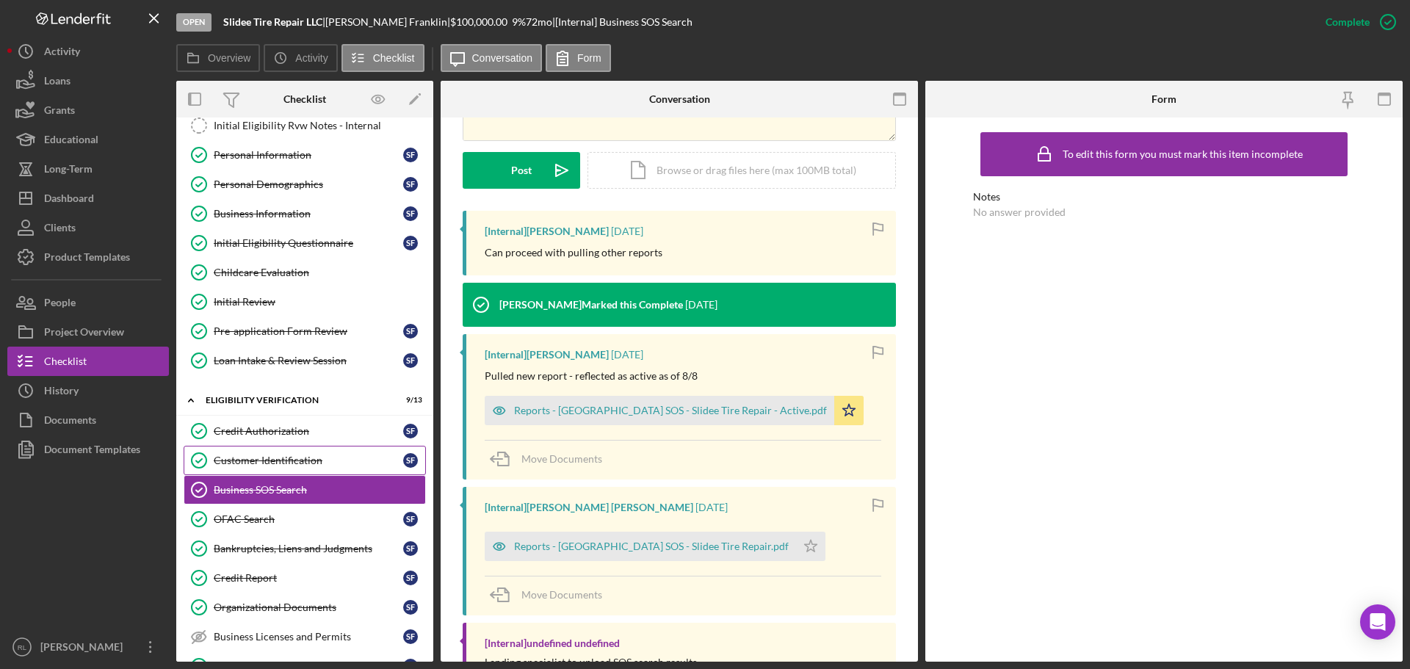
click at [282, 463] on div "Customer Identification" at bounding box center [308, 461] width 189 height 12
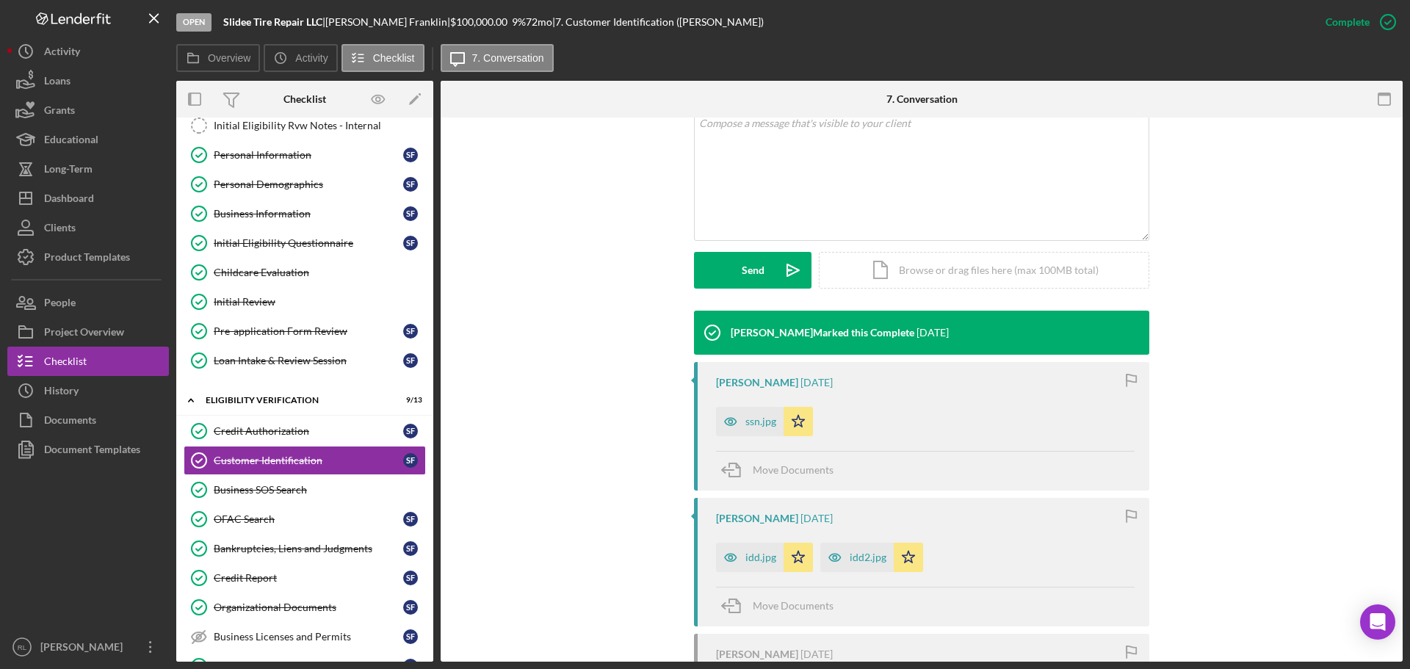
scroll to position [367, 0]
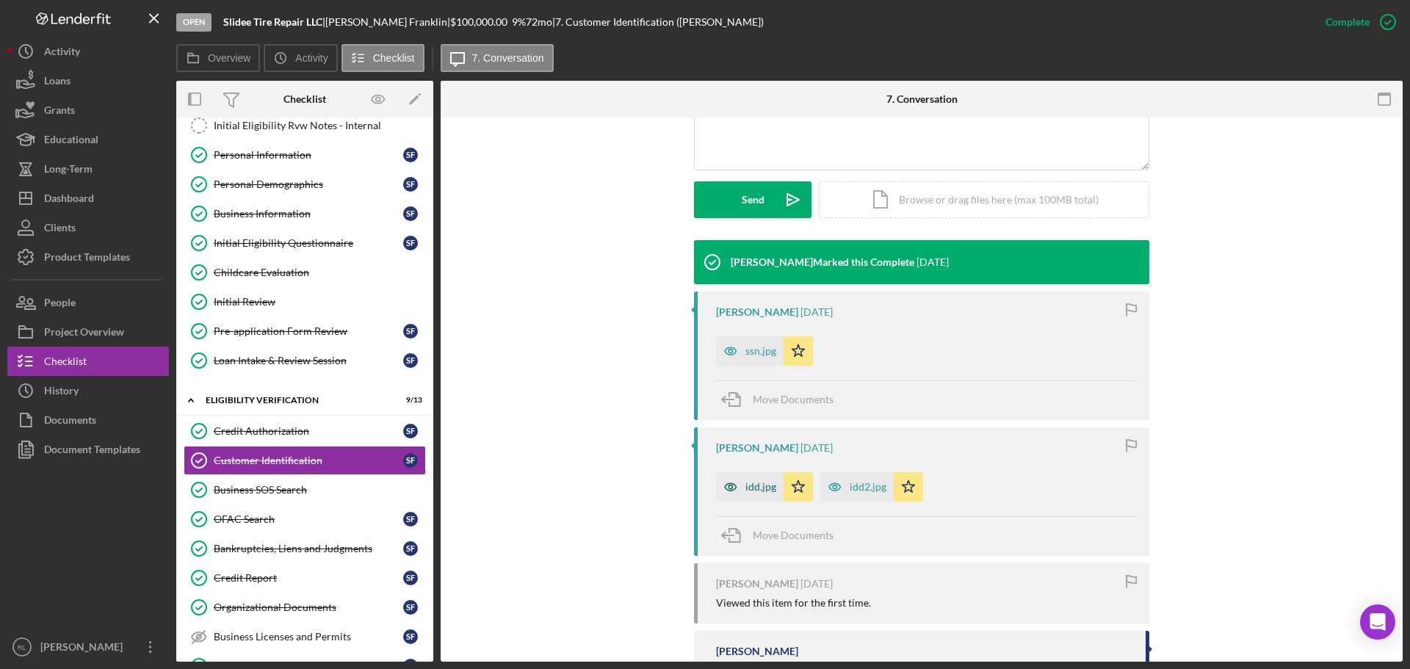
click at [740, 488] on icon "button" at bounding box center [730, 486] width 29 height 29
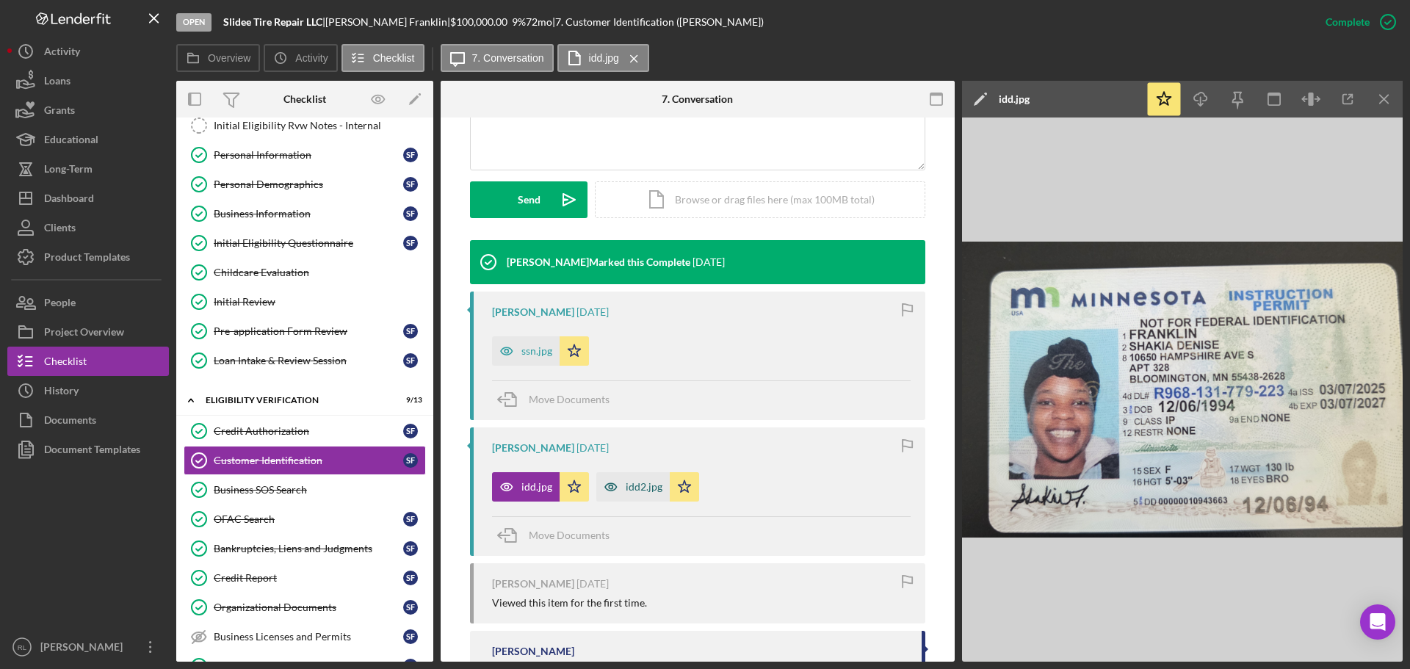
click at [630, 488] on div "idd2.jpg" at bounding box center [644, 487] width 37 height 12
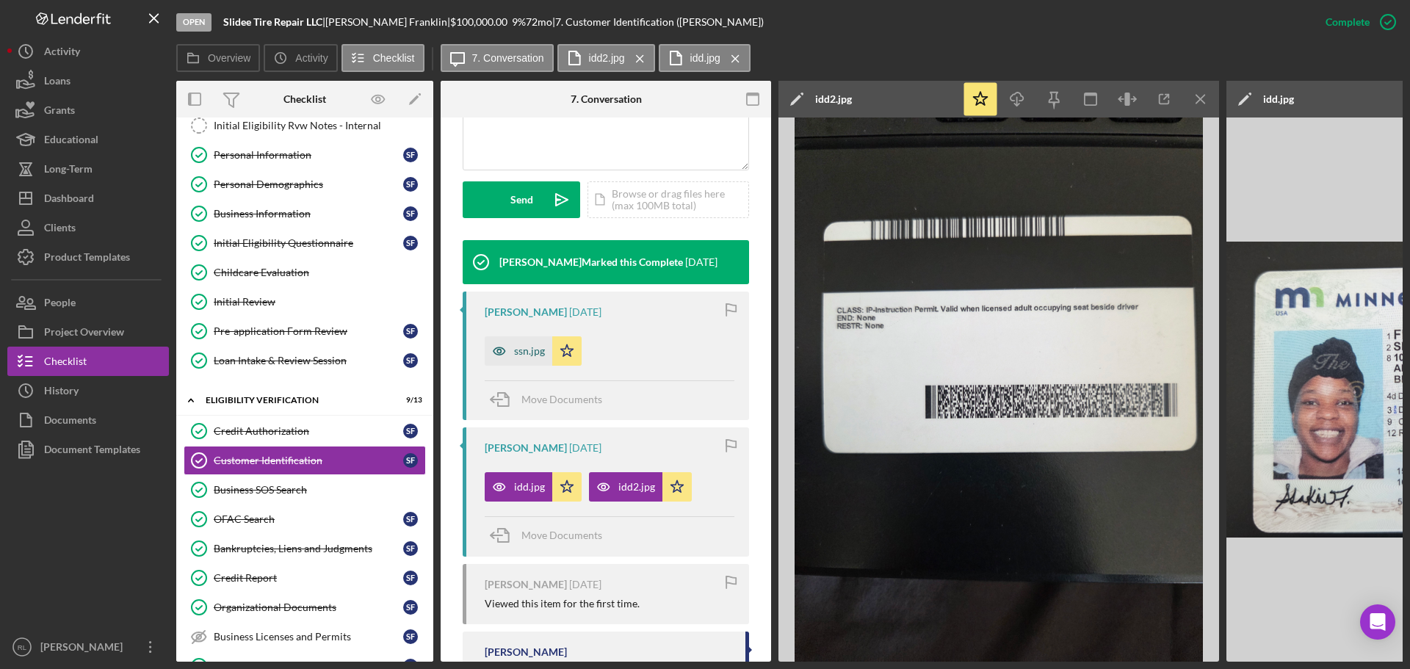
click at [502, 356] on icon "button" at bounding box center [499, 350] width 29 height 29
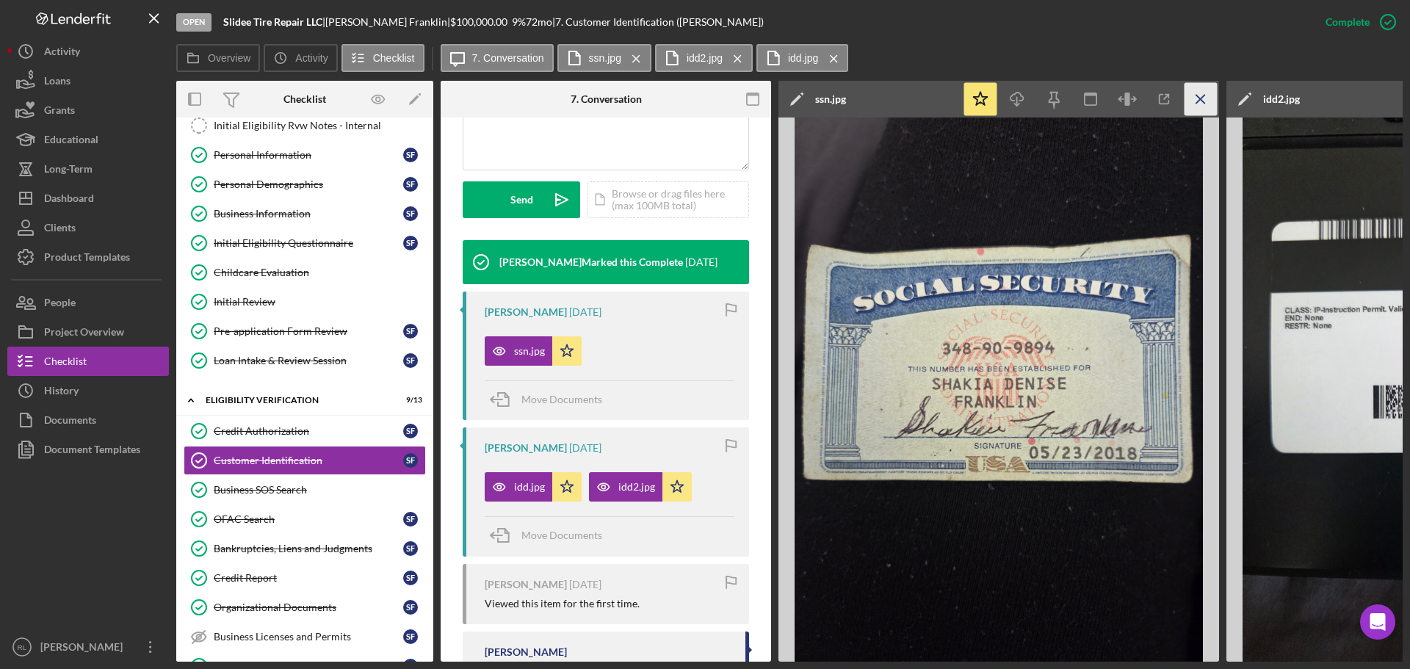
click at [1198, 94] on icon "Icon/Menu Close" at bounding box center [1200, 99] width 33 height 33
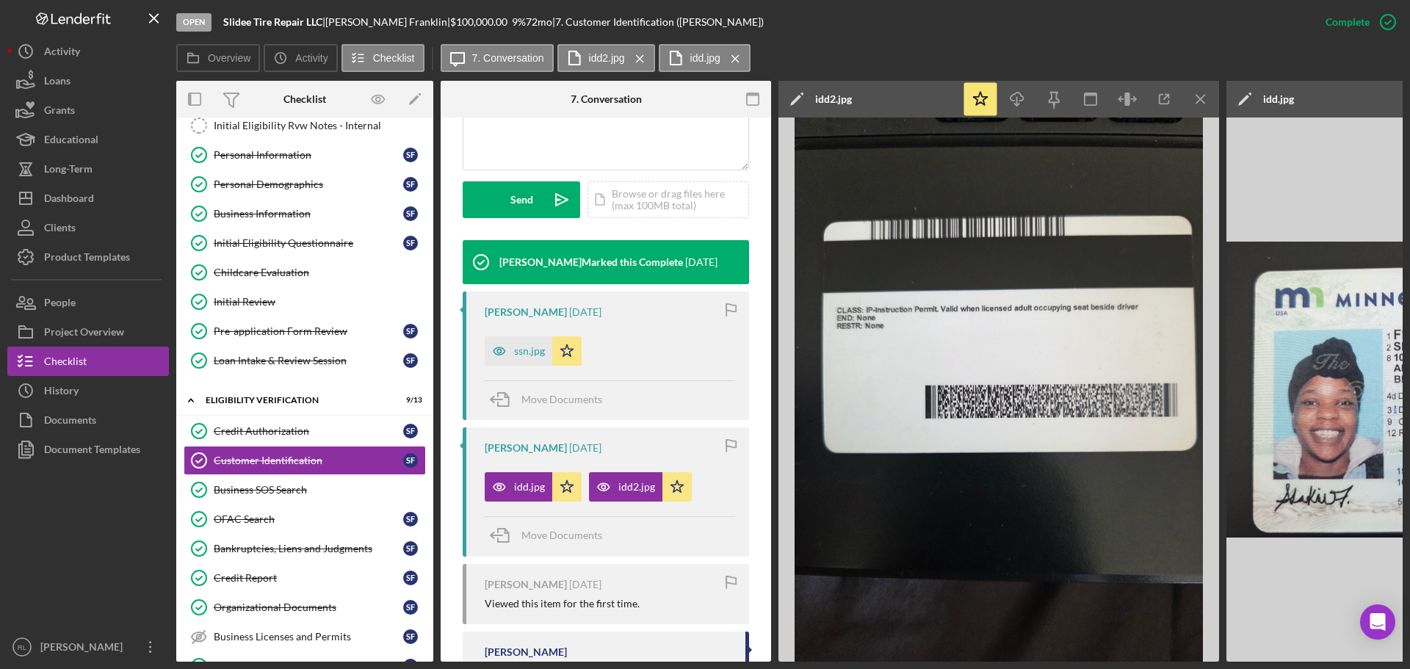
click at [1198, 94] on icon "Icon/Menu Close" at bounding box center [1200, 99] width 33 height 33
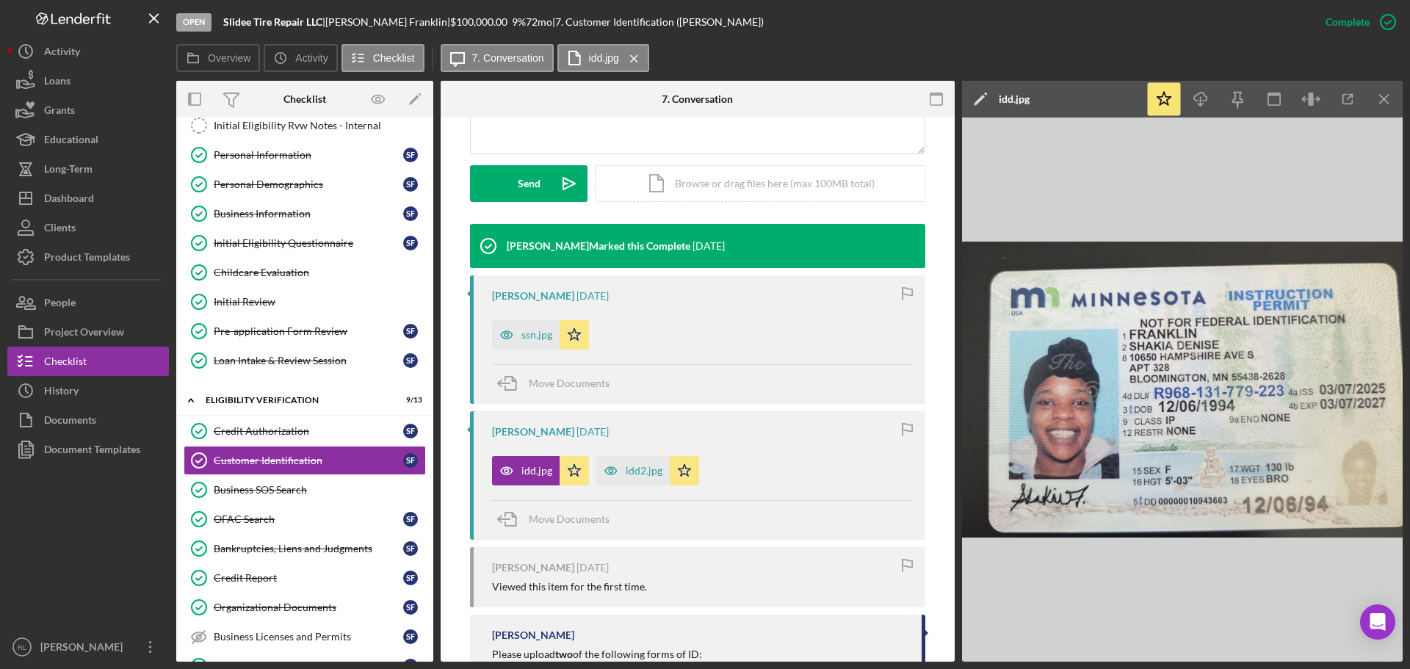
scroll to position [367, 0]
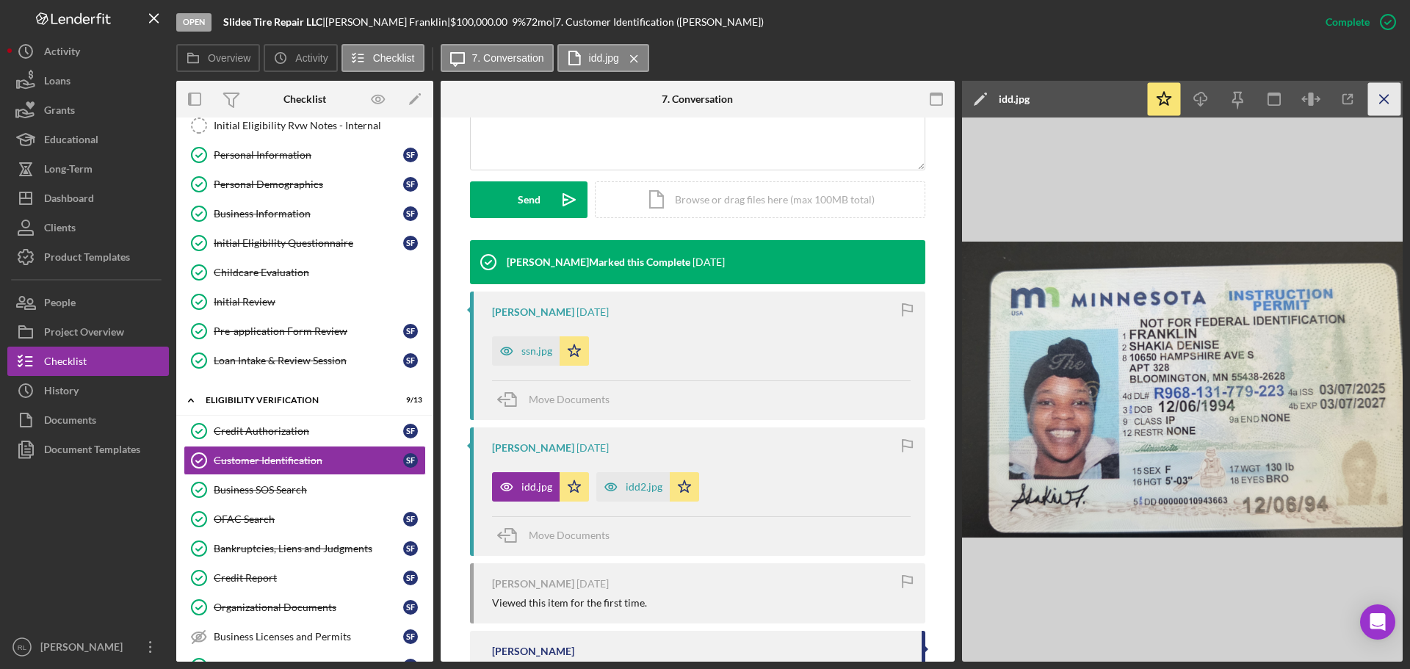
click at [1380, 98] on icon "Icon/Menu Close" at bounding box center [1384, 99] width 33 height 33
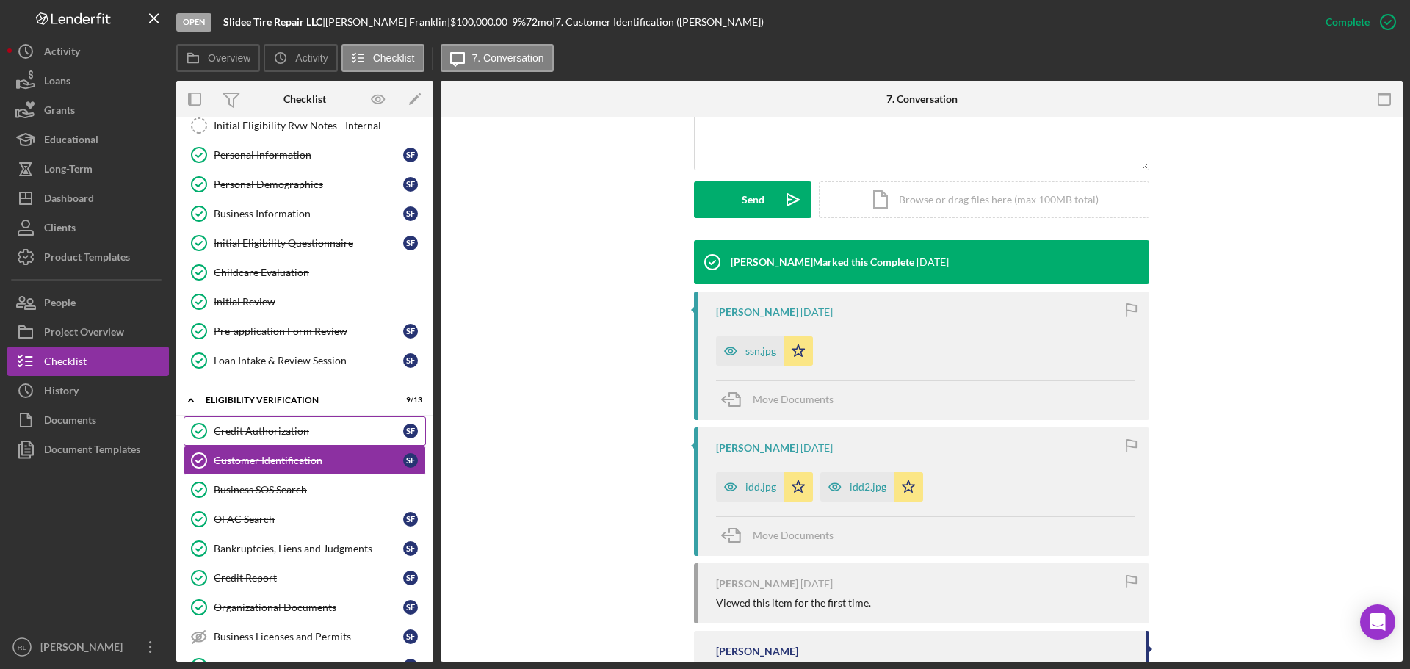
click at [286, 434] on div "Credit Authorization" at bounding box center [308, 431] width 189 height 12
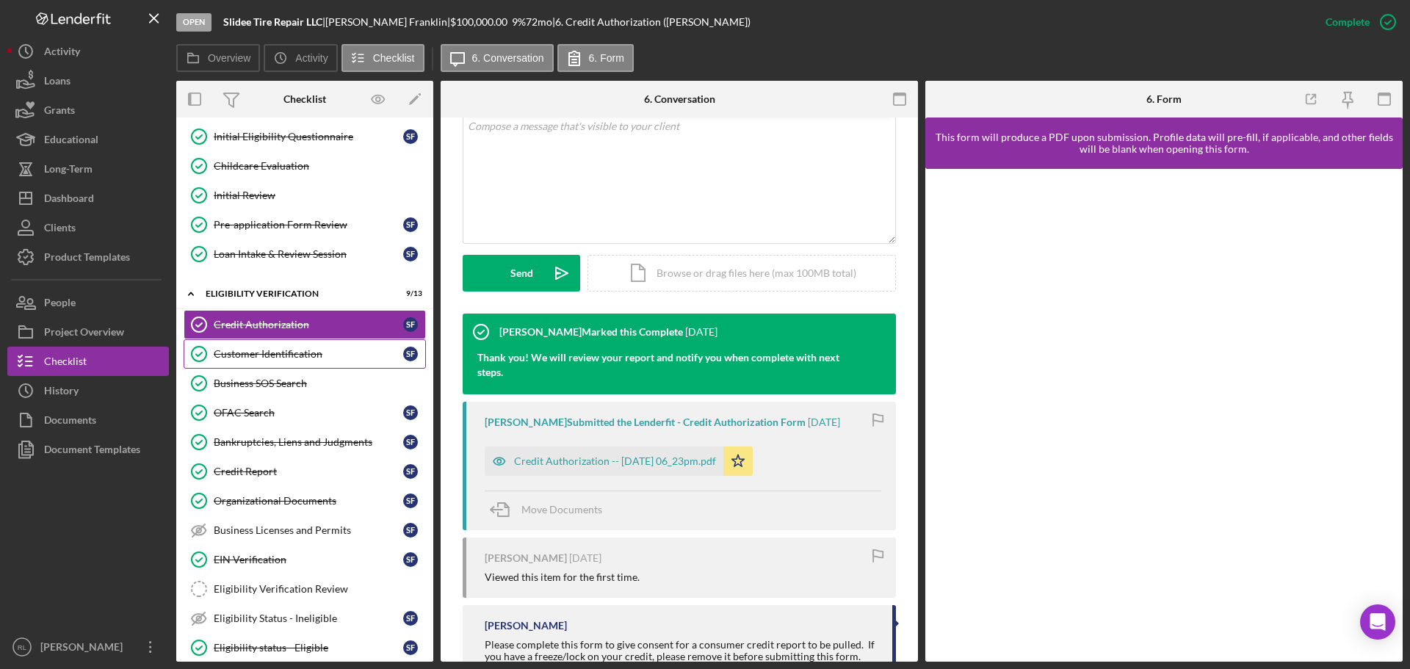
scroll to position [367, 0]
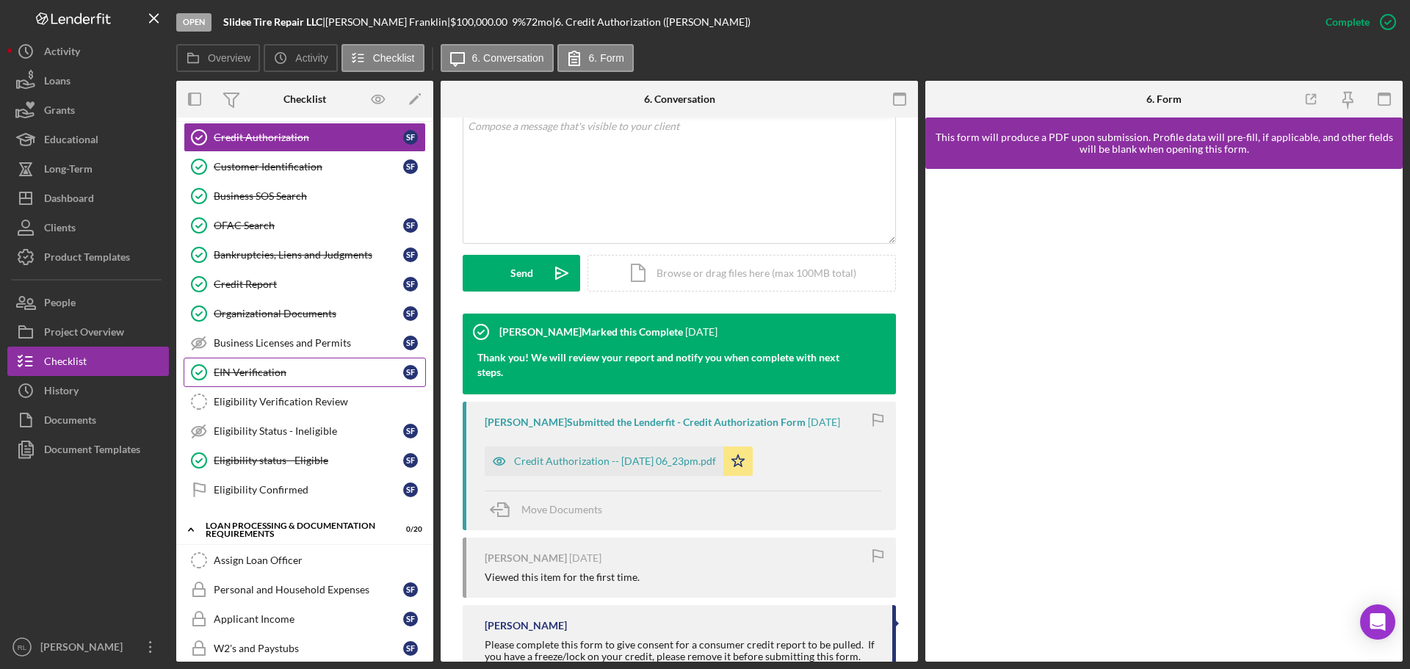
click at [295, 375] on div "EIN Verification" at bounding box center [308, 372] width 189 height 12
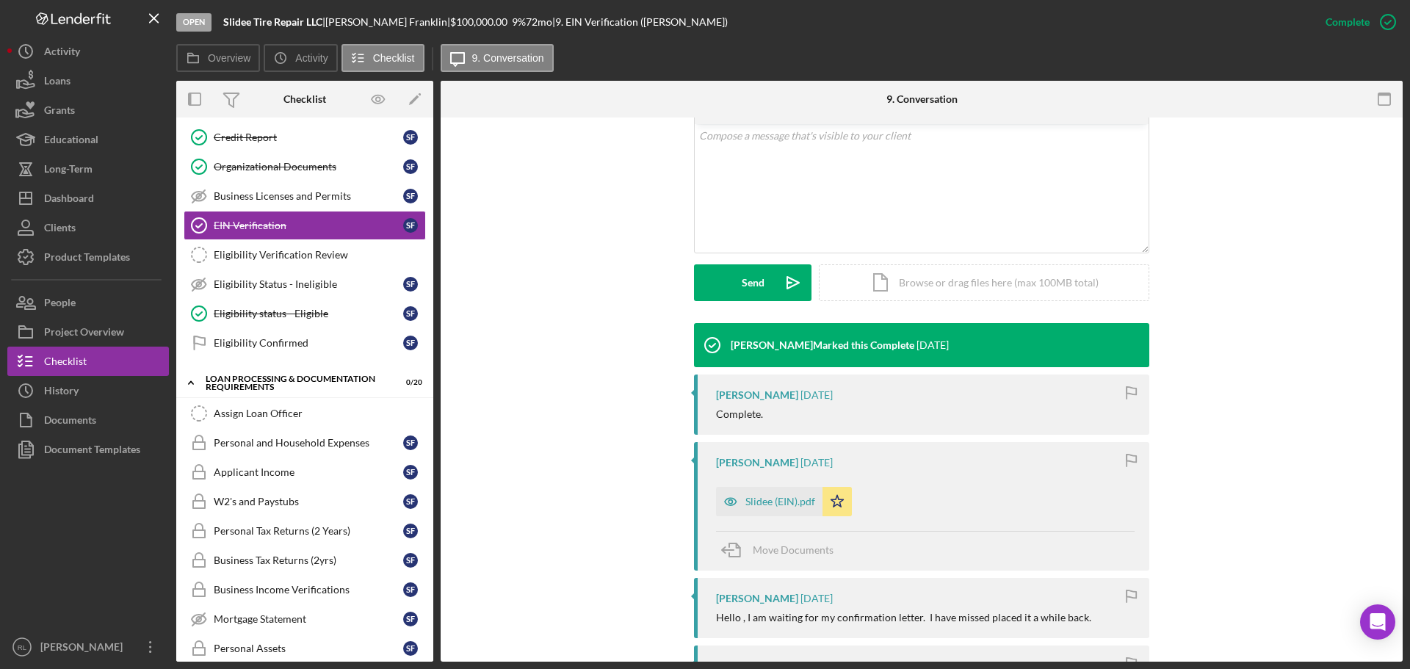
scroll to position [294, 0]
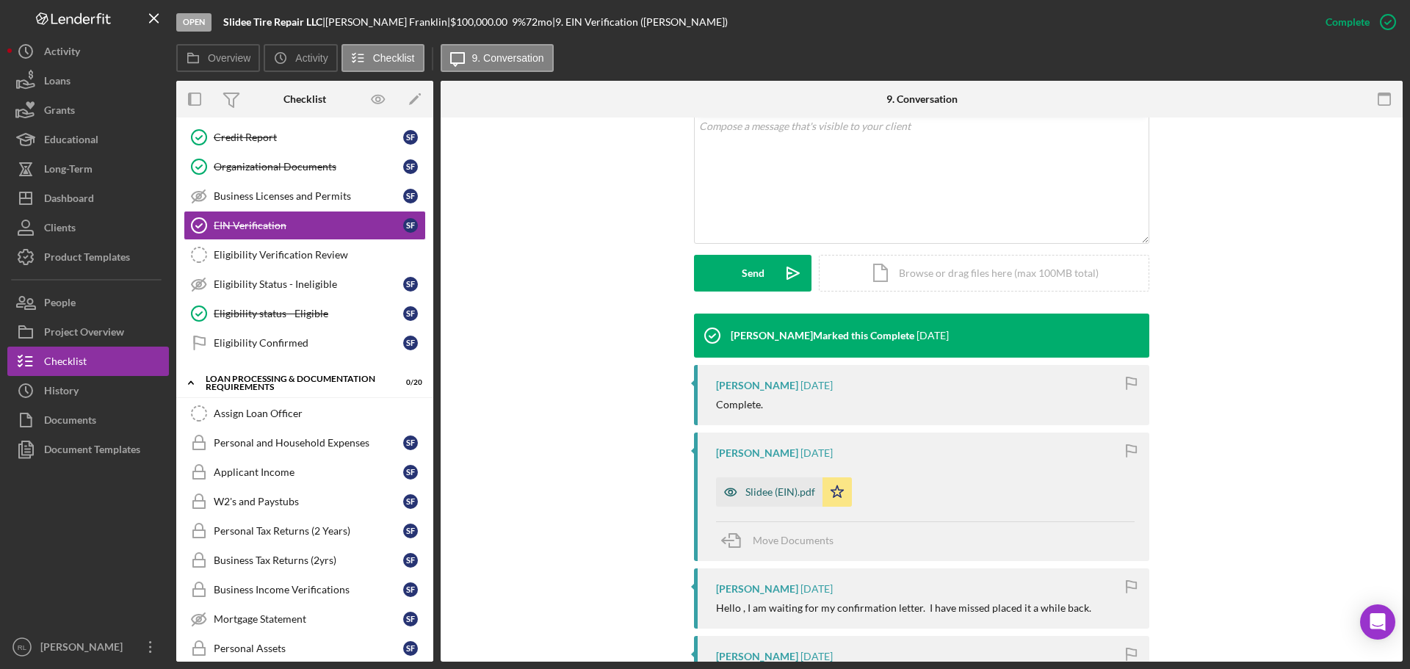
click at [759, 499] on div "Slidee (EIN).pdf" at bounding box center [769, 491] width 106 height 29
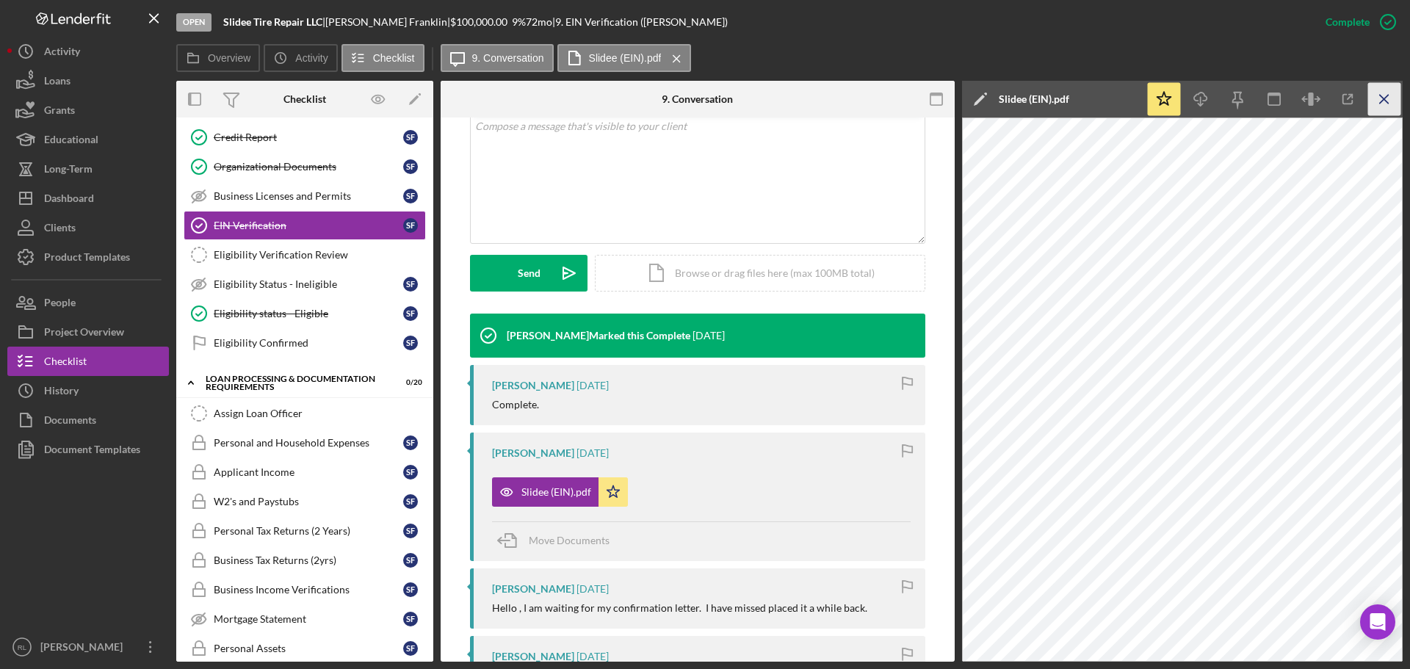
click at [1375, 103] on icon "Icon/Menu Close" at bounding box center [1384, 99] width 33 height 33
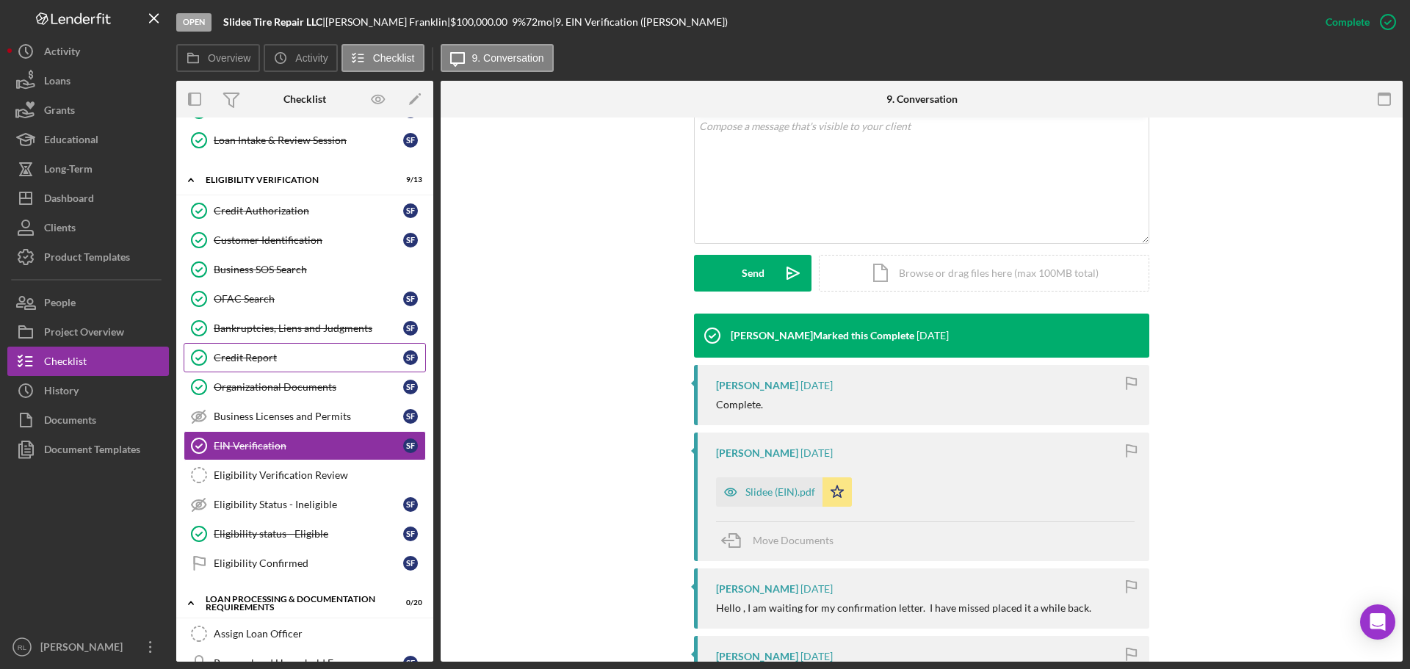
click at [272, 355] on div "Credit Report" at bounding box center [308, 358] width 189 height 12
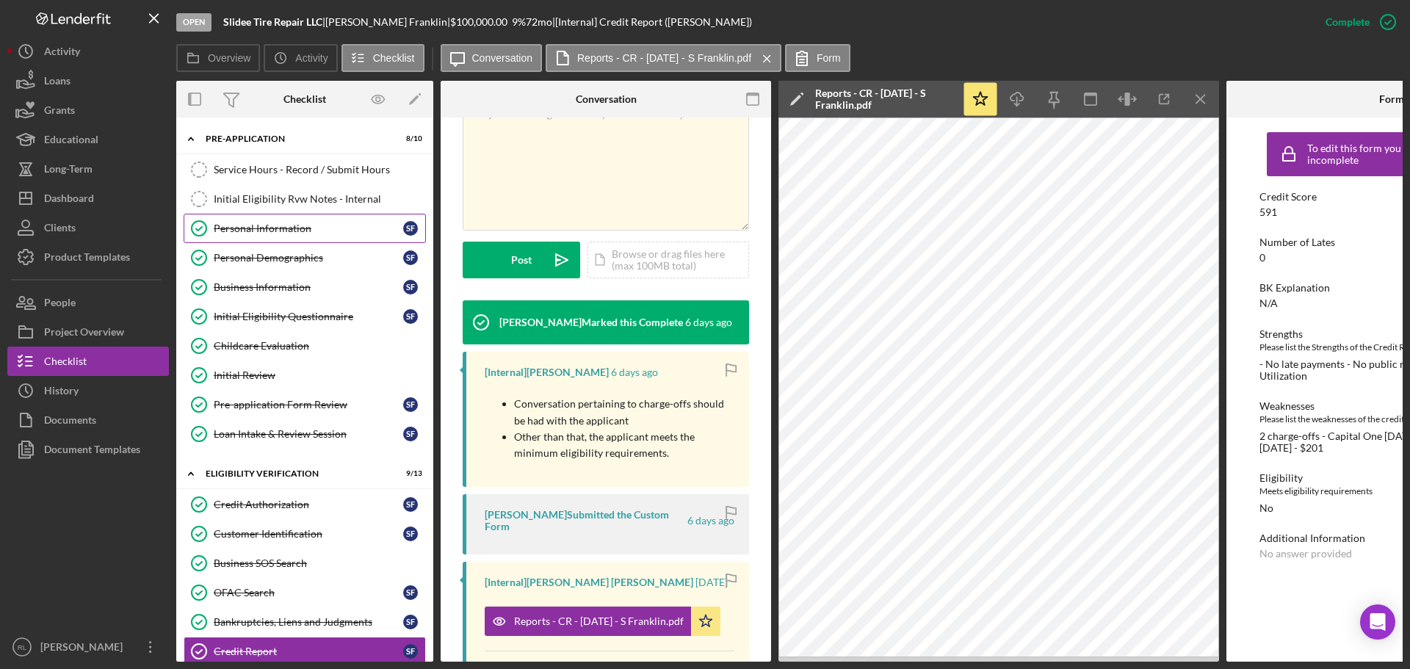
click at [281, 237] on link "Personal Information Personal Information S F" at bounding box center [305, 228] width 242 height 29
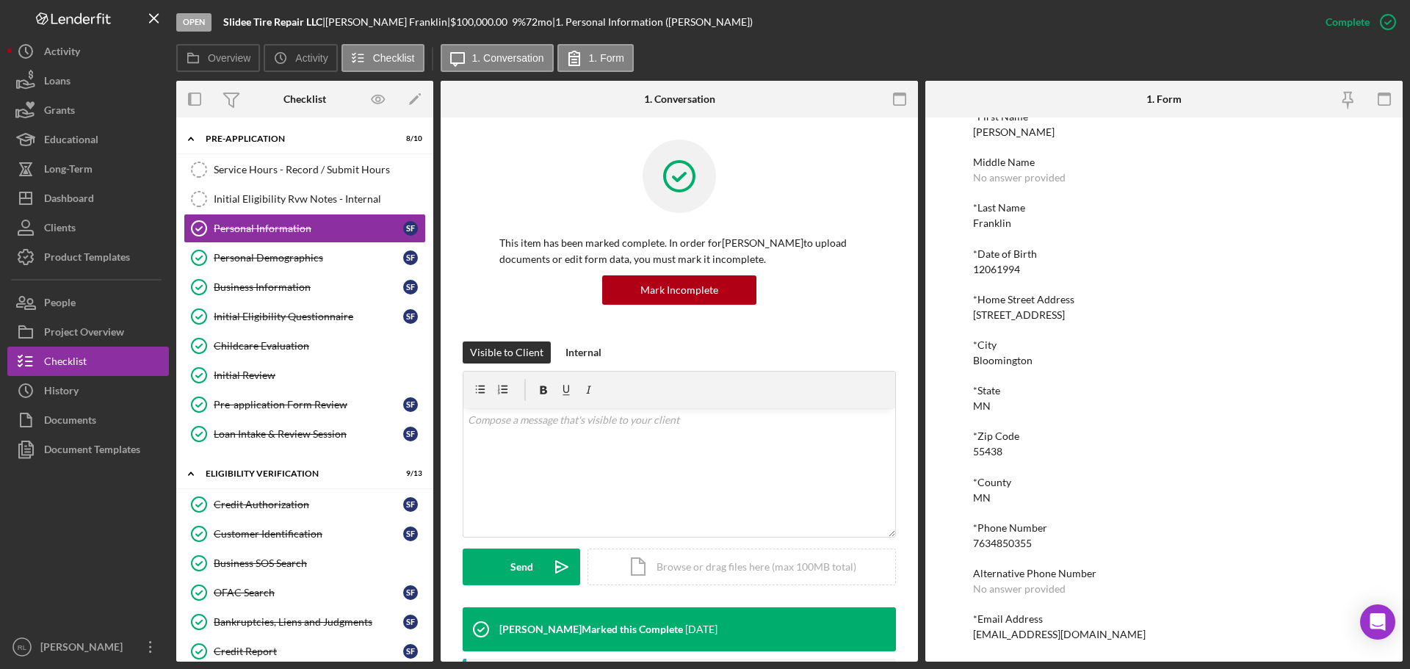
scroll to position [81, 0]
click at [1008, 542] on div "7634850355" at bounding box center [1002, 543] width 59 height 12
copy div "7634850355"
click at [81, 528] on div at bounding box center [88, 548] width 162 height 168
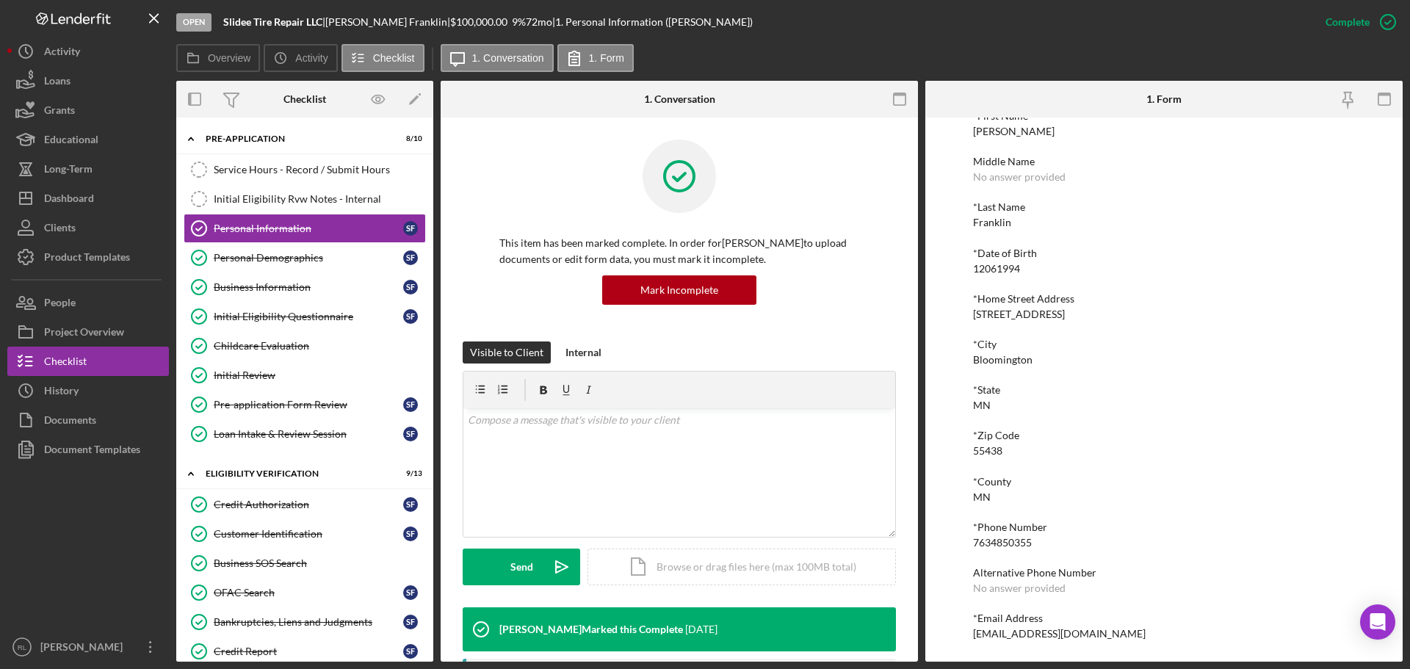
click at [1019, 628] on div "[EMAIL_ADDRESS][DOMAIN_NAME]" at bounding box center [1059, 634] width 173 height 12
copy div "[EMAIL_ADDRESS][DOMAIN_NAME] Logo-Reversed Created with Sketch. Icon/Menu Close…"
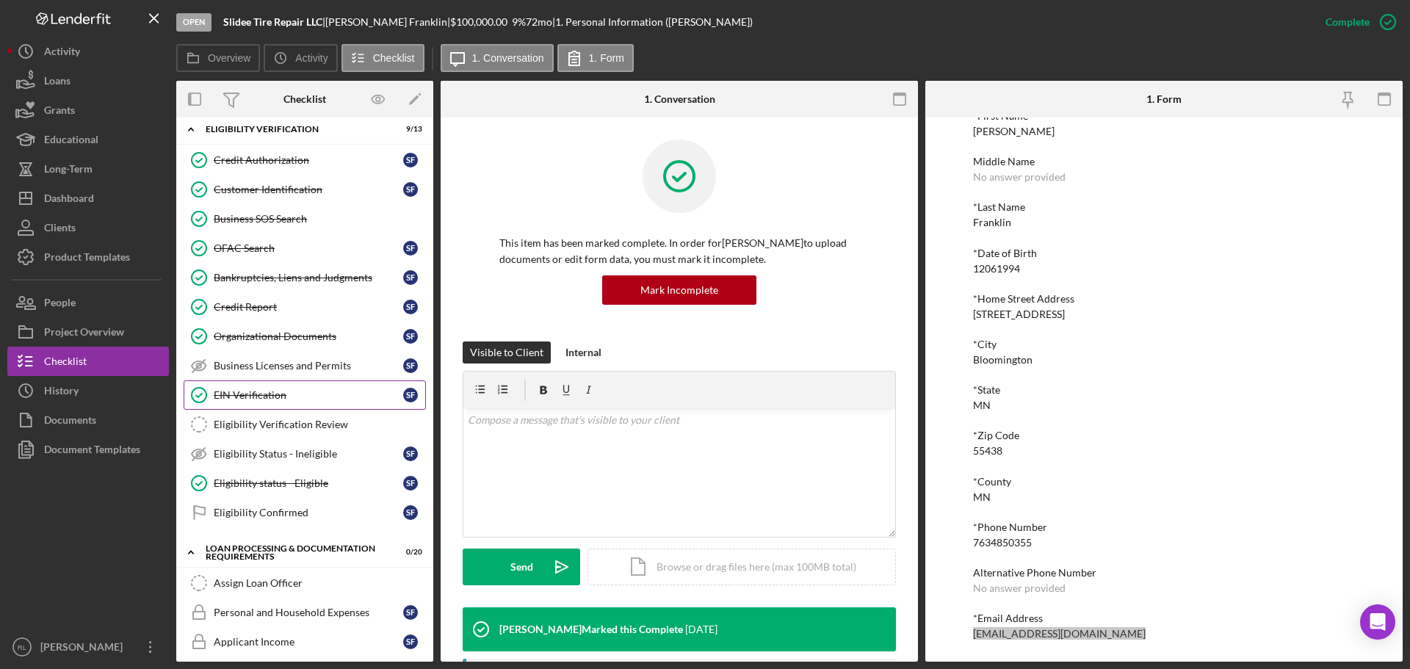
scroll to position [294, 0]
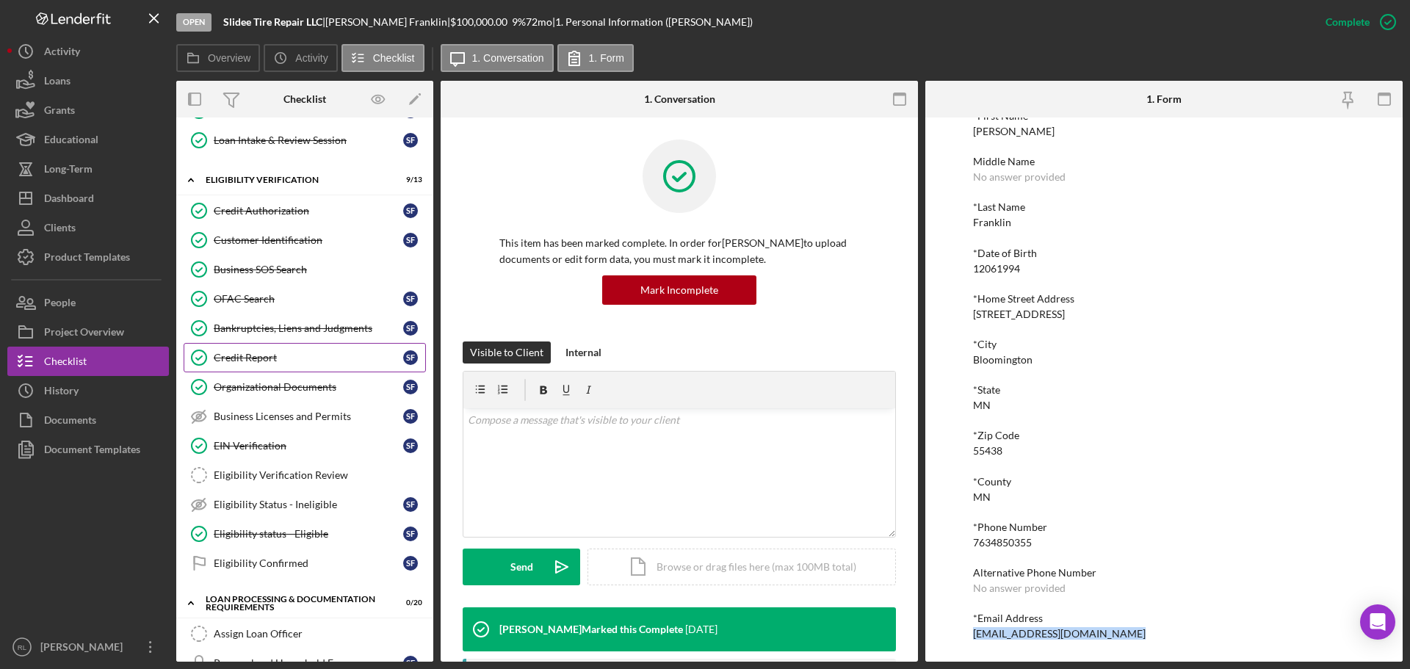
click at [273, 354] on div "Credit Report" at bounding box center [308, 358] width 189 height 12
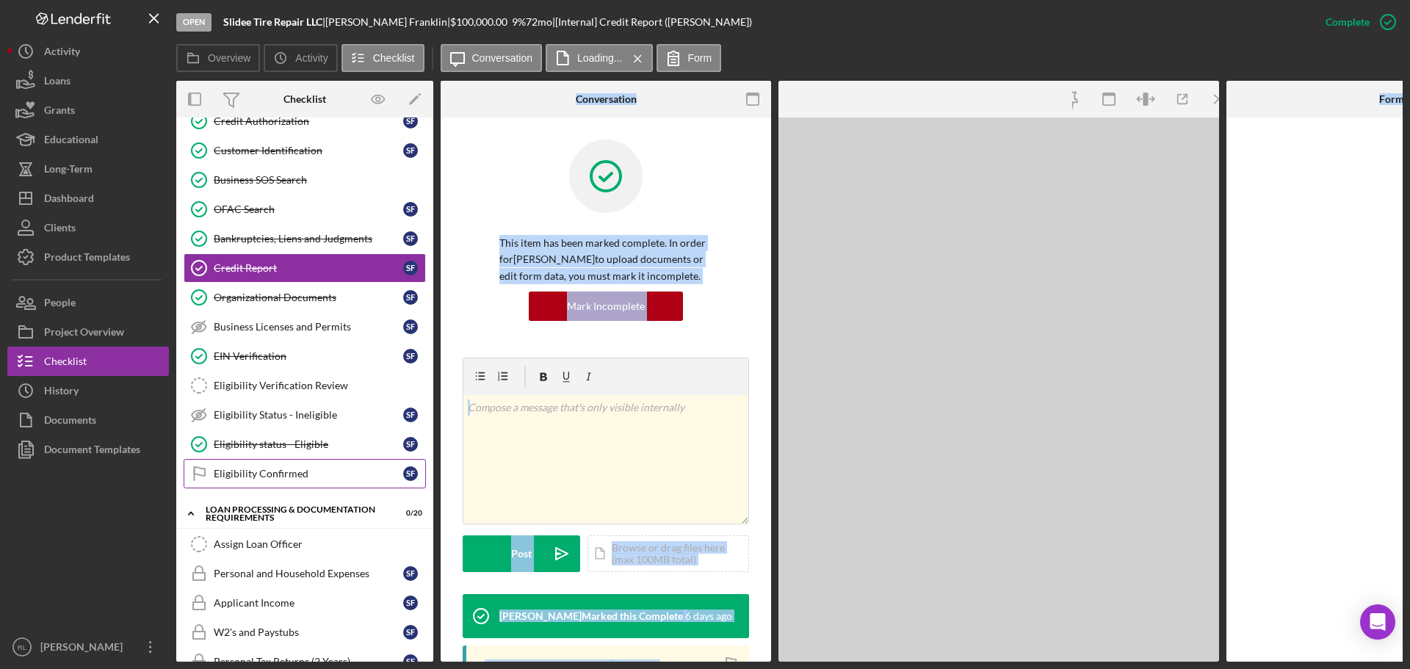
scroll to position [441, 0]
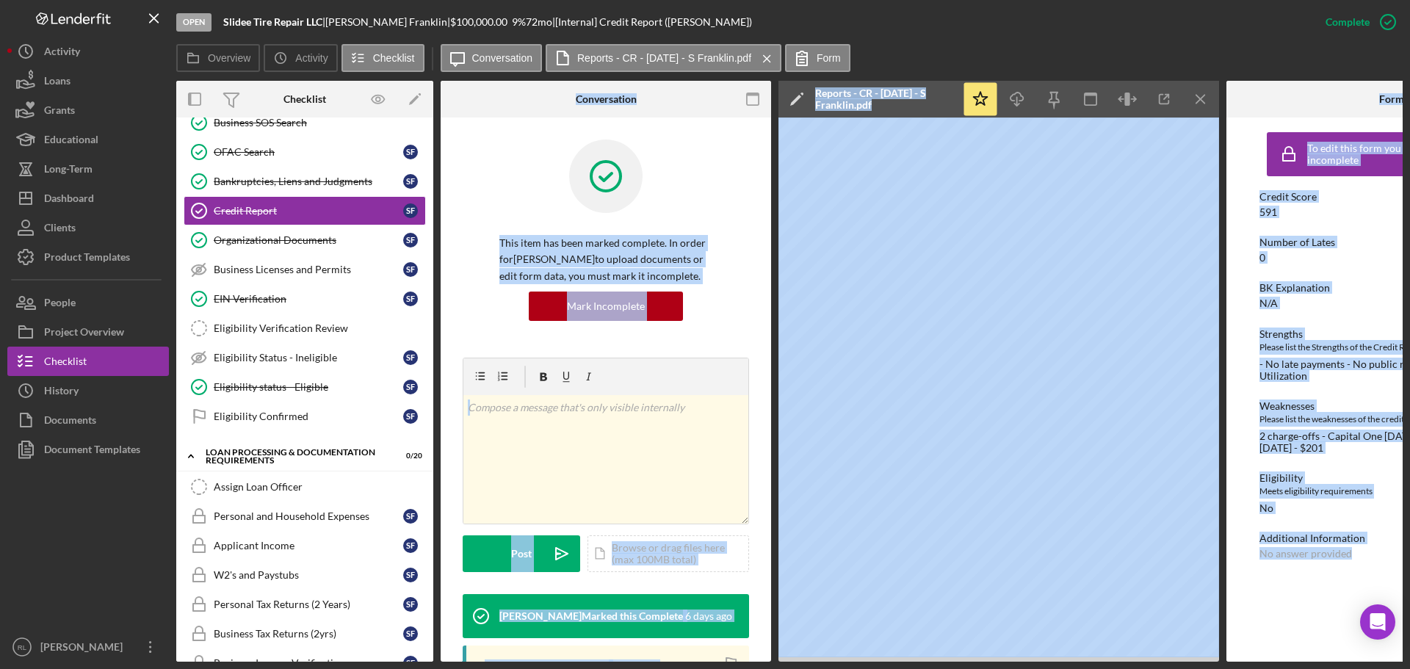
click at [739, 184] on div "This item has been marked complete. In order for [PERSON_NAME] to upload docume…" at bounding box center [606, 249] width 286 height 218
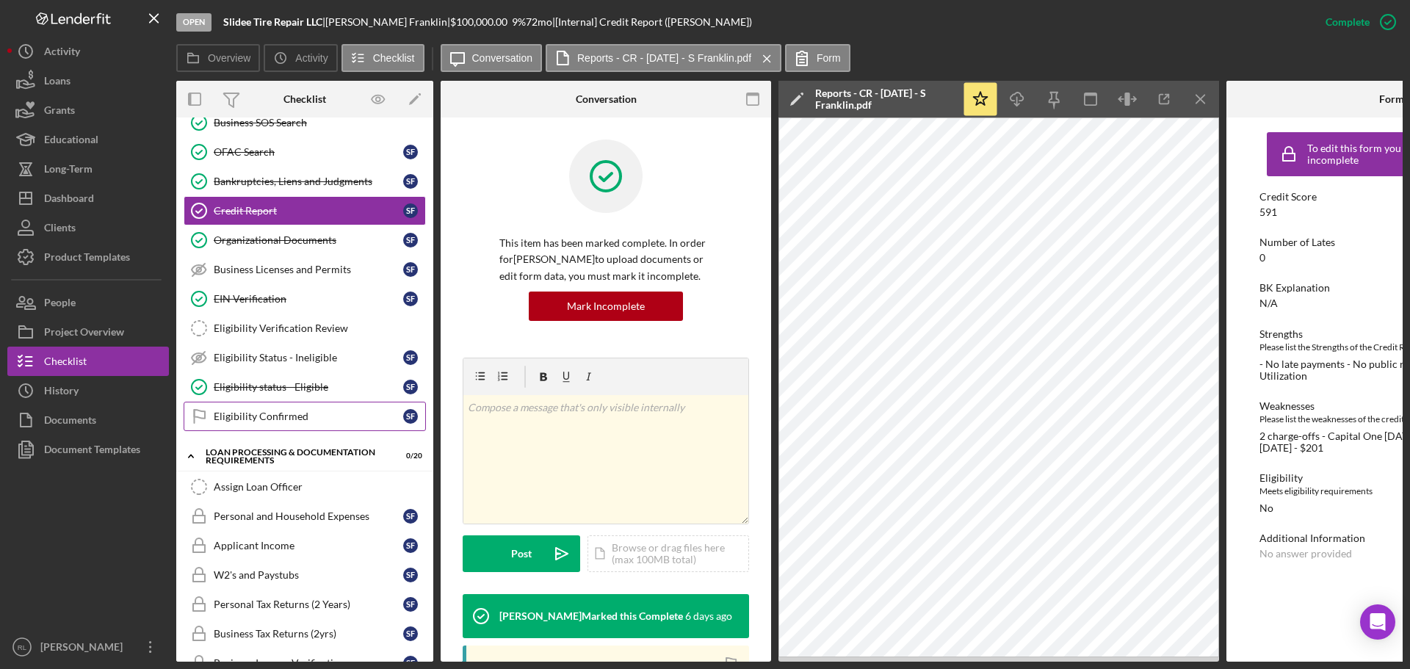
click at [250, 407] on link "Eligibility Confirmed Eligibility Confirmed S F" at bounding box center [305, 416] width 242 height 29
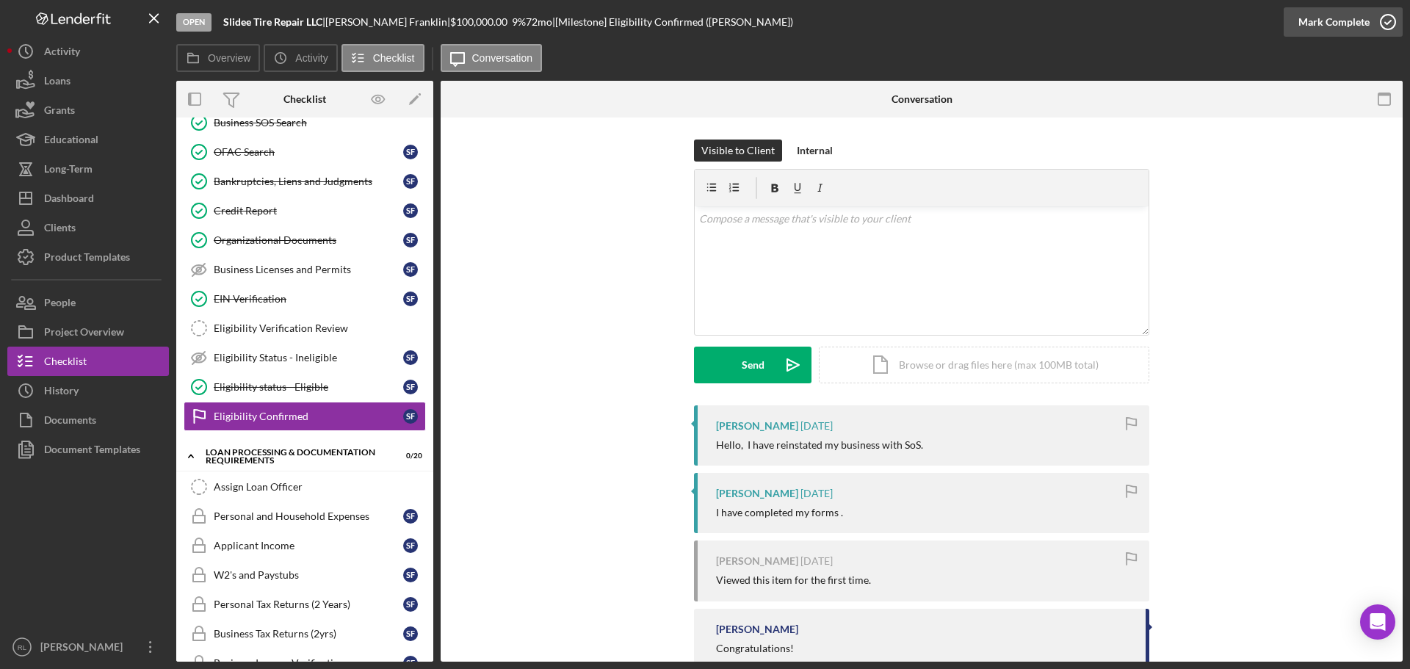
click at [1348, 22] on div "Mark Complete" at bounding box center [1333, 21] width 71 height 29
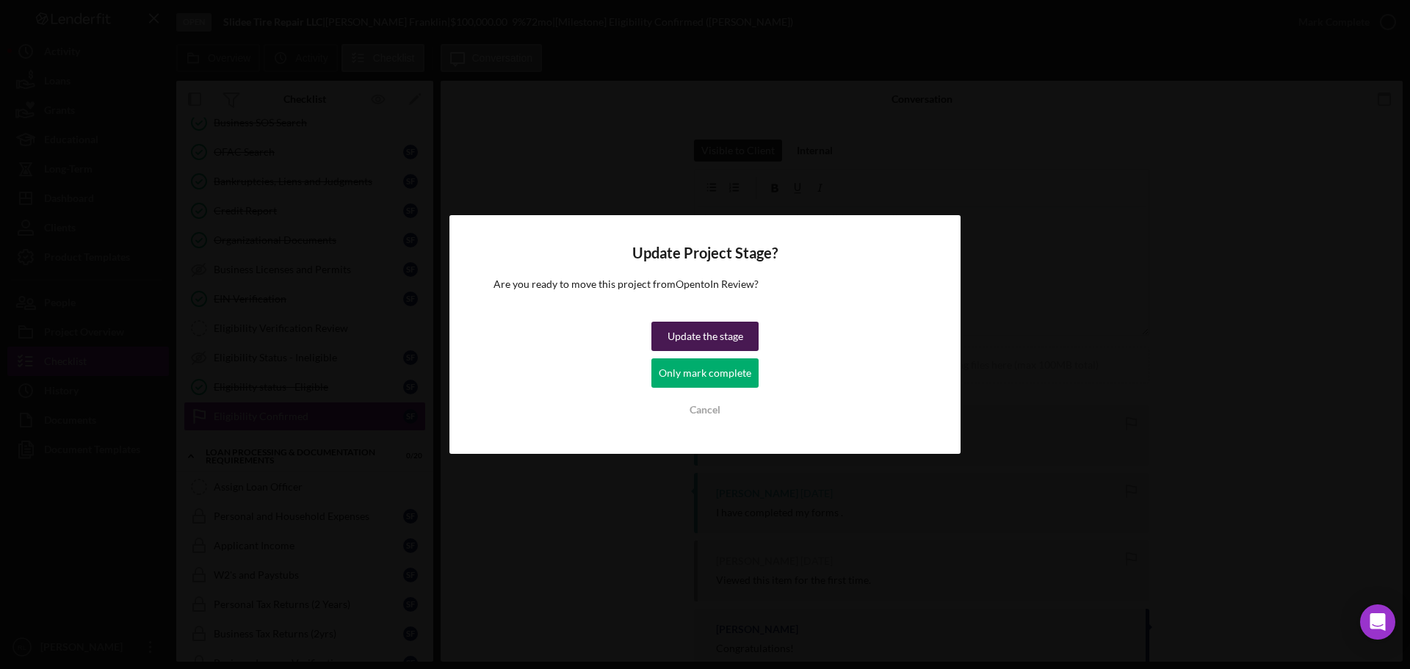
click at [723, 330] on div "Update the stage" at bounding box center [706, 336] width 76 height 29
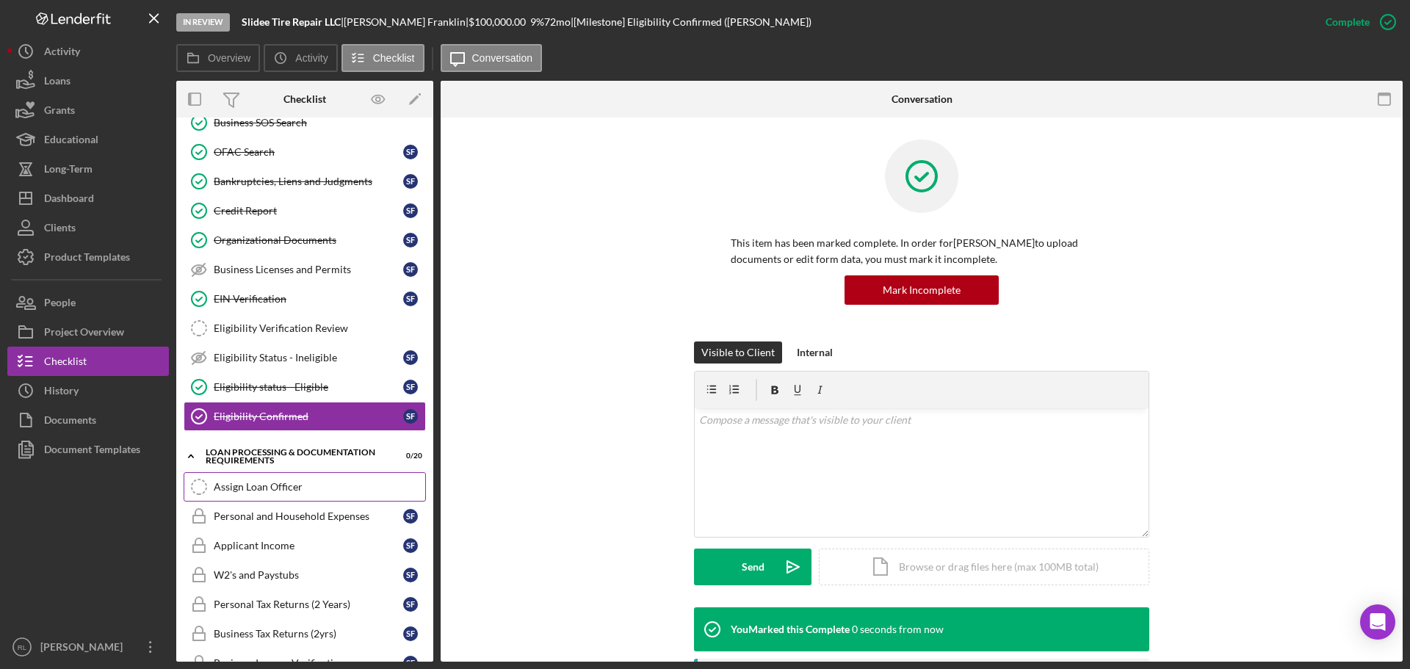
click at [251, 480] on link "Assign Loan Officer Assign Loan Officer" at bounding box center [305, 486] width 242 height 29
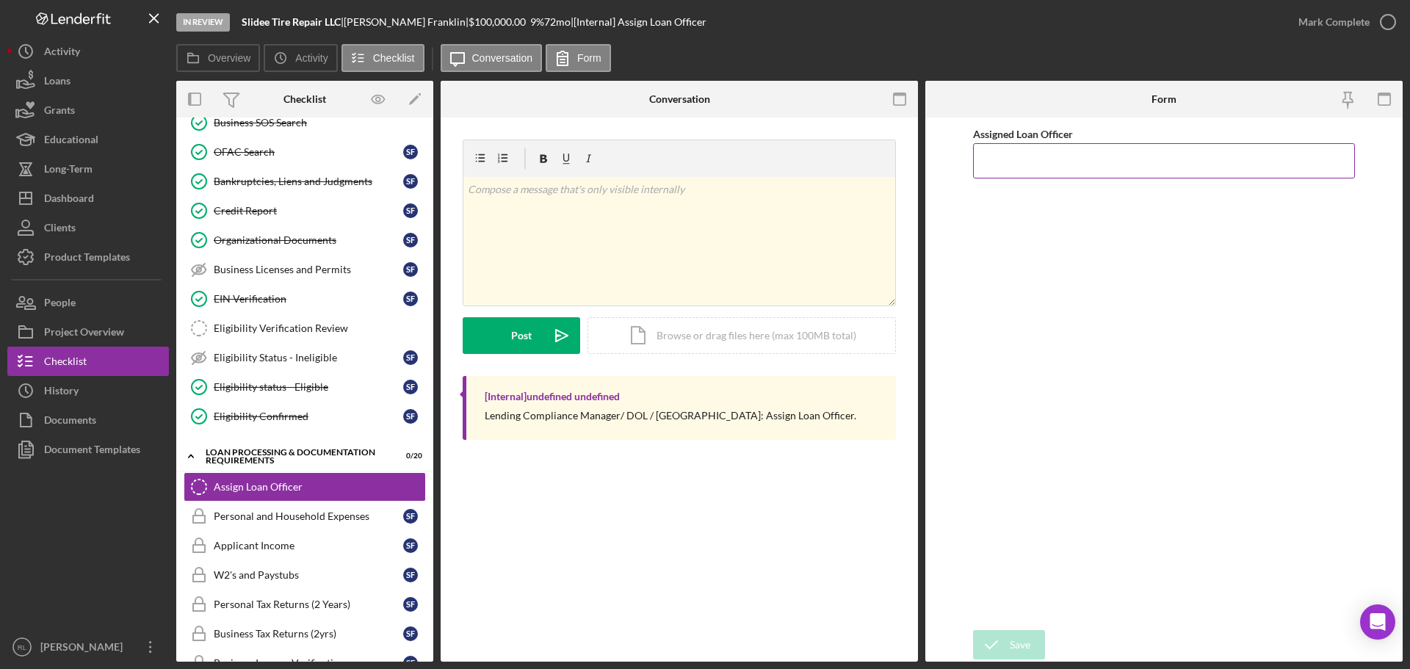
click at [1113, 155] on input "Assigned Loan Officer" at bounding box center [1164, 160] width 382 height 35
type input "[PERSON_NAME]"
click at [994, 654] on icon "submit" at bounding box center [991, 644] width 37 height 37
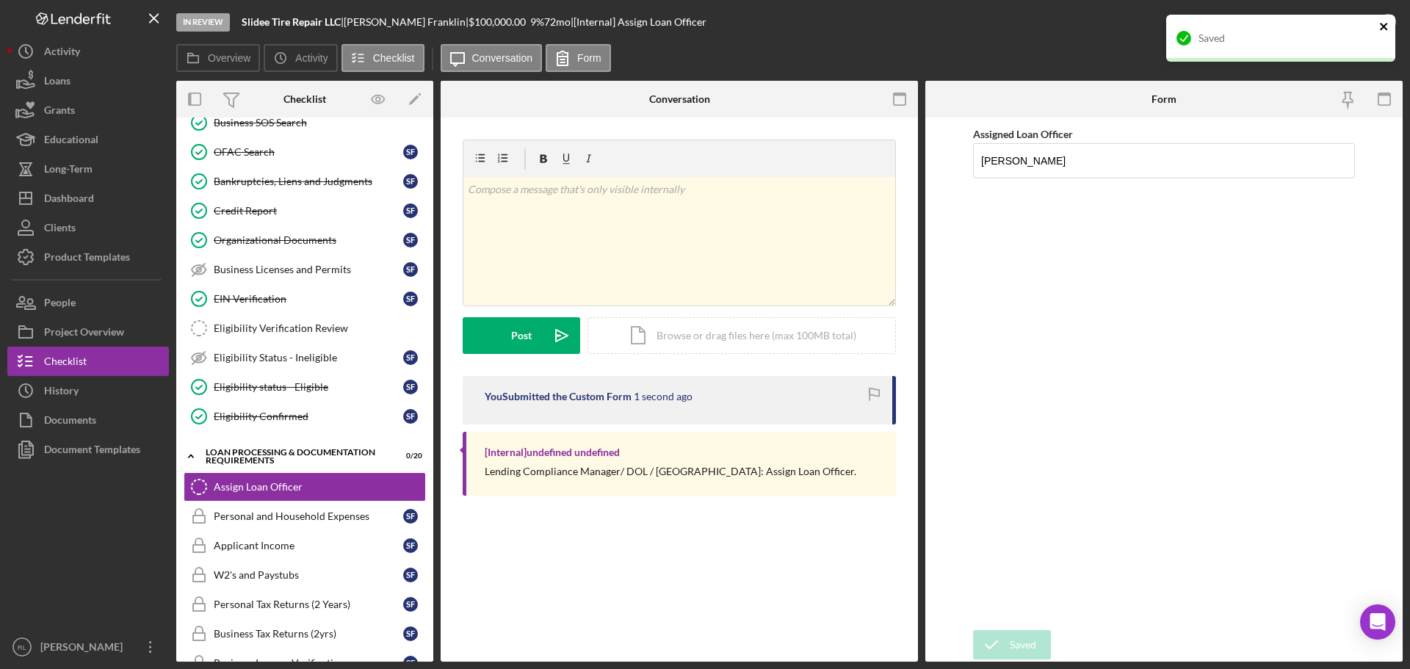
click at [1383, 22] on icon "close" at bounding box center [1384, 27] width 10 height 12
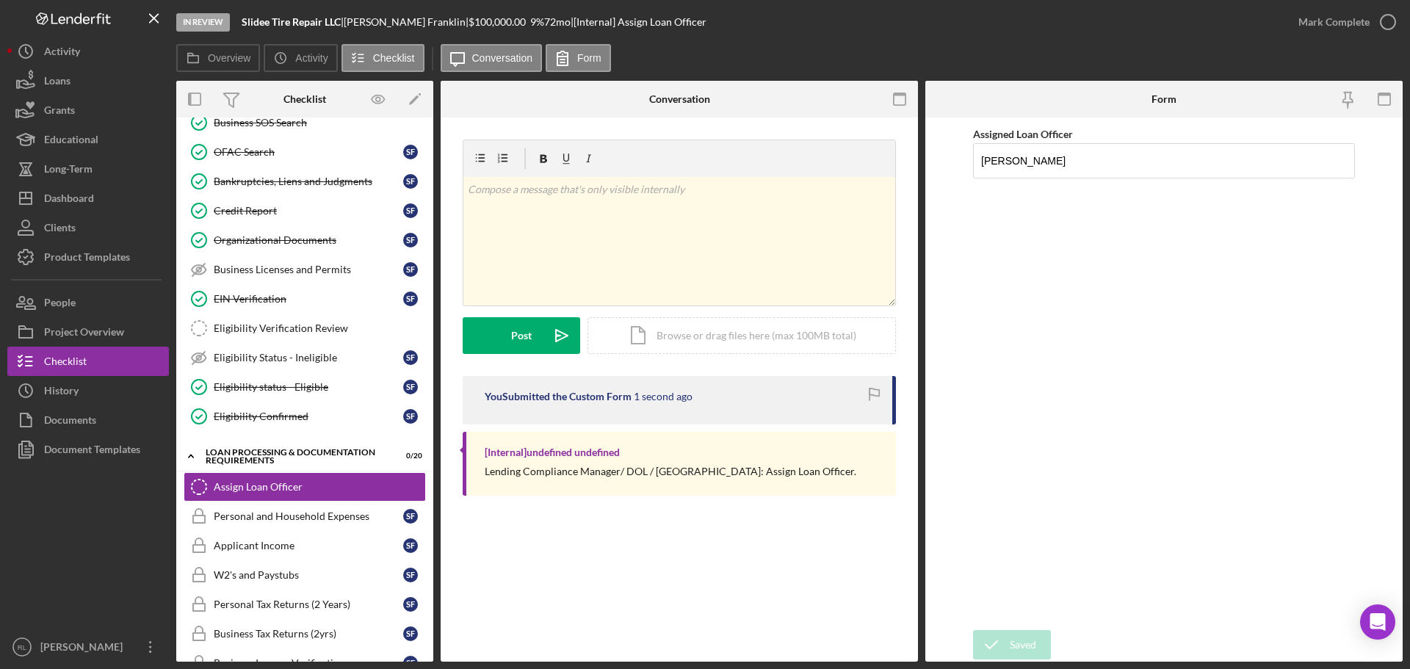
click at [1341, 29] on div "Saved" at bounding box center [1280, 44] width 235 height 65
click at [1346, 18] on div "Mark Complete" at bounding box center [1333, 21] width 71 height 29
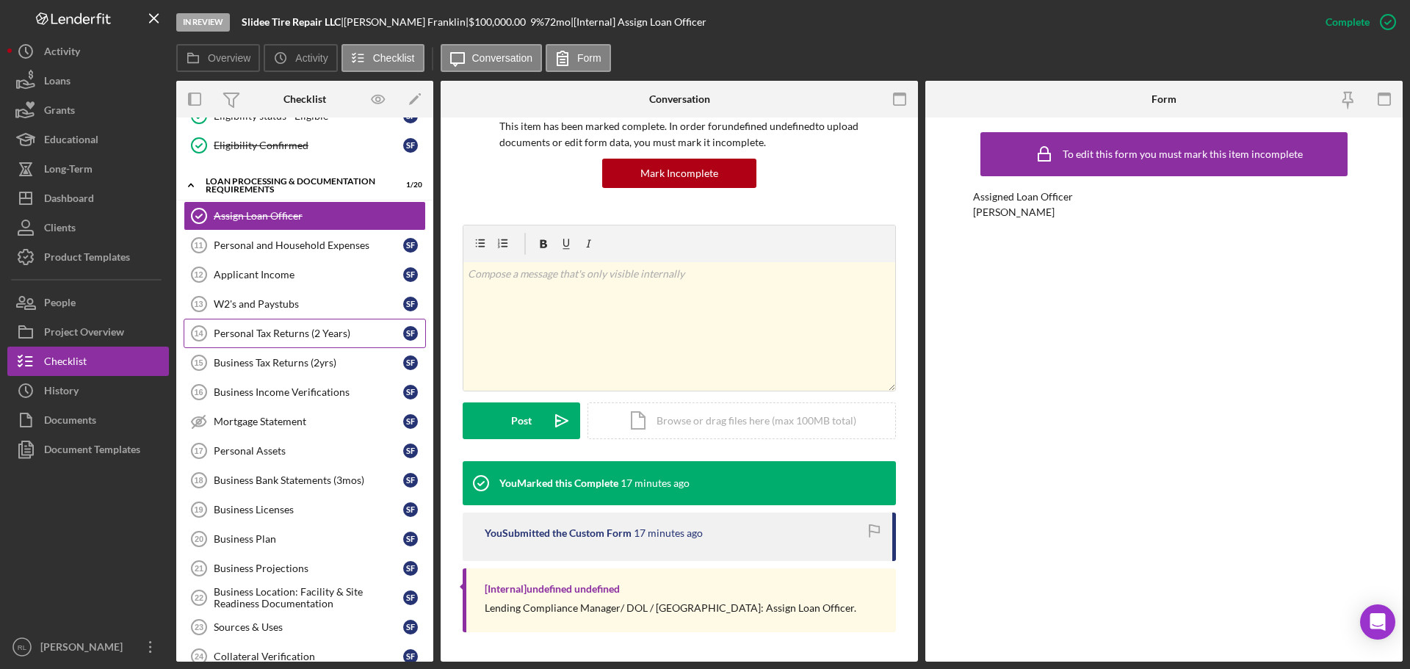
scroll to position [734, 0]
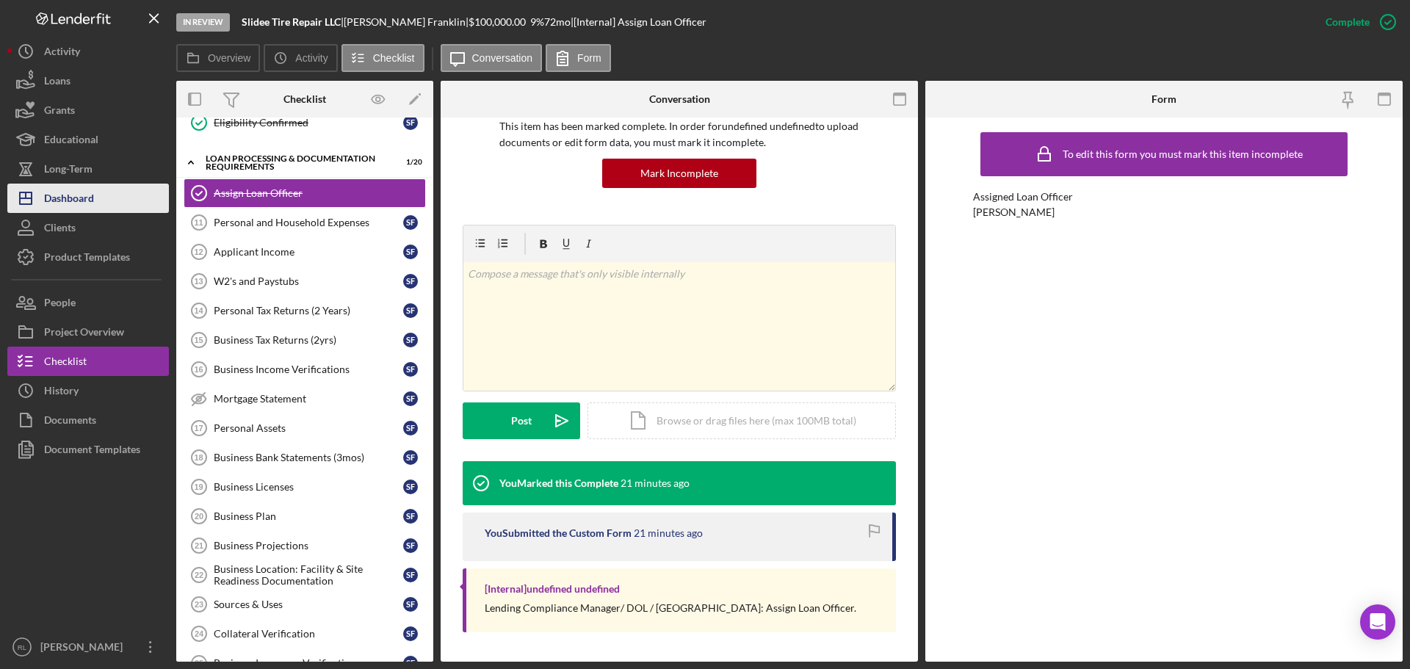
click at [99, 197] on button "Icon/Dashboard Dashboard" at bounding box center [88, 198] width 162 height 29
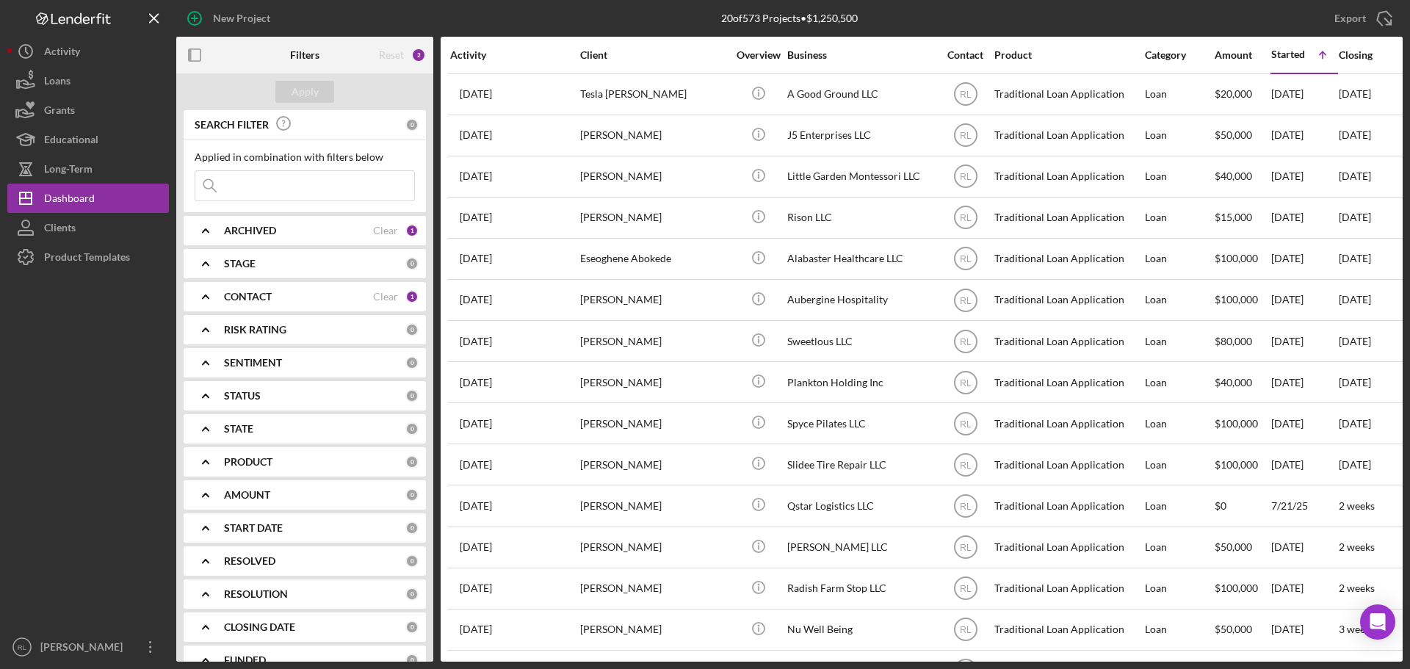
click at [510, 19] on div "New Project" at bounding box center [380, 18] width 409 height 37
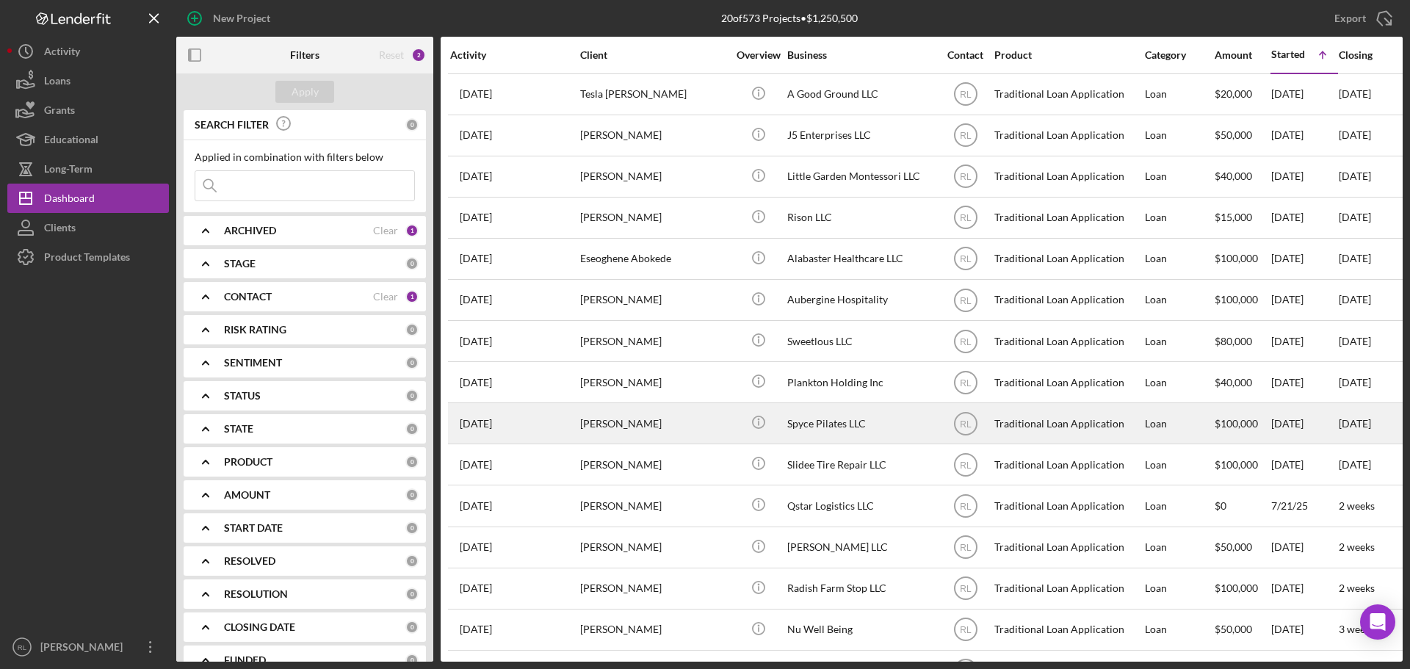
click at [673, 421] on div "[PERSON_NAME]" at bounding box center [653, 423] width 147 height 39
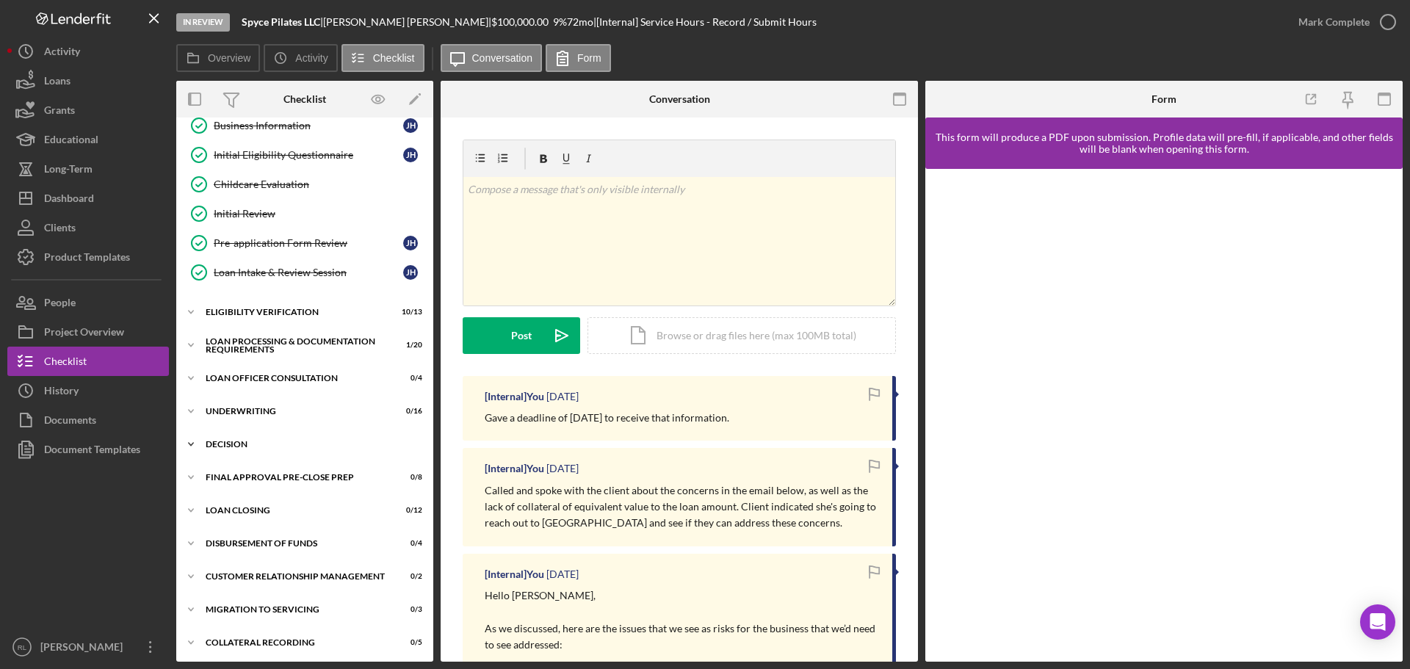
scroll to position [165, 0]
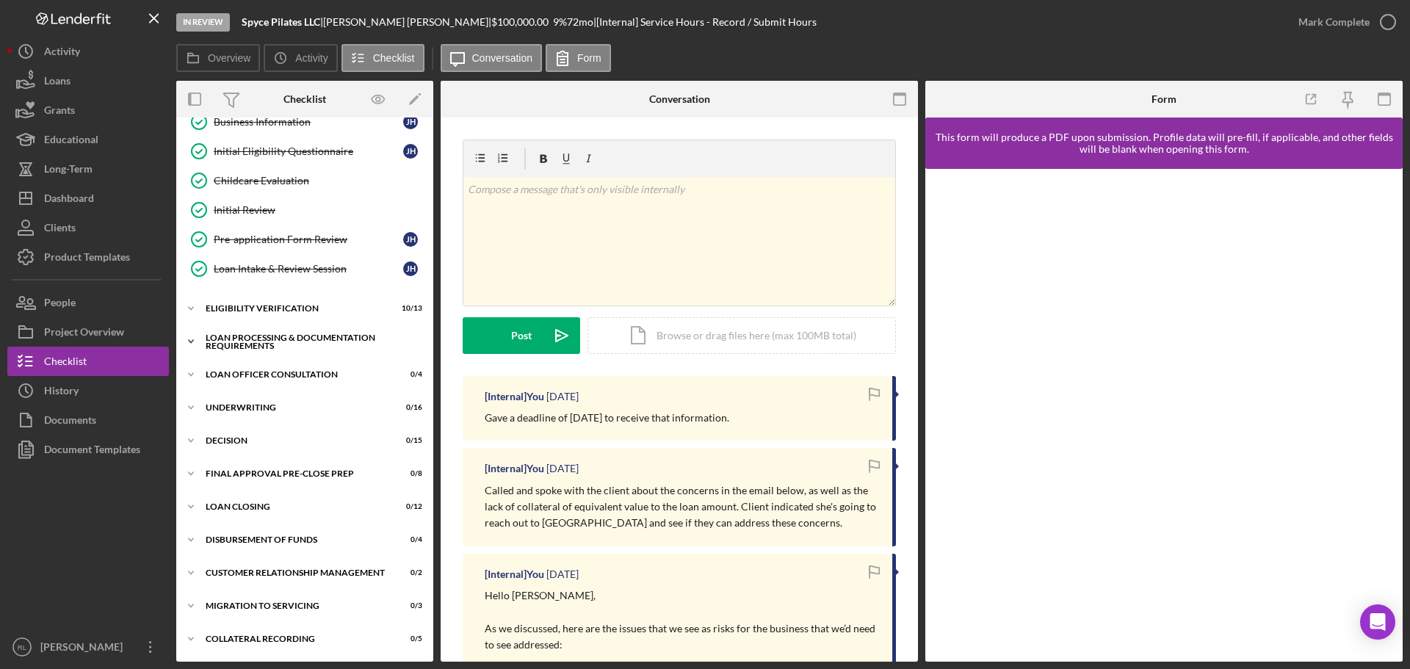
click at [250, 338] on div "Loan Processing & Documentation Requirements" at bounding box center [310, 341] width 209 height 17
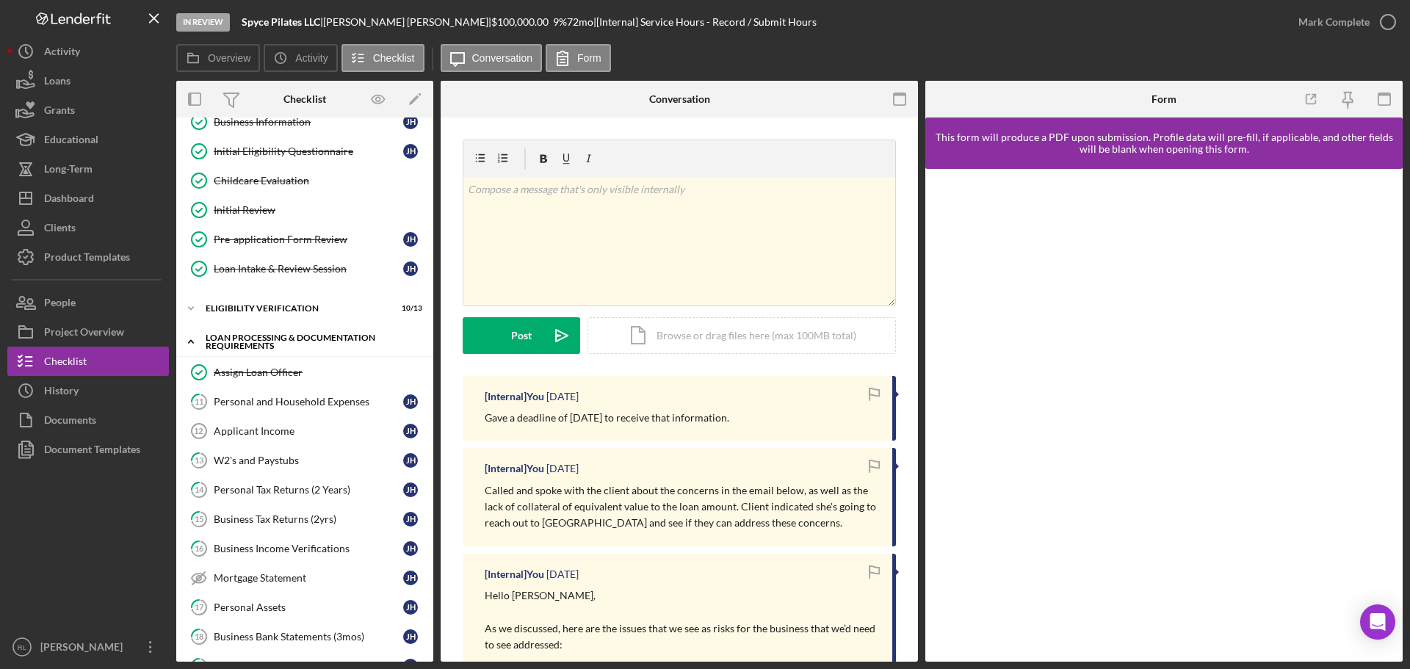
click at [278, 341] on div "Loan Processing & Documentation Requirements" at bounding box center [310, 341] width 209 height 17
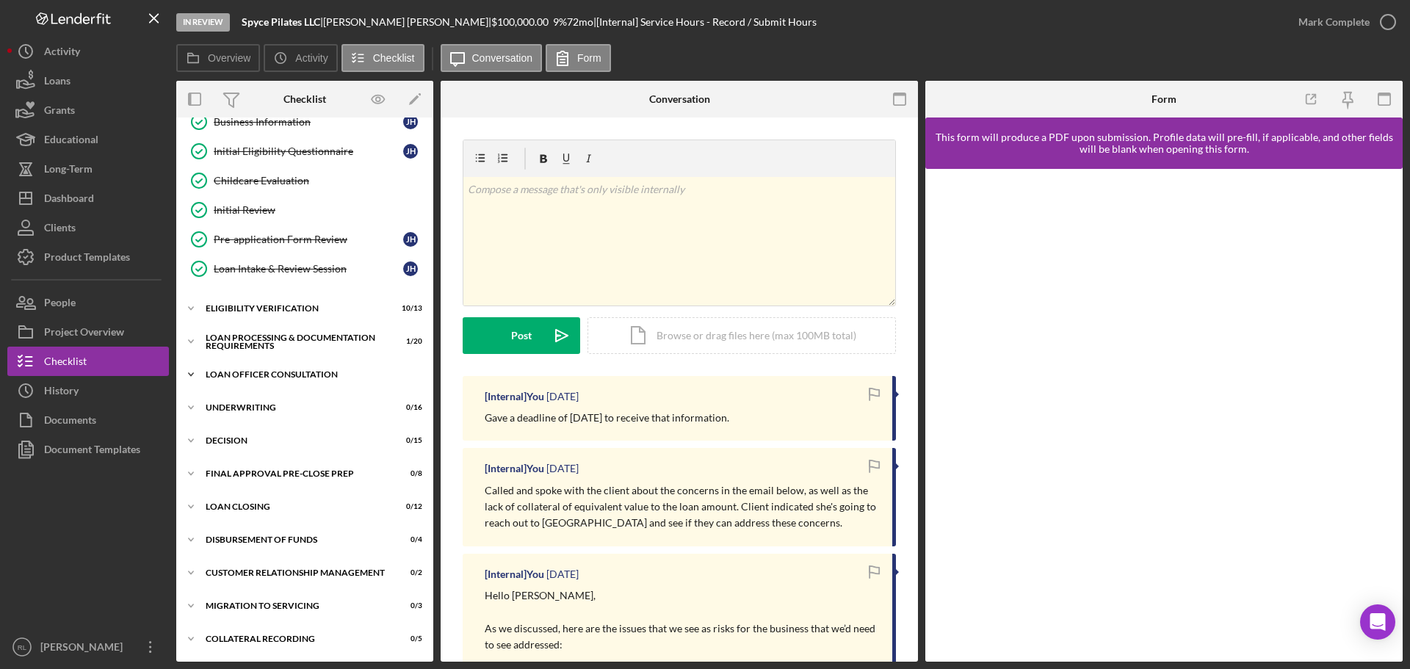
click at [261, 377] on div "Loan Officer Consultation" at bounding box center [310, 374] width 209 height 9
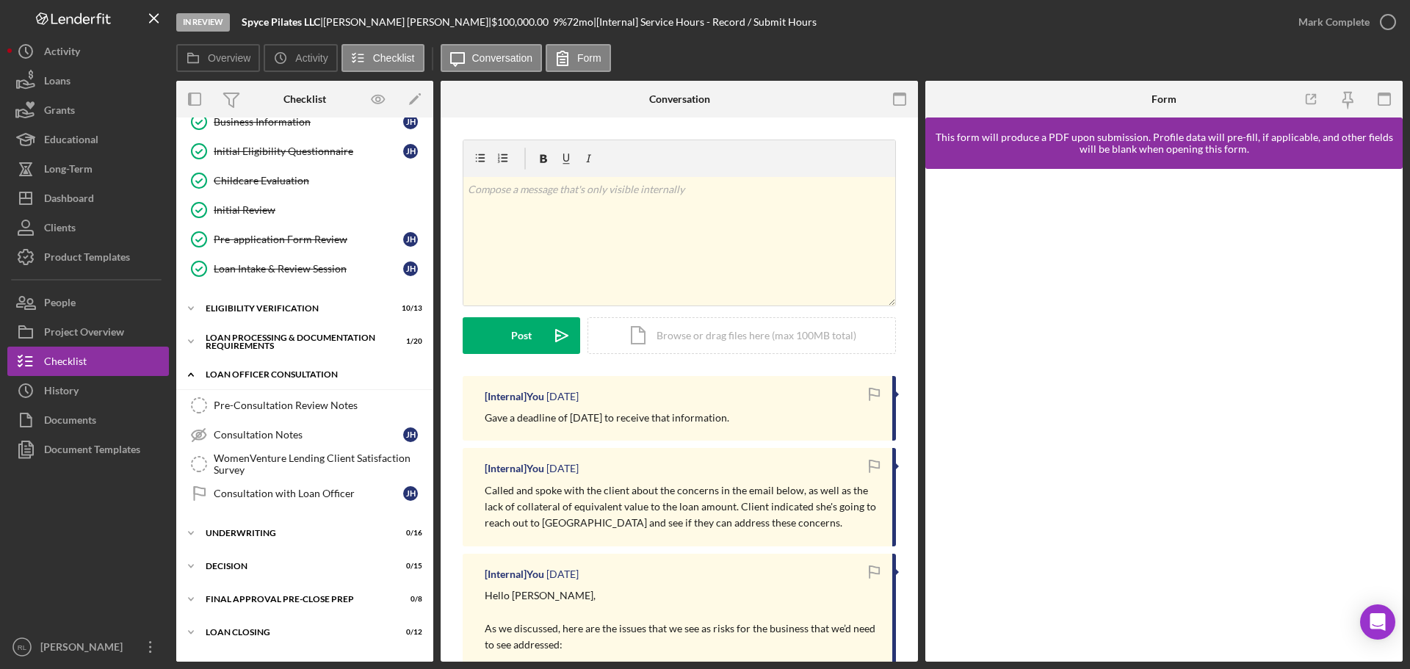
click at [270, 374] on div "Loan Officer Consultation" at bounding box center [310, 374] width 209 height 9
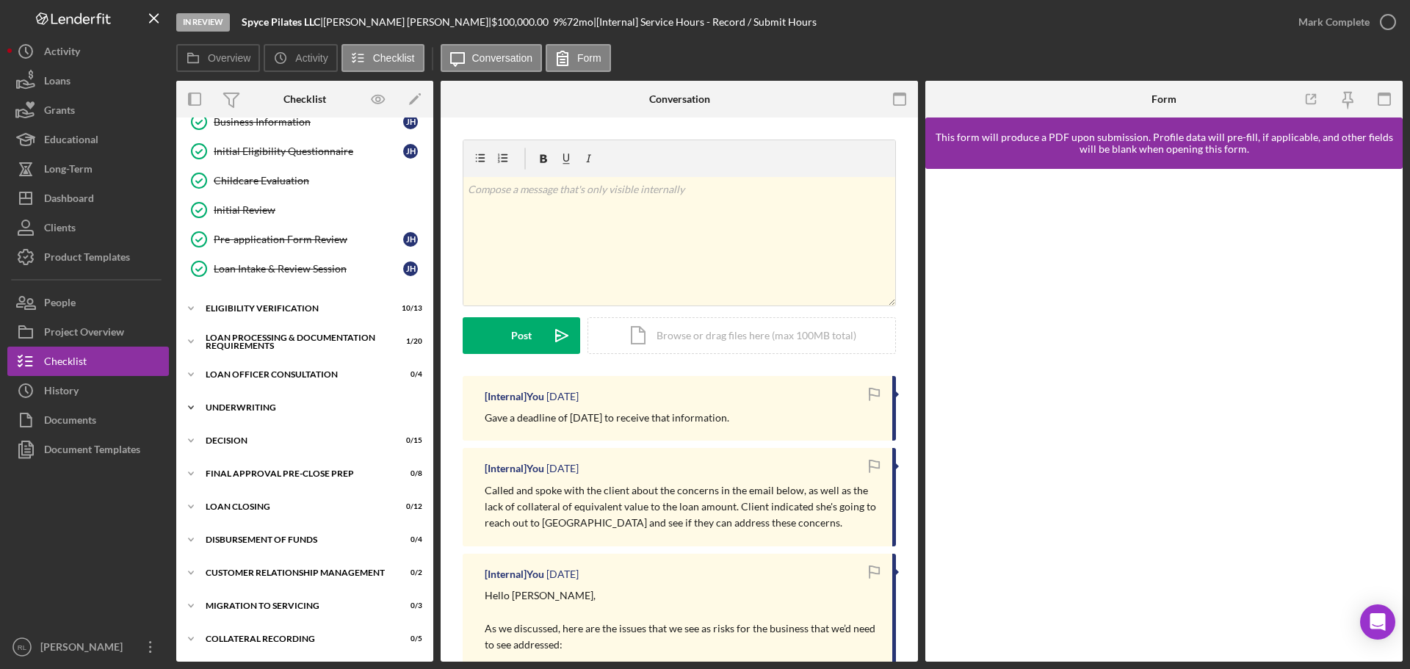
click at [264, 403] on div "Underwriting" at bounding box center [310, 407] width 209 height 9
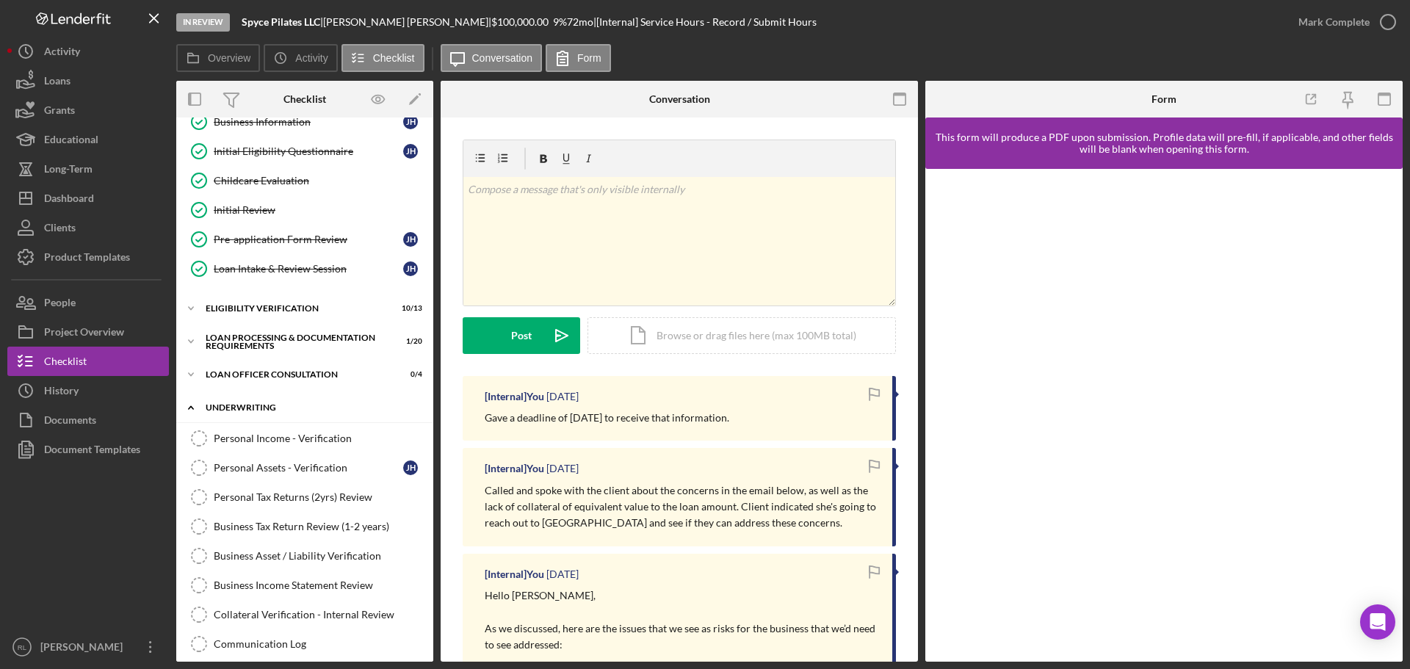
click at [237, 405] on div "Underwriting" at bounding box center [310, 407] width 209 height 9
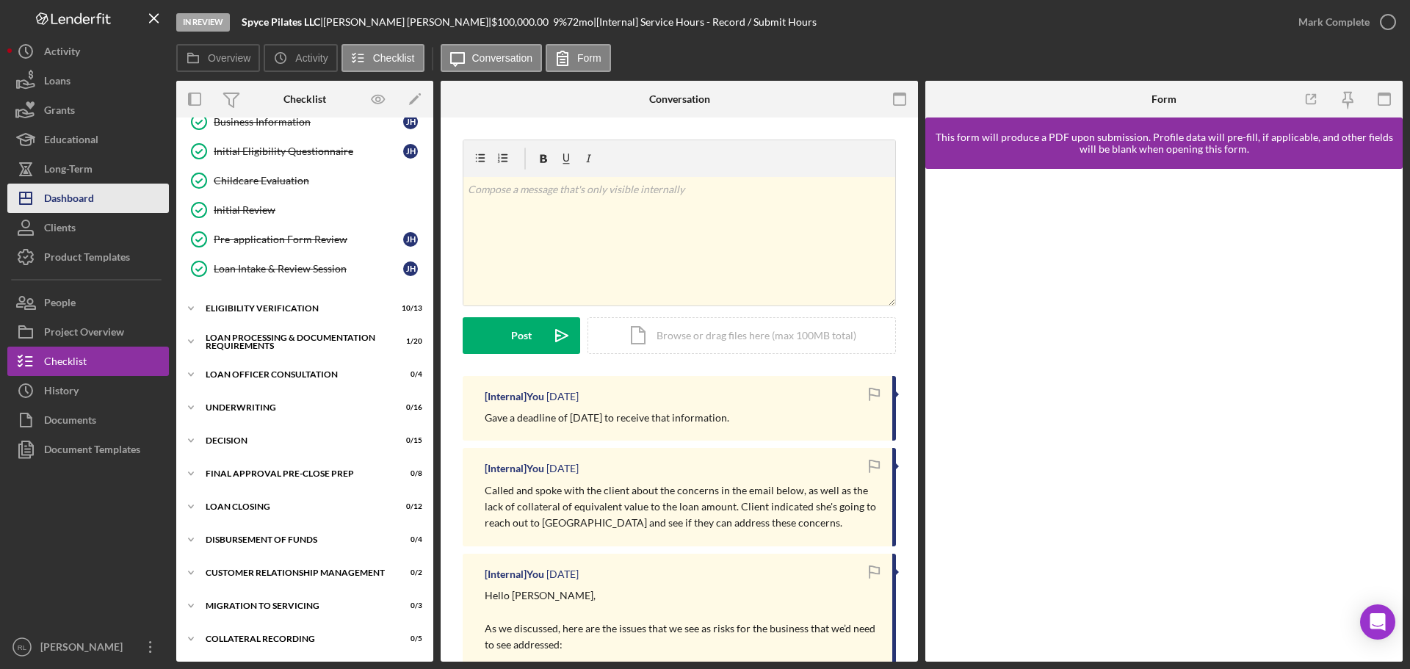
click at [93, 205] on div "Dashboard" at bounding box center [69, 200] width 50 height 33
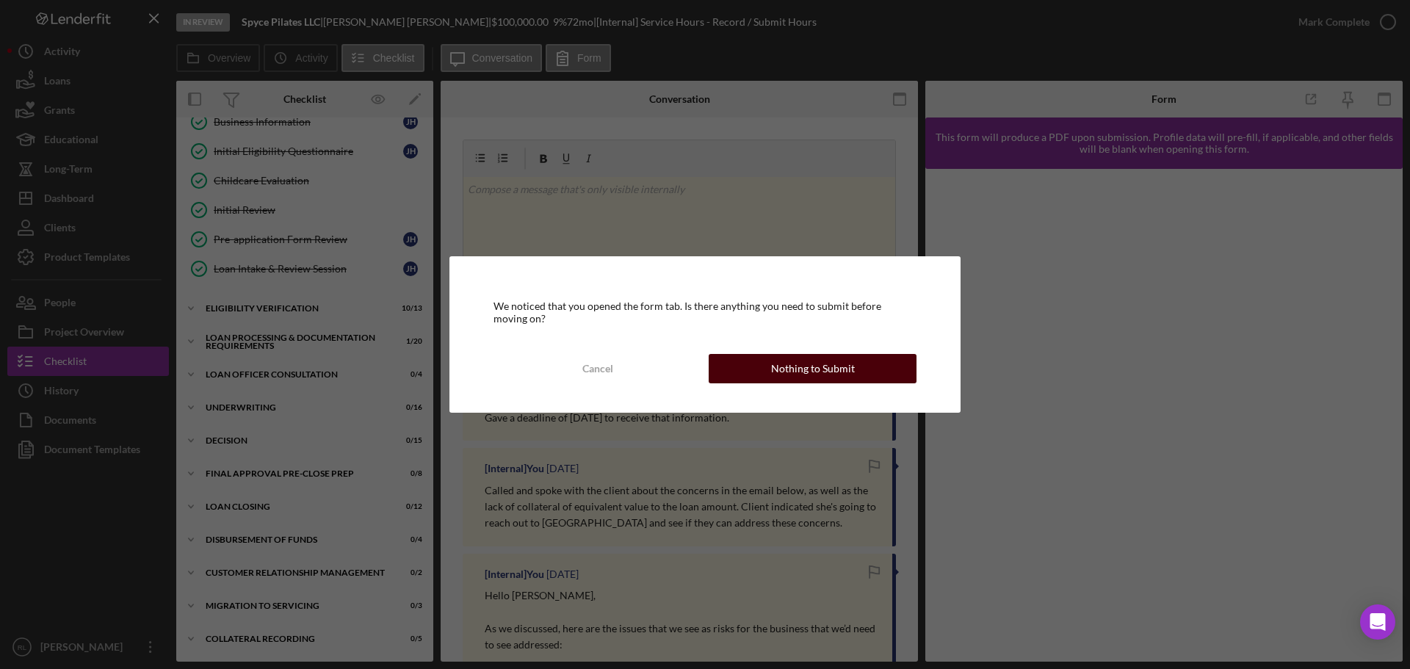
click at [789, 370] on div "Nothing to Submit" at bounding box center [813, 368] width 84 height 29
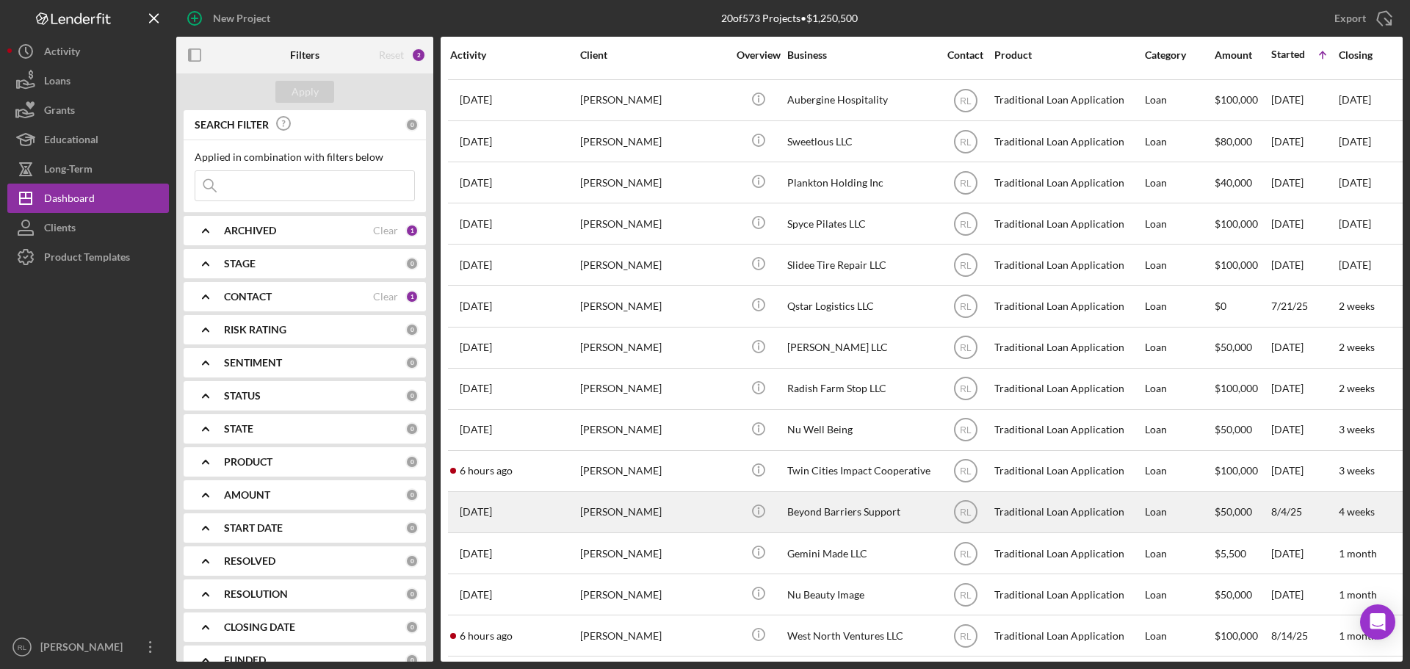
scroll to position [254, 0]
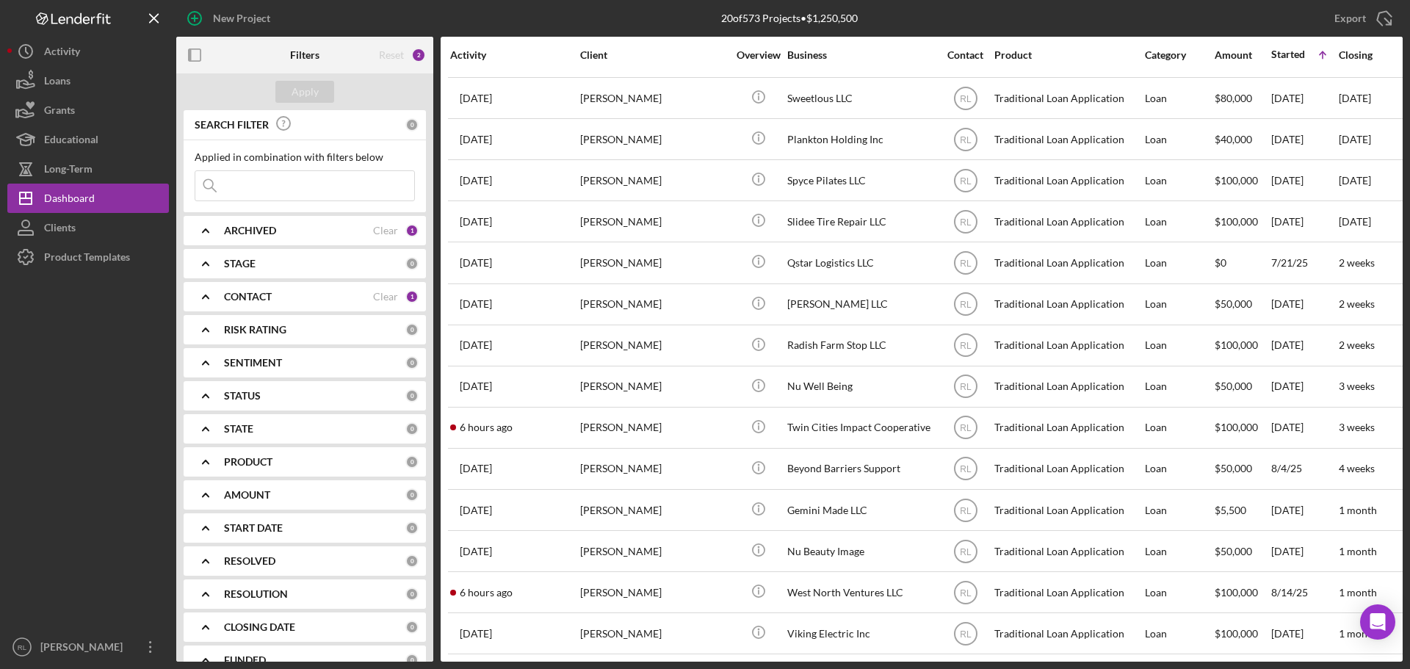
click at [517, 21] on div "New Project" at bounding box center [380, 18] width 409 height 37
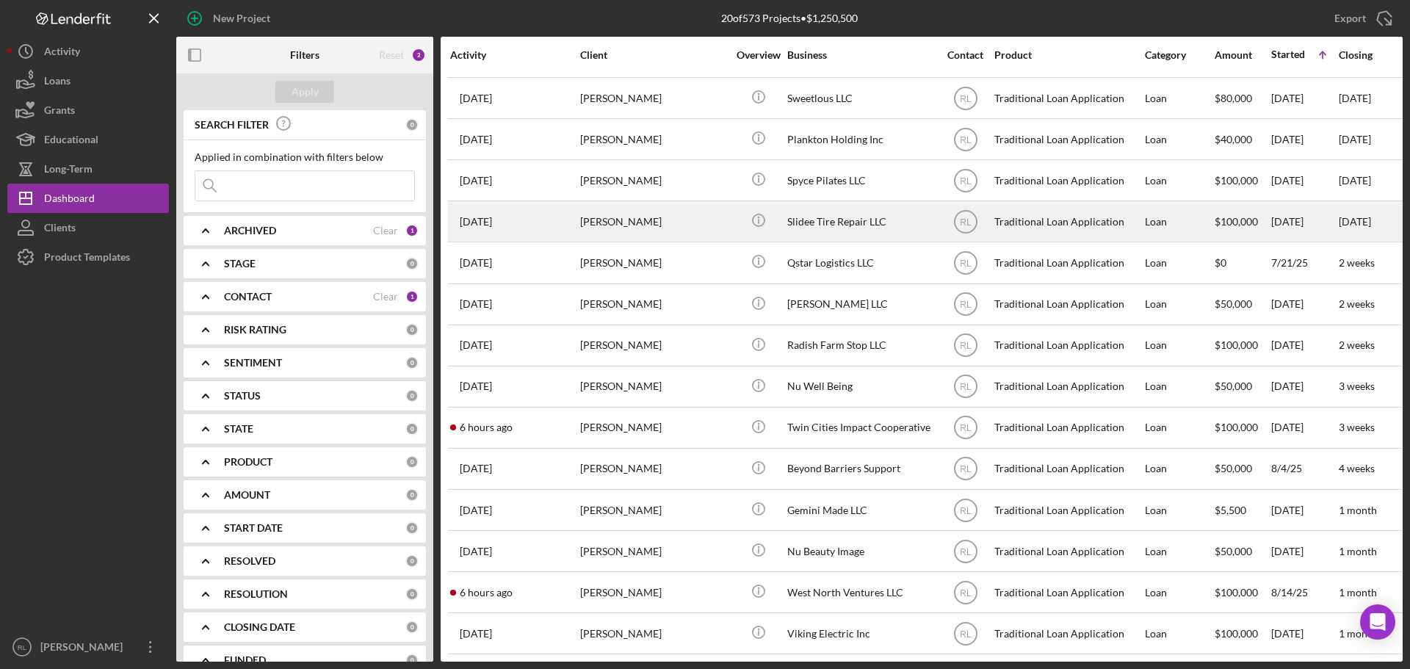
click at [648, 214] on div "[PERSON_NAME]" at bounding box center [653, 221] width 147 height 39
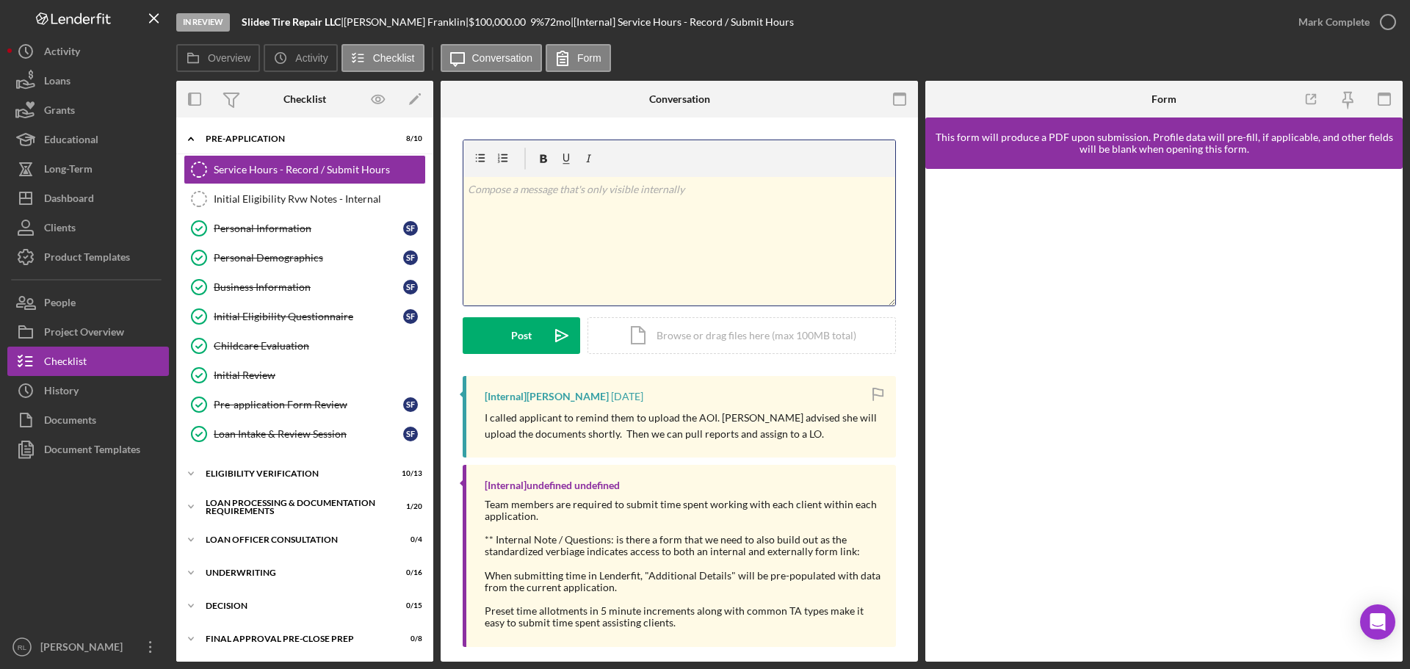
click at [630, 207] on div "v Color teal Color pink Remove color Add row above Add row below Add column bef…" at bounding box center [679, 241] width 432 height 129
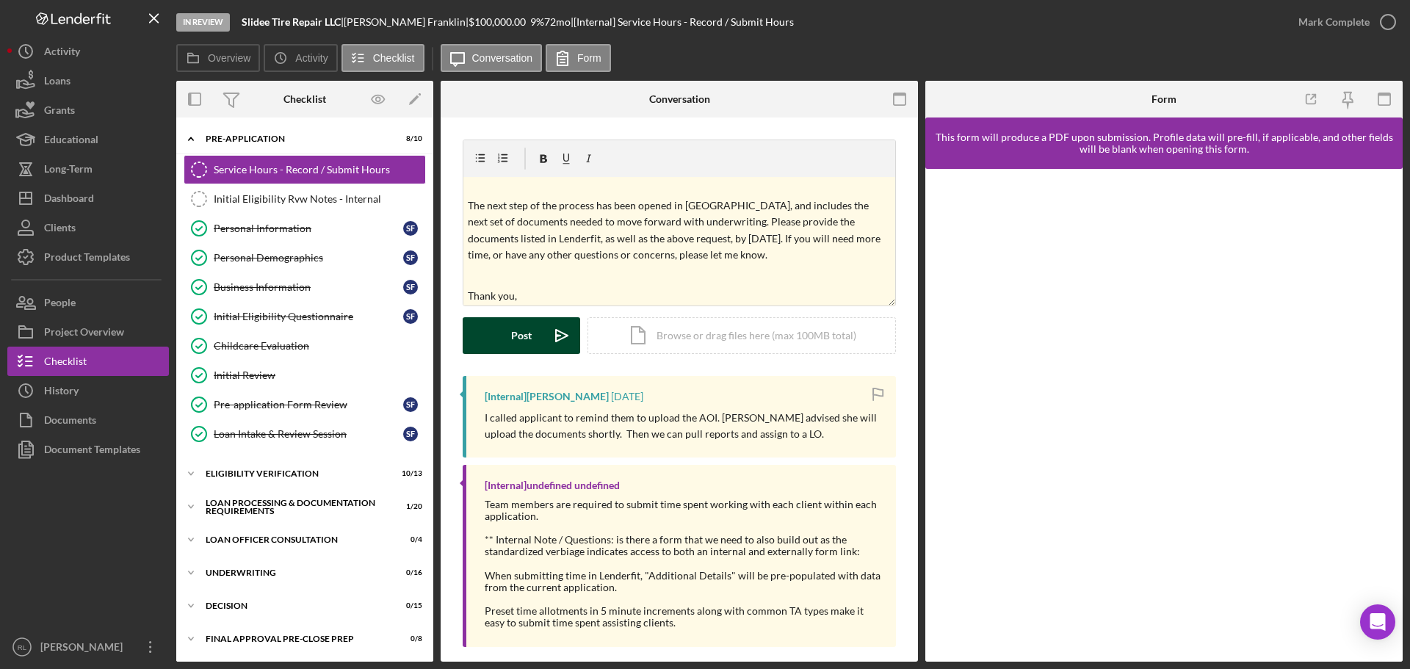
click at [527, 342] on div "Post" at bounding box center [521, 335] width 21 height 37
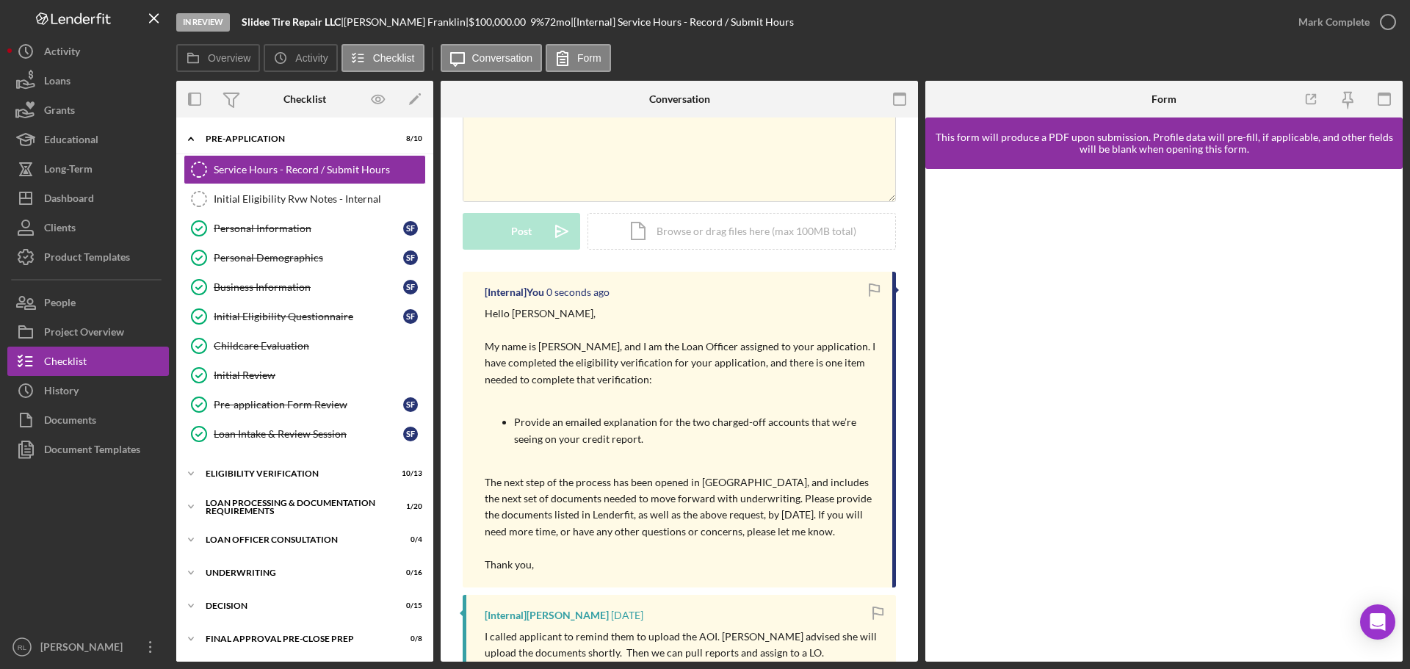
scroll to position [0, 0]
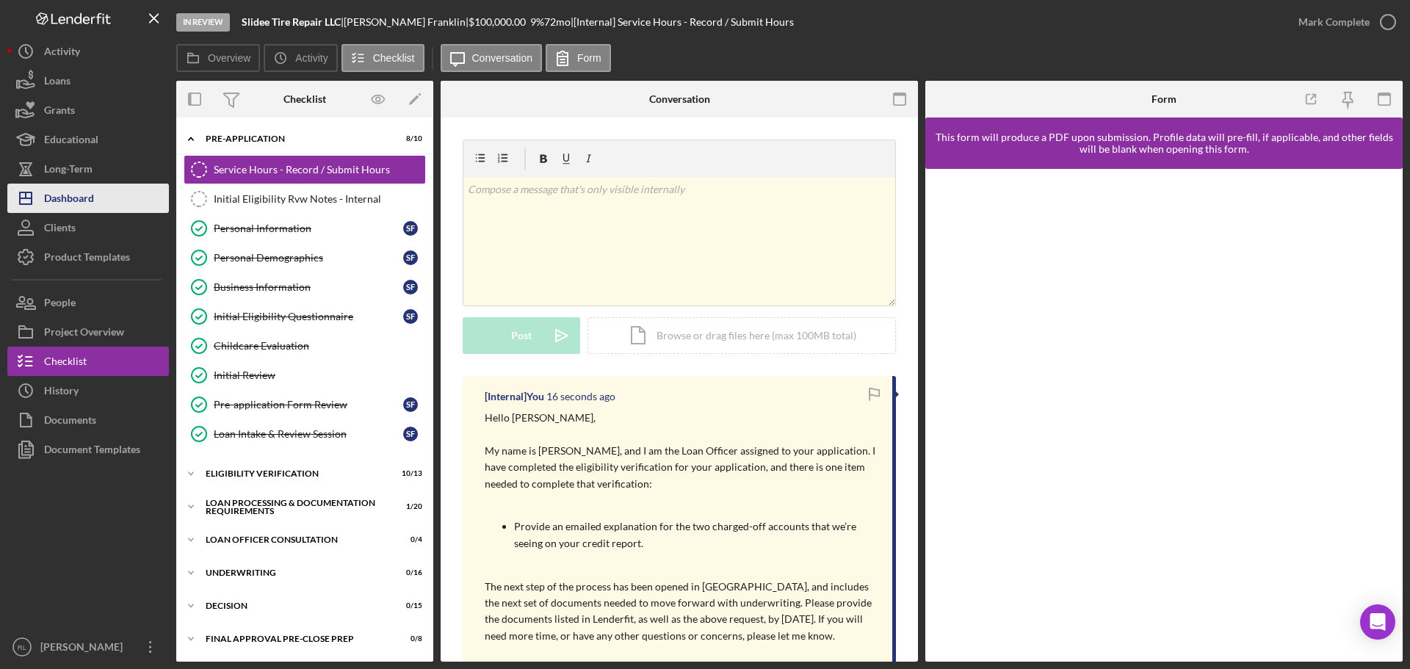
click at [79, 193] on div "Dashboard" at bounding box center [69, 200] width 50 height 33
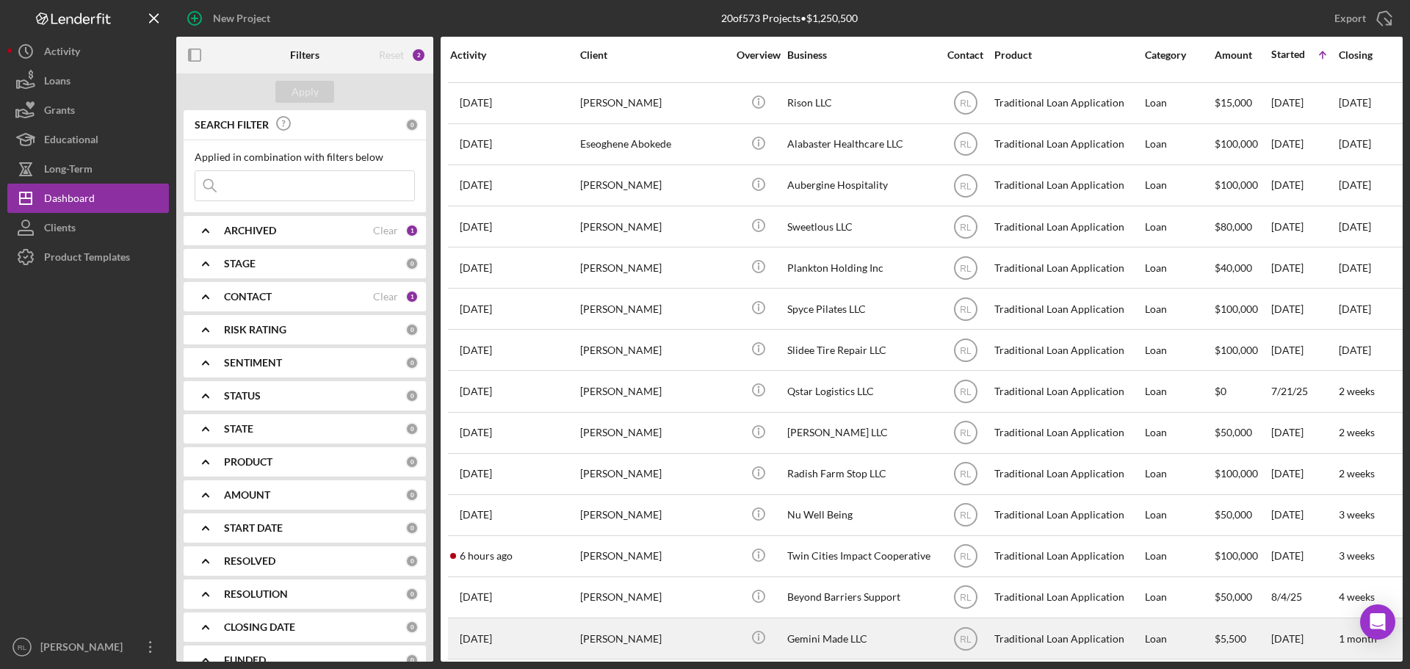
scroll to position [254, 0]
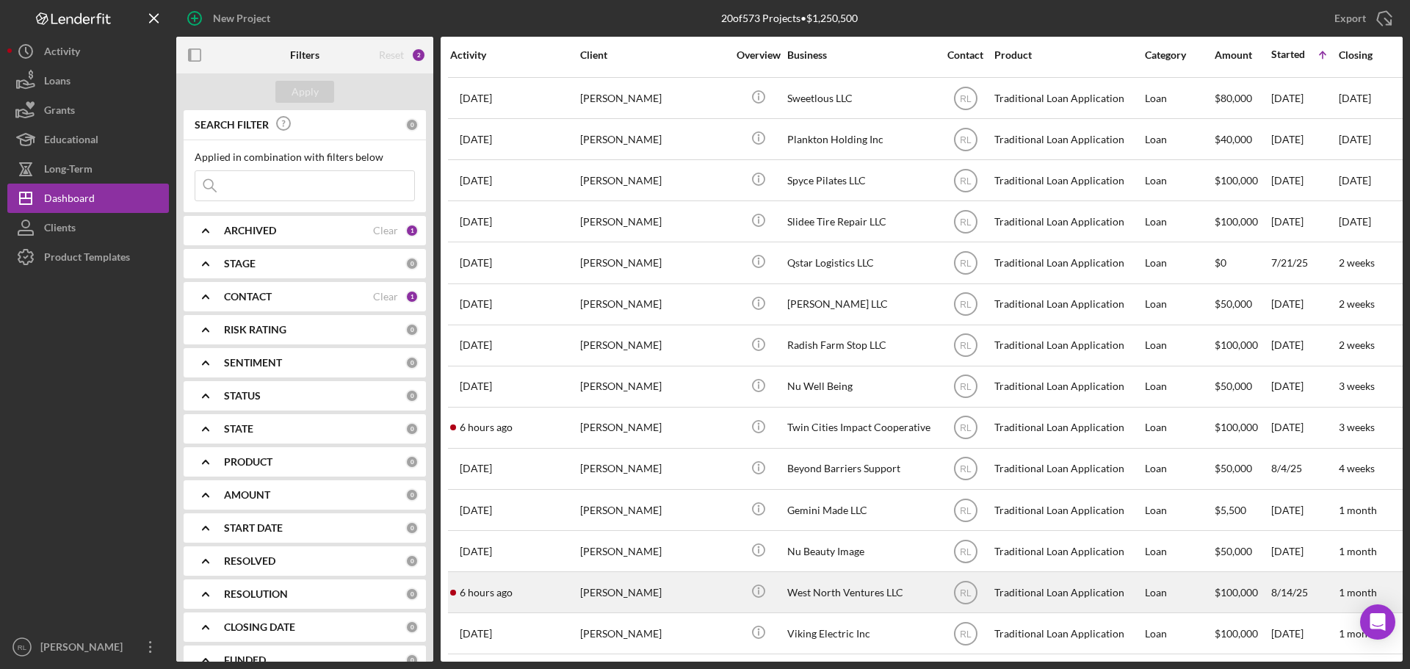
click at [674, 580] on div "[PERSON_NAME]" at bounding box center [653, 592] width 147 height 39
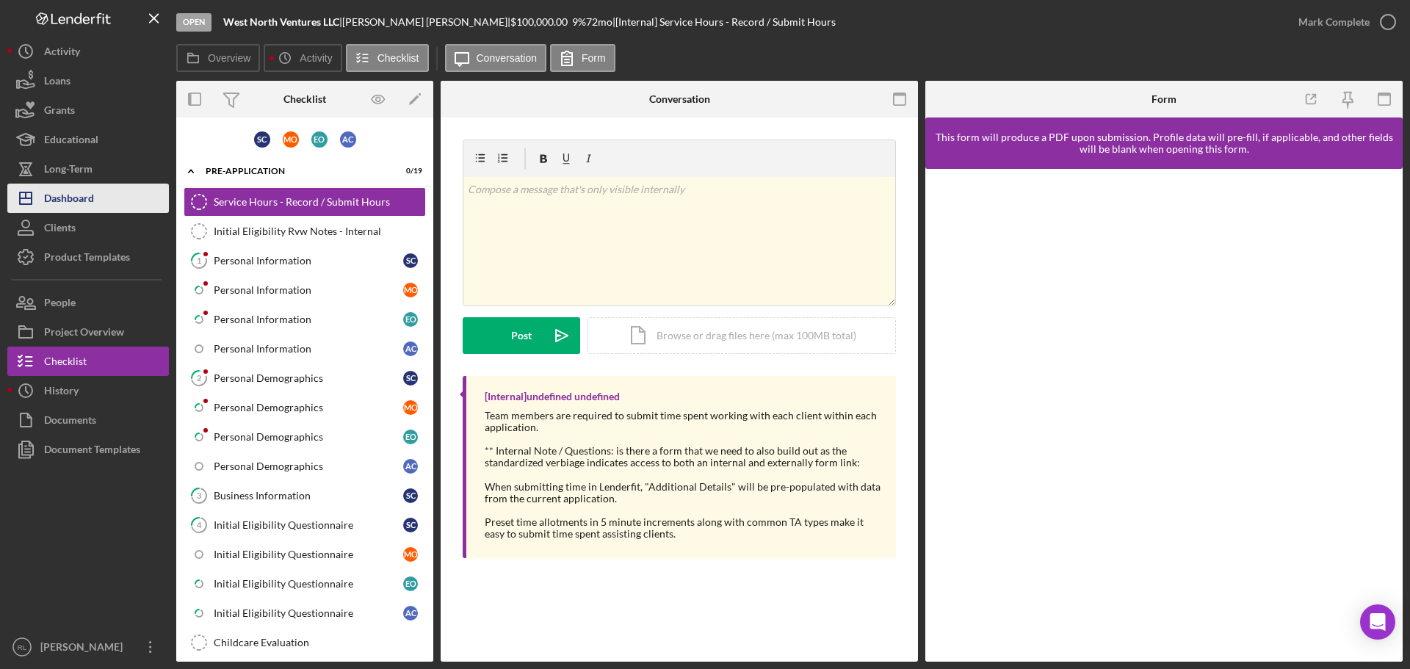
click at [66, 205] on div "Dashboard" at bounding box center [69, 200] width 50 height 33
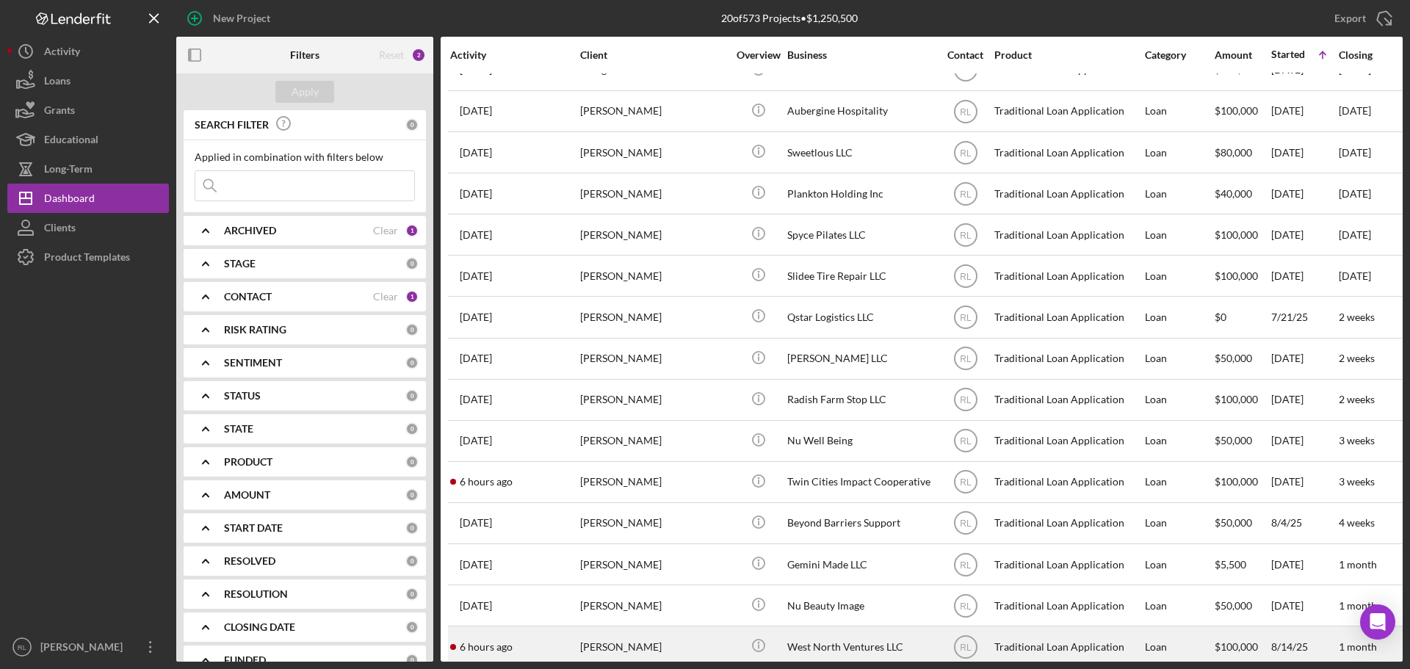
scroll to position [254, 0]
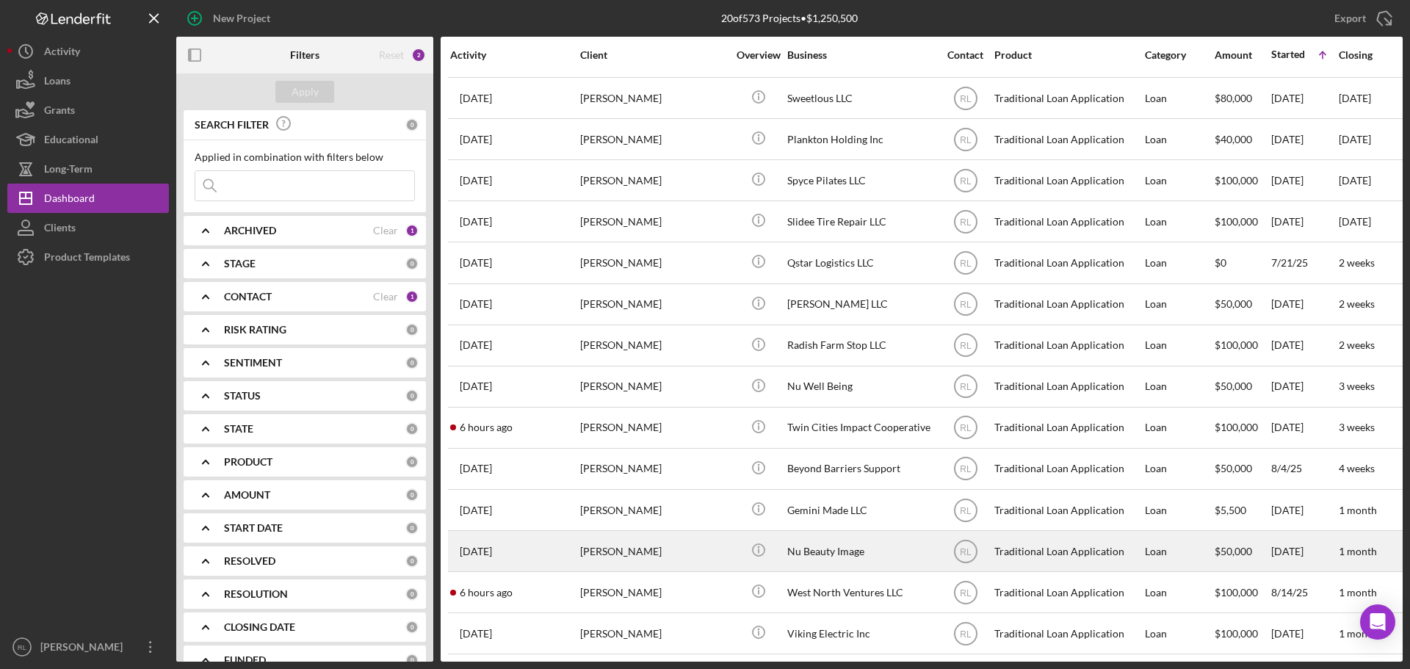
click at [648, 539] on div "[PERSON_NAME]" at bounding box center [653, 551] width 147 height 39
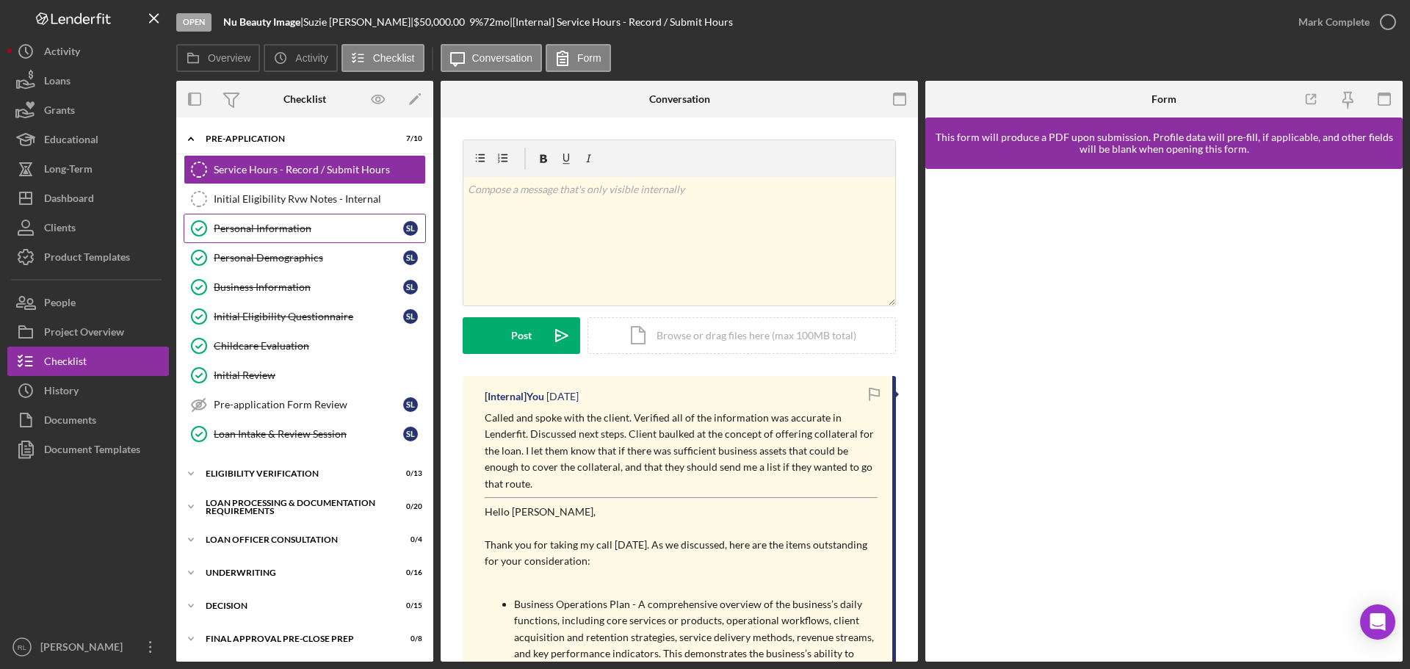
click at [272, 234] on div "Personal Information" at bounding box center [308, 229] width 189 height 12
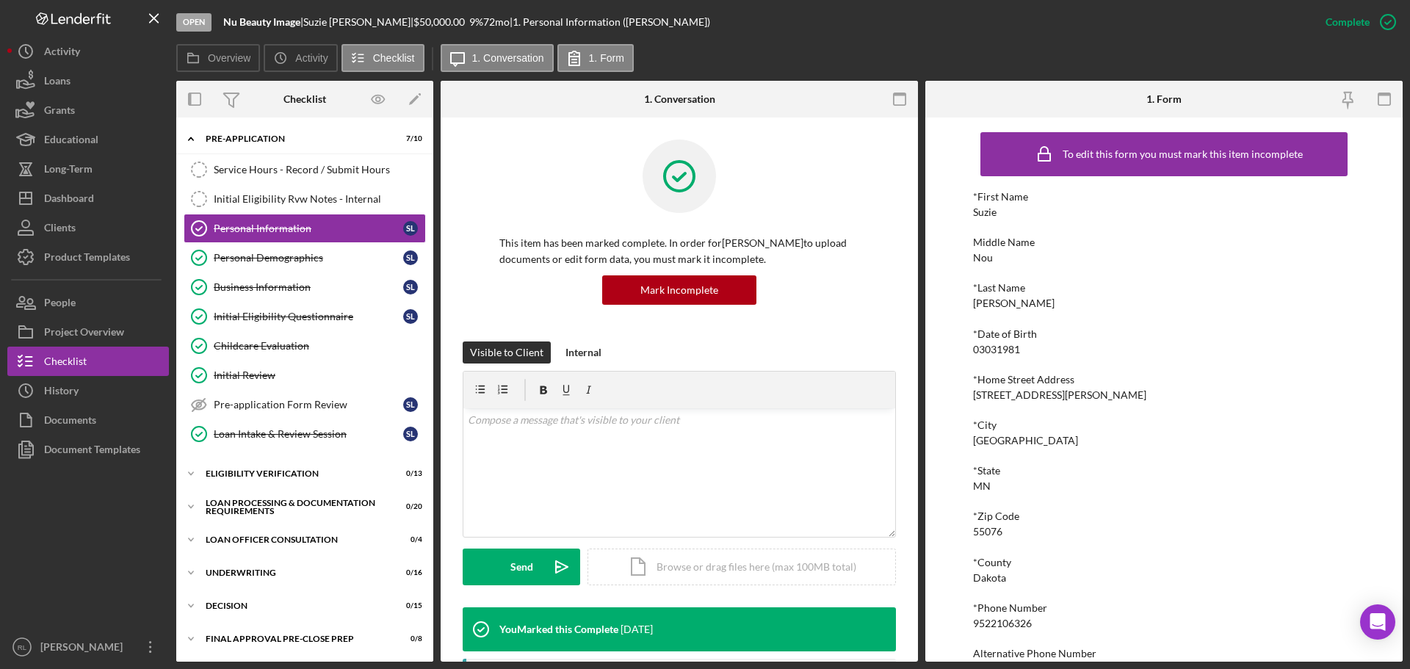
drag, startPoint x: 649, startPoint y: 482, endPoint x: 575, endPoint y: 201, distance: 290.2
click at [315, 168] on div "Service Hours - Record / Submit Hours" at bounding box center [319, 170] width 211 height 12
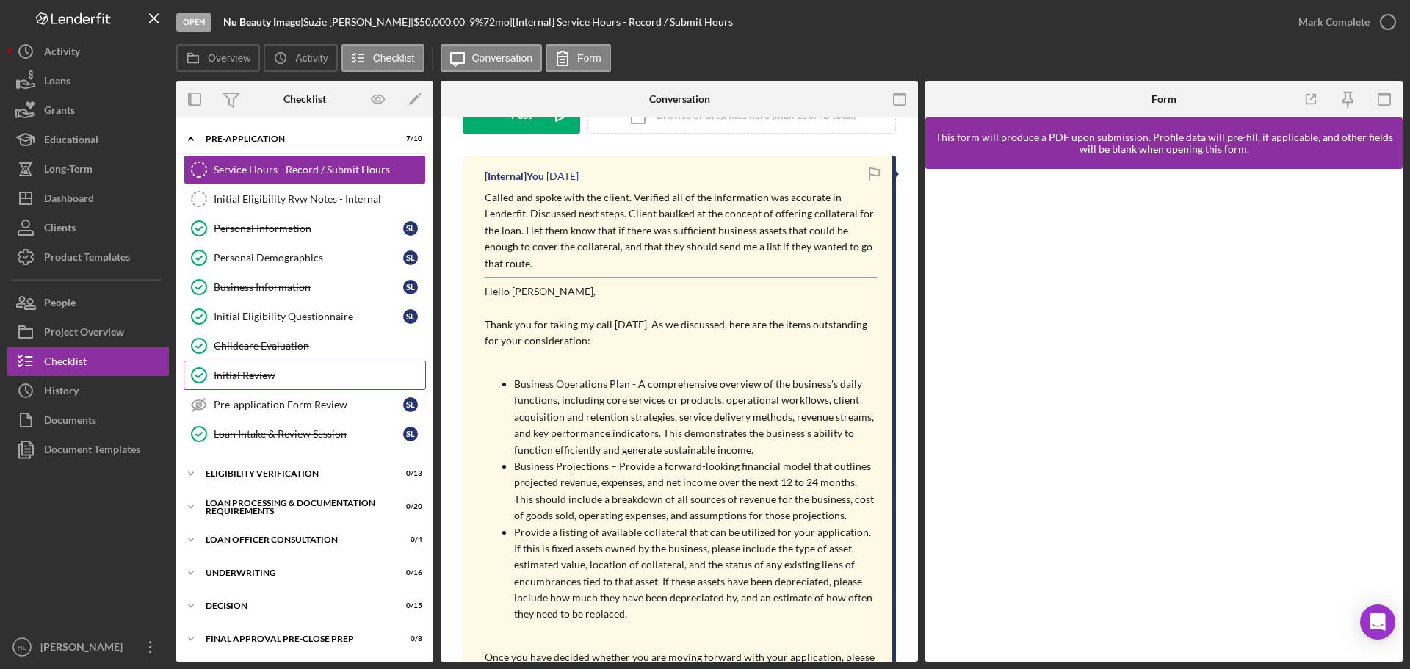
scroll to position [73, 0]
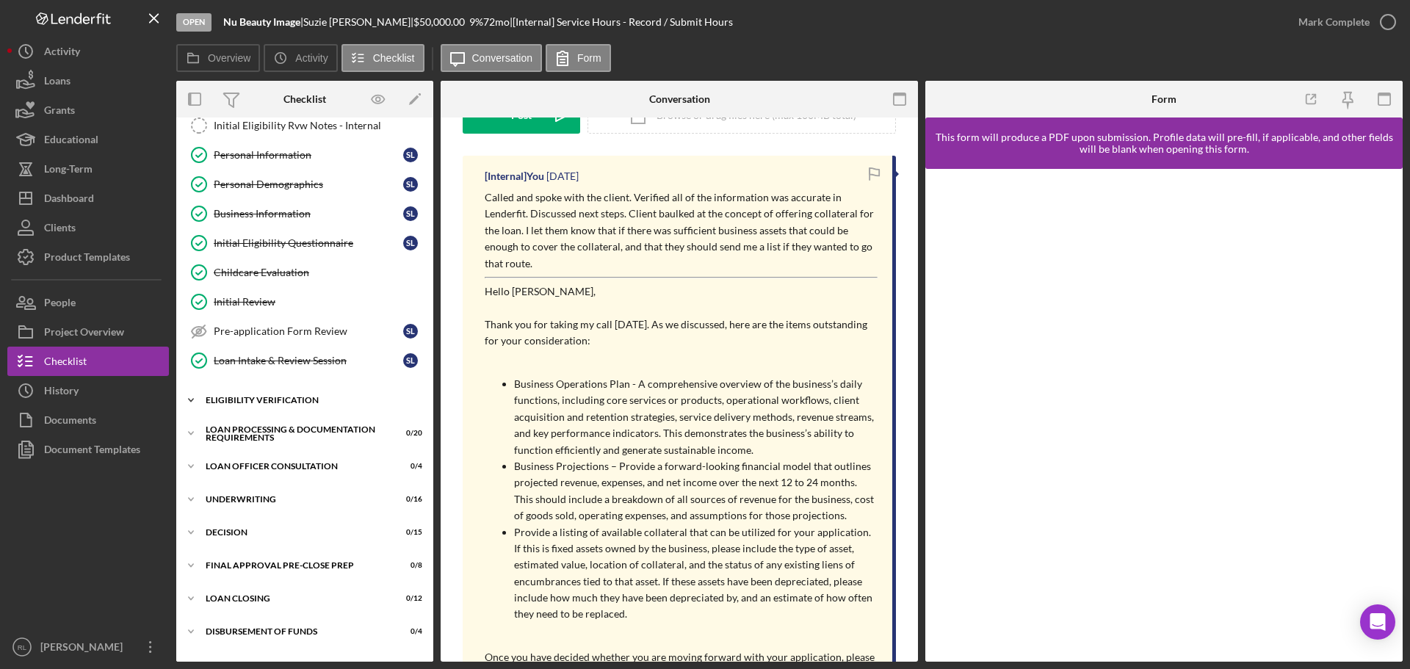
click at [255, 401] on div "Eligibility Verification" at bounding box center [310, 400] width 209 height 9
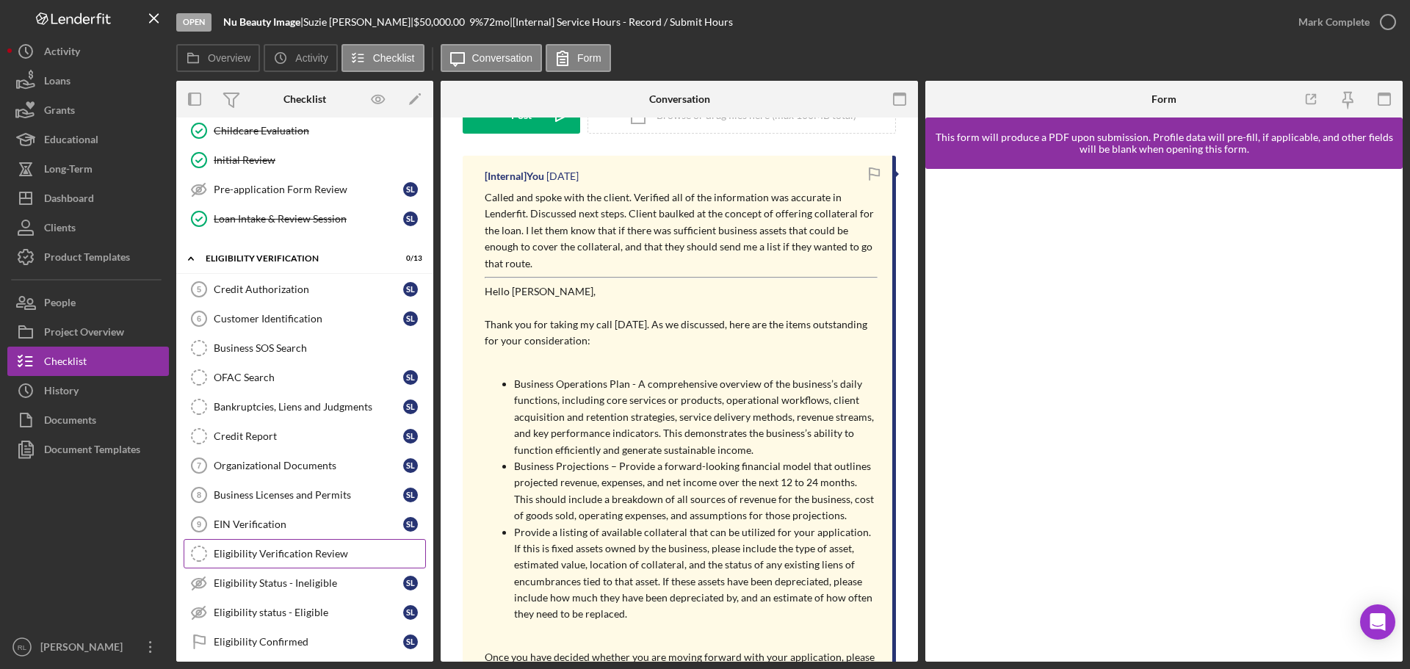
scroll to position [0, 0]
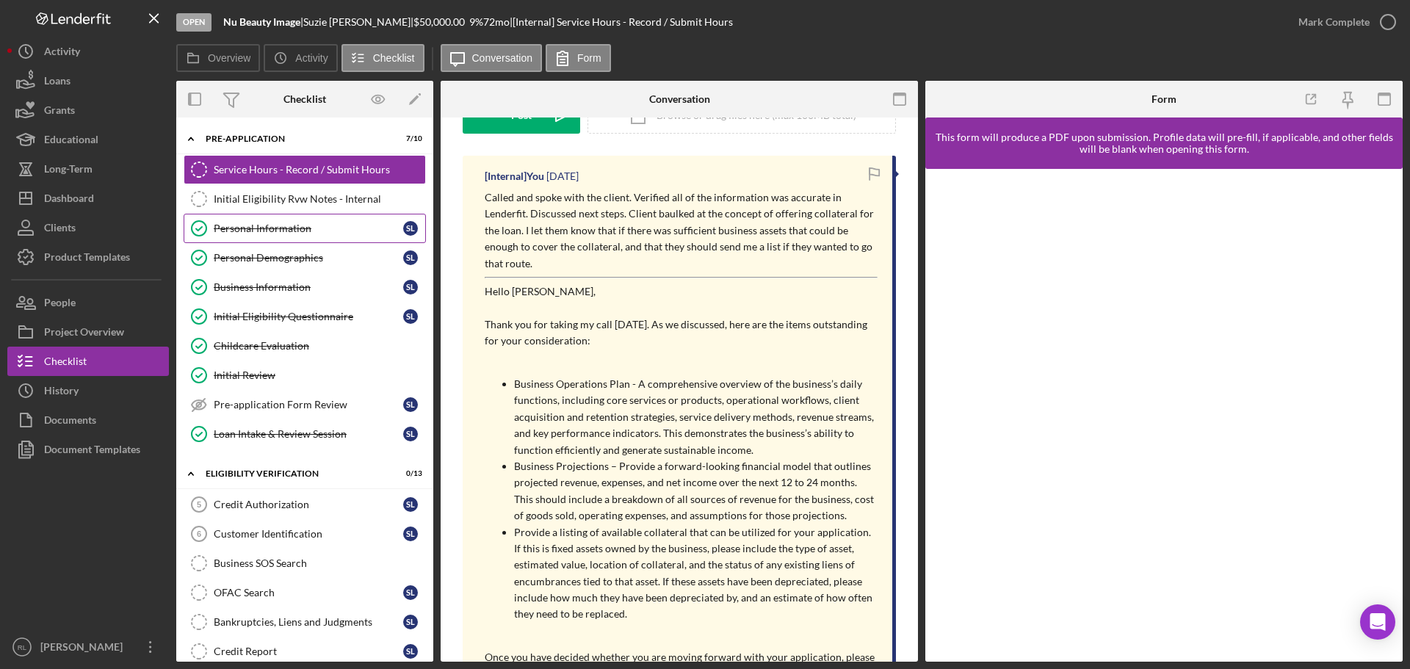
click at [261, 231] on div "Personal Information" at bounding box center [308, 229] width 189 height 12
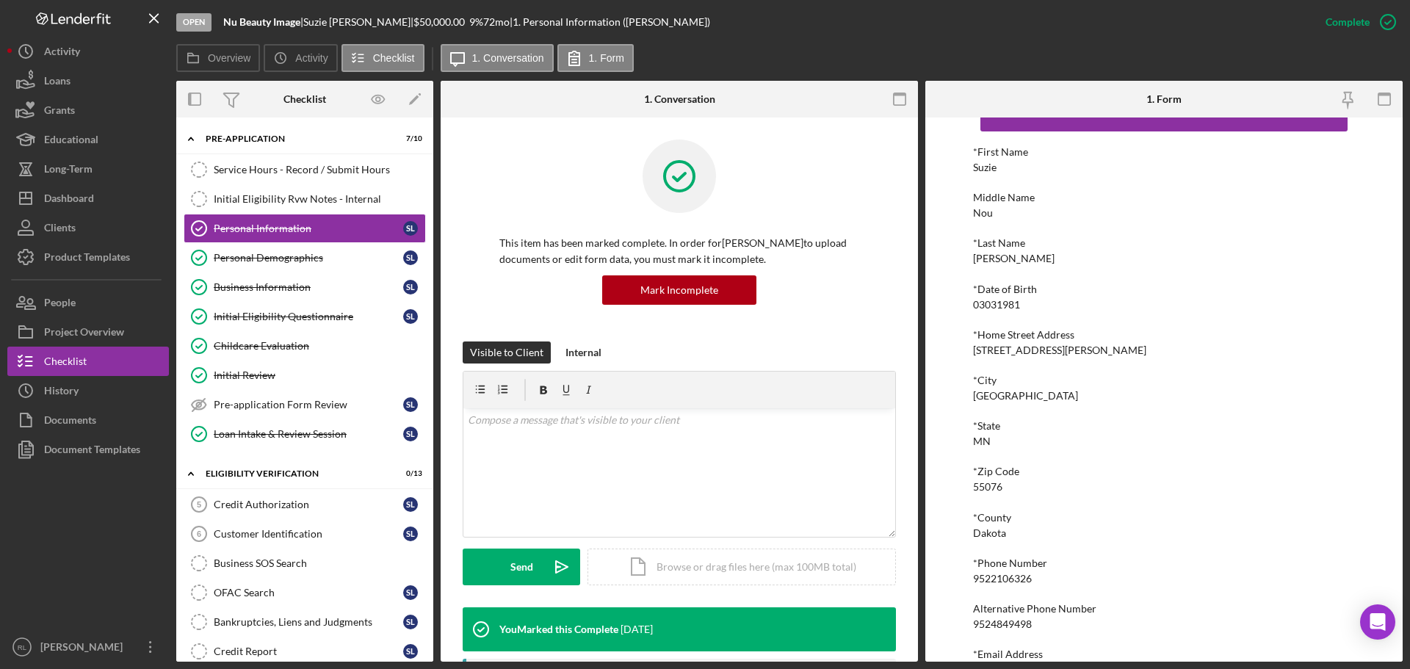
scroll to position [81, 0]
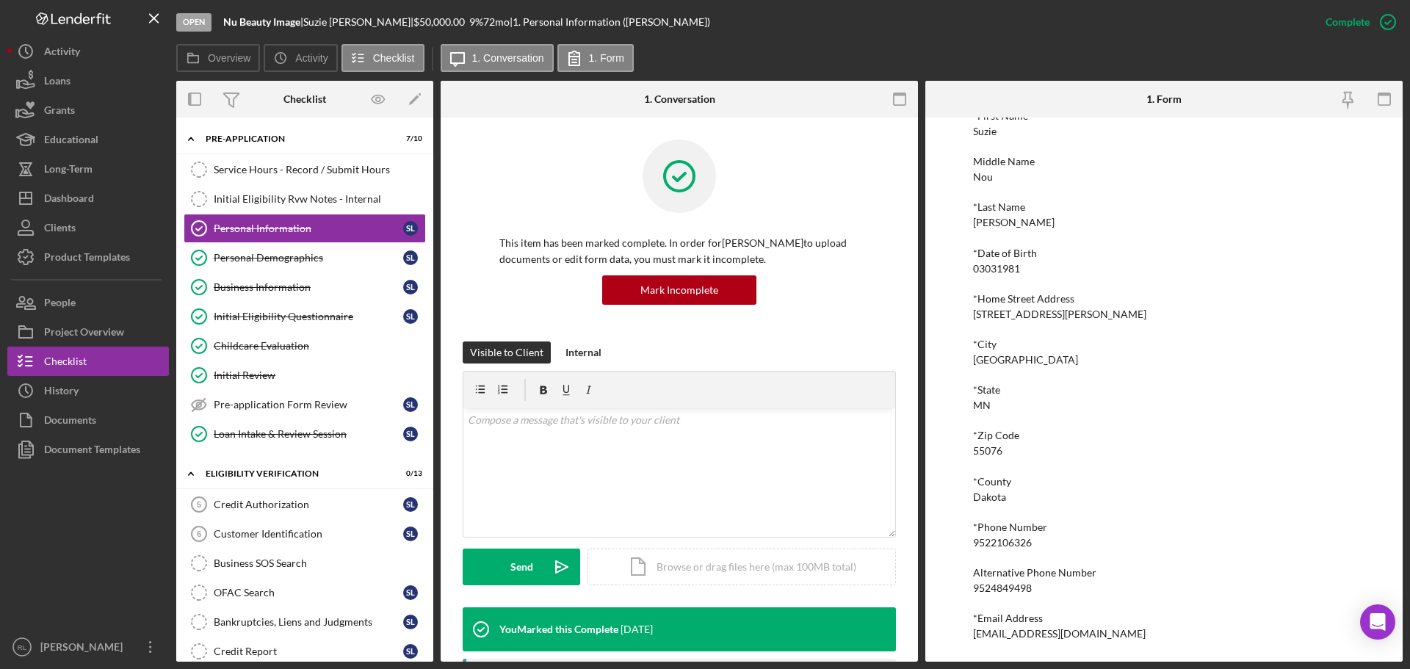
click at [1007, 591] on div "9524849498" at bounding box center [1002, 588] width 59 height 12
copy div "9524849498"
click at [1295, 336] on div "*First Name [PERSON_NAME] Middle Name Nou *Last Name [PERSON_NAME] *Date of Bir…" at bounding box center [1164, 374] width 382 height 529
click at [1029, 637] on div "[EMAIL_ADDRESS][DOMAIN_NAME]" at bounding box center [1059, 634] width 173 height 12
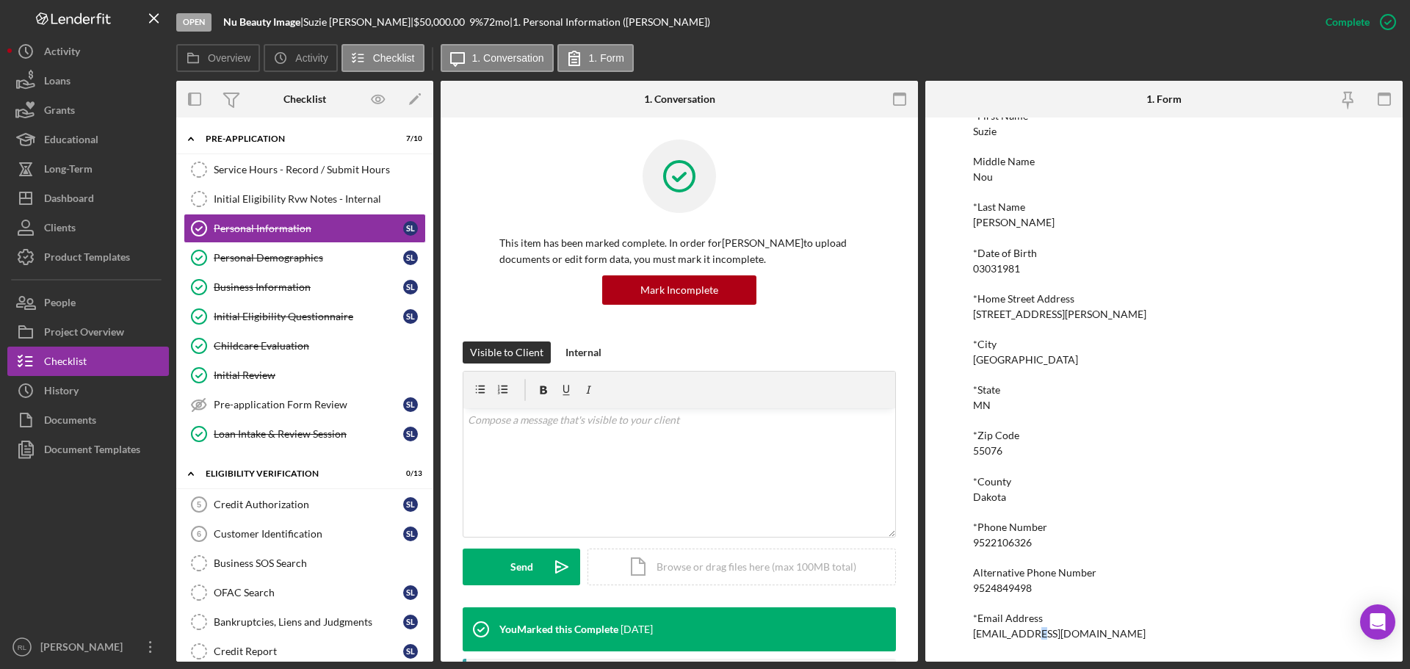
click at [1029, 637] on div "[EMAIL_ADDRESS][DOMAIN_NAME]" at bounding box center [1059, 634] width 173 height 12
click at [1010, 630] on div "[EMAIL_ADDRESS][DOMAIN_NAME]" at bounding box center [1059, 634] width 173 height 12
copy div "[EMAIL_ADDRESS][DOMAIN_NAME] Logo-Reversed Created with Sketch. Icon/Menu Close…"
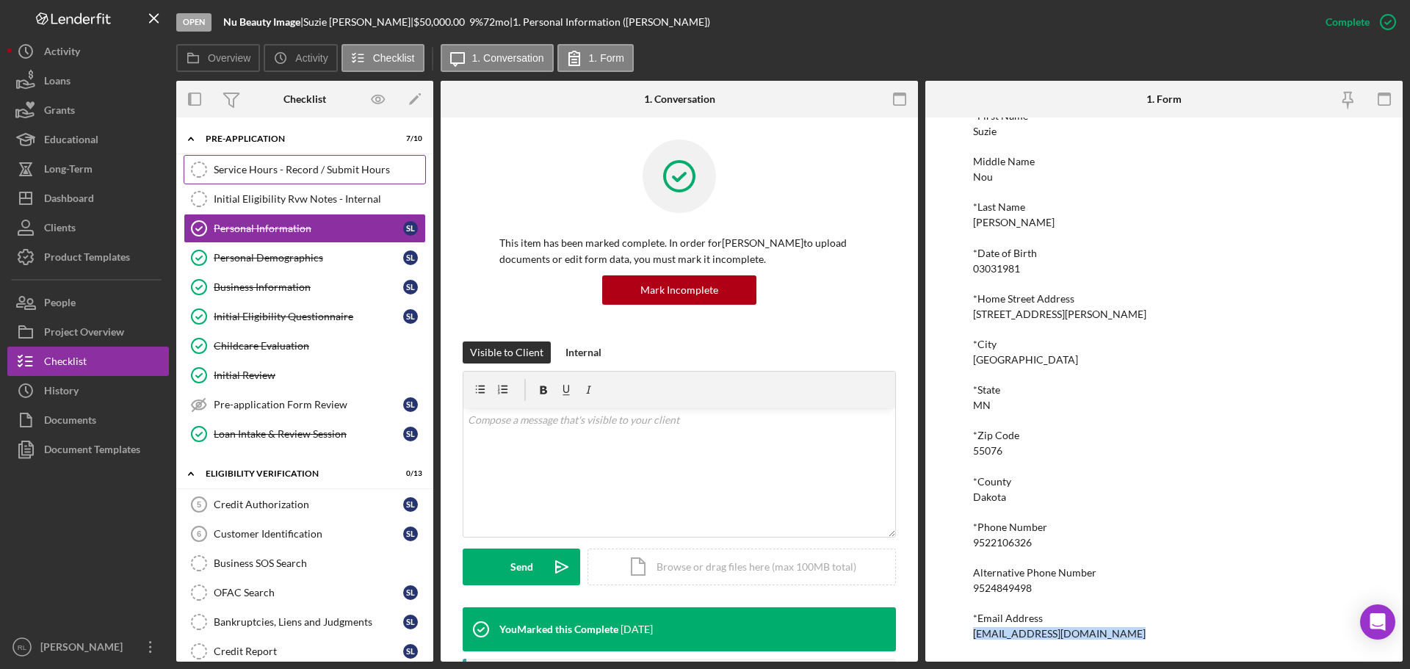
click at [281, 173] on div "Service Hours - Record / Submit Hours" at bounding box center [319, 170] width 211 height 12
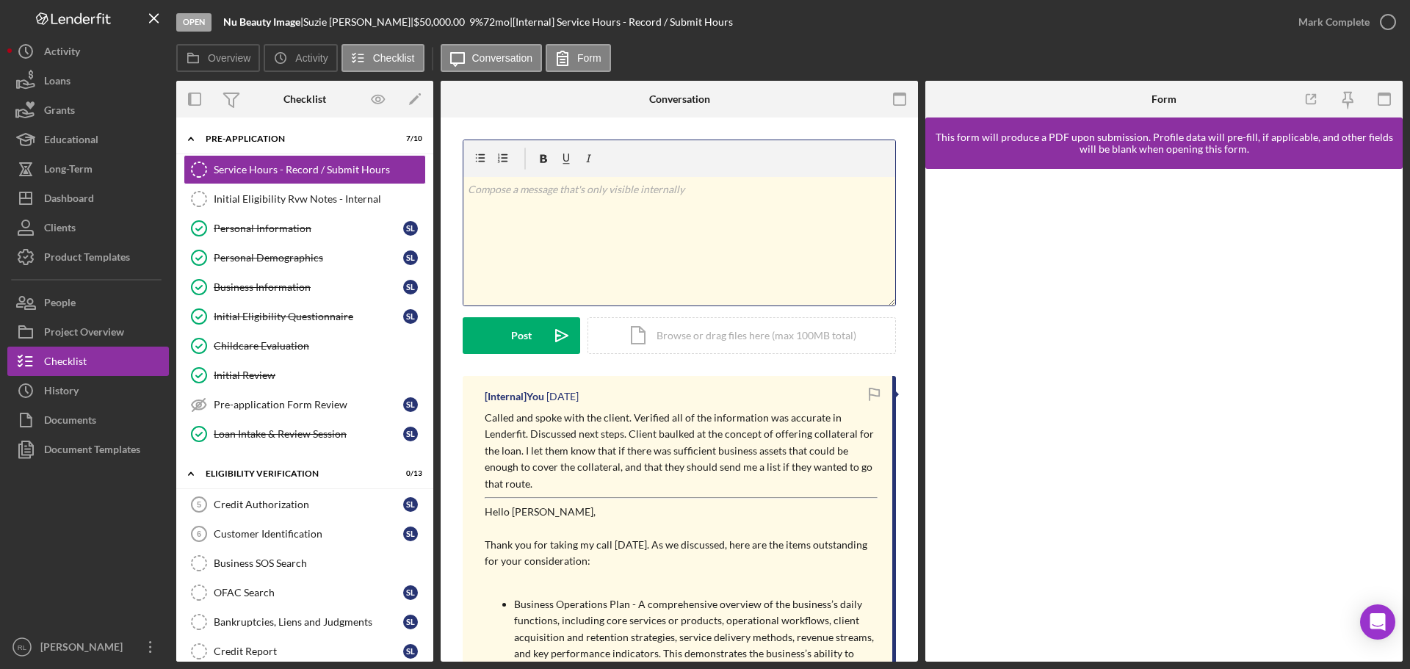
click at [586, 253] on div "v Color teal Color pink Remove color Add row above Add row below Add column bef…" at bounding box center [679, 241] width 432 height 129
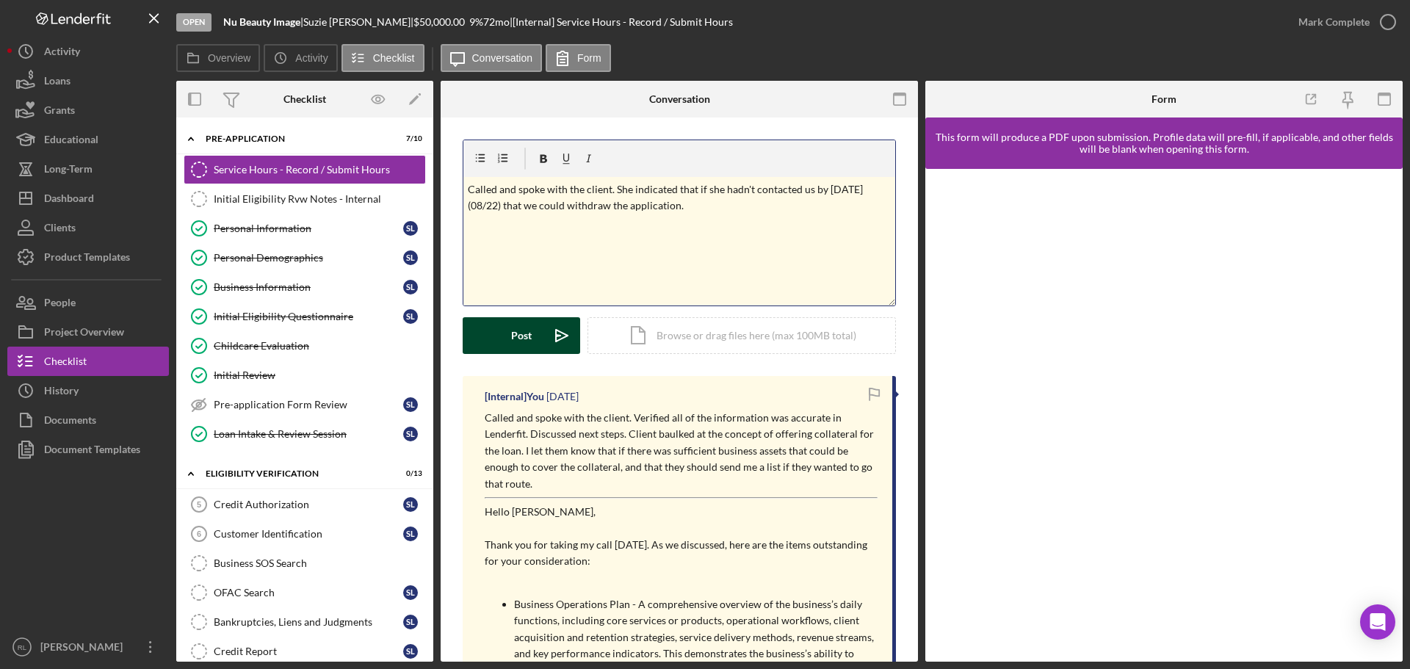
click at [539, 328] on button "Post Icon/icon-invite-send" at bounding box center [521, 335] width 117 height 37
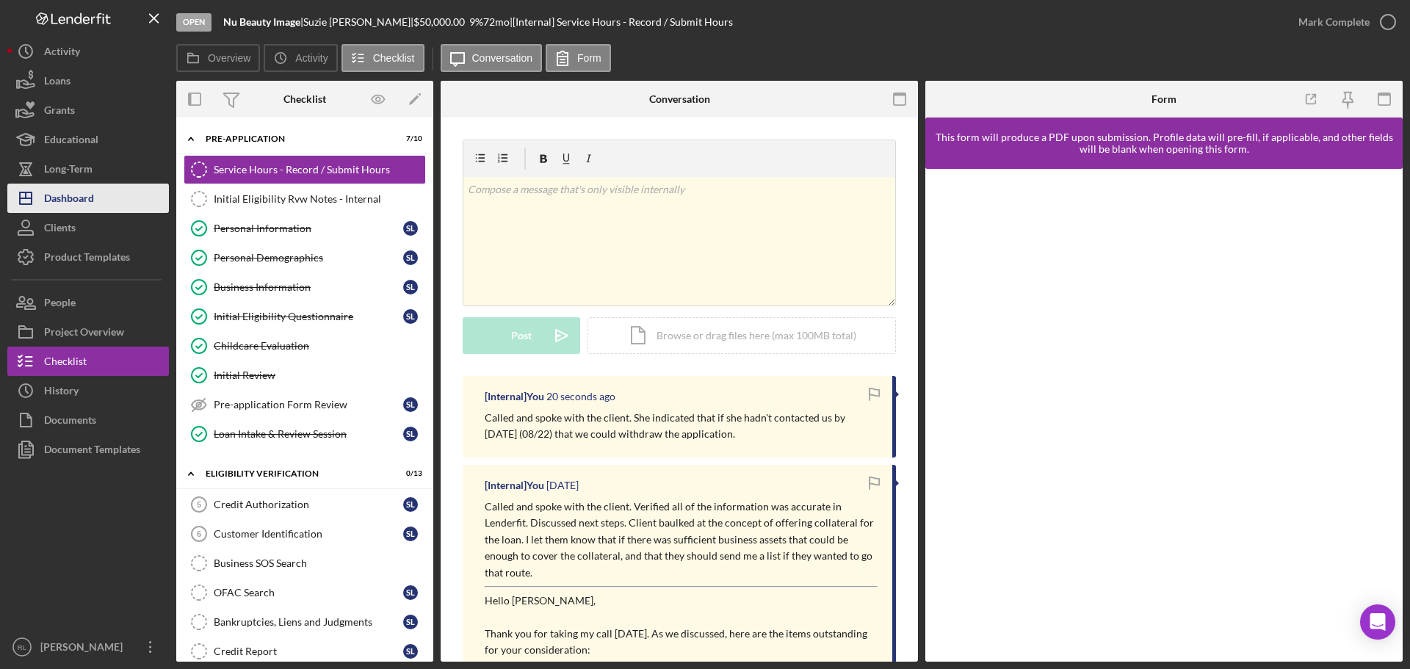
click at [96, 198] on button "Icon/Dashboard Dashboard" at bounding box center [88, 198] width 162 height 29
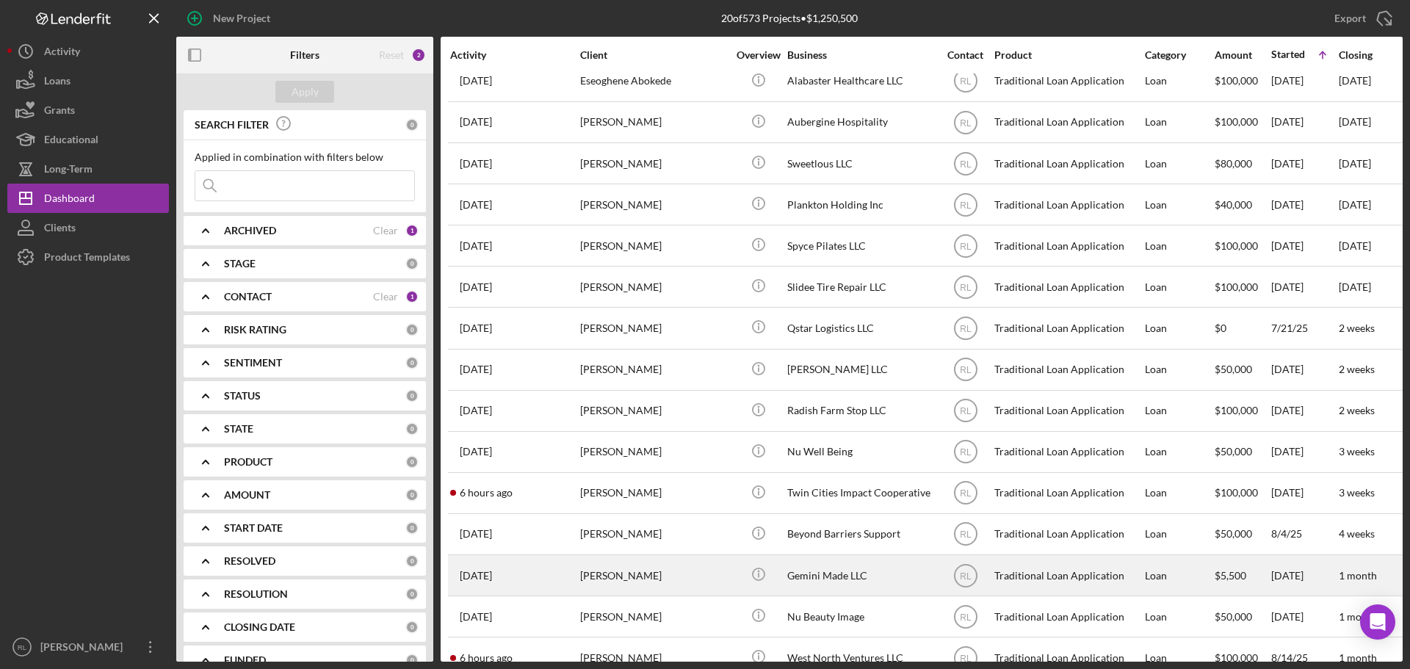
scroll to position [254, 0]
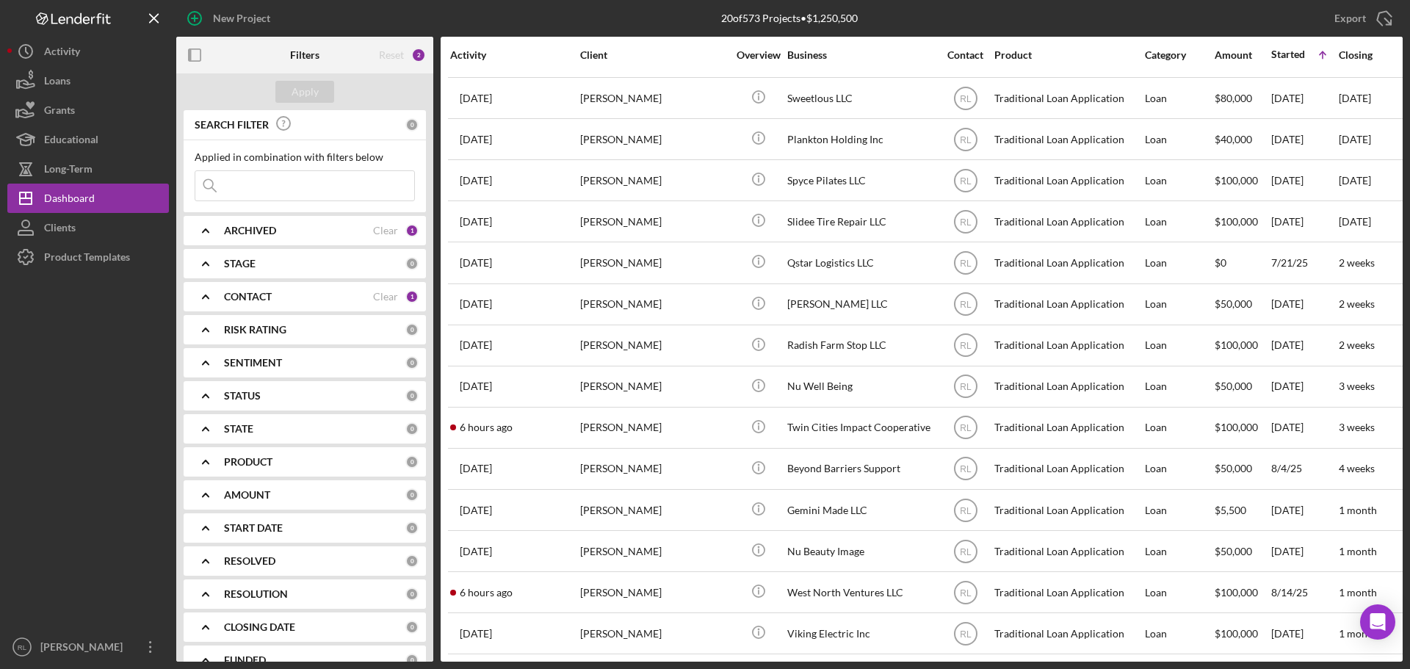
click at [94, 394] on div at bounding box center [88, 452] width 162 height 361
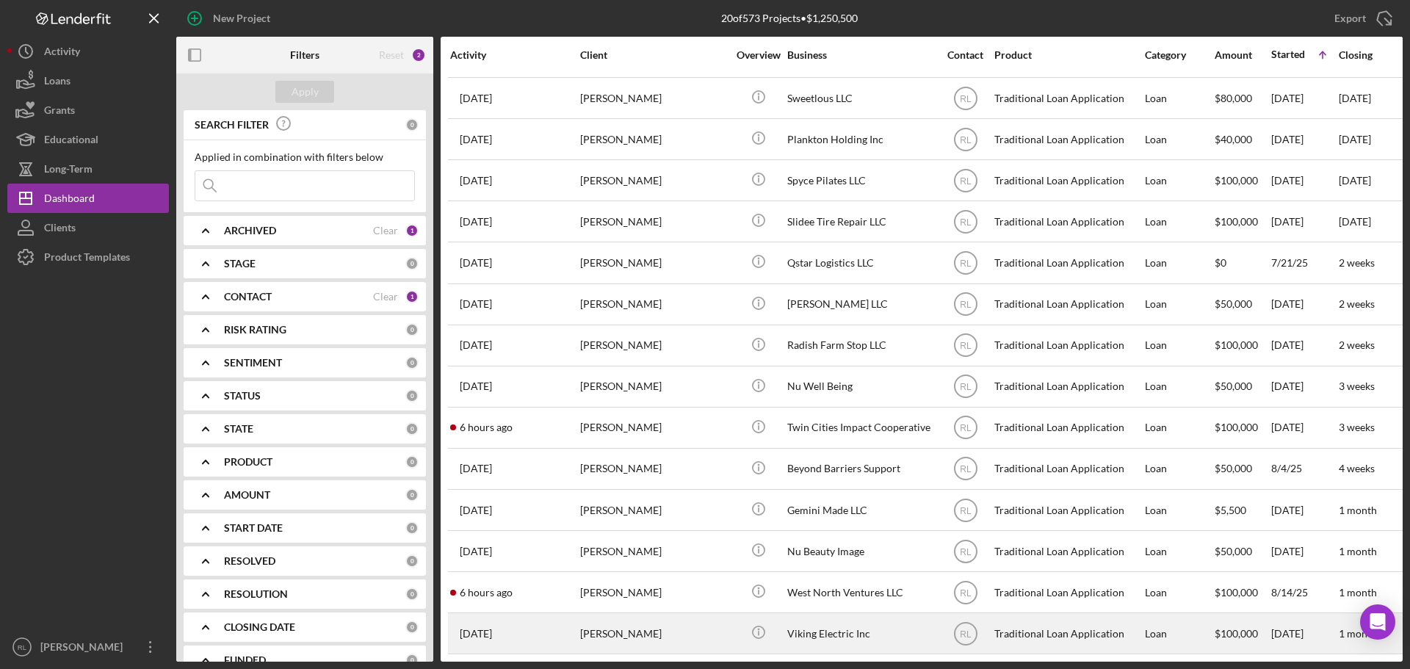
click at [671, 629] on div "[PERSON_NAME]" at bounding box center [653, 633] width 147 height 39
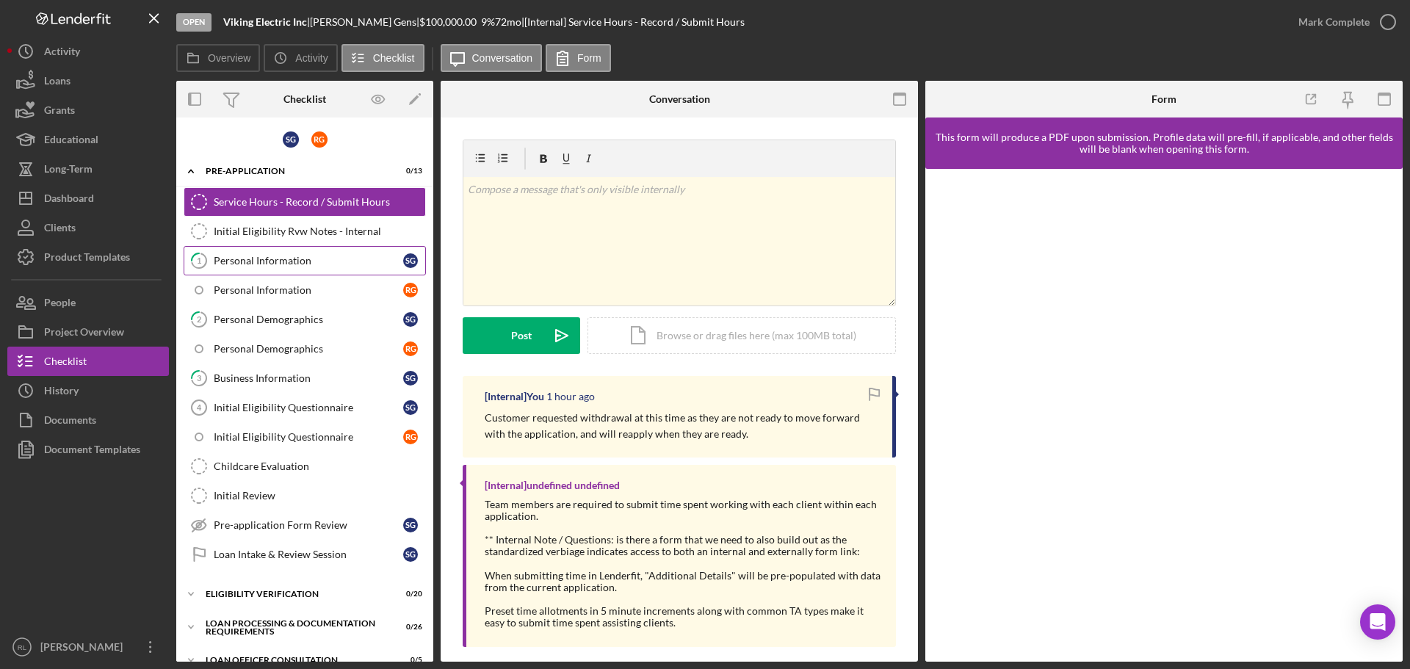
drag, startPoint x: 267, startPoint y: 263, endPoint x: 291, endPoint y: 271, distance: 24.8
click at [267, 263] on div "Personal Information" at bounding box center [308, 261] width 189 height 12
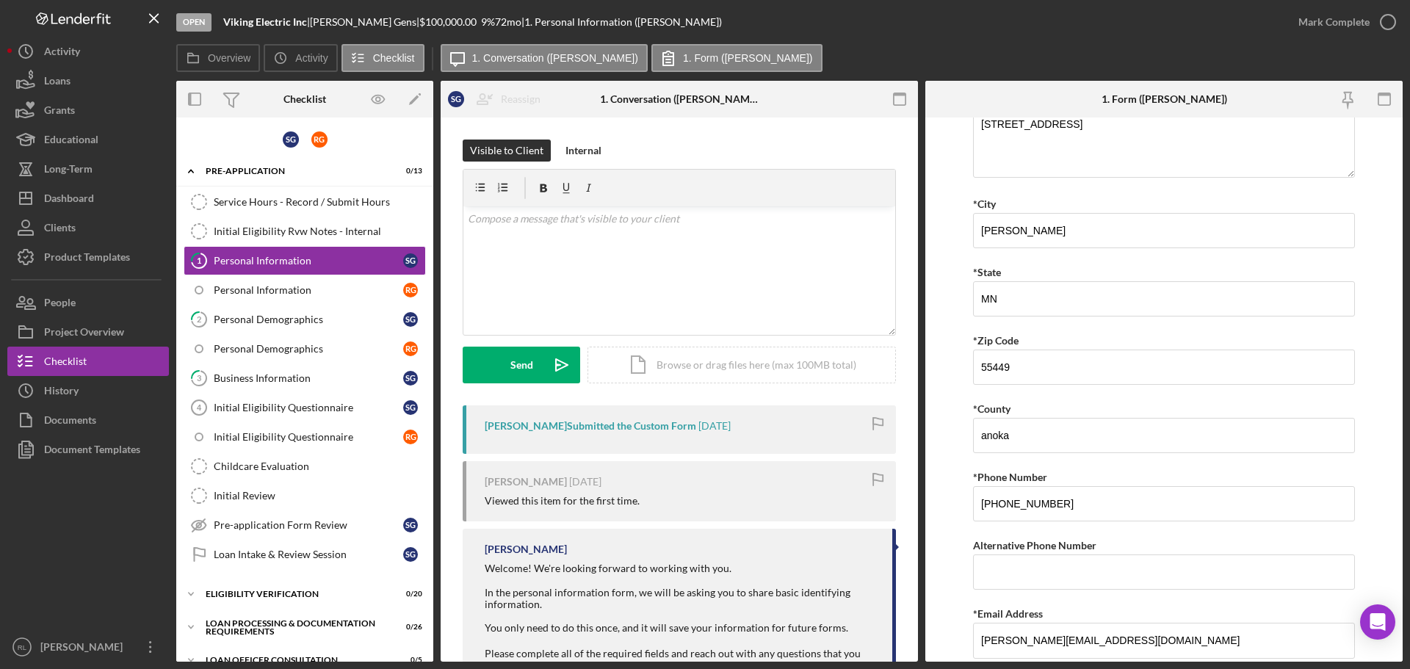
scroll to position [361, 0]
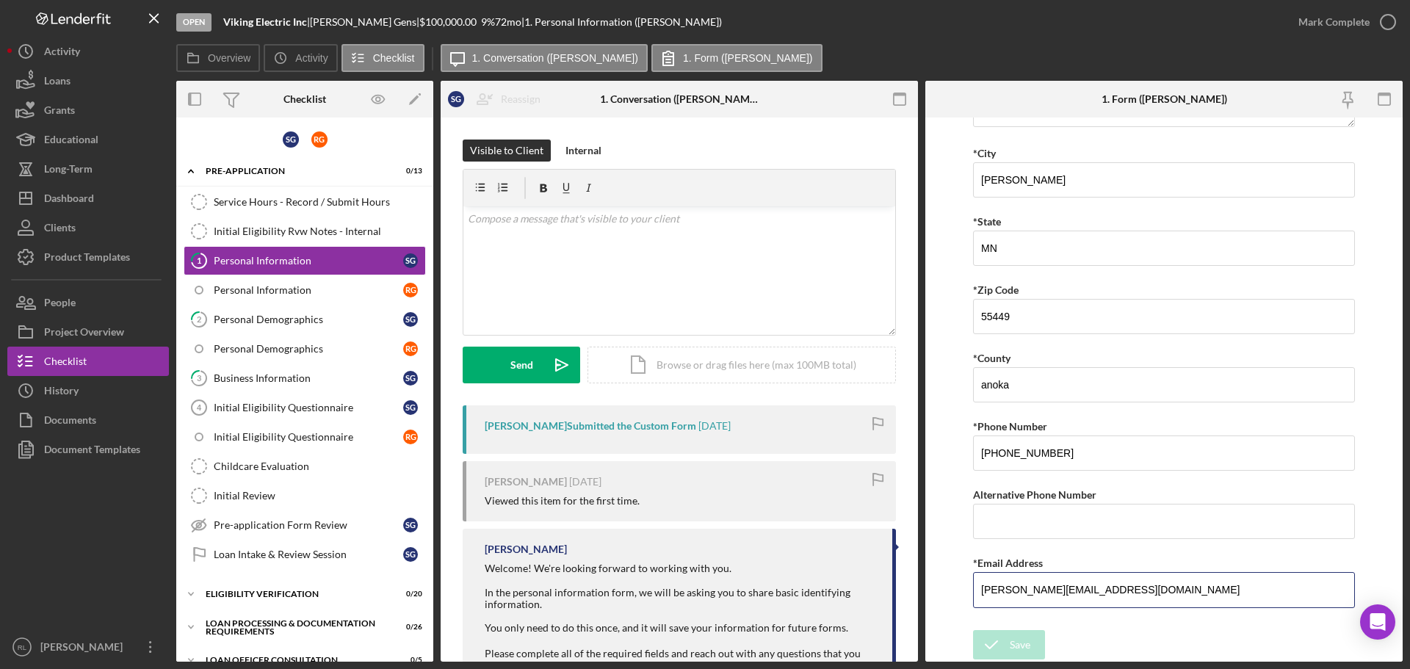
drag, startPoint x: 1122, startPoint y: 590, endPoint x: 764, endPoint y: 594, distance: 358.4
click at [769, 593] on div "Overview Internal Workflow Stage Open Icon/Dropdown Arrow Archive (can unarchiv…" at bounding box center [789, 371] width 1226 height 581
click at [824, 144] on div "Visible to Client Internal" at bounding box center [679, 151] width 433 height 22
click at [300, 200] on div "Service Hours - Record / Submit Hours" at bounding box center [319, 202] width 211 height 12
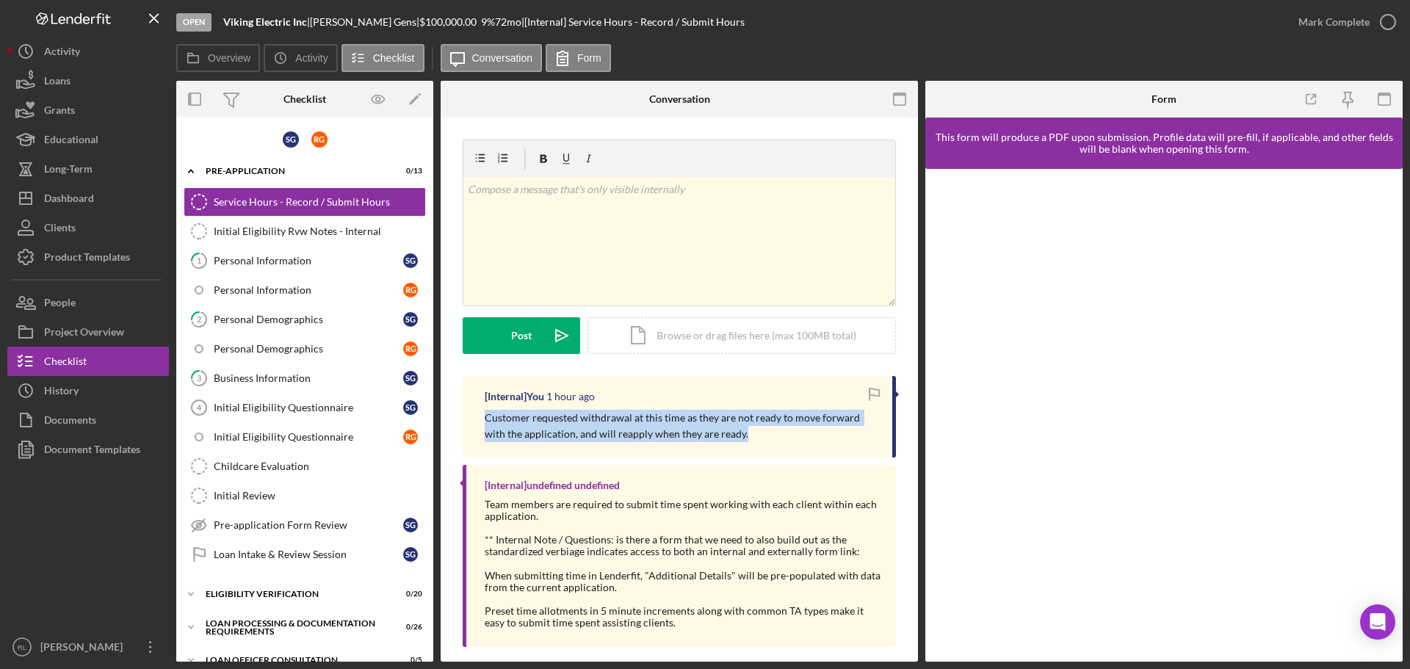
drag, startPoint x: 753, startPoint y: 437, endPoint x: 473, endPoint y: 416, distance: 280.5
click at [473, 416] on div "[Internal] You 1 hour ago Customer requested withdrawal at this time as they ar…" at bounding box center [679, 417] width 433 height 82
copy p "Customer requested withdrawal at this time as they are not ready to move forwar…"
click at [56, 206] on div "Dashboard" at bounding box center [69, 200] width 50 height 33
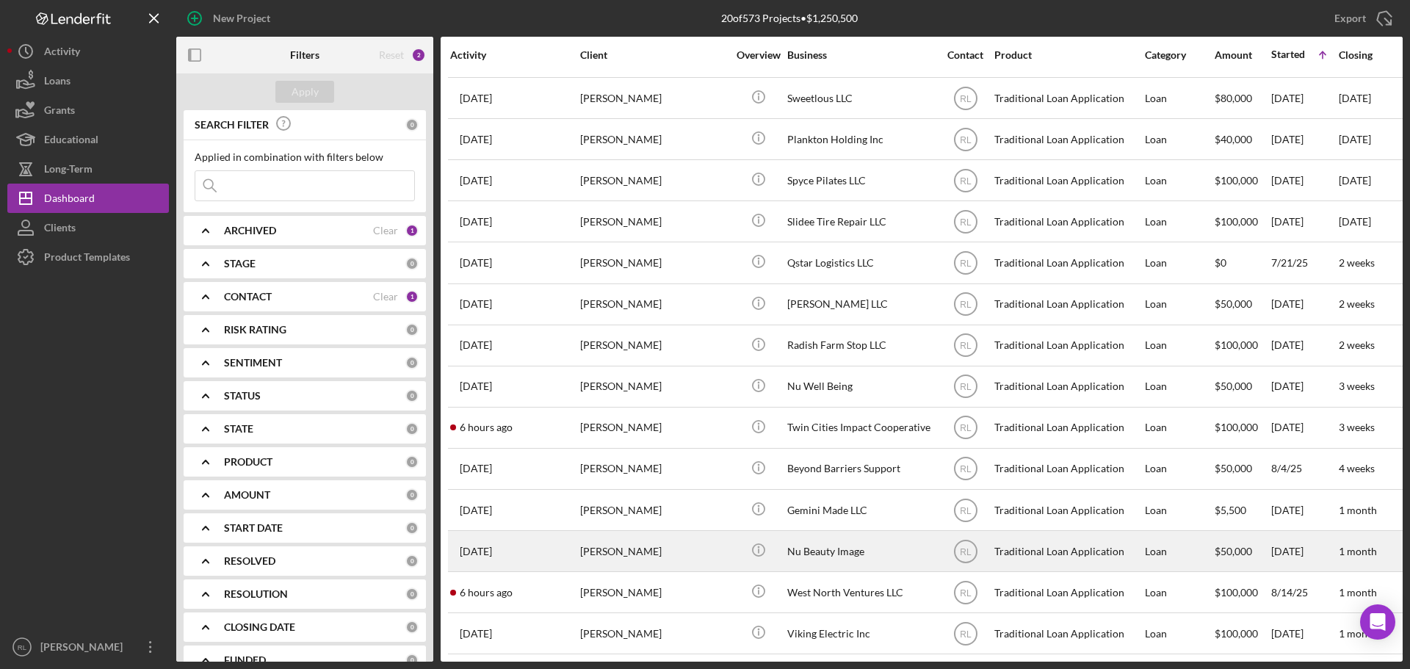
scroll to position [254, 0]
click at [652, 540] on div "[PERSON_NAME]" at bounding box center [653, 551] width 147 height 39
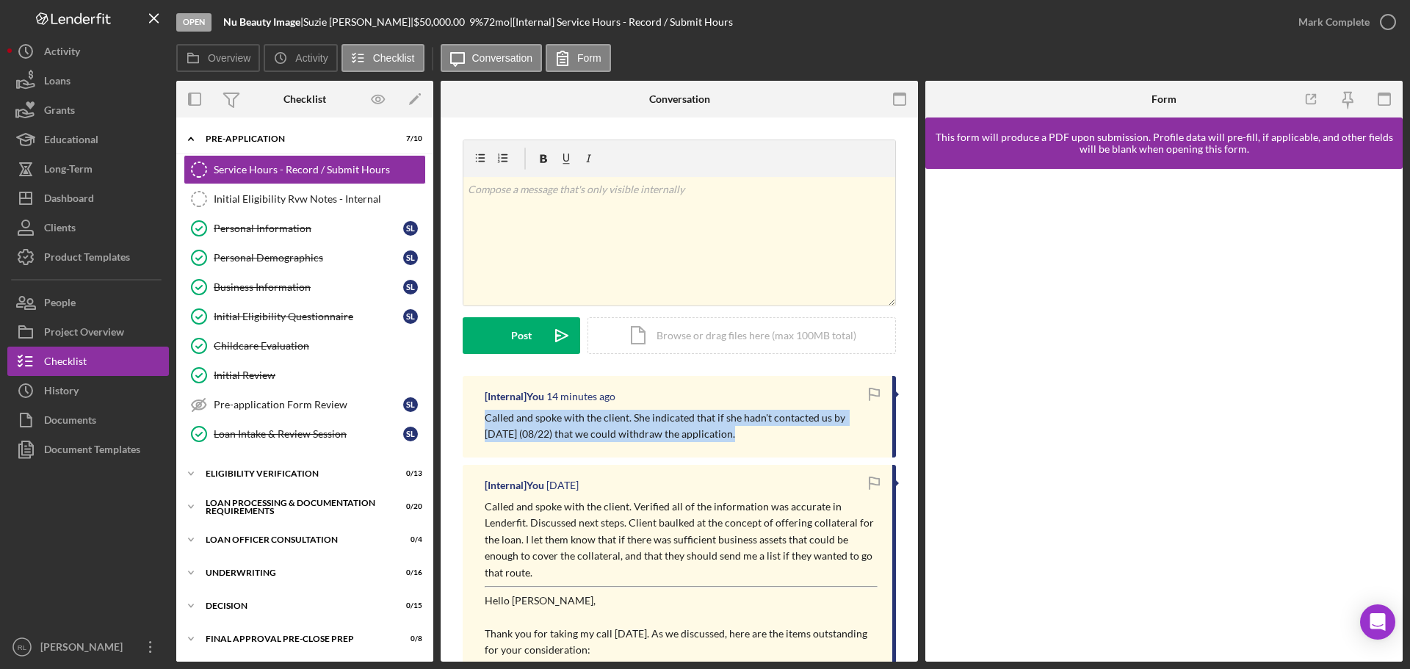
drag, startPoint x: 717, startPoint y: 440, endPoint x: 465, endPoint y: 420, distance: 252.7
click at [465, 420] on div "[Internal] You 14 minutes ago Called and spoke with the client. She indicated t…" at bounding box center [679, 417] width 433 height 82
copy p "Called and spoke with the client. She indicated that if she hadn't contacted us…"
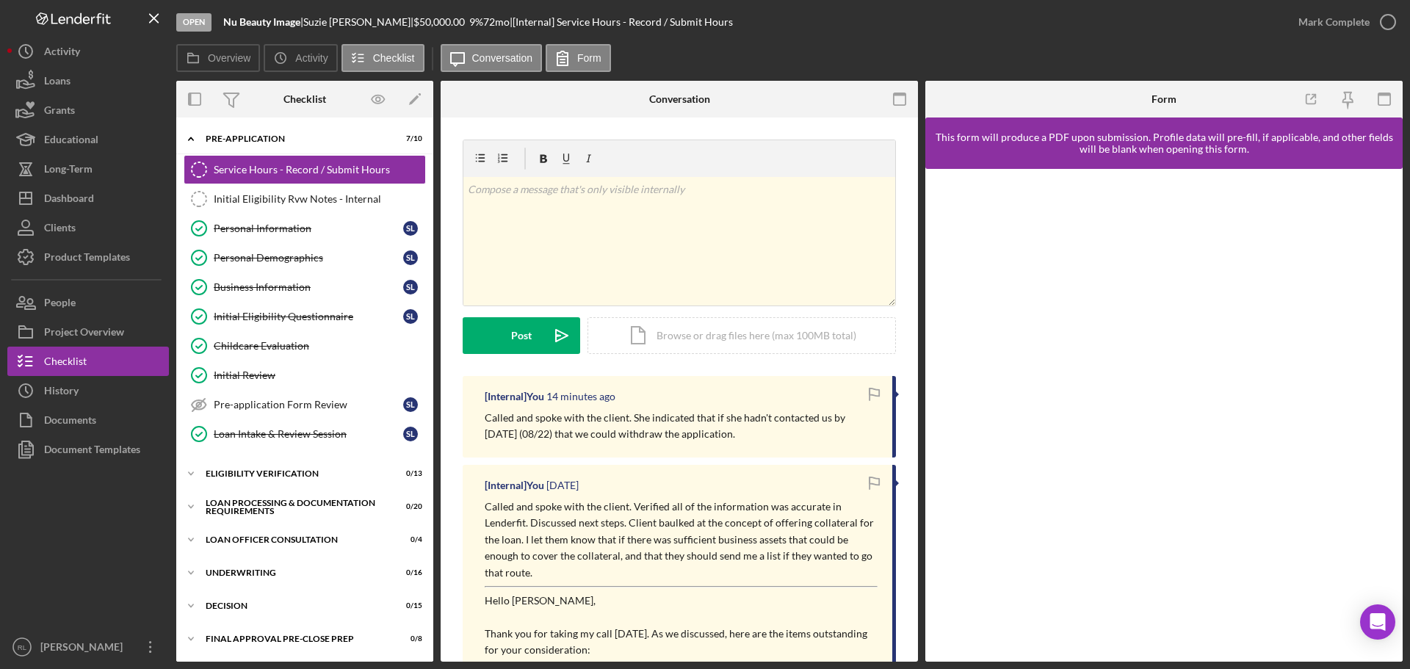
click at [838, 516] on p "Called and spoke with the client. Verified all of the information was accurate …" at bounding box center [681, 540] width 393 height 82
click at [265, 235] on link "Personal Information Personal Information S L" at bounding box center [305, 228] width 242 height 29
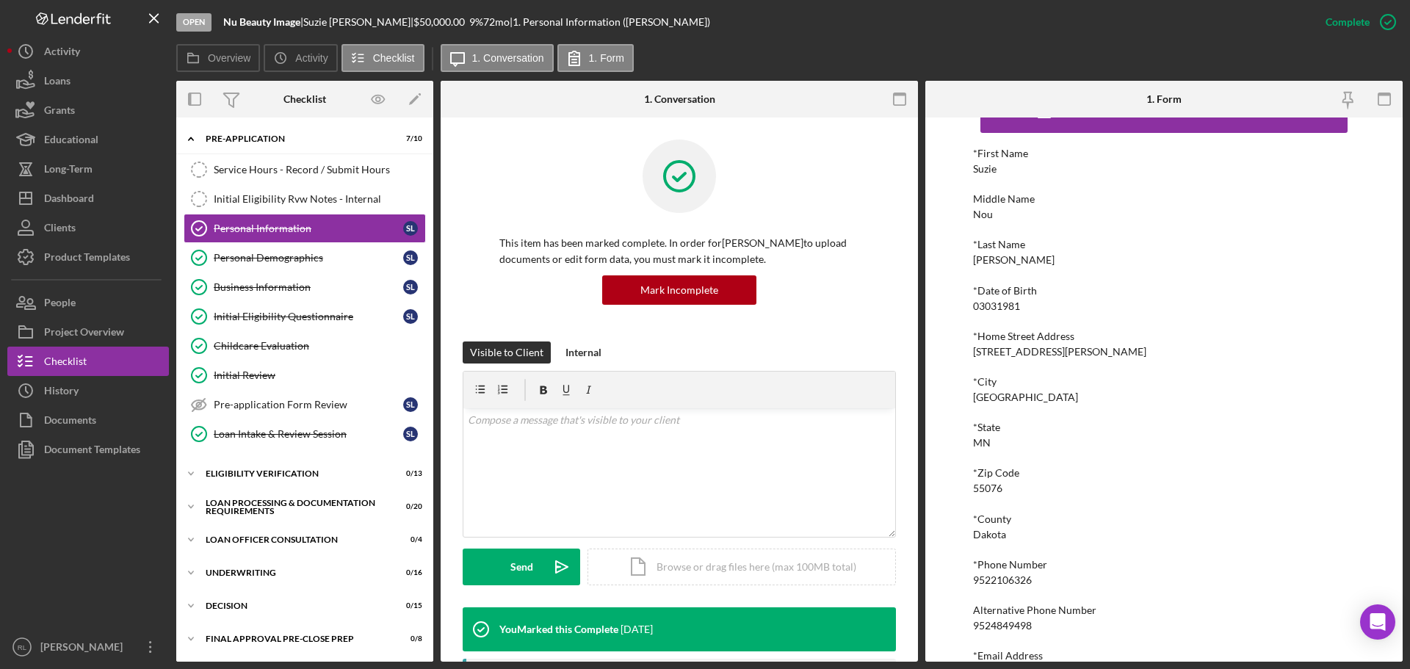
scroll to position [81, 0]
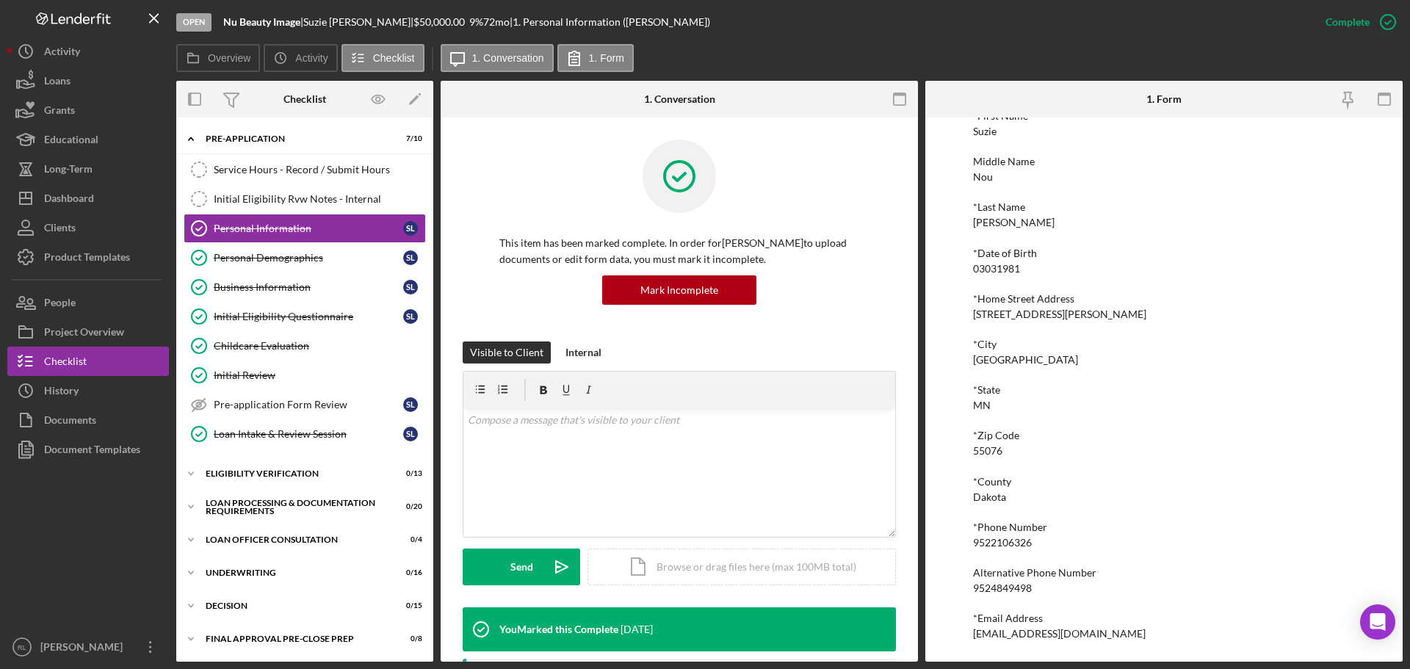
click at [1018, 630] on div "[EMAIL_ADDRESS][DOMAIN_NAME]" at bounding box center [1059, 634] width 173 height 12
